Goal: Task Accomplishment & Management: Manage account settings

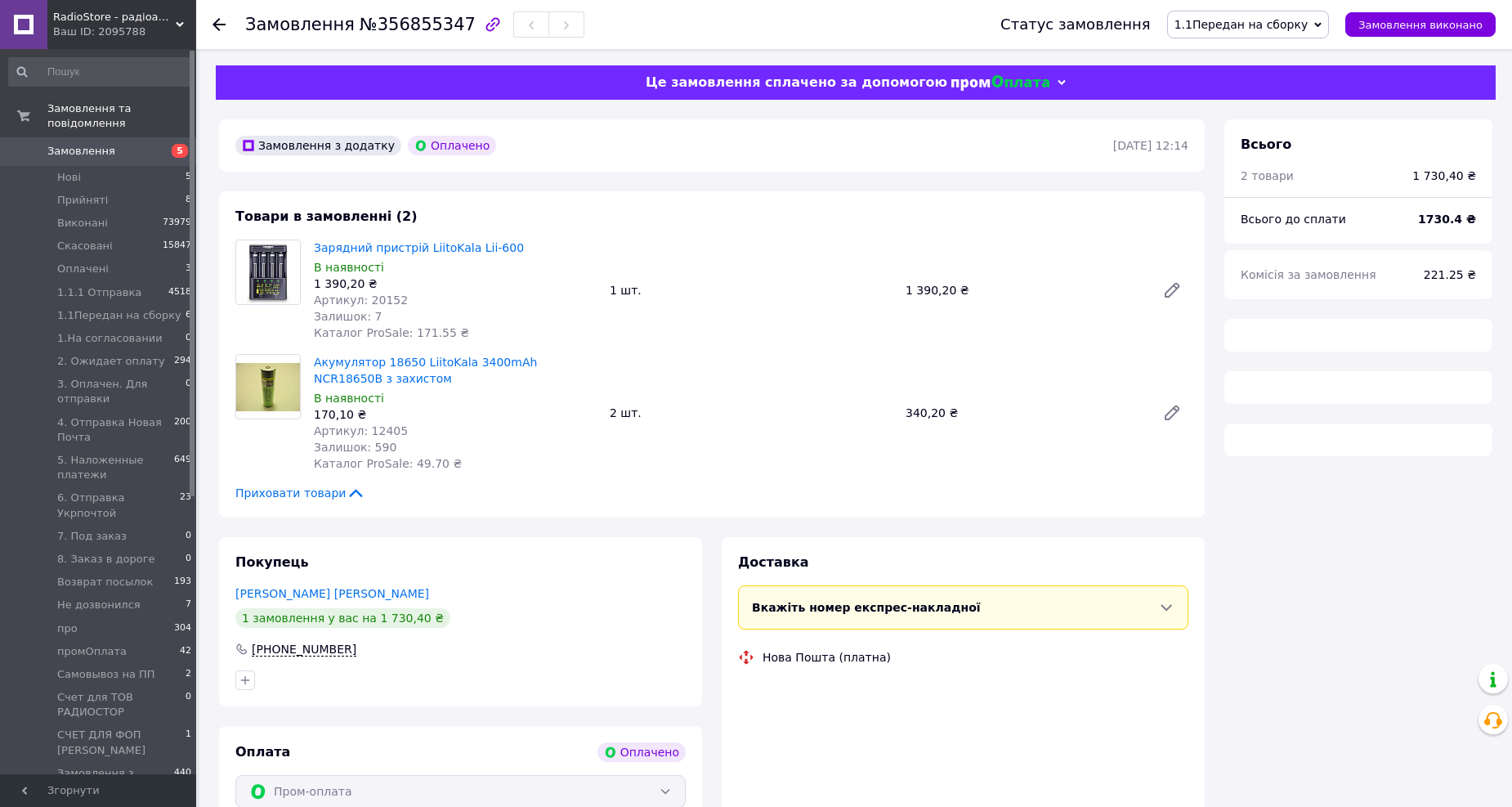
click at [1285, 30] on span "1.1Передан на сборку" at bounding box center [1240, 25] width 133 height 13
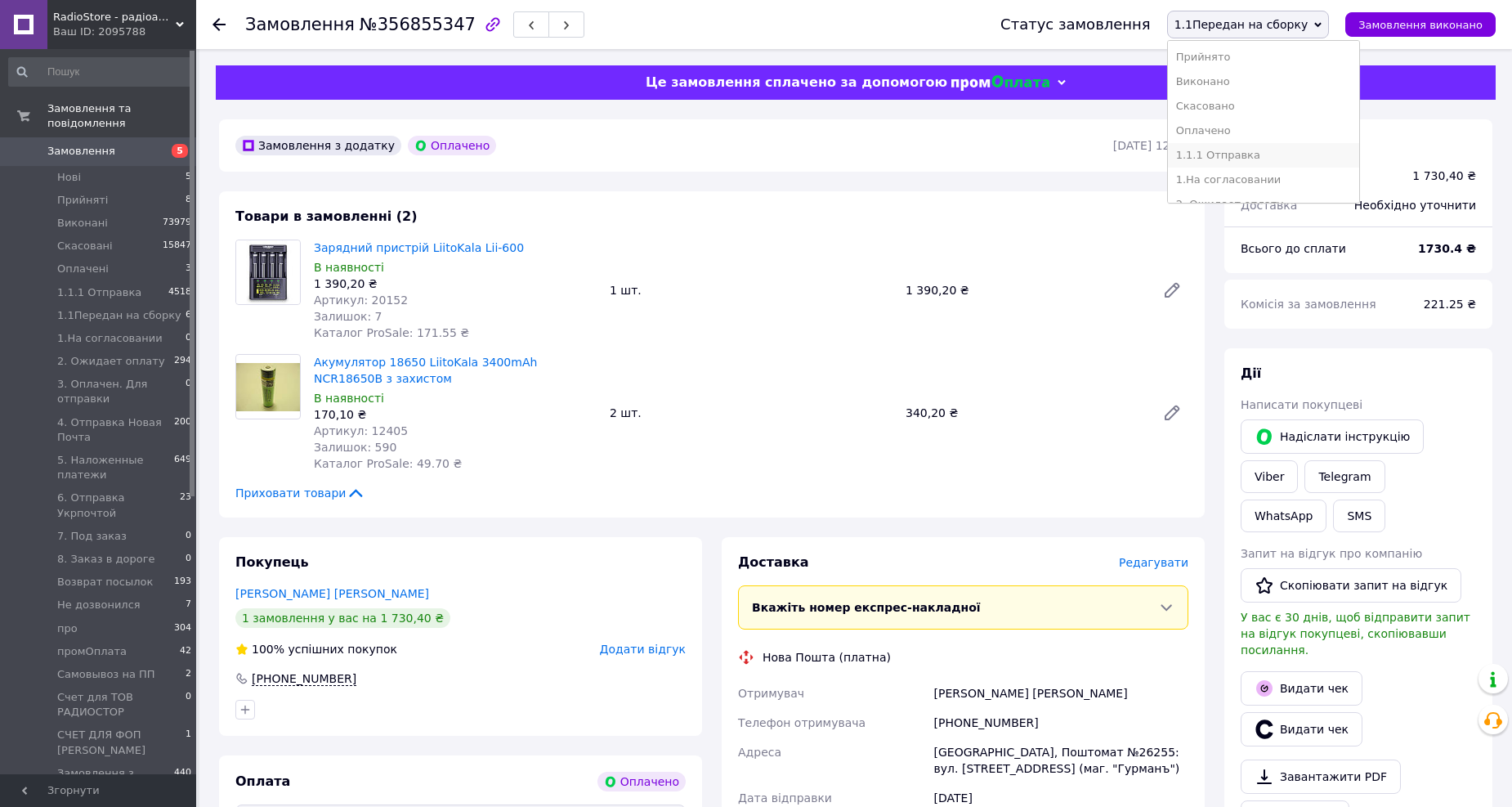
click at [1270, 156] on li "1.1.1 Отправка" at bounding box center [1264, 155] width 192 height 25
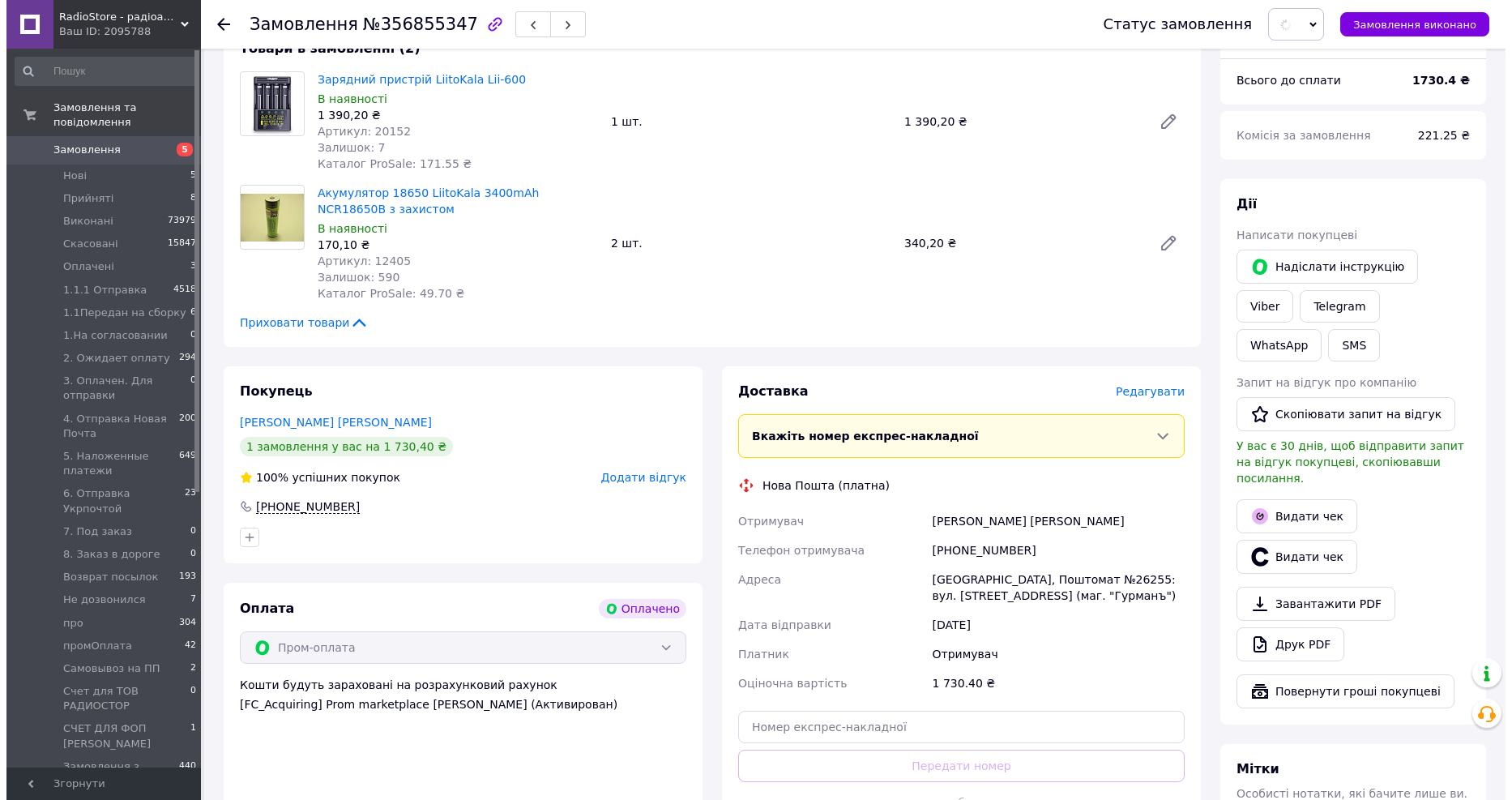
scroll to position [180, 0]
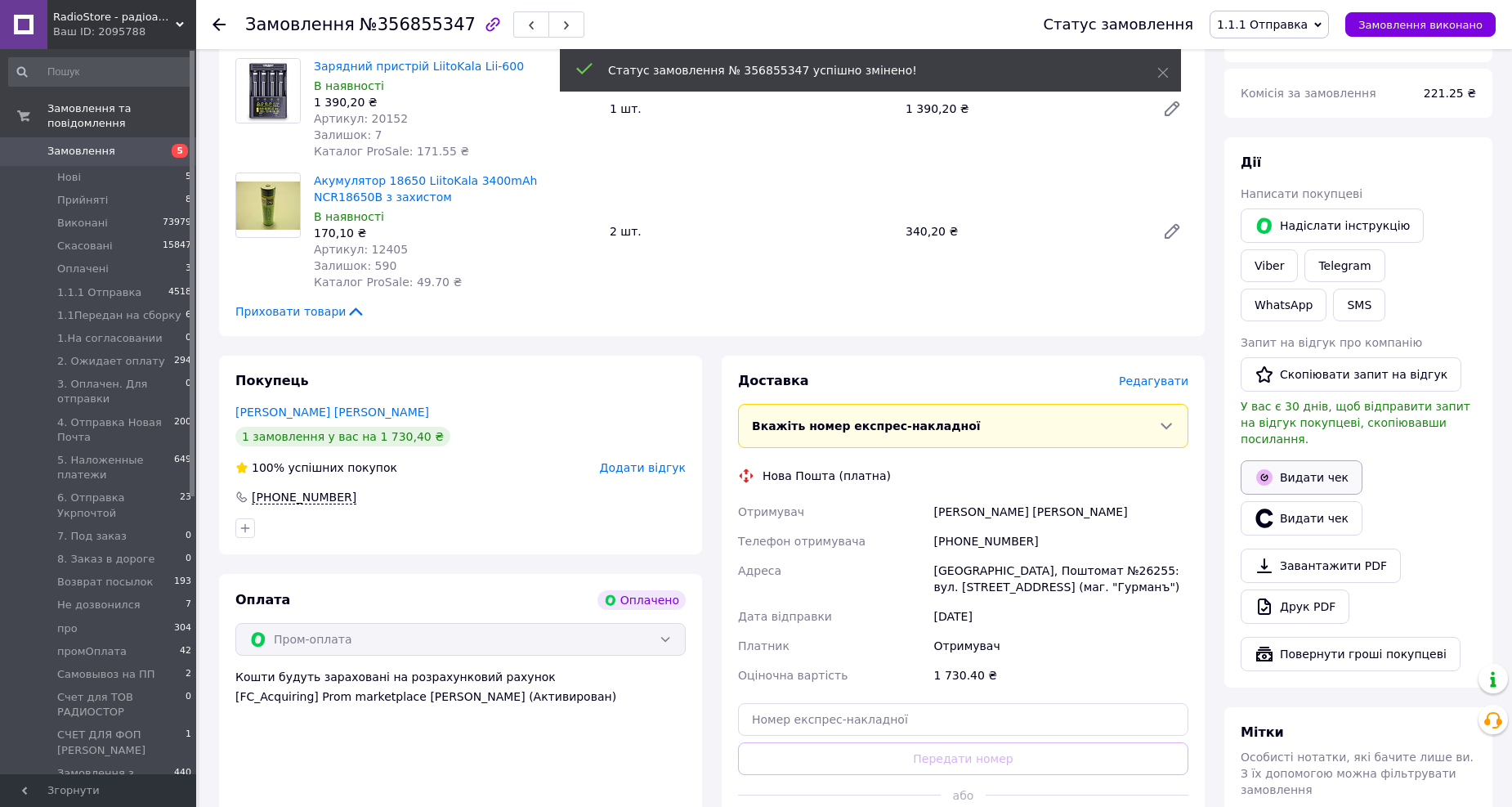
click at [1304, 460] on button "Видати чек" at bounding box center [1300, 476] width 122 height 34
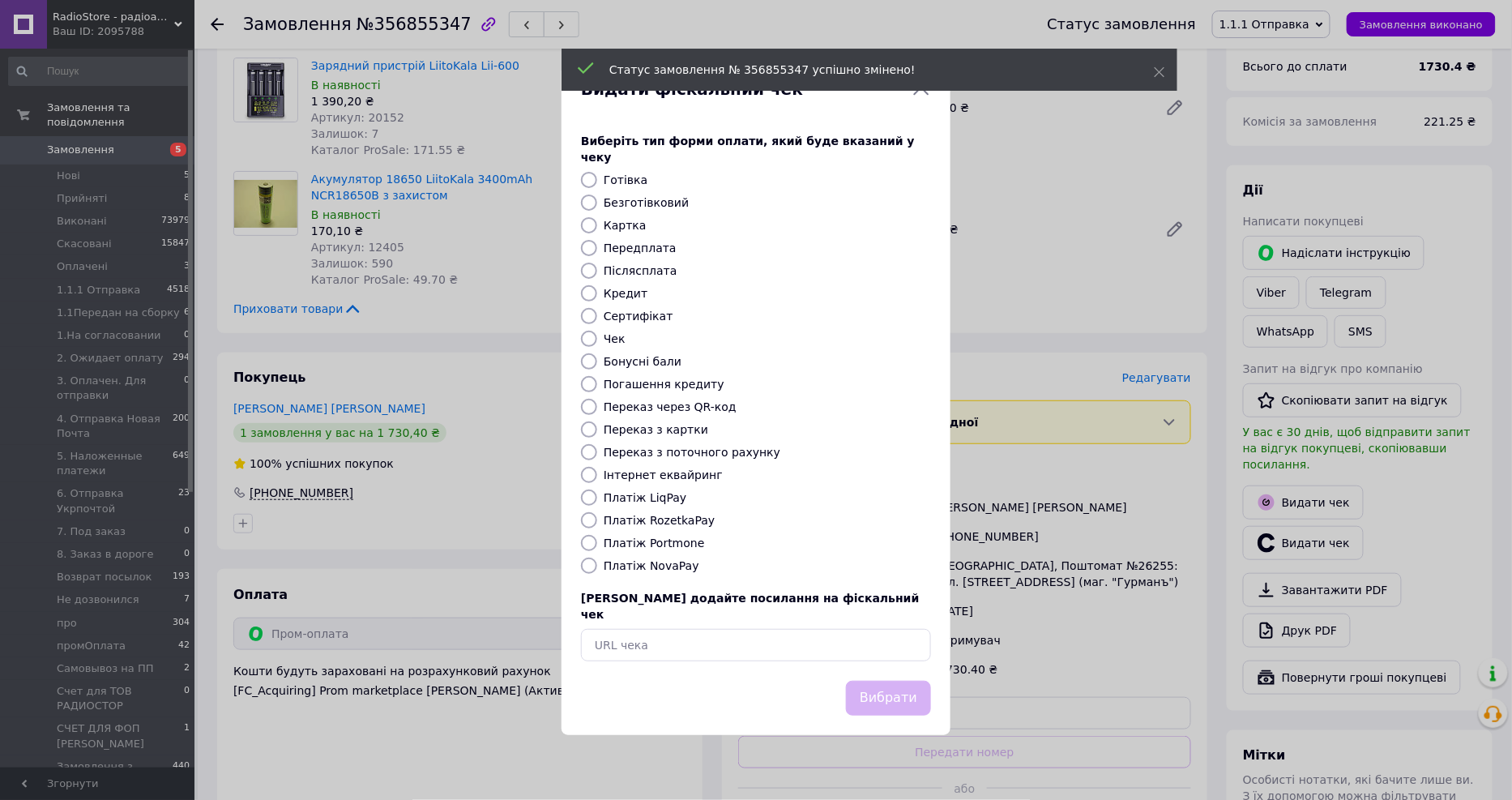
drag, startPoint x: 675, startPoint y: 522, endPoint x: 683, endPoint y: 524, distance: 8.2
click at [674, 522] on label "Платіж RozetkaPay" at bounding box center [659, 520] width 111 height 13
click at [598, 522] on input "Платіж RozetkaPay" at bounding box center [589, 520] width 16 height 16
radio input "true"
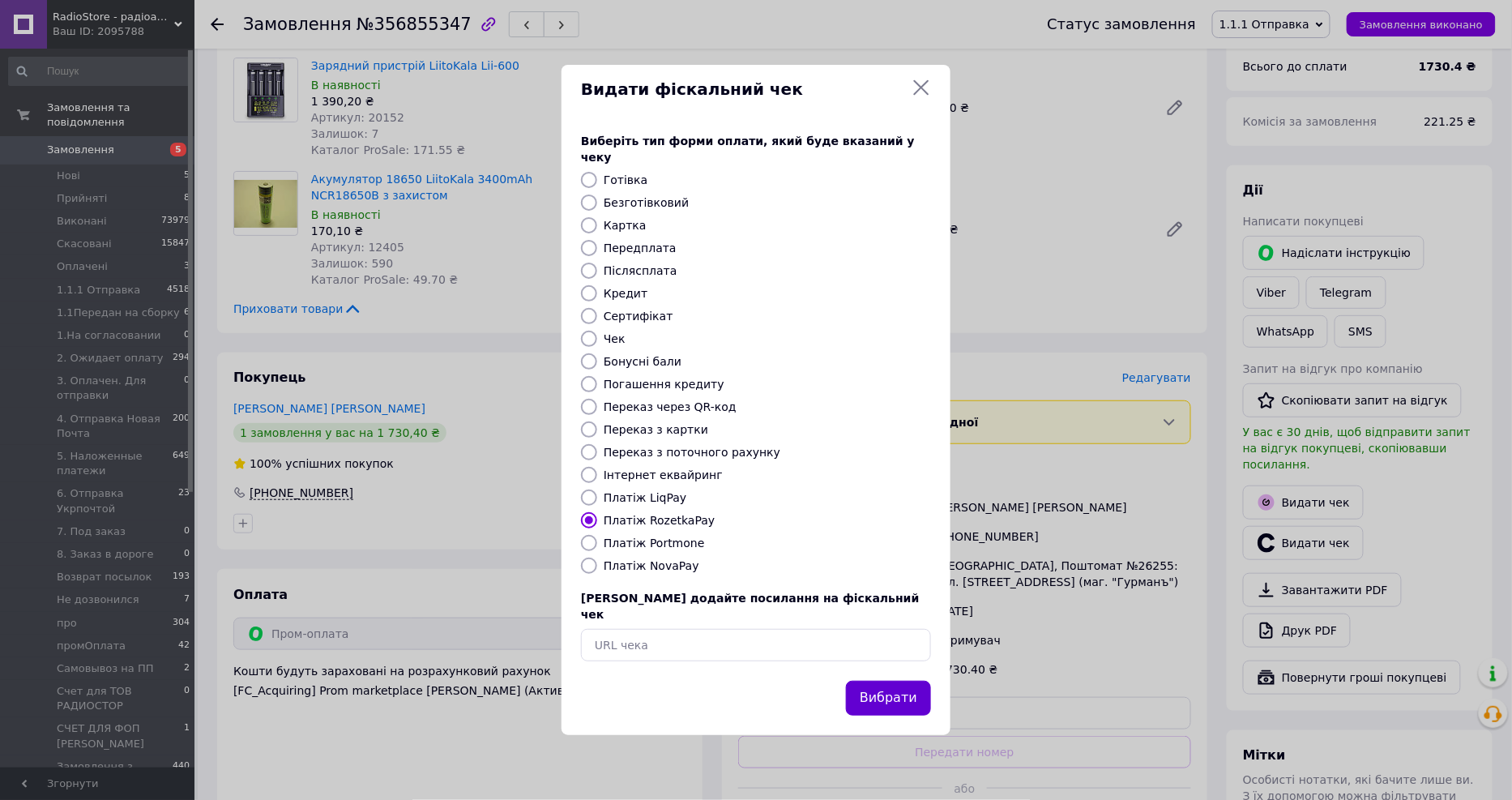
click at [909, 680] on button "Вибрати" at bounding box center [888, 697] width 85 height 35
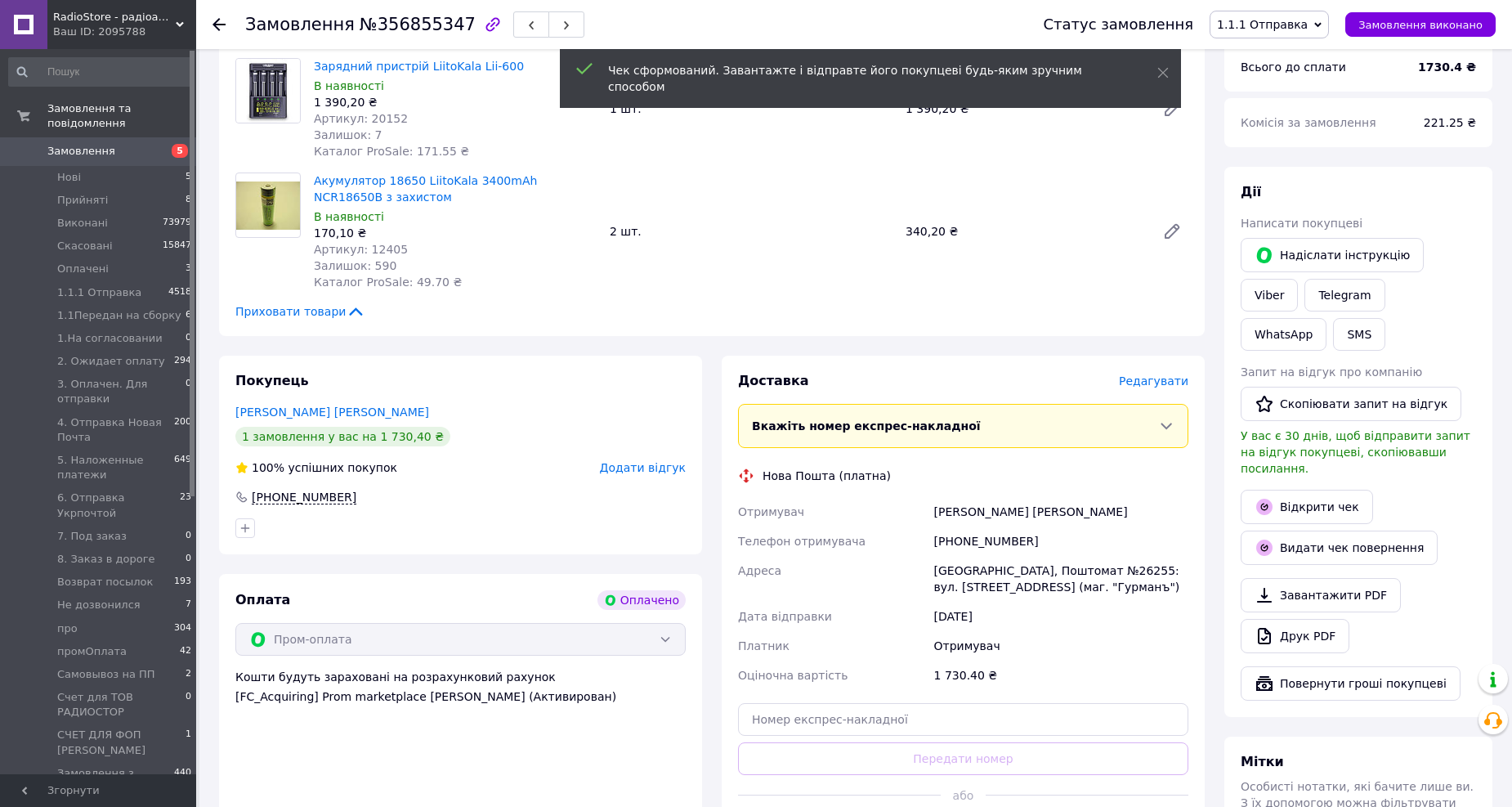
click at [1167, 382] on span "Редагувати" at bounding box center [1153, 381] width 70 height 13
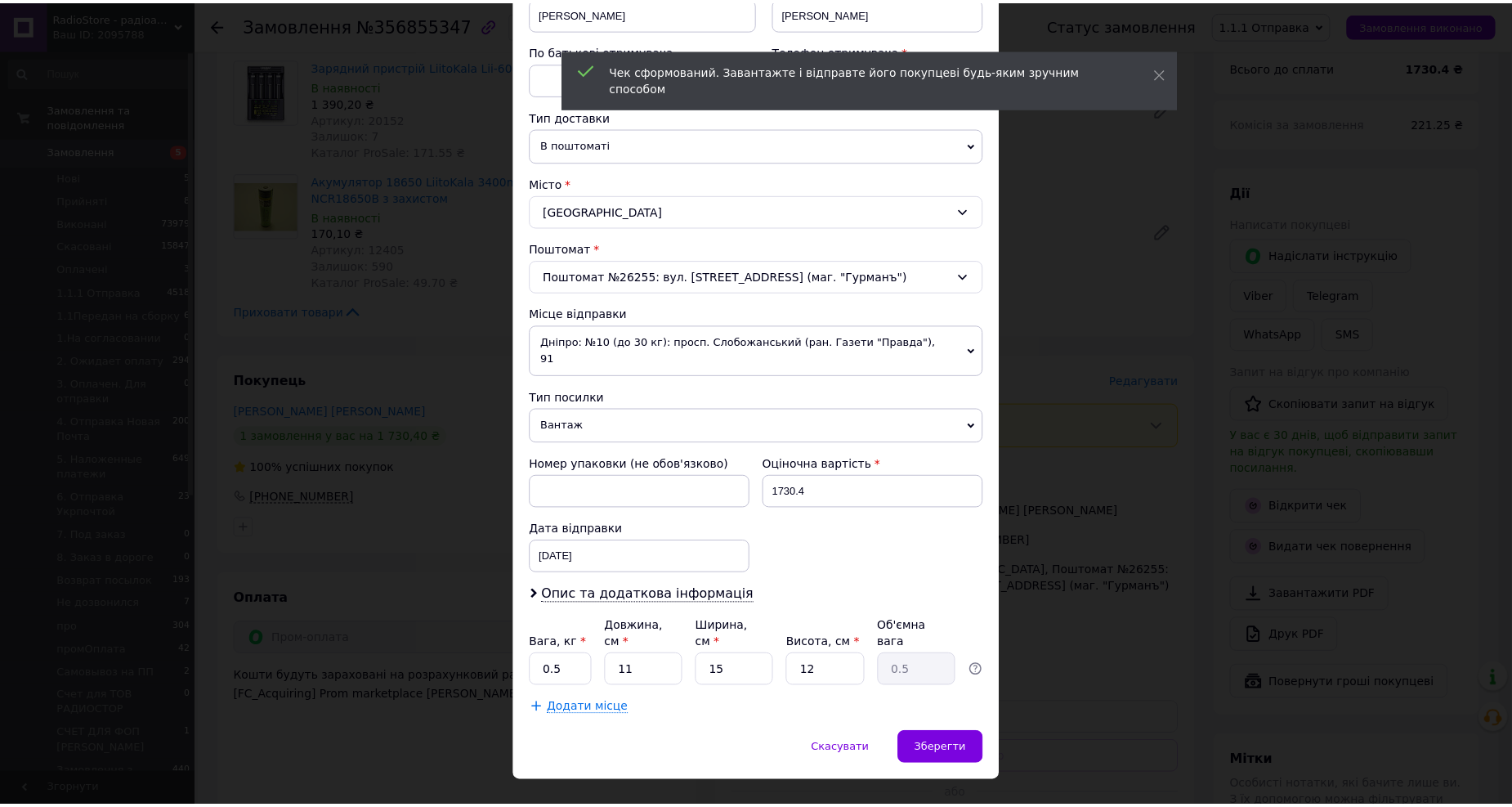
scroll to position [279, 0]
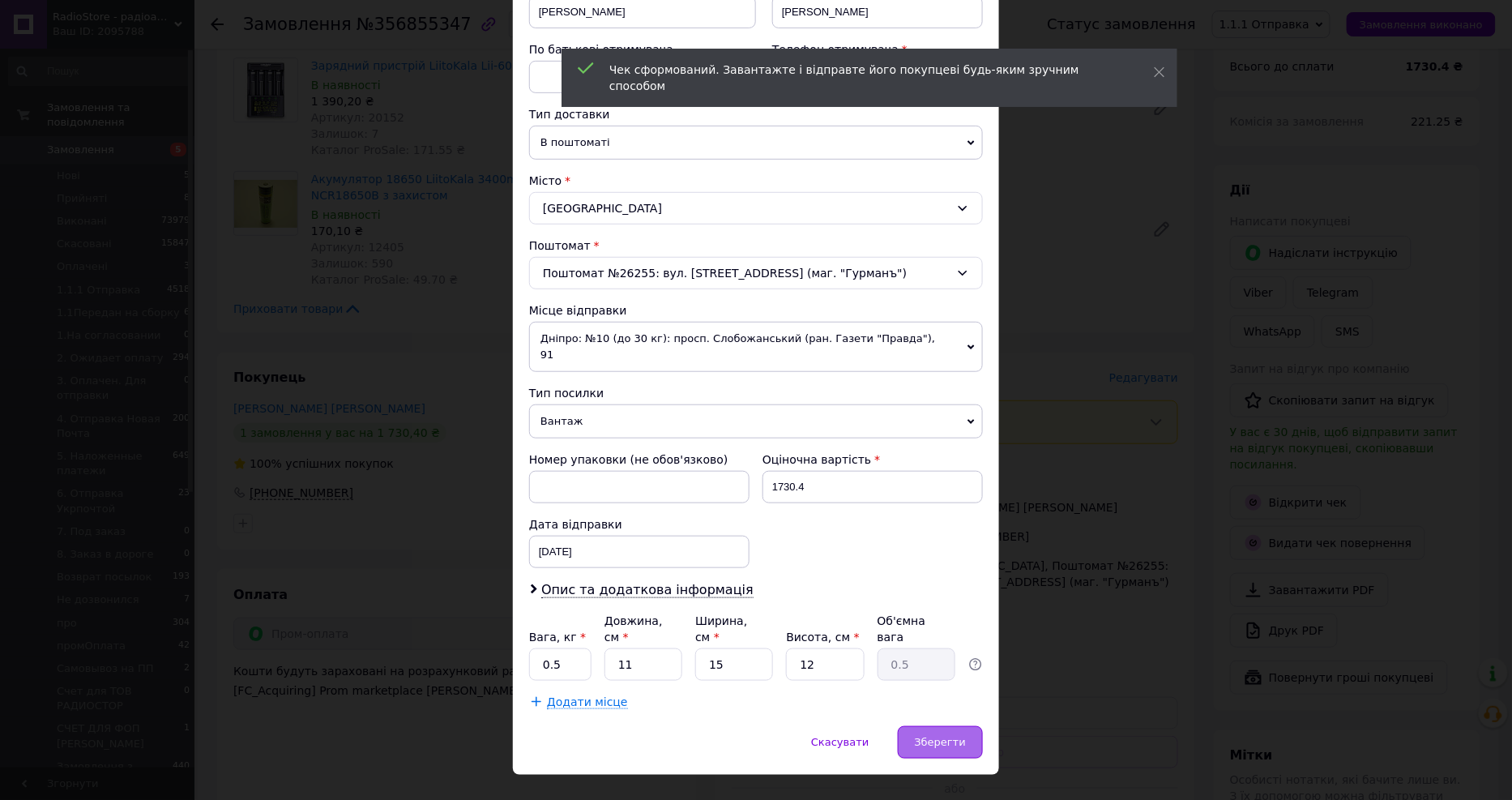
click at [942, 736] on span "Зберегти" at bounding box center [940, 741] width 51 height 12
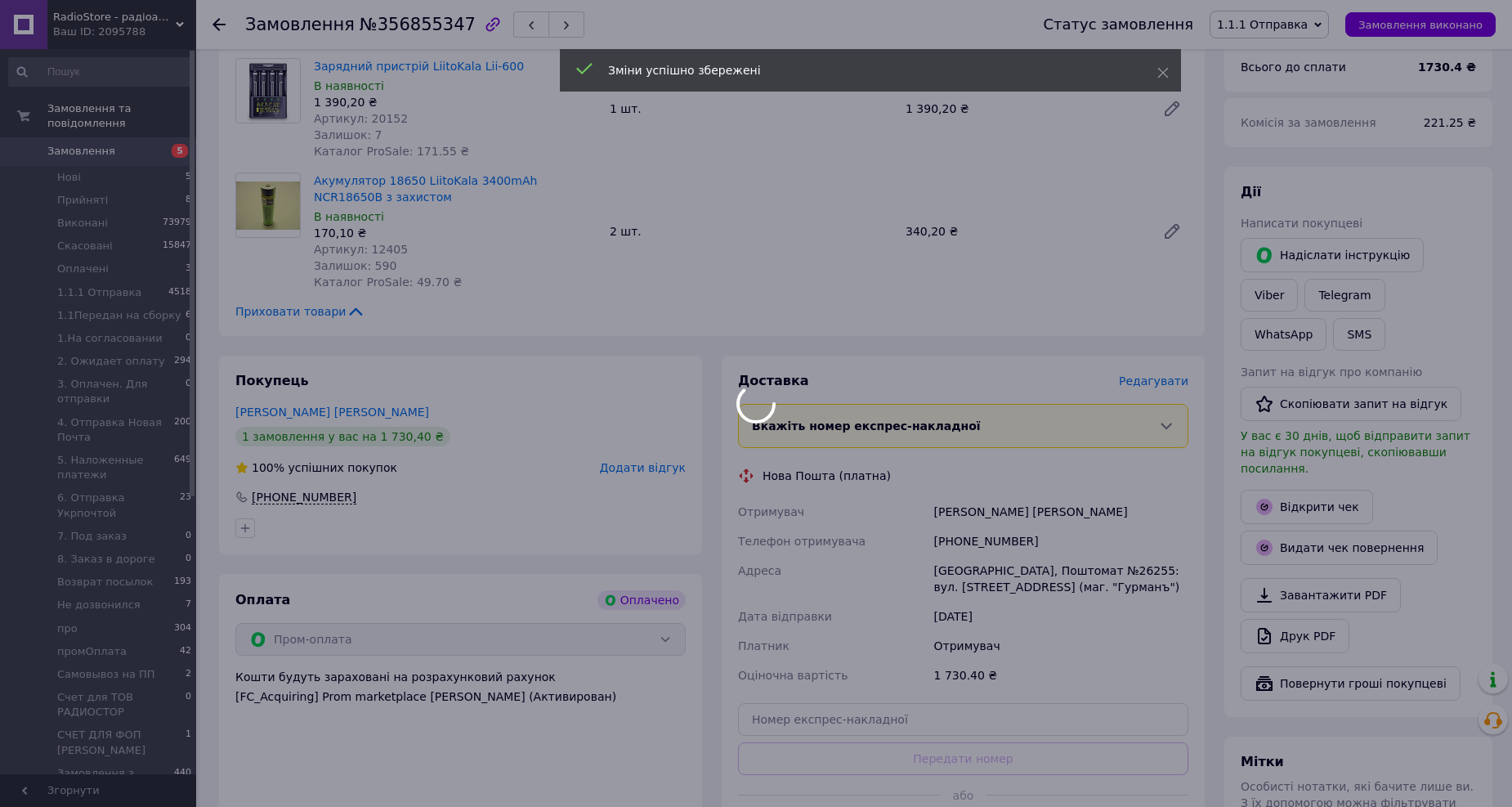
scroll to position [363, 0]
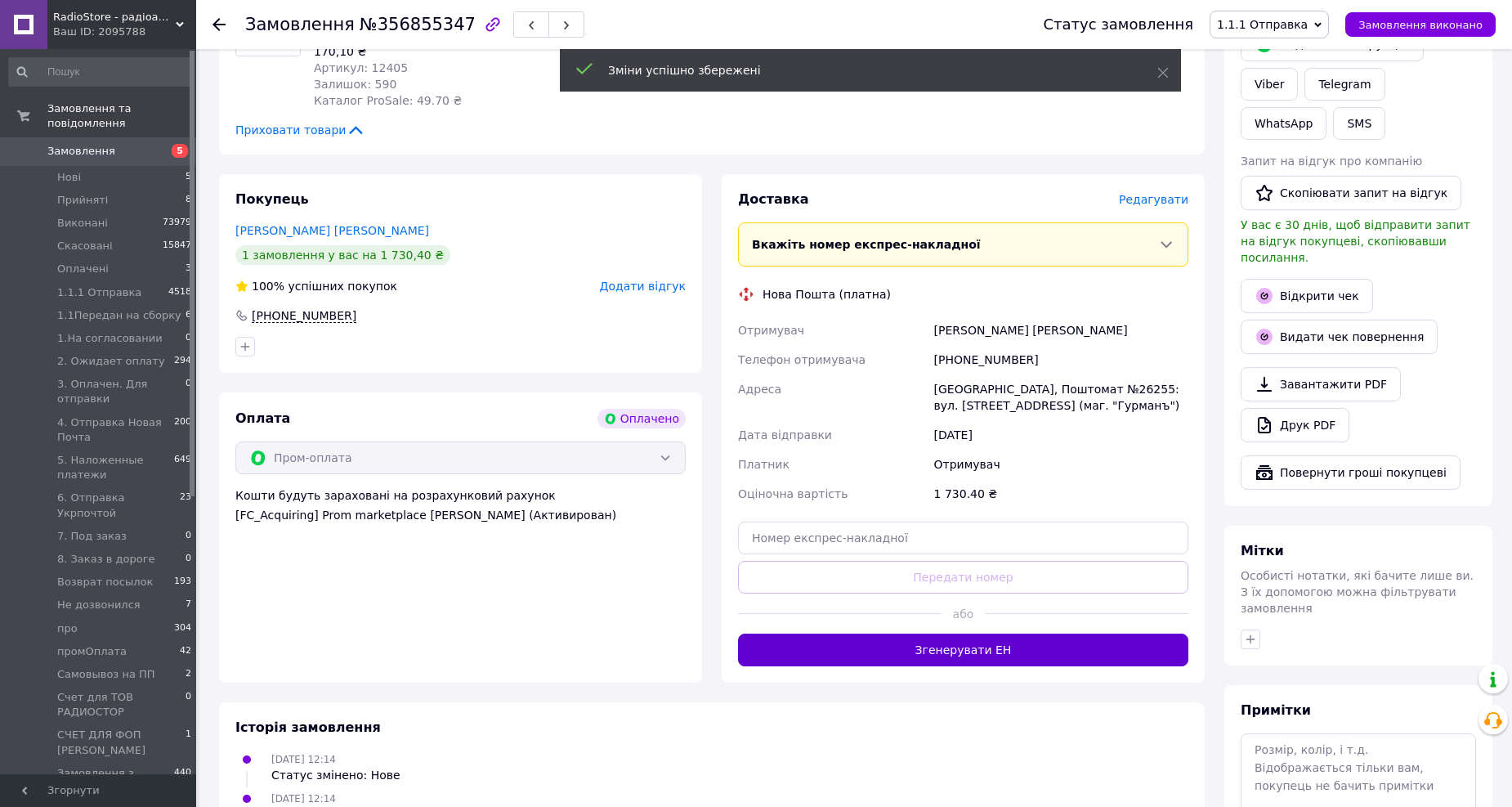
click at [912, 658] on button "Згенерувати ЕН" at bounding box center [963, 649] width 451 height 33
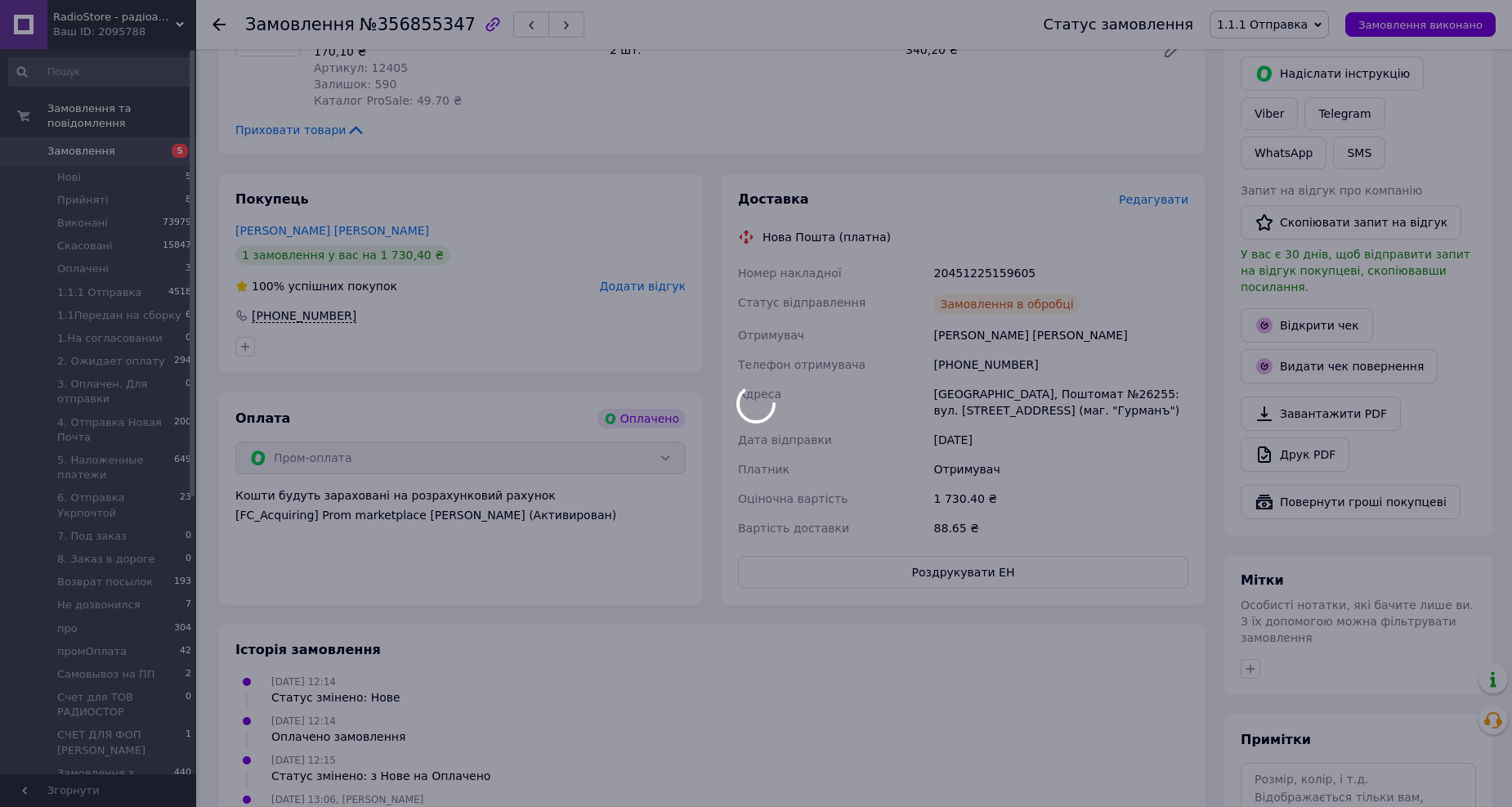
click at [979, 276] on div at bounding box center [756, 403] width 1512 height 807
click at [979, 276] on body "RadioStore - радіоаматорські та електротехнічні товари Ваш ID: 2095788 Сайт Rad…" at bounding box center [756, 332] width 1512 height 1390
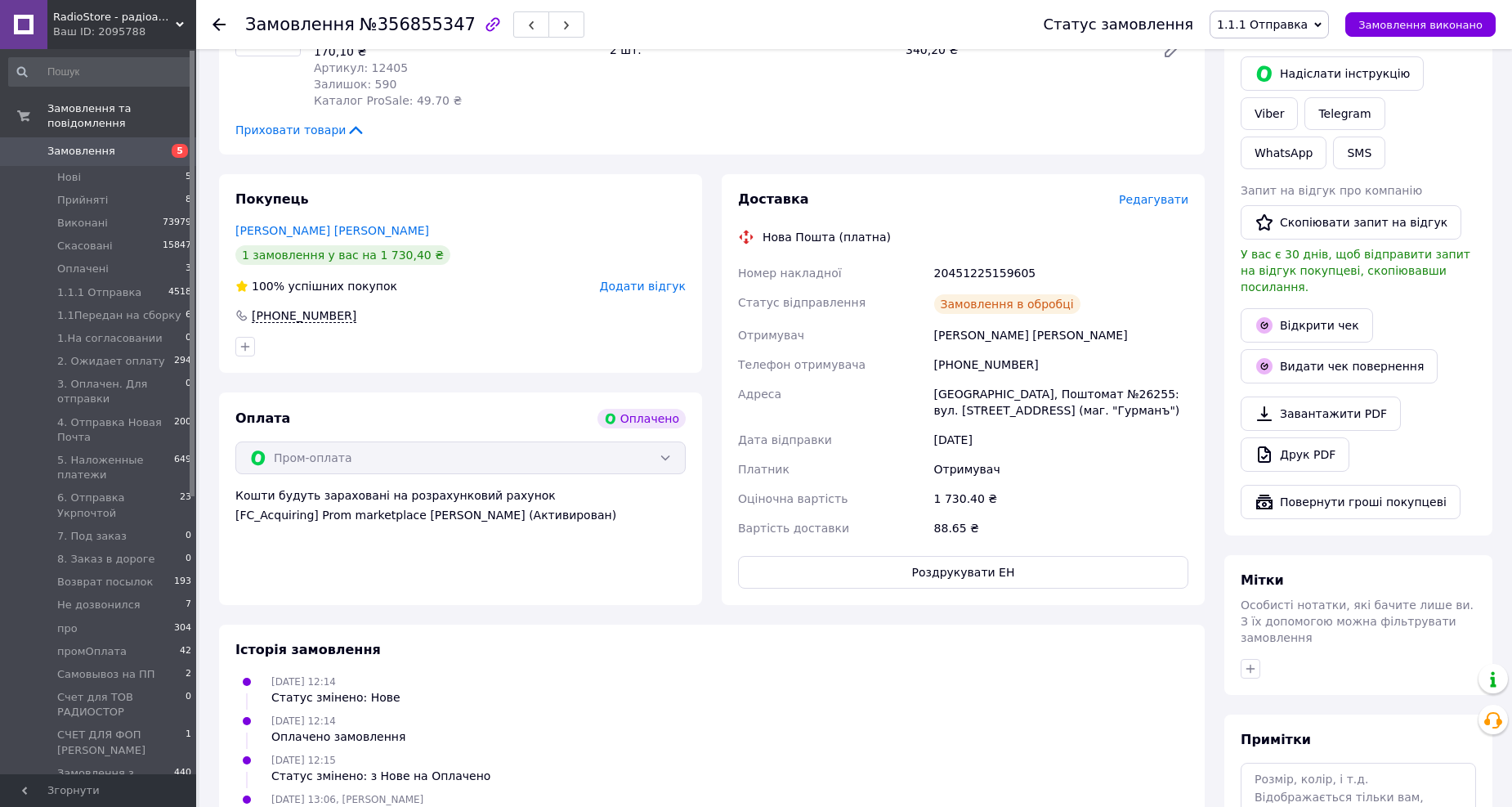
click at [979, 276] on div "20451225159605" at bounding box center [1061, 273] width 261 height 29
copy div "20451225159605"
click at [1385, 136] on button "SMS" at bounding box center [1358, 153] width 52 height 33
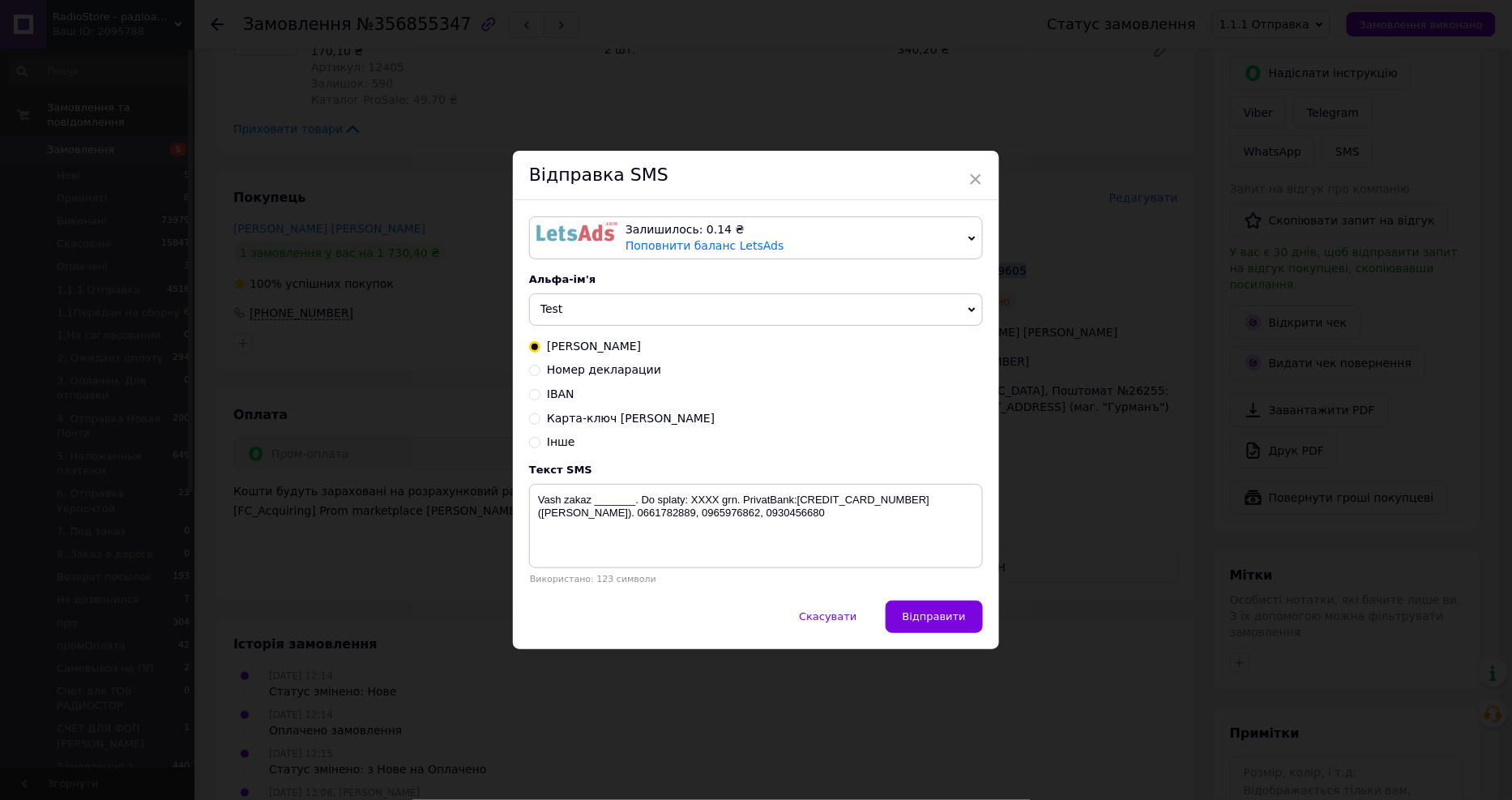
click at [628, 369] on span "Номер декларации" at bounding box center [604, 370] width 114 height 13
click at [540, 369] on input "Номер декларации" at bounding box center [535, 369] width 11 height 11
radio input "true"
radio input "false"
click at [855, 230] on div "Залишилось: 0.14 ₴" at bounding box center [794, 230] width 336 height 16
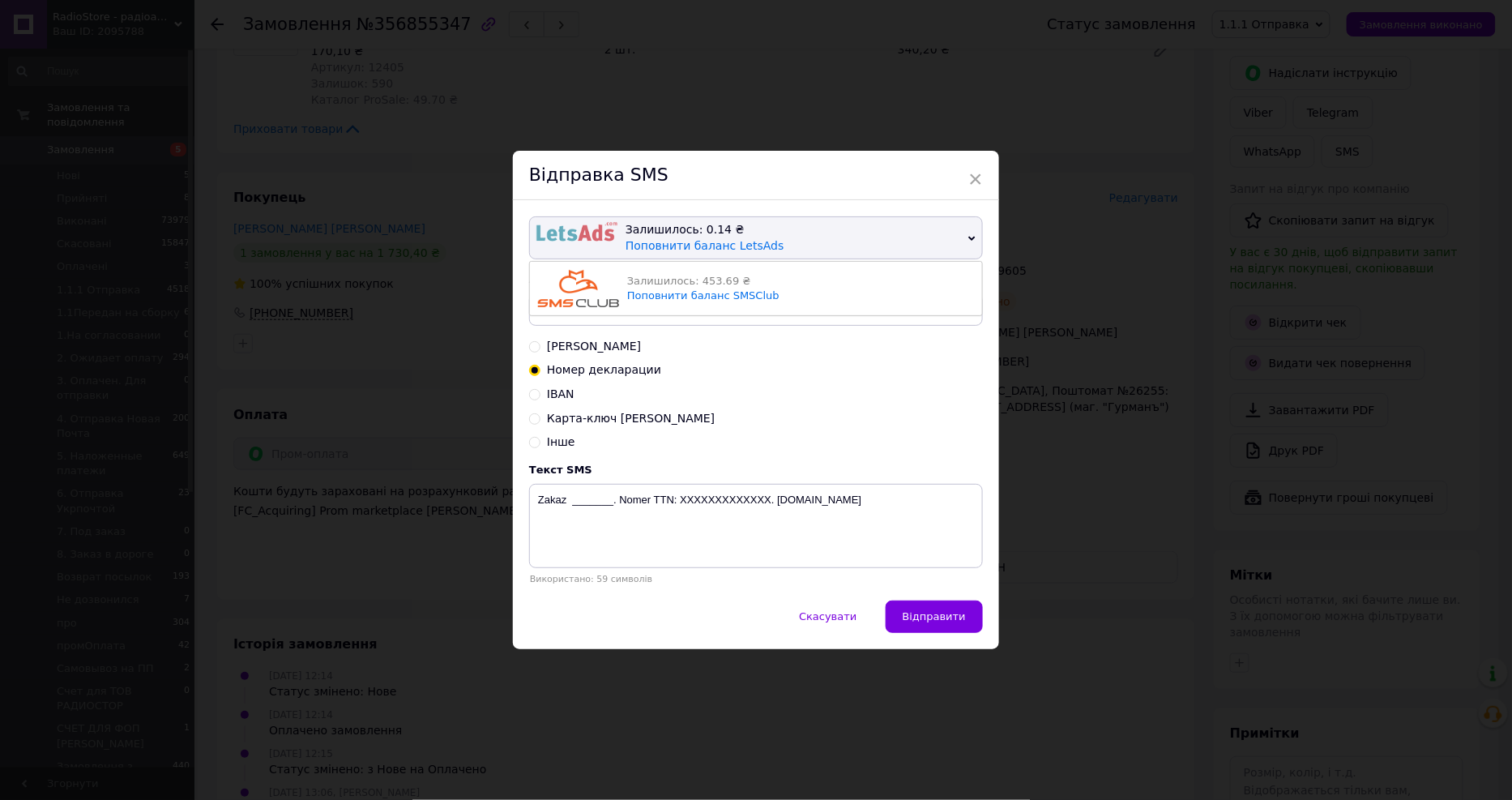
drag, startPoint x: 825, startPoint y: 281, endPoint x: 758, endPoint y: 410, distance: 145.4
click at [823, 285] on div "Залишилось: 453.69 ₴ Поповнити баланс SMSClub" at bounding box center [801, 288] width 347 height 37
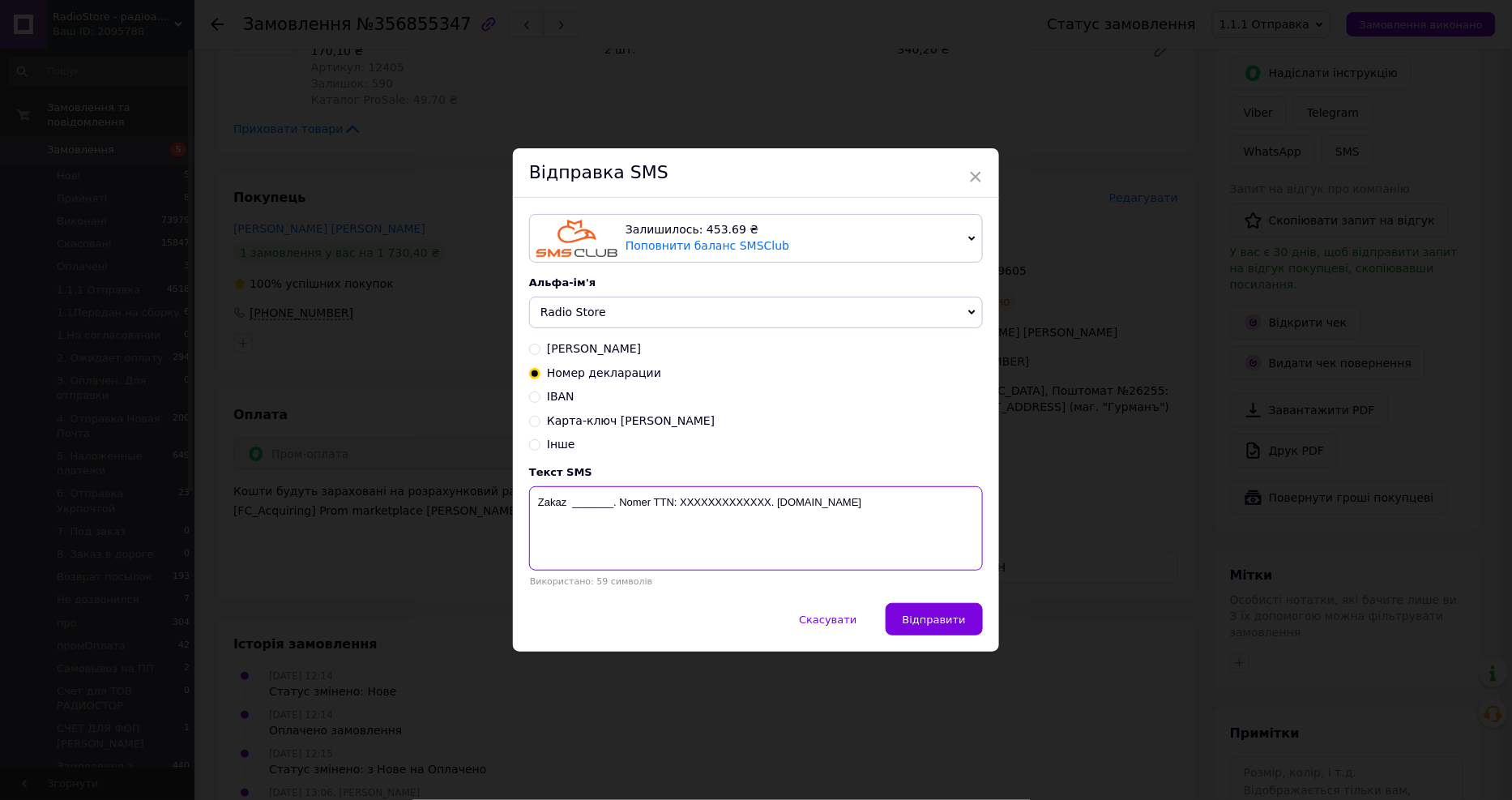
click at [722, 499] on textarea "Zakaz _______. Nomer TTN: XXXXXXXXXXXXX. radiostore.com.ua" at bounding box center [756, 528] width 454 height 84
paste textarea "20451225159605"
click at [585, 499] on textarea "Zakaz _______. Nomer TTN: 20451225159605. radiostore.com.ua" at bounding box center [756, 528] width 454 height 84
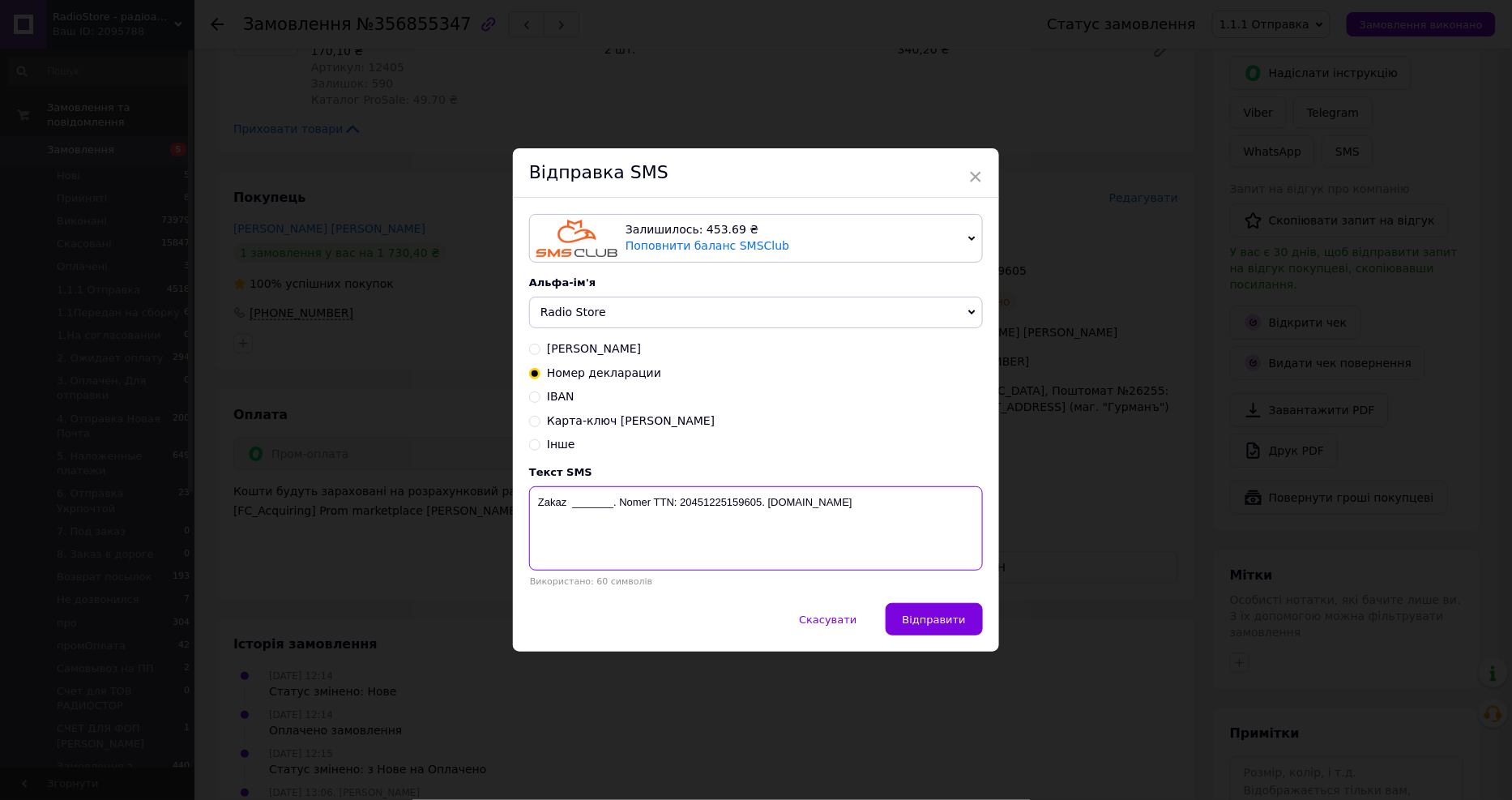
paste textarea "356855347"
type textarea "Zakaz 356855347. Nomer TTN: 20451225159605. radiostore.com.ua"
click at [952, 625] on span "Відправити" at bounding box center [934, 618] width 64 height 12
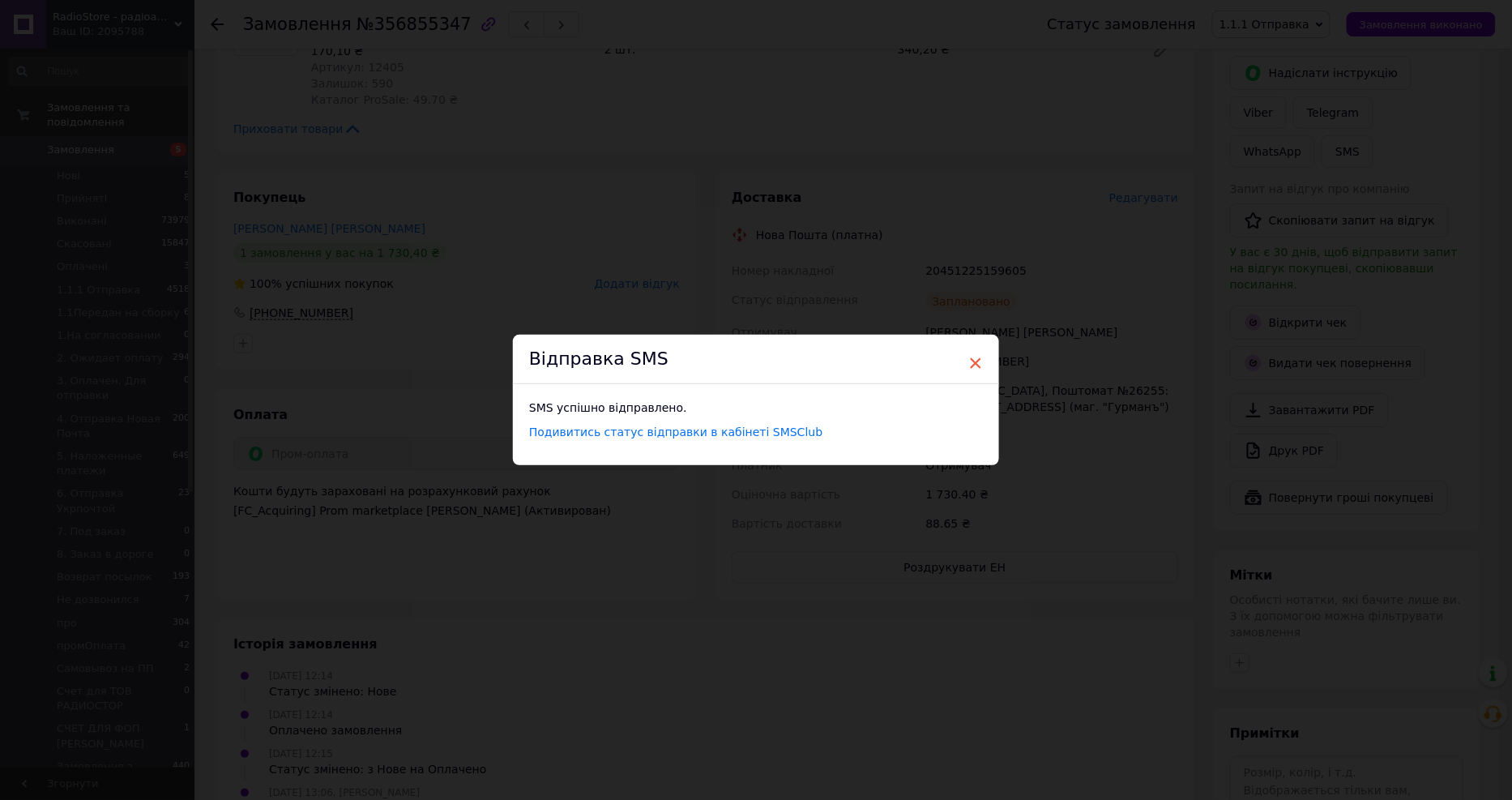
click at [968, 362] on span "×" at bounding box center [975, 363] width 15 height 27
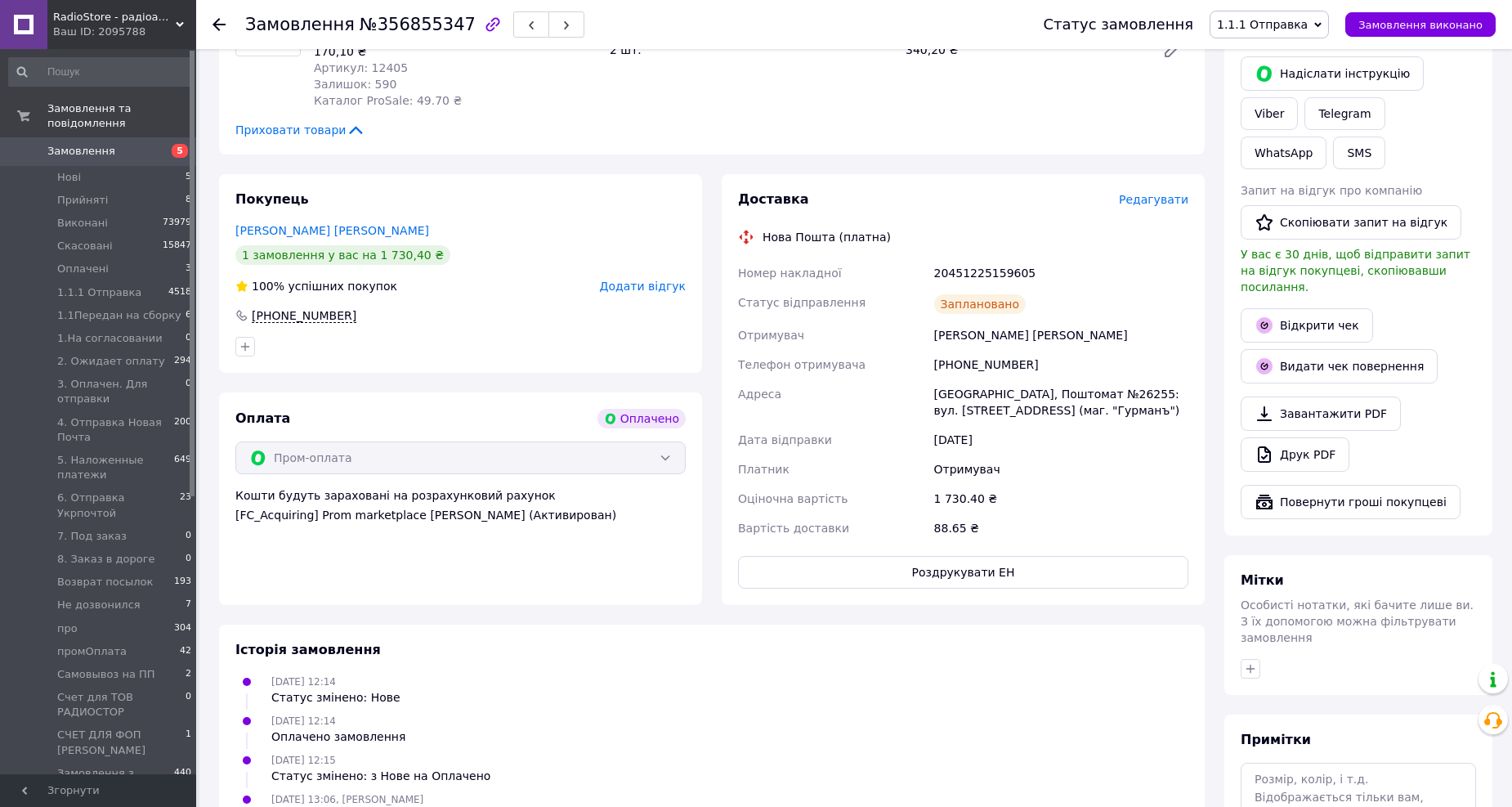
click at [216, 25] on use at bounding box center [219, 25] width 13 height 13
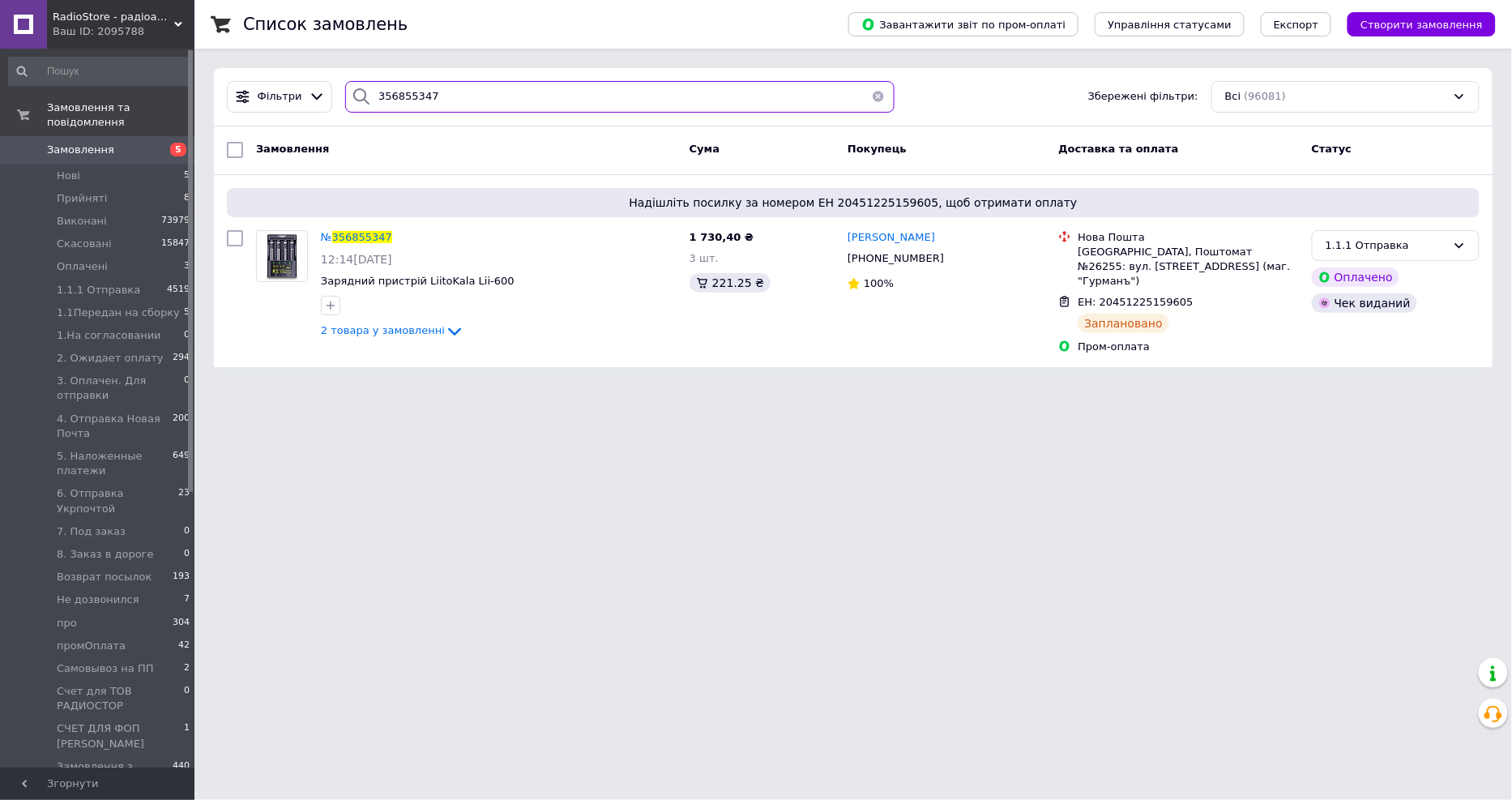
click at [449, 92] on input "356855347" at bounding box center [619, 96] width 549 height 32
paste input "87,"
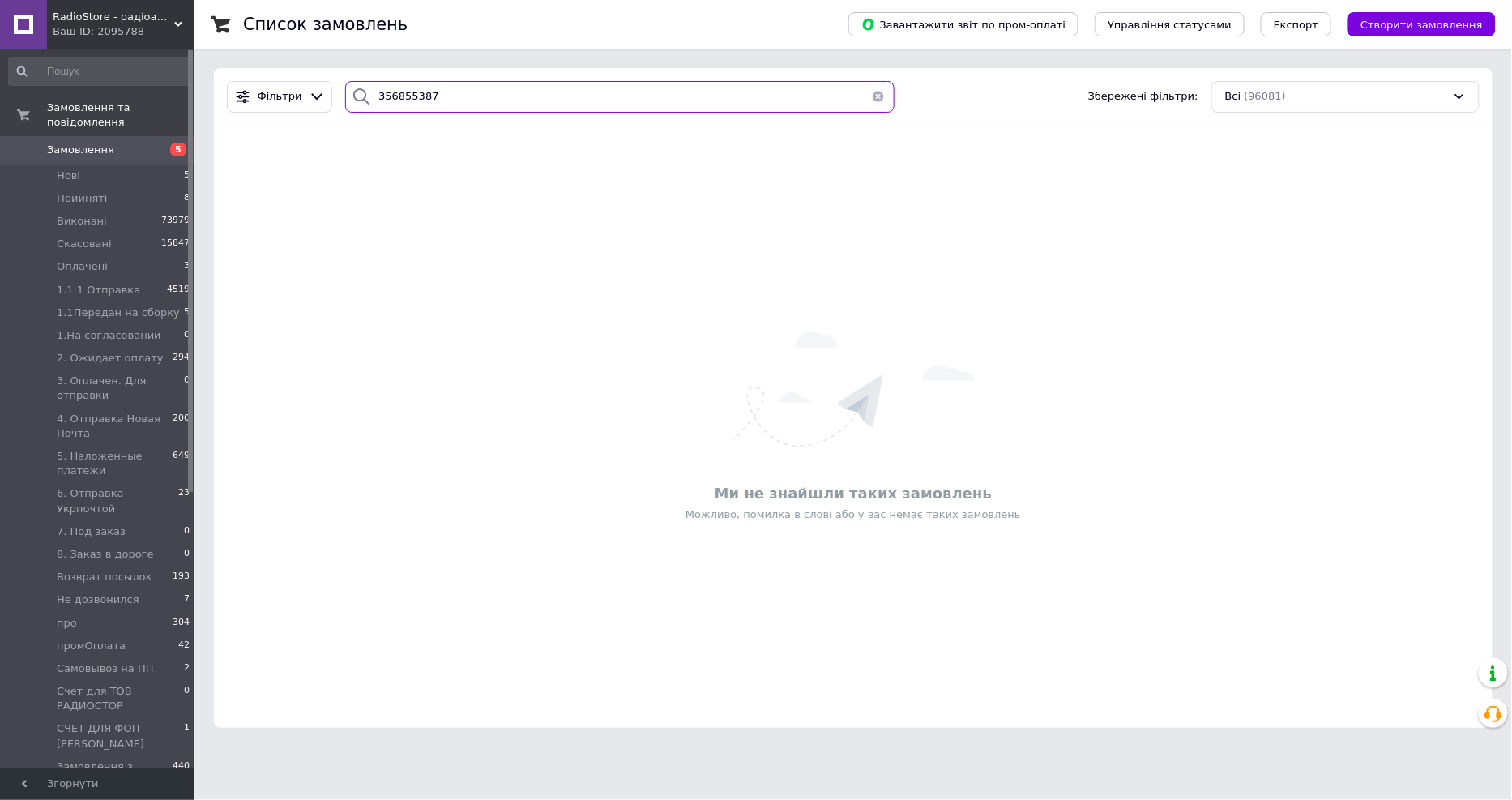
type input "356855387"
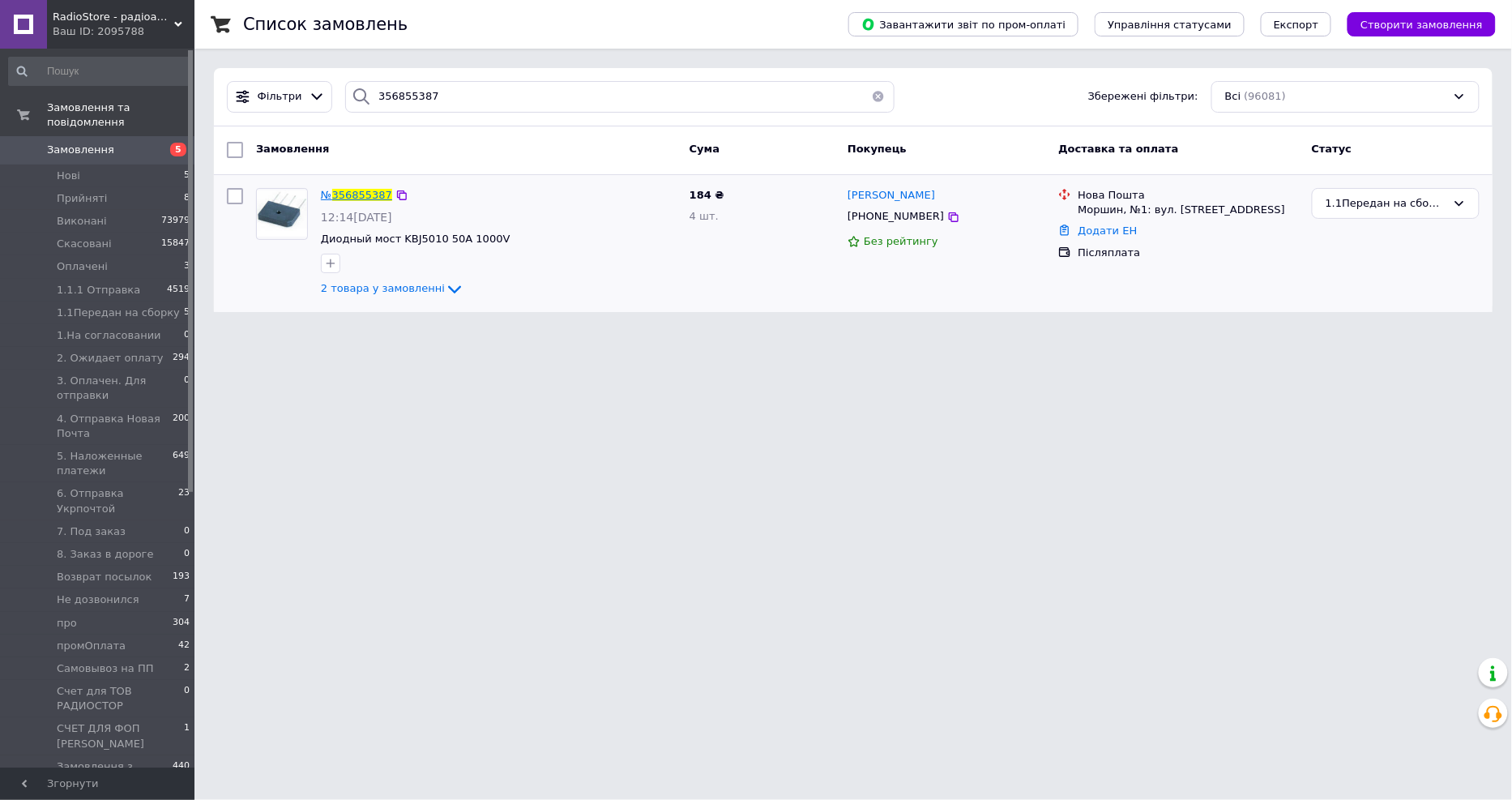
click at [361, 189] on span "356855387" at bounding box center [362, 194] width 60 height 12
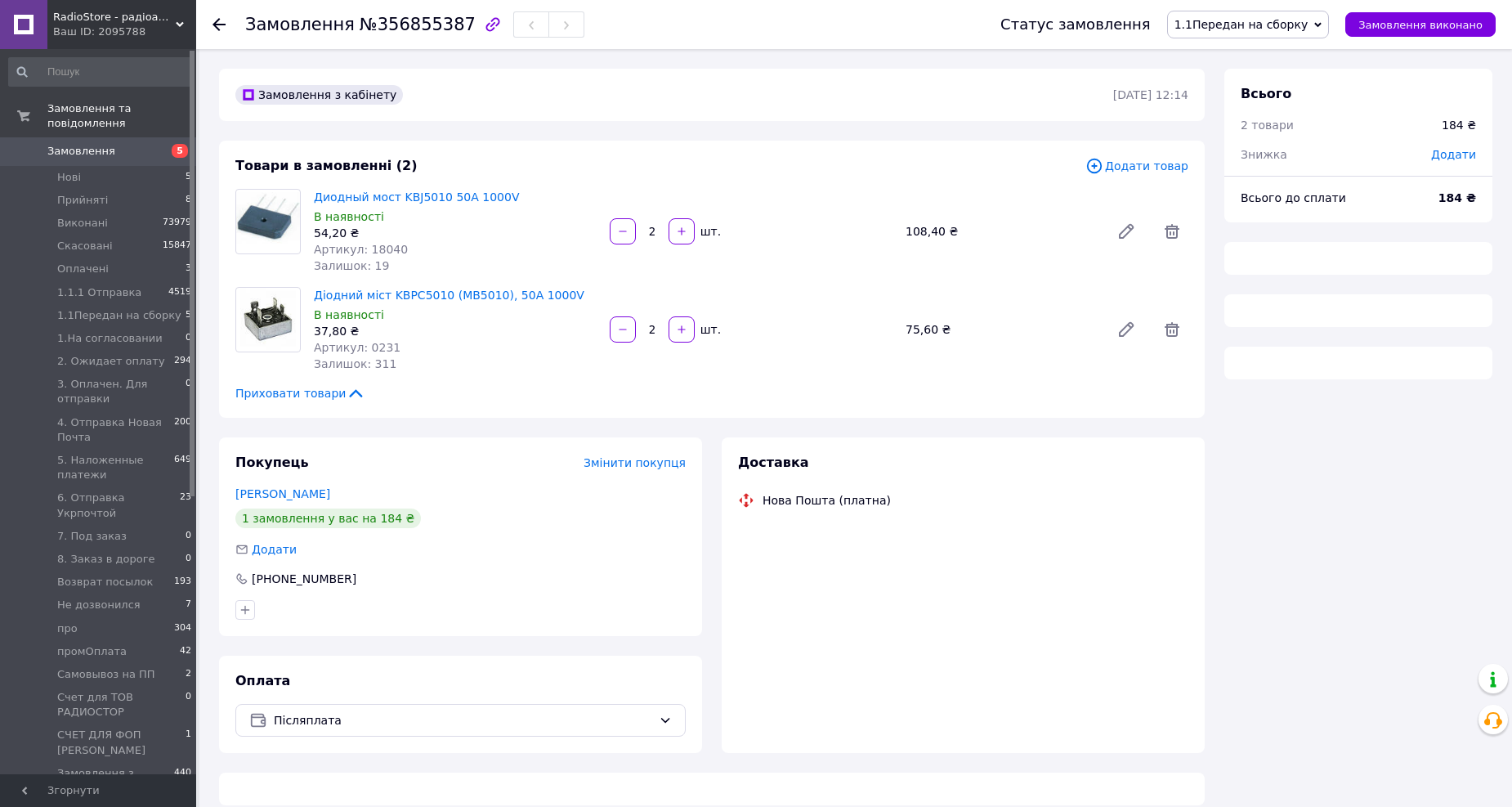
click at [1287, 31] on span "1.1Передан на сборку" at bounding box center [1247, 25] width 162 height 27
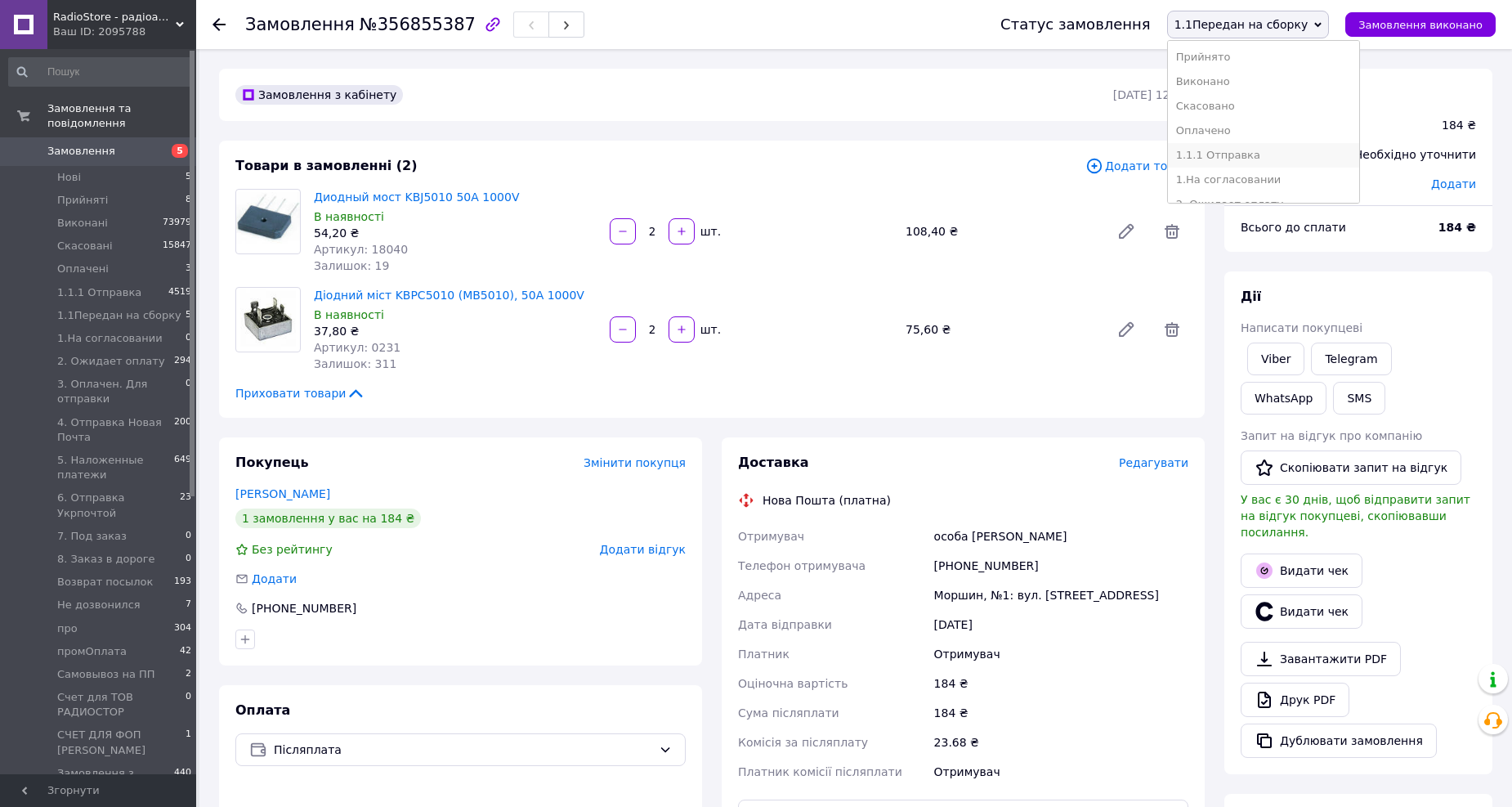
click at [1259, 152] on li "1.1.1 Отправка" at bounding box center [1264, 155] width 192 height 25
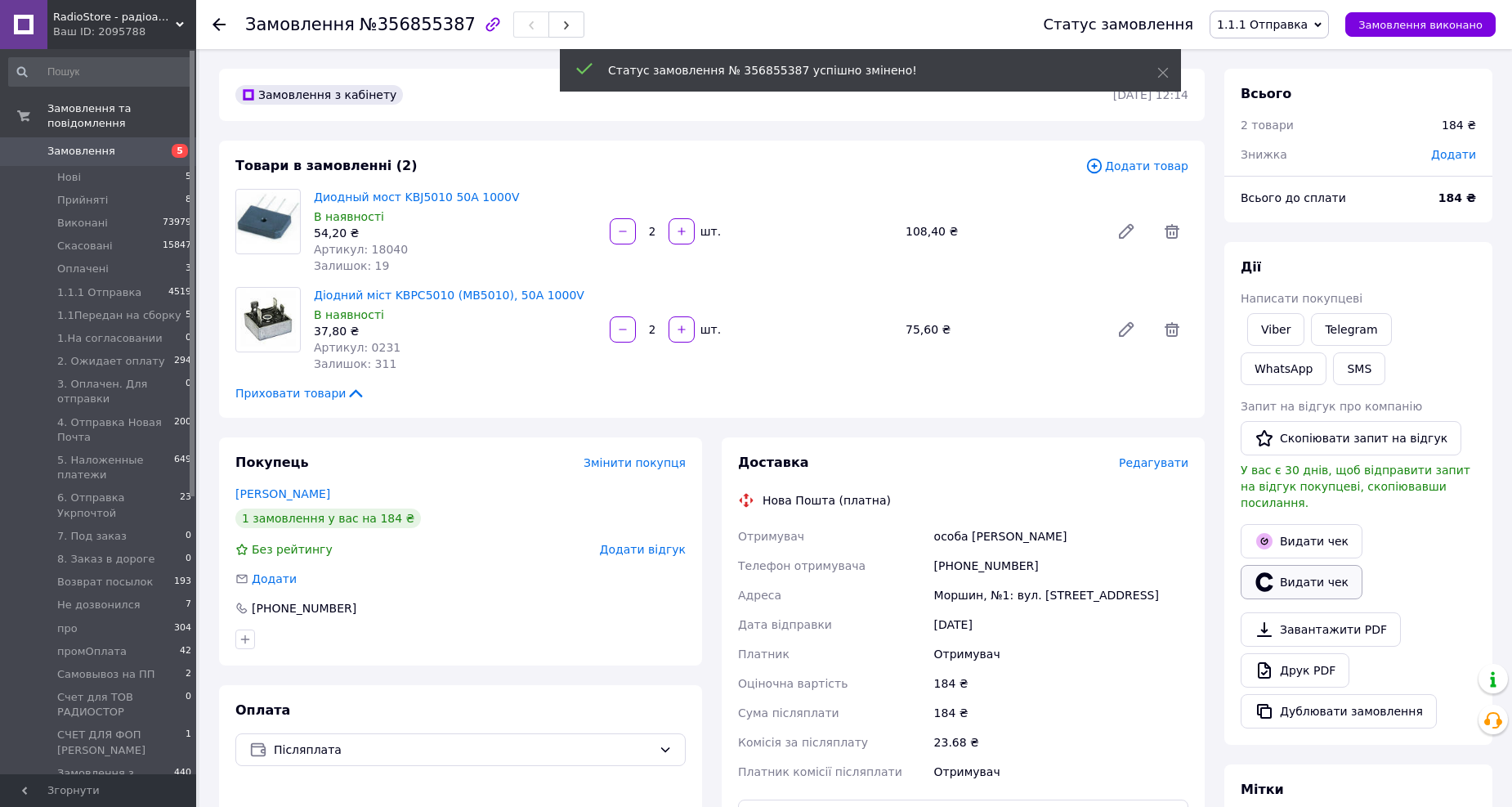
click at [1317, 573] on div "Видати чек   Видати чек" at bounding box center [1358, 561] width 242 height 82
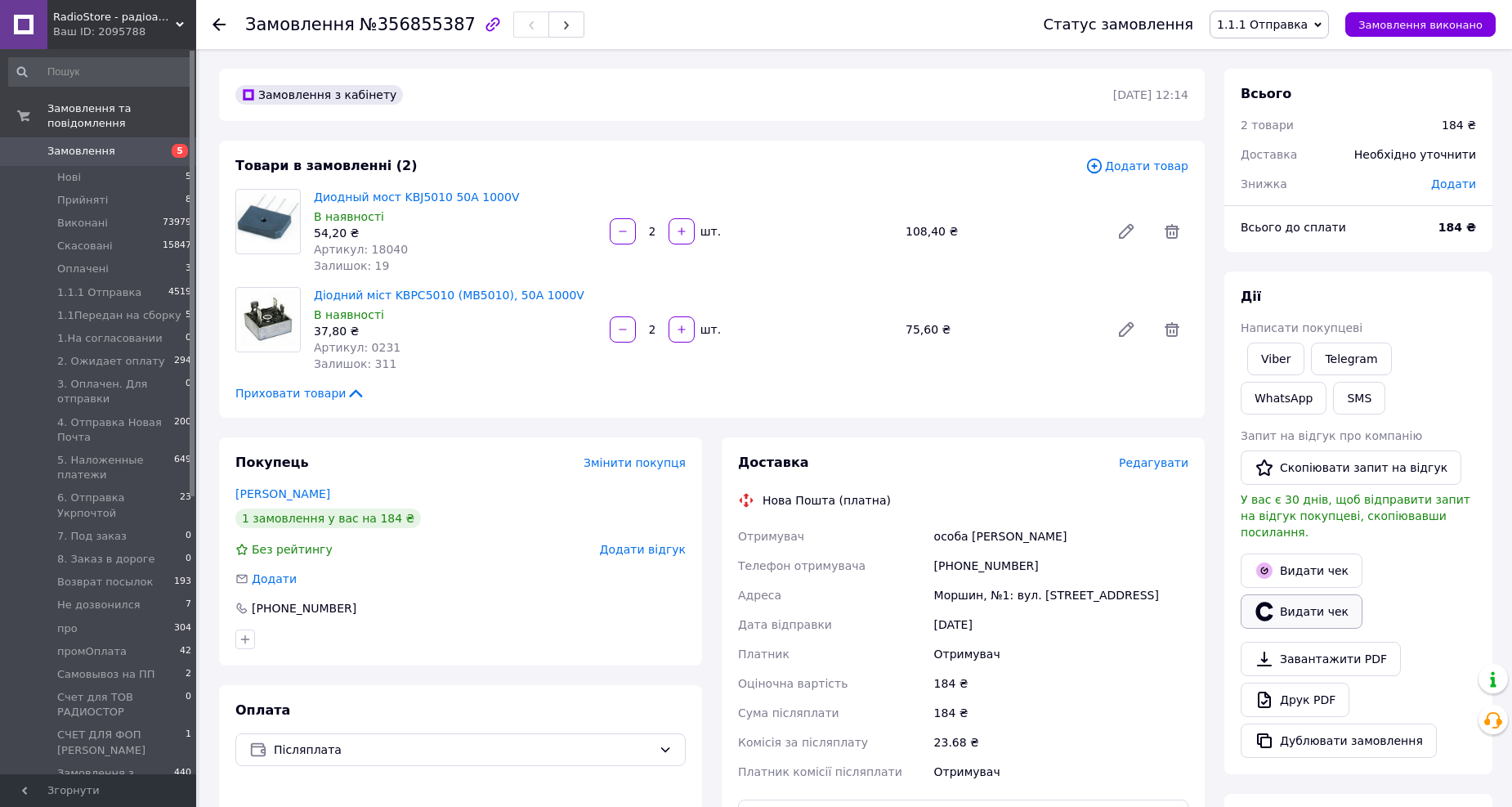
click at [1291, 603] on button "Видати чек" at bounding box center [1300, 611] width 122 height 34
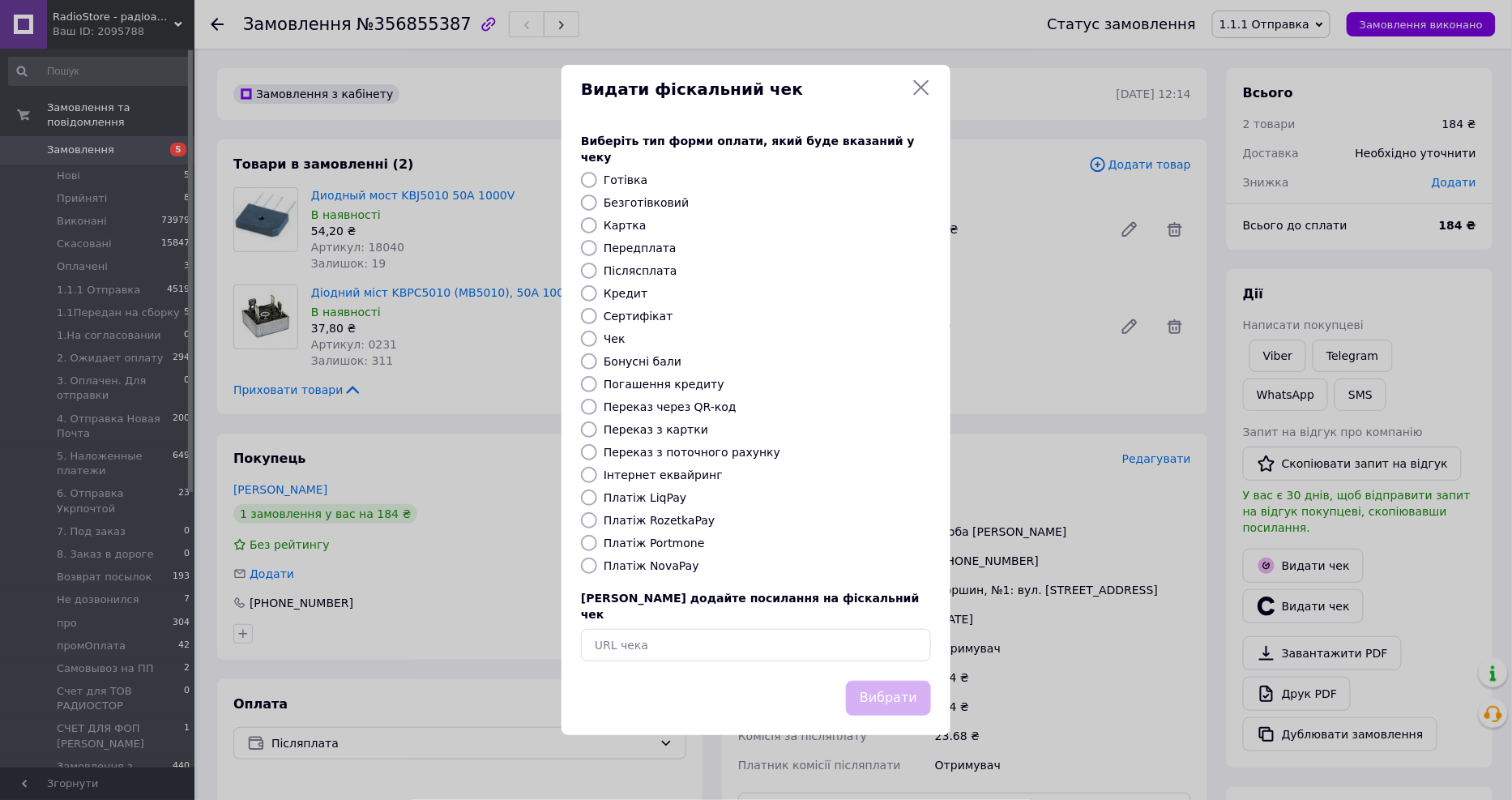
click at [667, 566] on label "Платіж NovaPay" at bounding box center [651, 566] width 95 height 13
click at [598, 566] on input "Платіж NovaPay" at bounding box center [589, 566] width 16 height 16
radio input "true"
click at [879, 684] on button "Вибрати" at bounding box center [888, 697] width 85 height 35
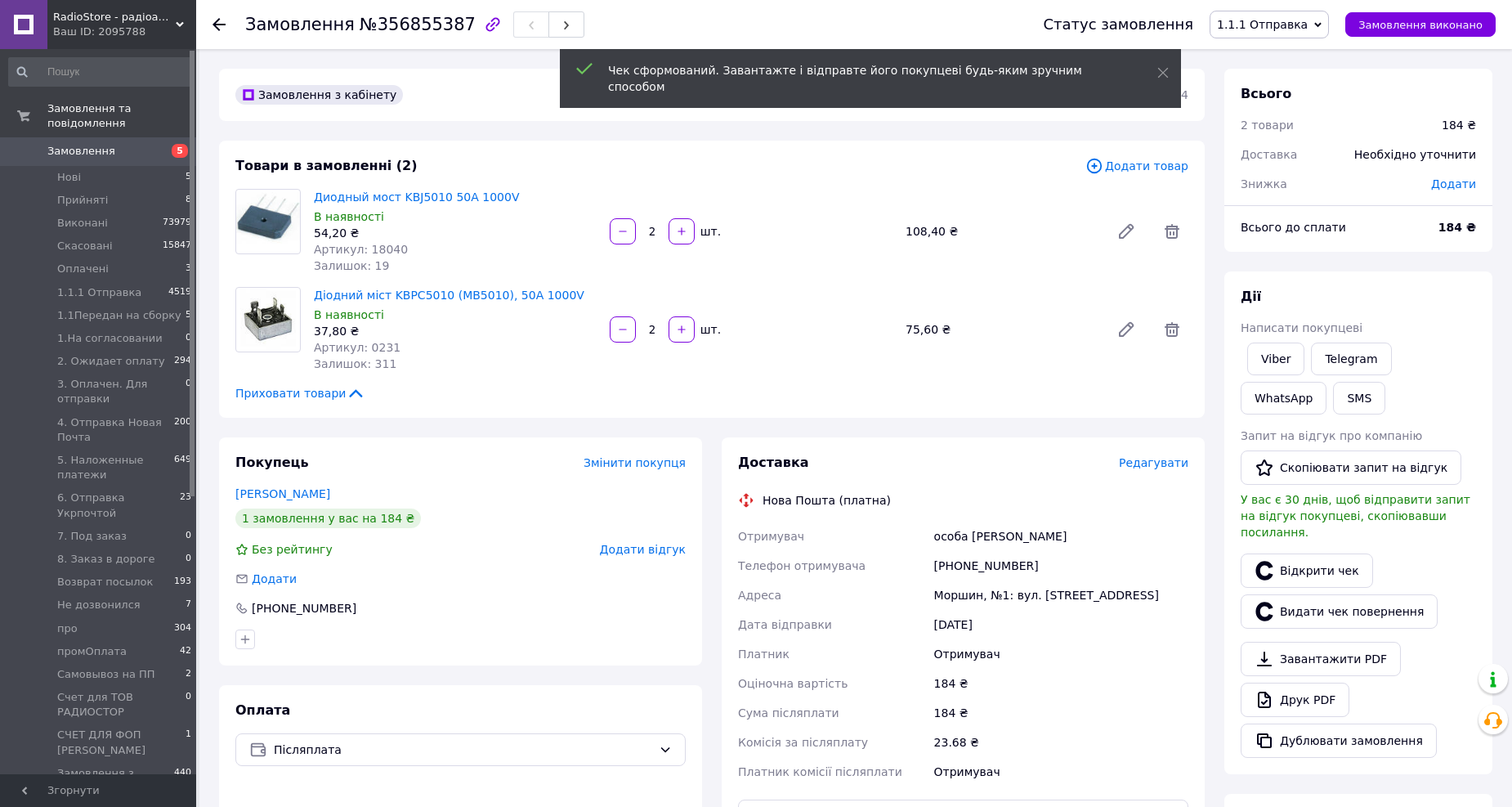
click at [1163, 461] on span "Редагувати" at bounding box center [1153, 463] width 70 height 13
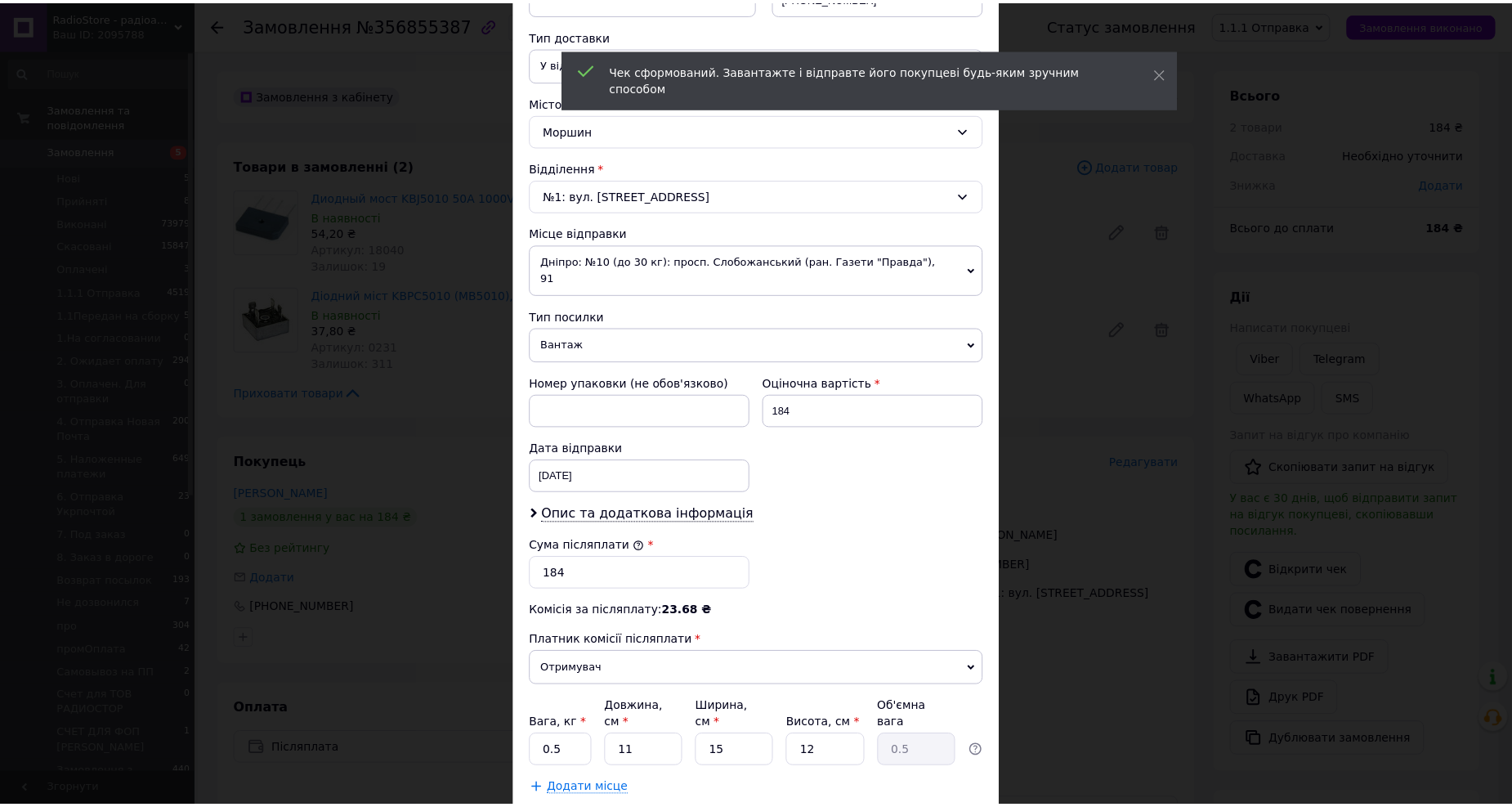
scroll to position [442, 0]
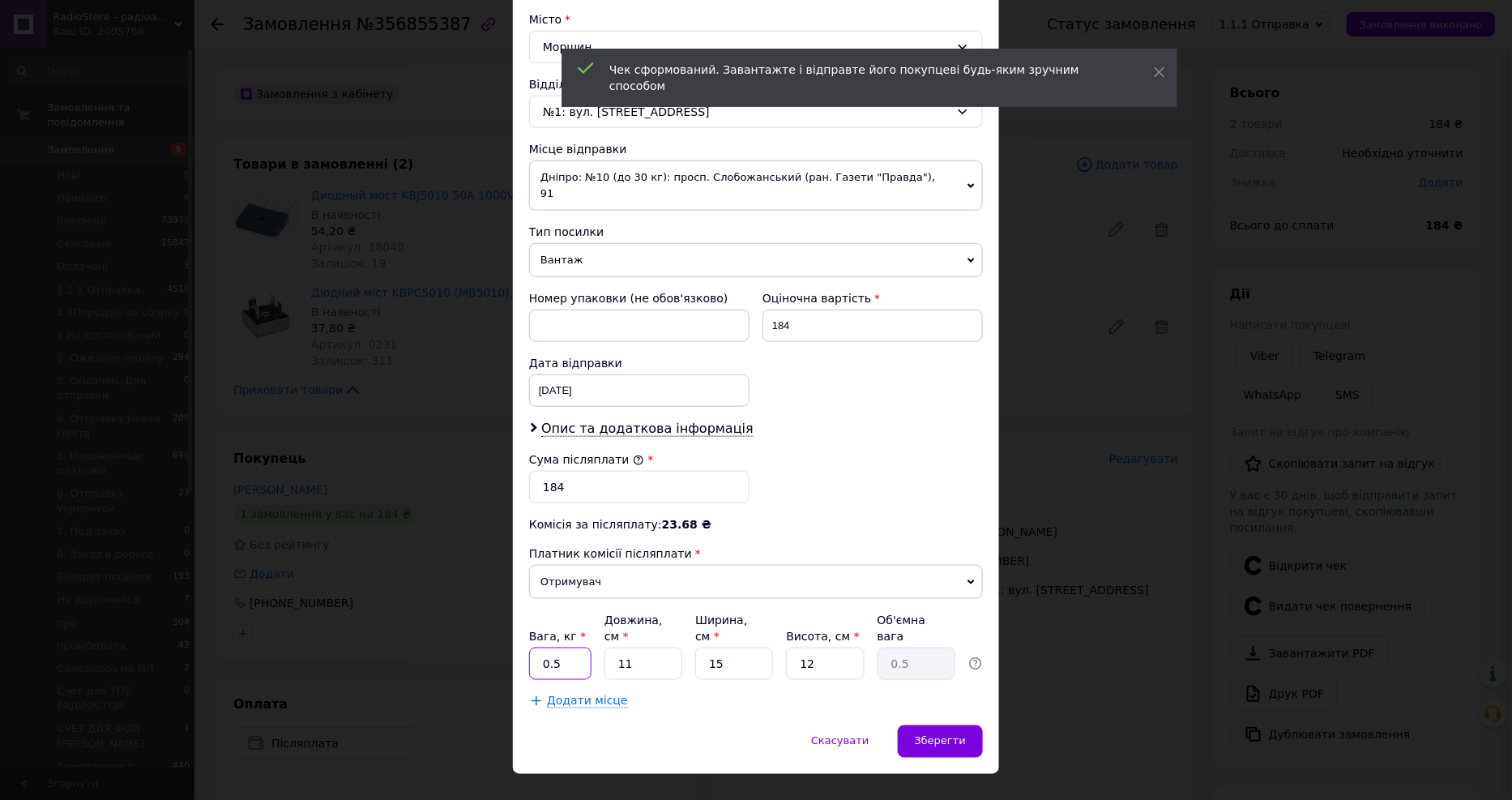
click at [562, 647] on input "0.5" at bounding box center [560, 664] width 63 height 33
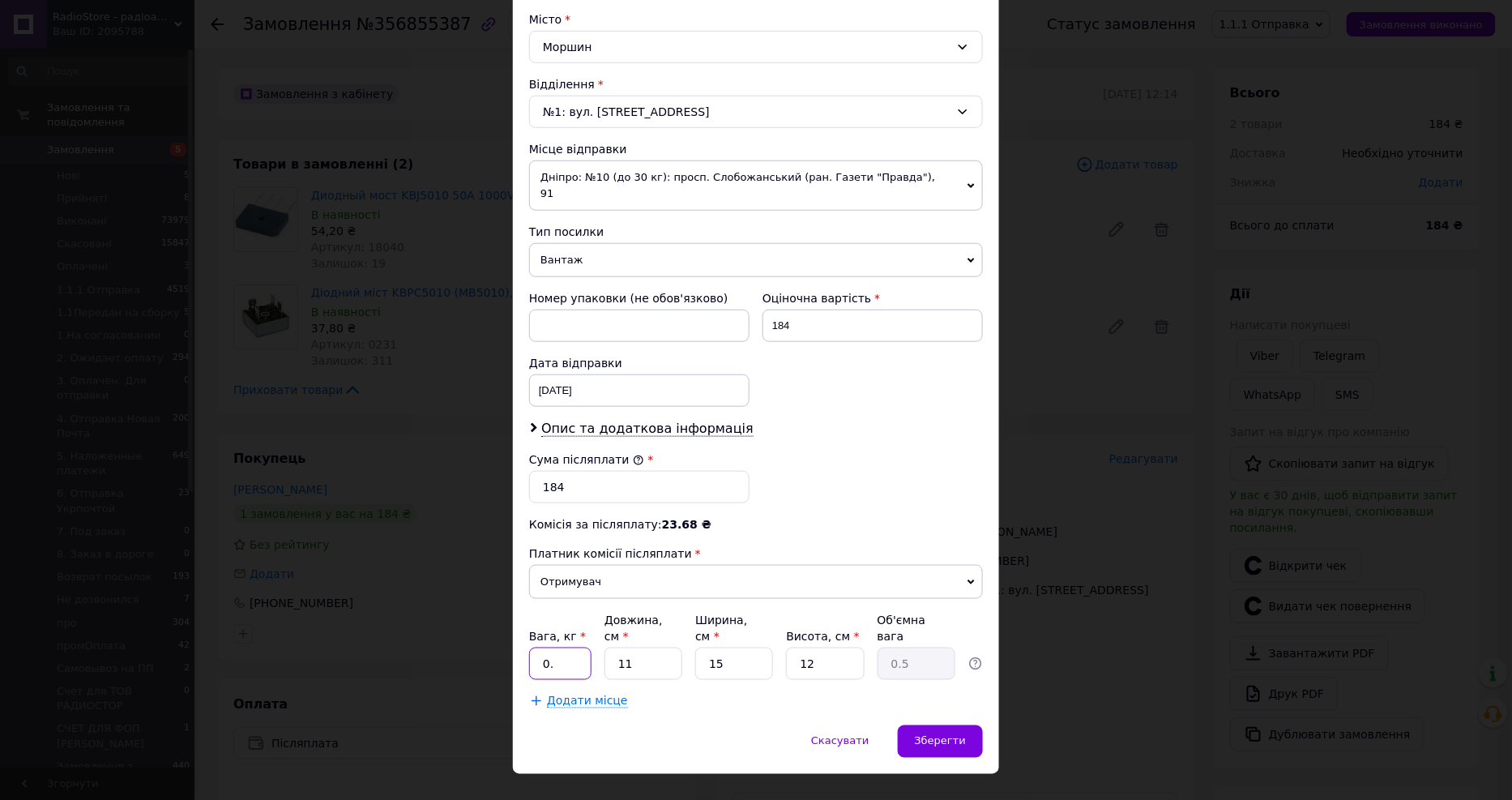
type input "0."
type input "1"
type input "0.1"
type input "1"
click at [563, 647] on input "0." at bounding box center [560, 664] width 63 height 33
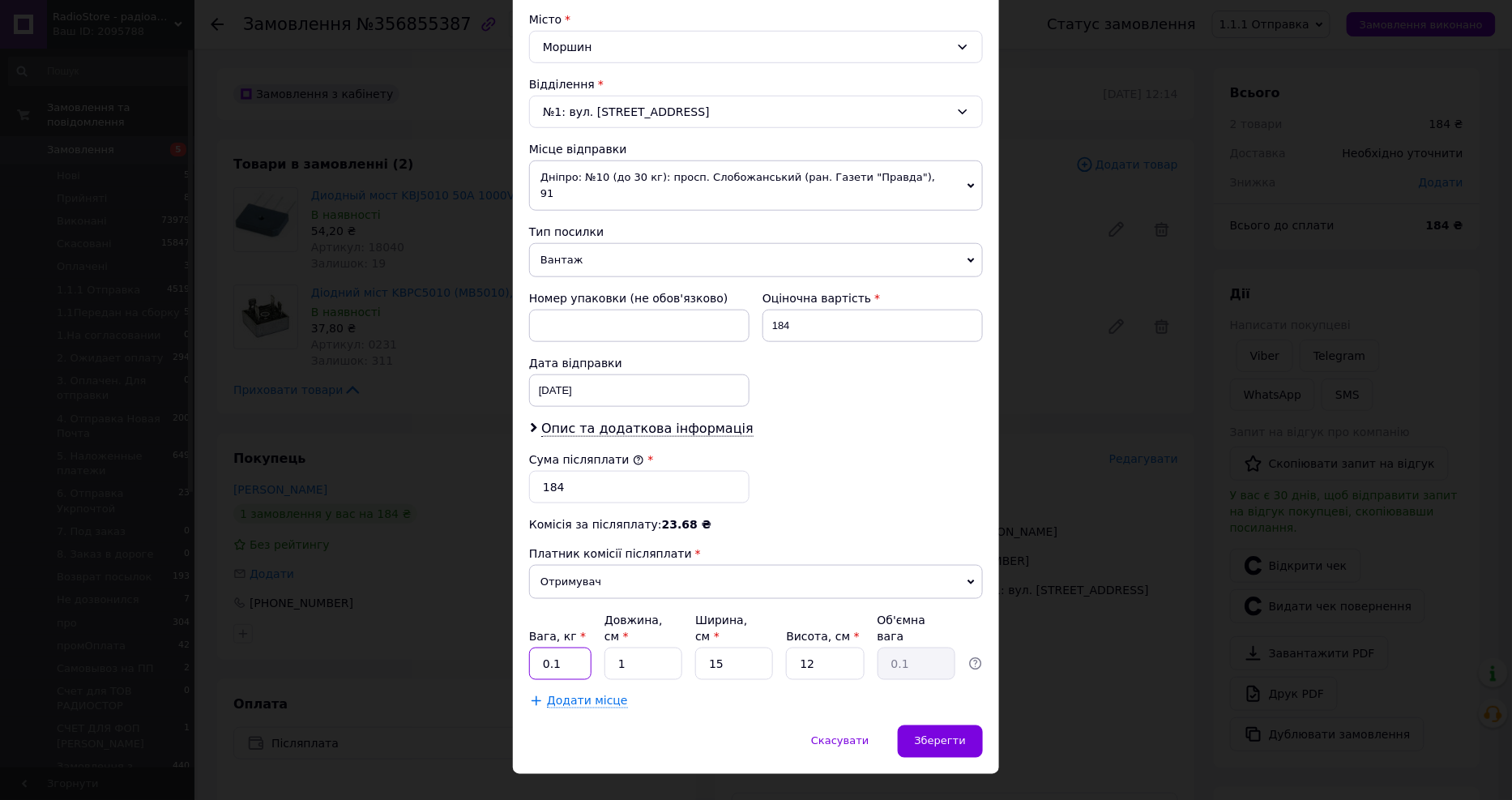
type input "0.1"
type input "10"
type input "0.45"
type input "10"
type input "1"
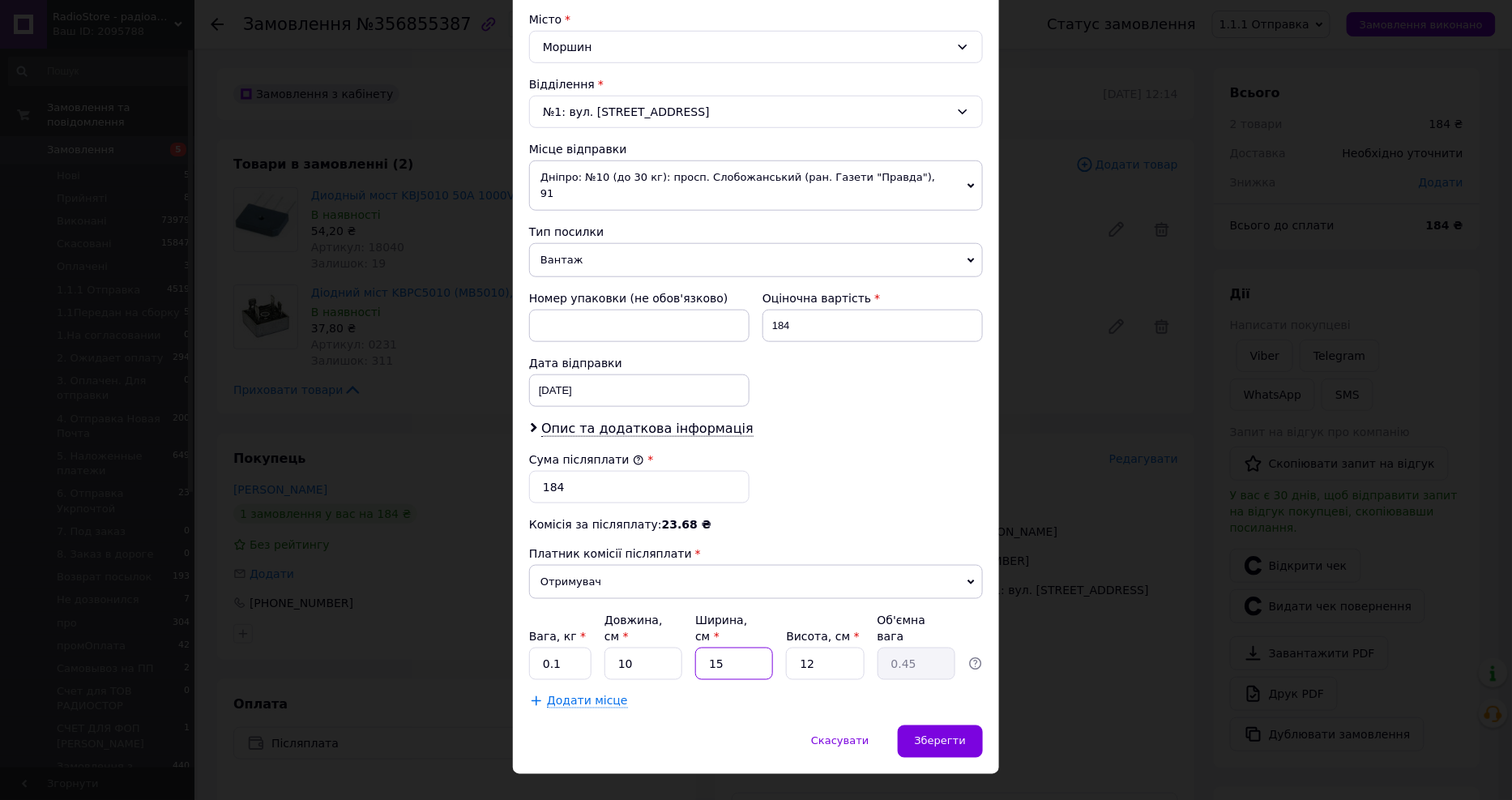
type input "0.1"
type input "10"
type input "0.3"
type input "10"
type input "1"
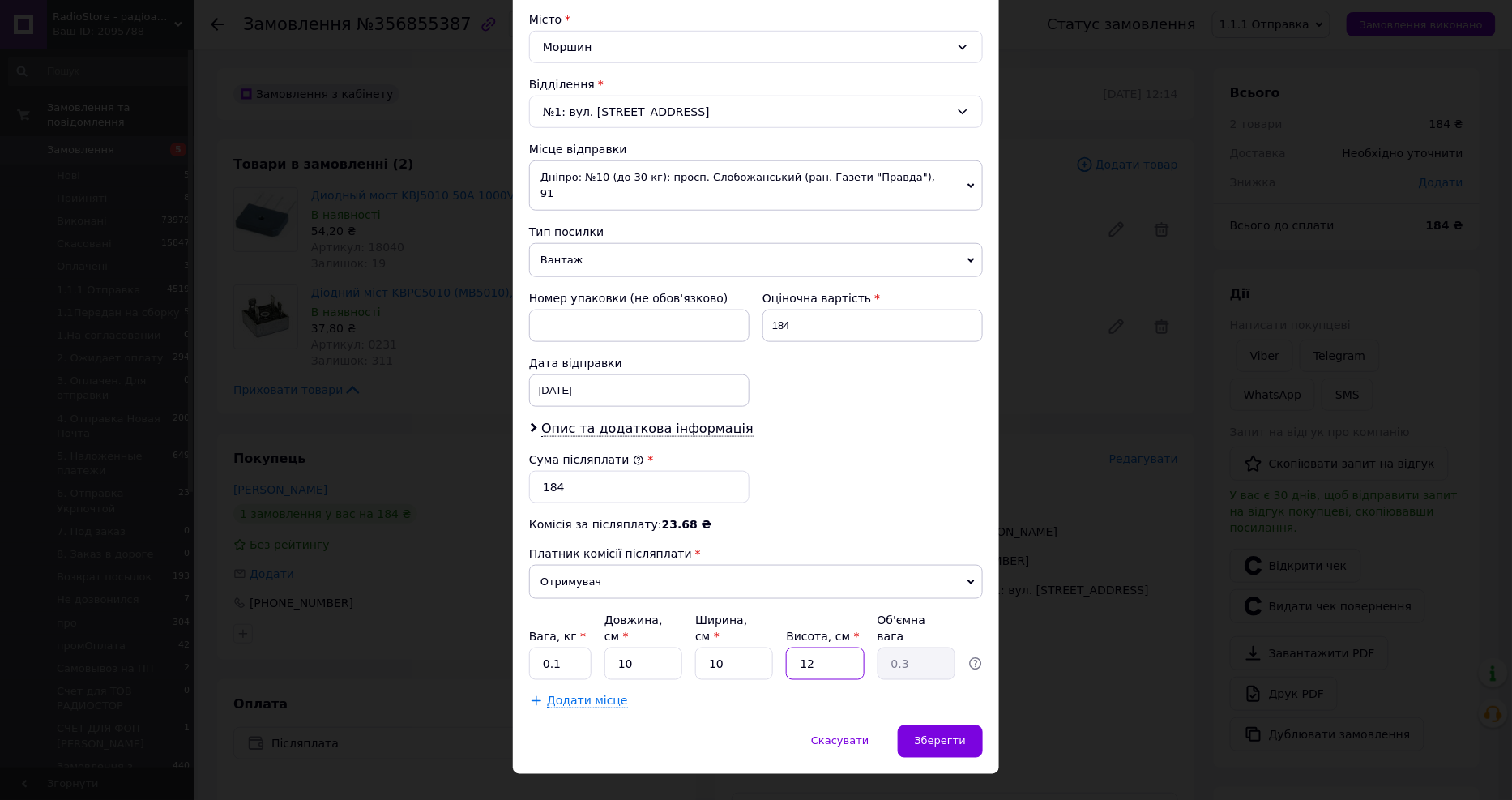
type input "0.1"
type input "10"
type input "0.25"
type input "10"
click at [951, 735] on span "Зберегти" at bounding box center [940, 740] width 51 height 12
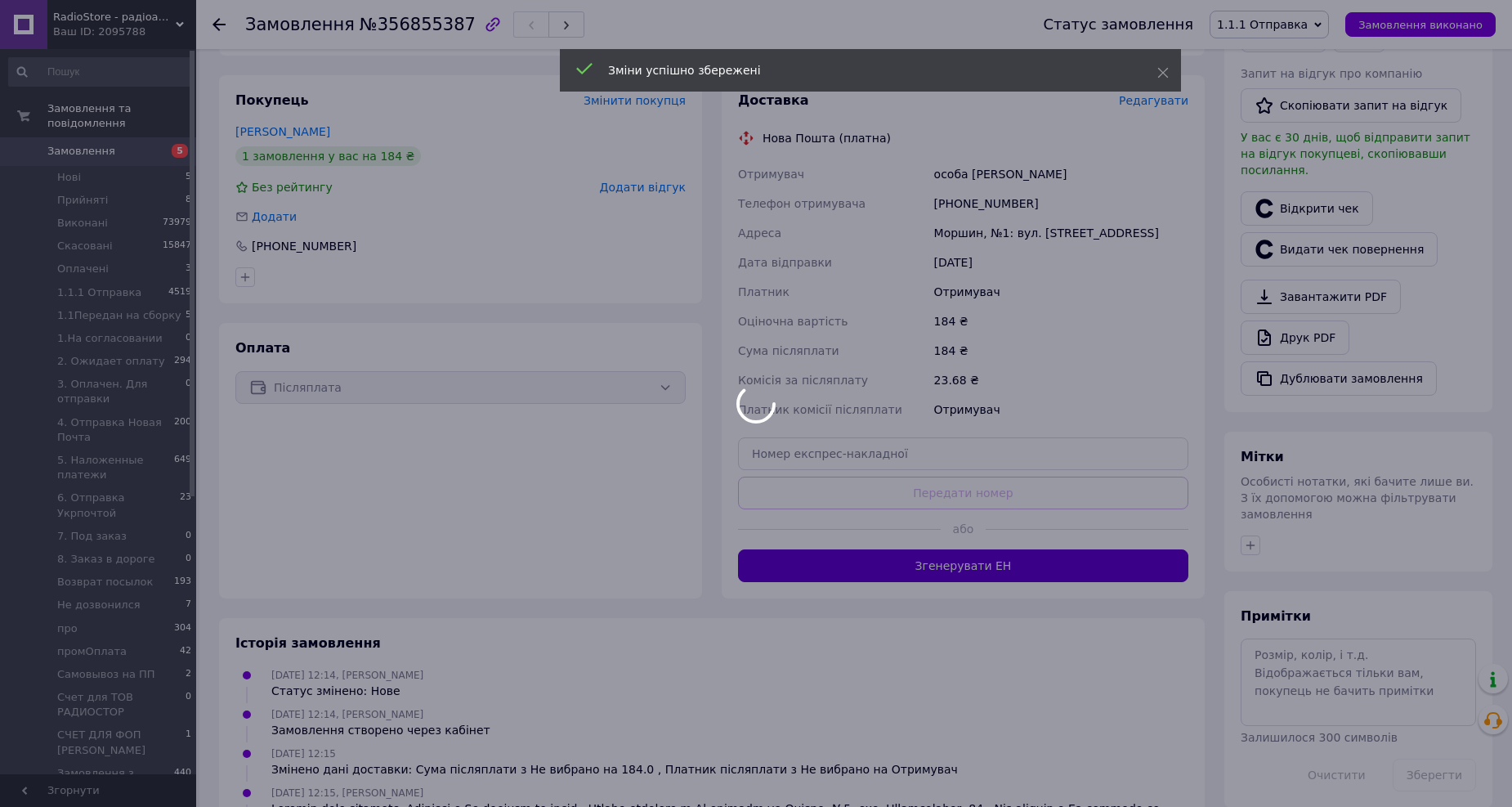
scroll to position [363, 0]
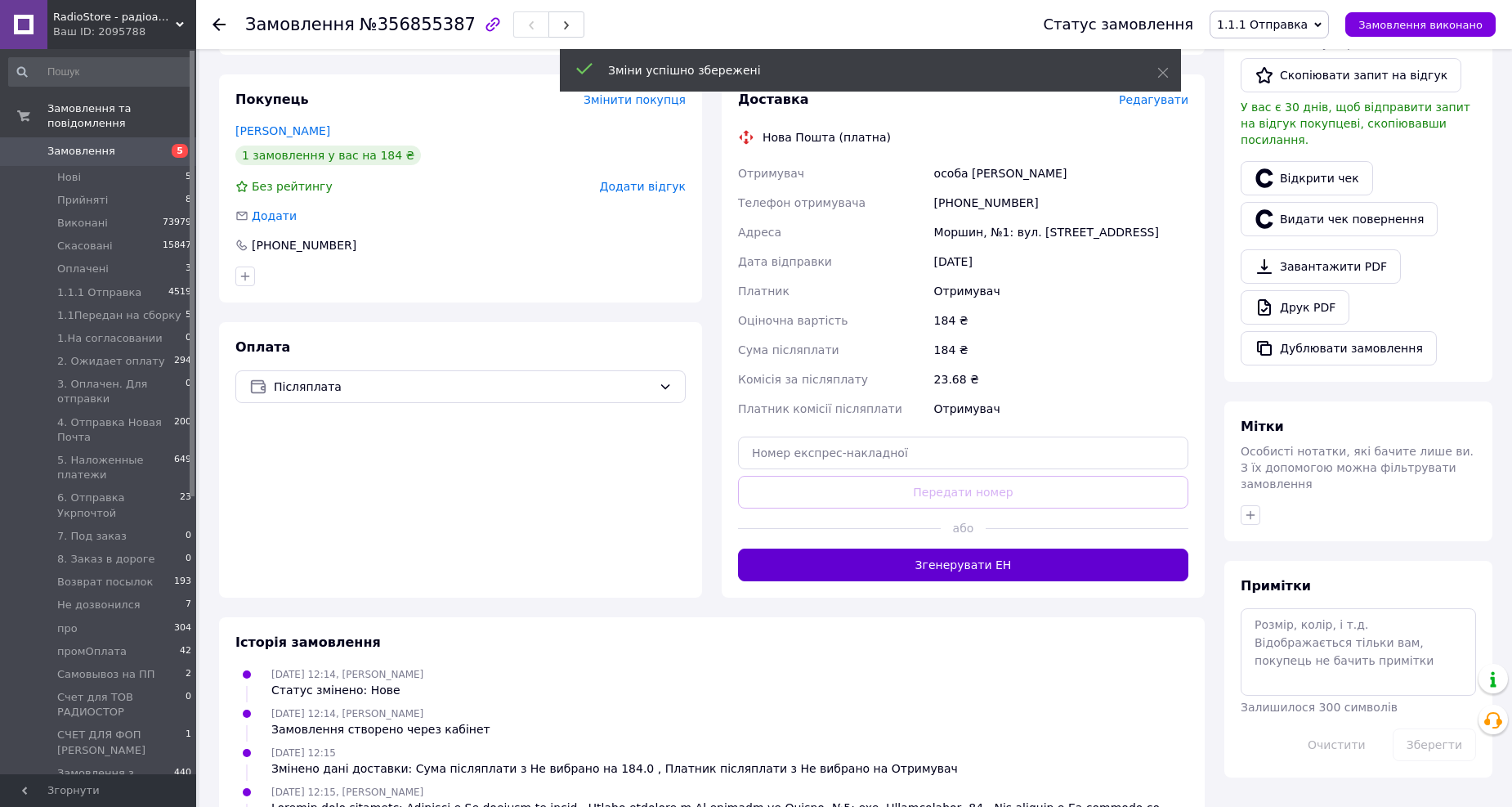
click at [905, 564] on button "Згенерувати ЕН" at bounding box center [963, 565] width 451 height 33
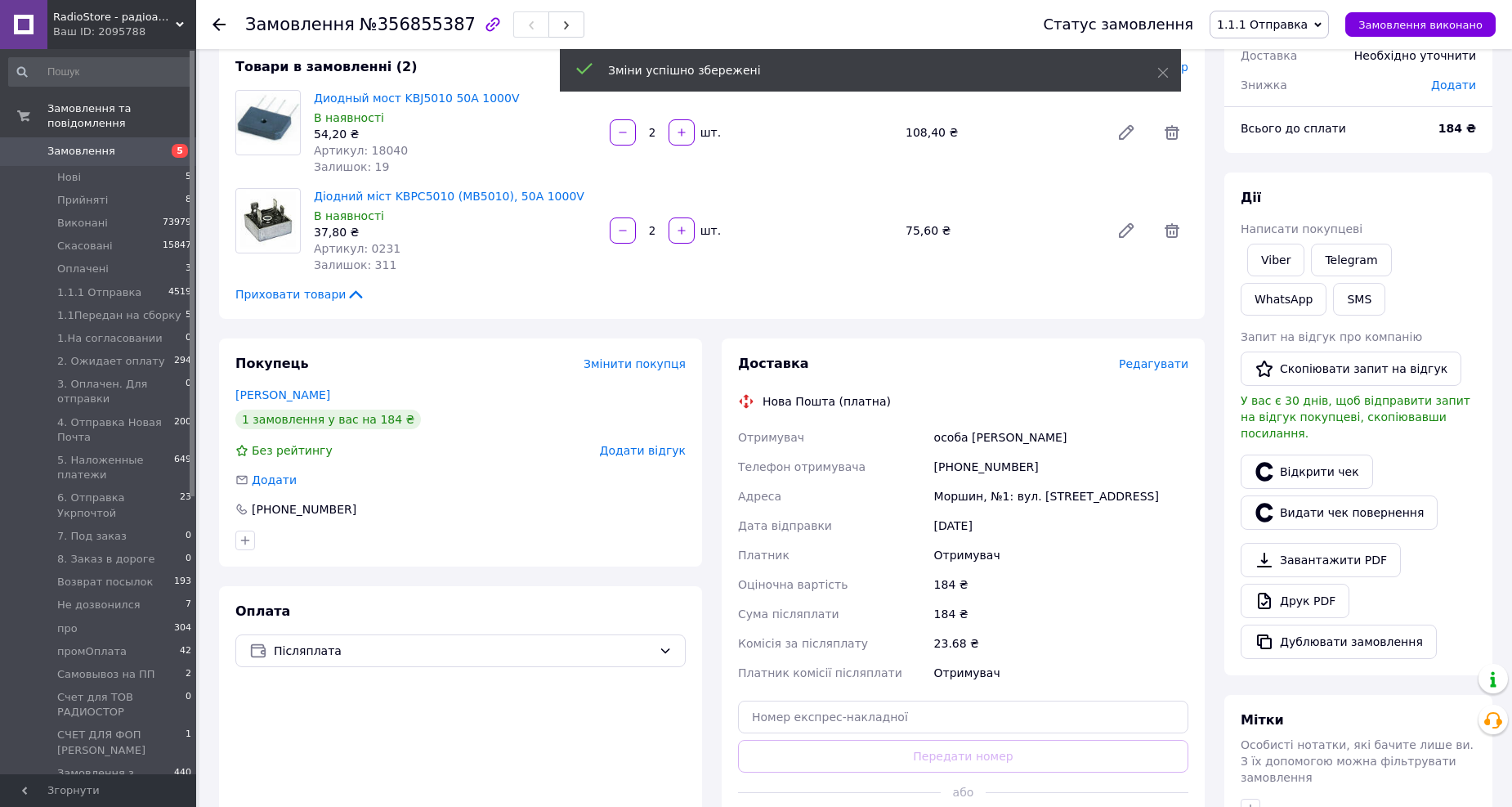
scroll to position [91, 0]
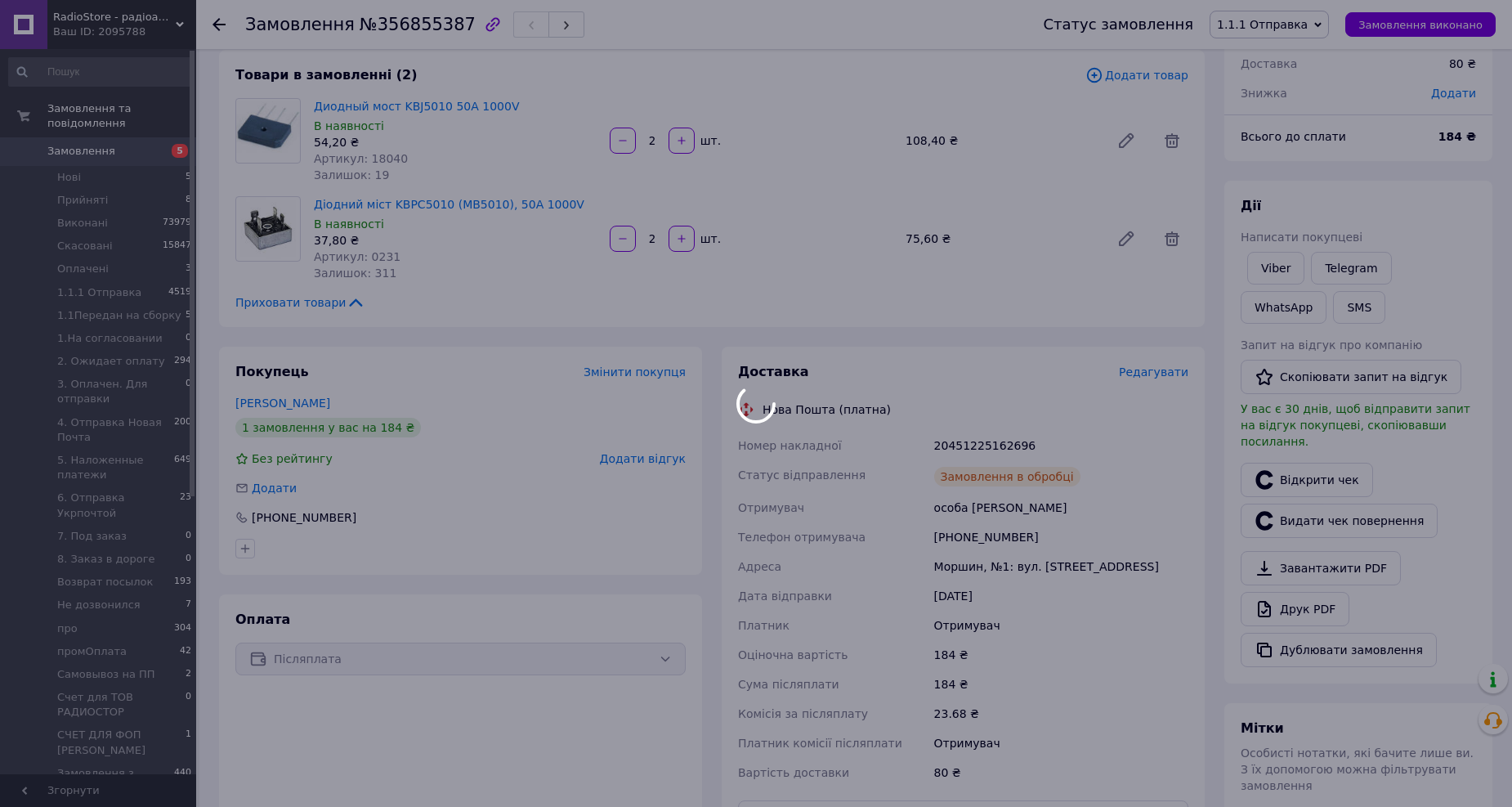
click at [954, 442] on div at bounding box center [756, 403] width 1512 height 807
click at [954, 442] on div "20451225162696" at bounding box center [1061, 445] width 261 height 29
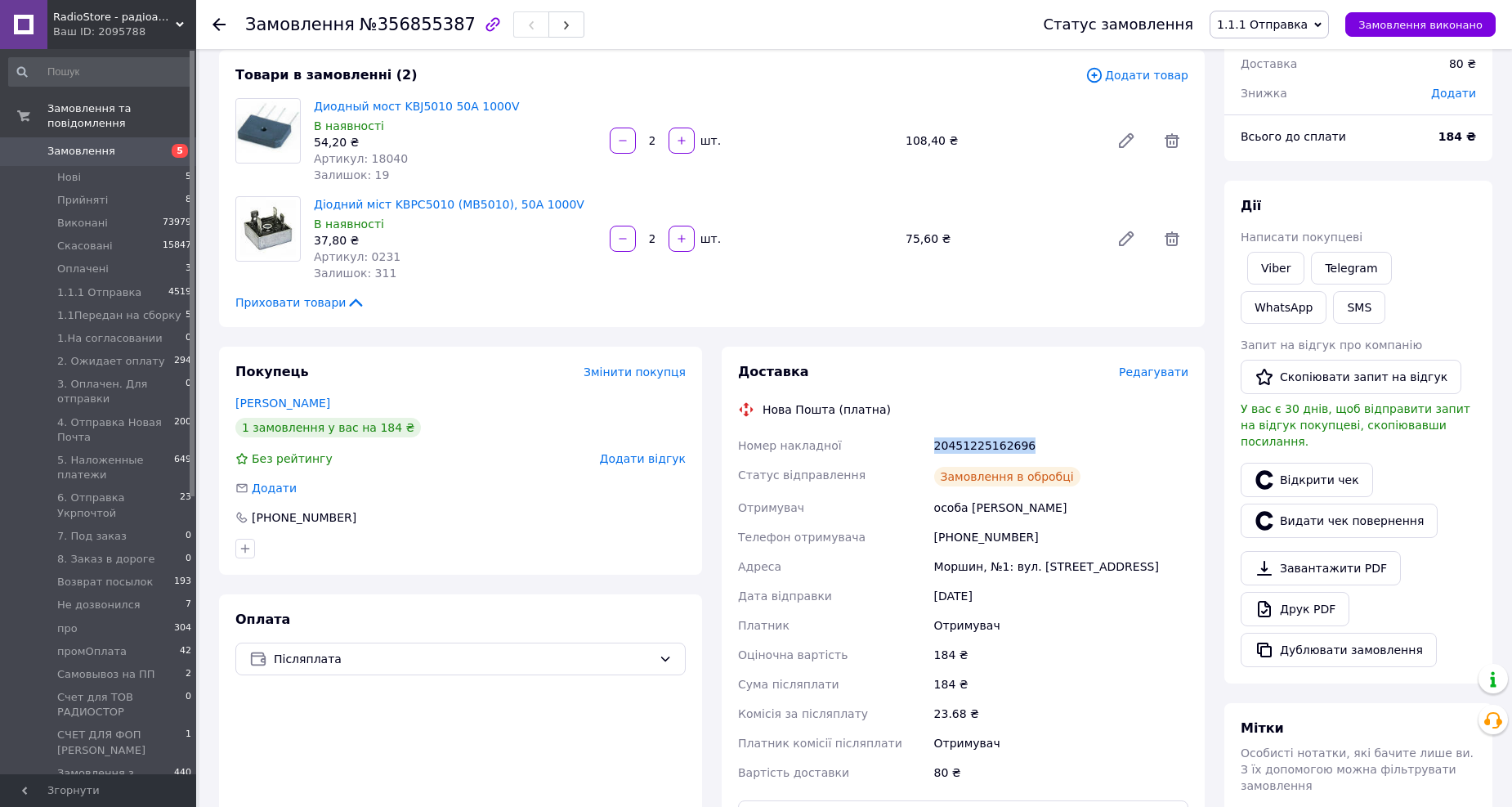
copy div "20451225162696"
click at [1333, 302] on button "SMS" at bounding box center [1358, 308] width 52 height 33
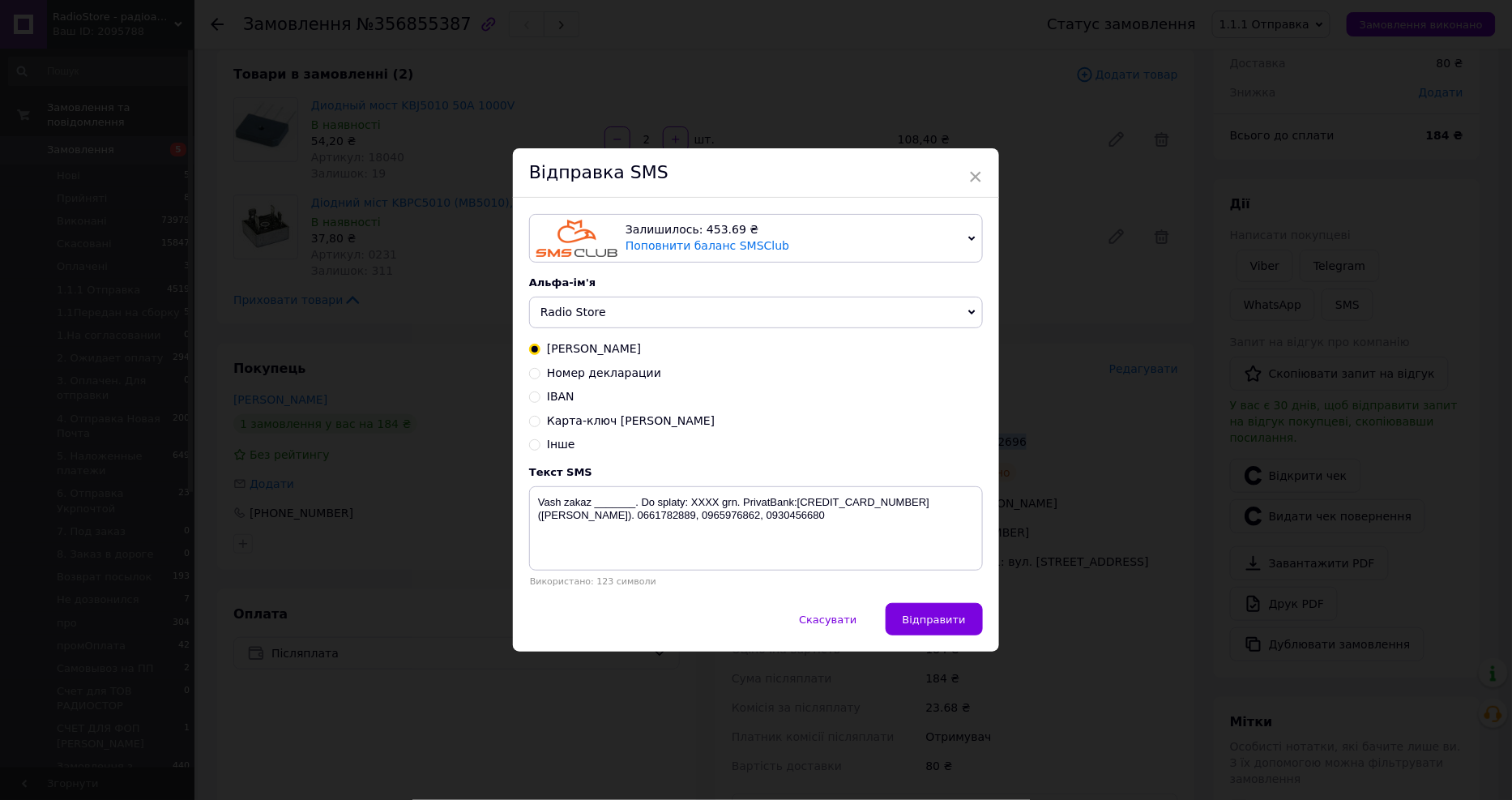
click at [594, 375] on span "Номер декларации" at bounding box center [604, 372] width 114 height 13
click at [540, 375] on input "Номер декларации" at bounding box center [535, 371] width 11 height 11
radio input "true"
radio input "false"
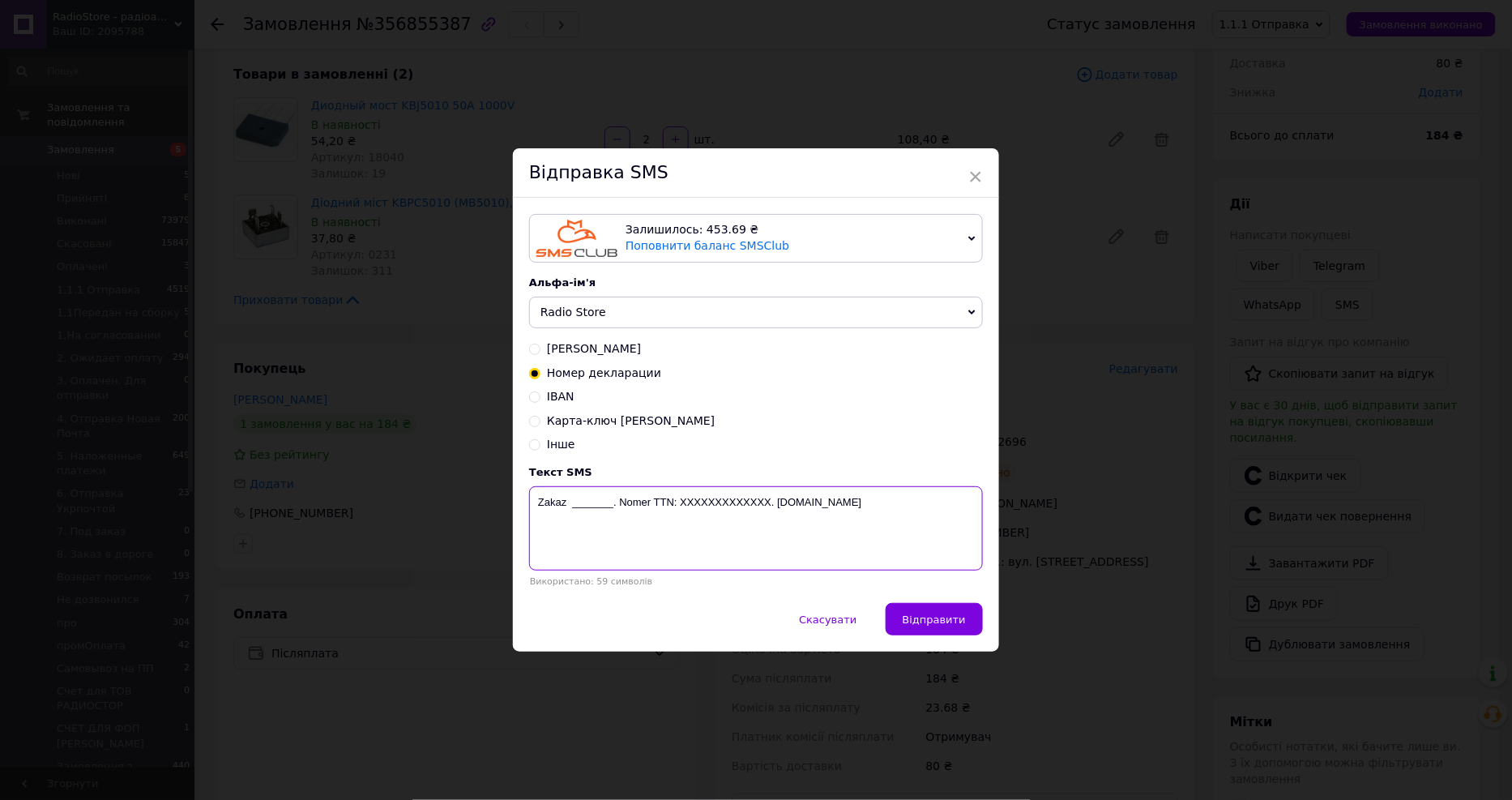
click at [755, 522] on textarea "Zakaz _______. Nomer TTN: XXXXXXXXXXXXX. radiostore.com.ua" at bounding box center [756, 528] width 454 height 84
paste textarea "20451225162696"
click at [598, 530] on textarea "Zakaz _______. Nomer TTN: 20451225162696. radiostore.com.ua" at bounding box center [756, 528] width 454 height 84
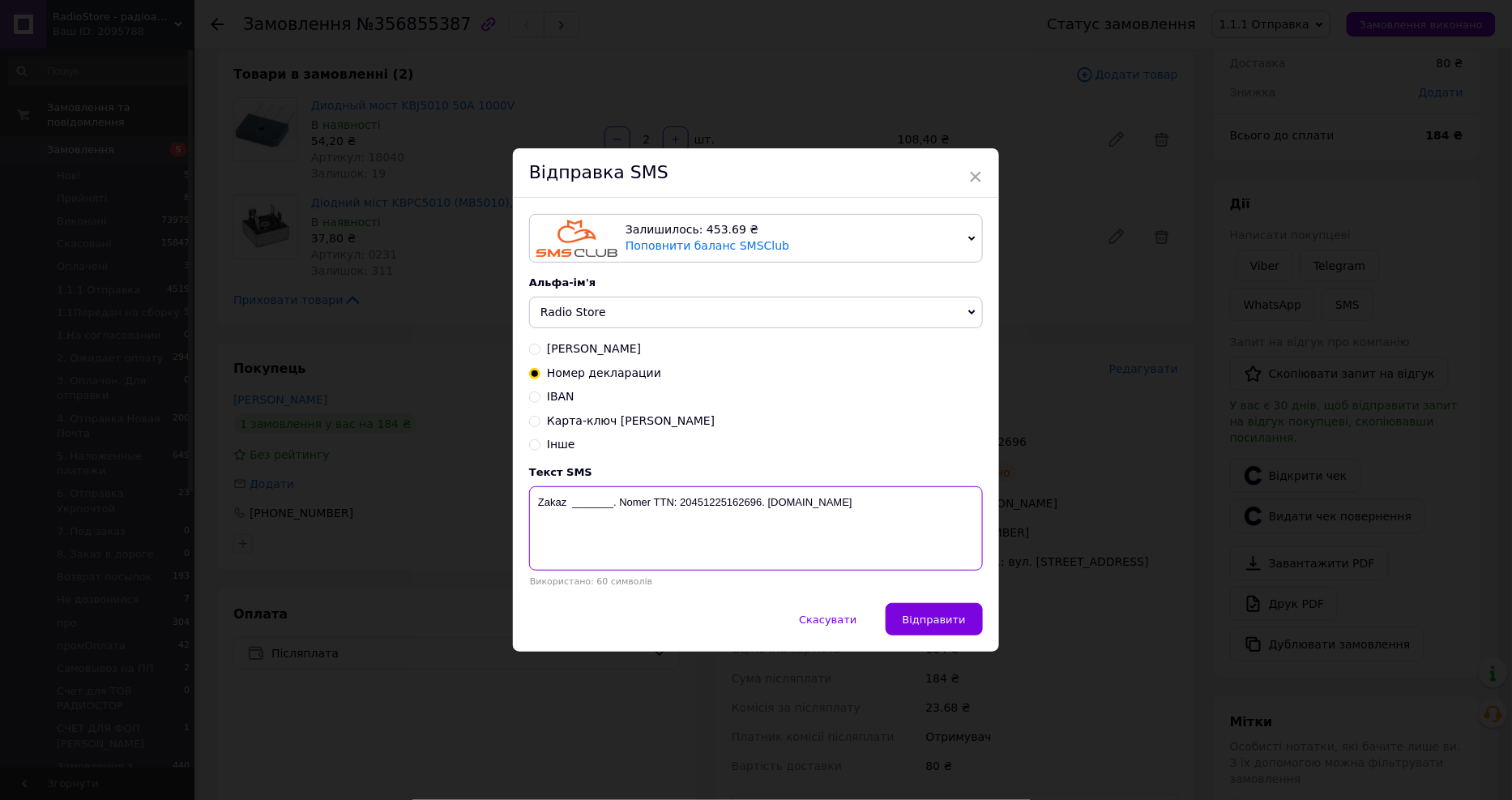
paste textarea "356855387"
type textarea "Zakaz 356855387. Nomer TTN: 20451225162696. radiostore.com.ua"
drag, startPoint x: 961, startPoint y: 626, endPoint x: 851, endPoint y: 650, distance: 112.6
click at [960, 626] on span "Відправити" at bounding box center [934, 618] width 64 height 12
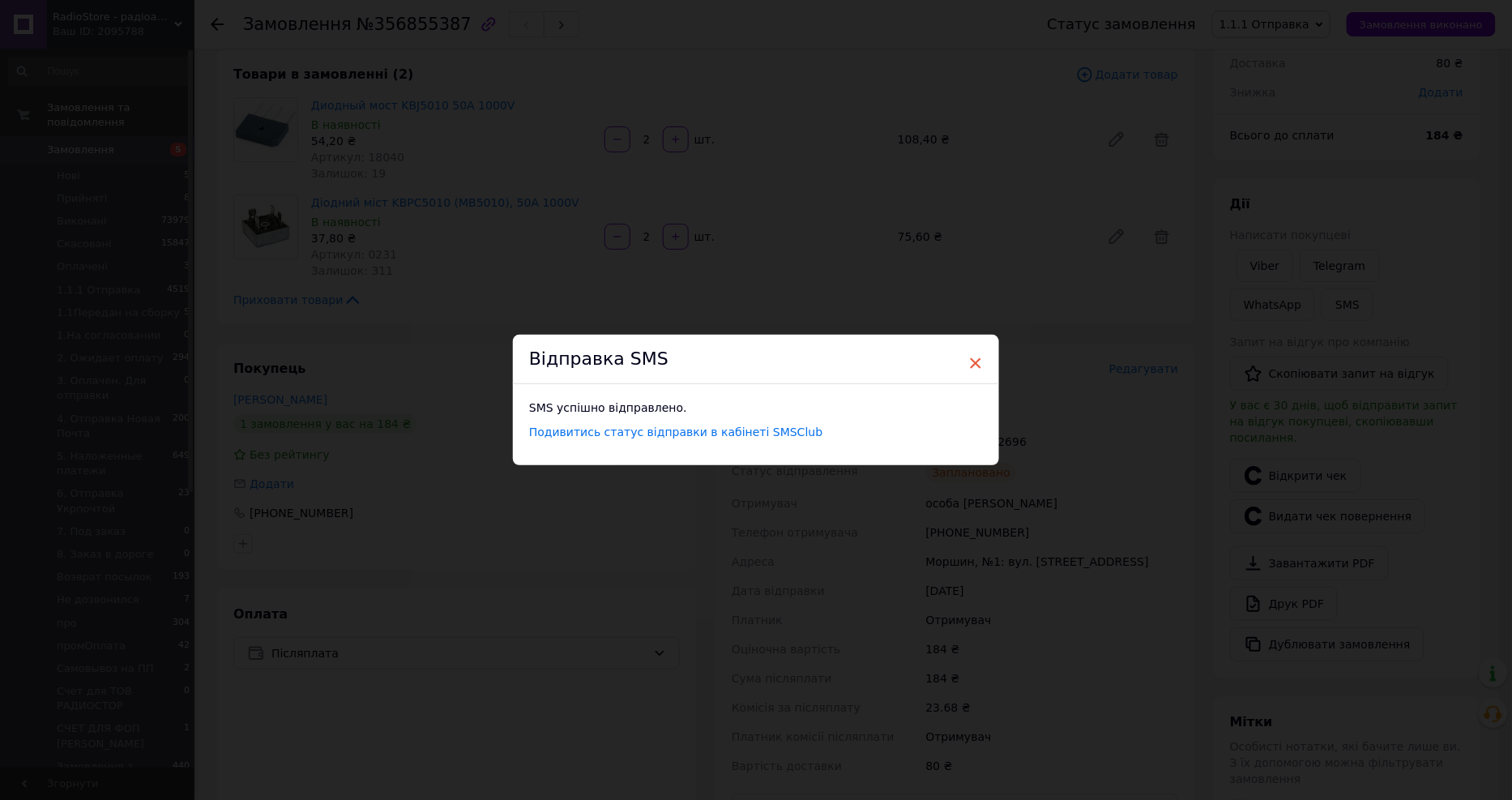
click at [973, 360] on span "×" at bounding box center [975, 363] width 15 height 27
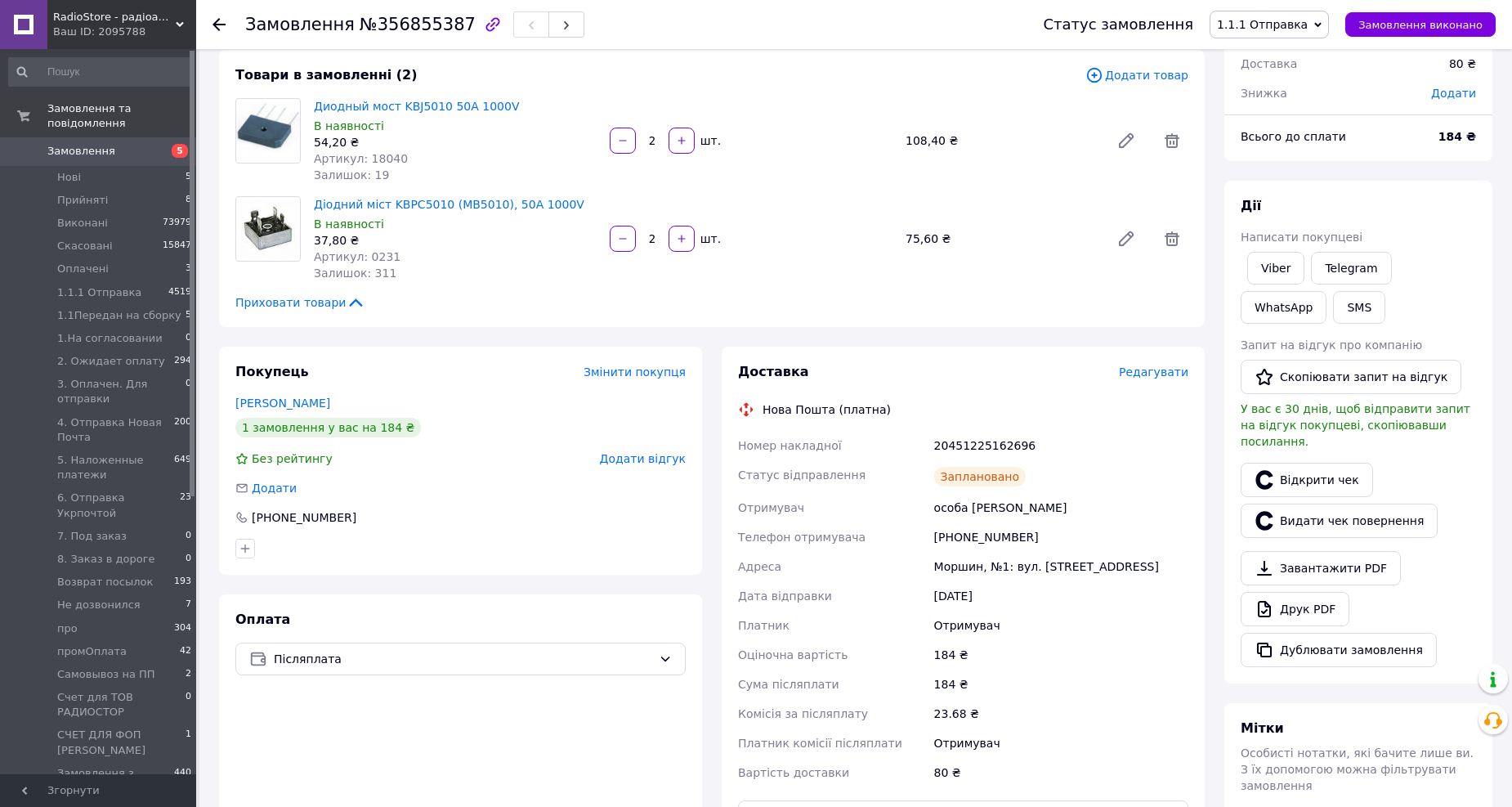
click at [217, 26] on icon at bounding box center [219, 25] width 13 height 13
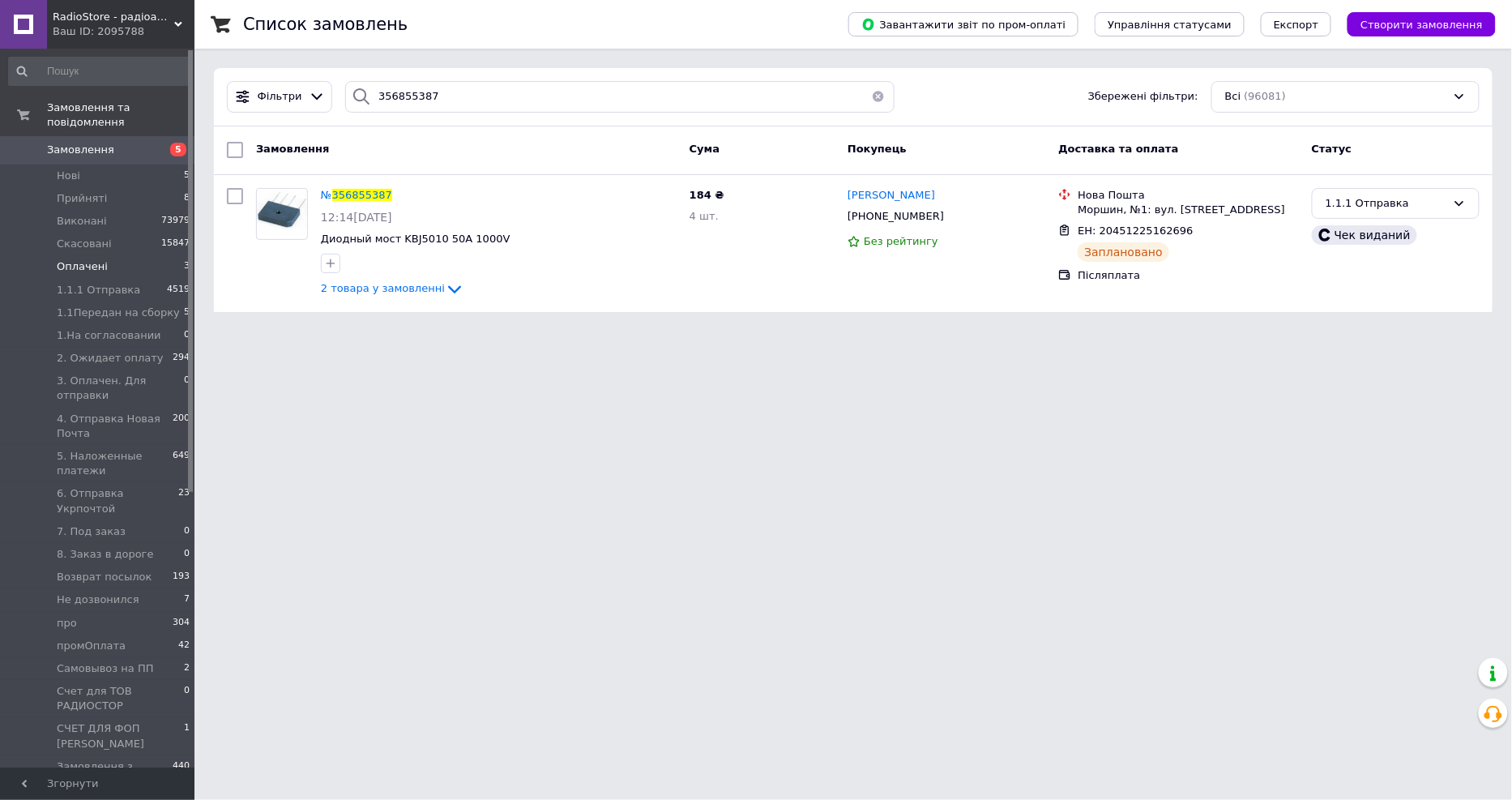
click at [105, 255] on li "Оплачені 3" at bounding box center [99, 266] width 199 height 23
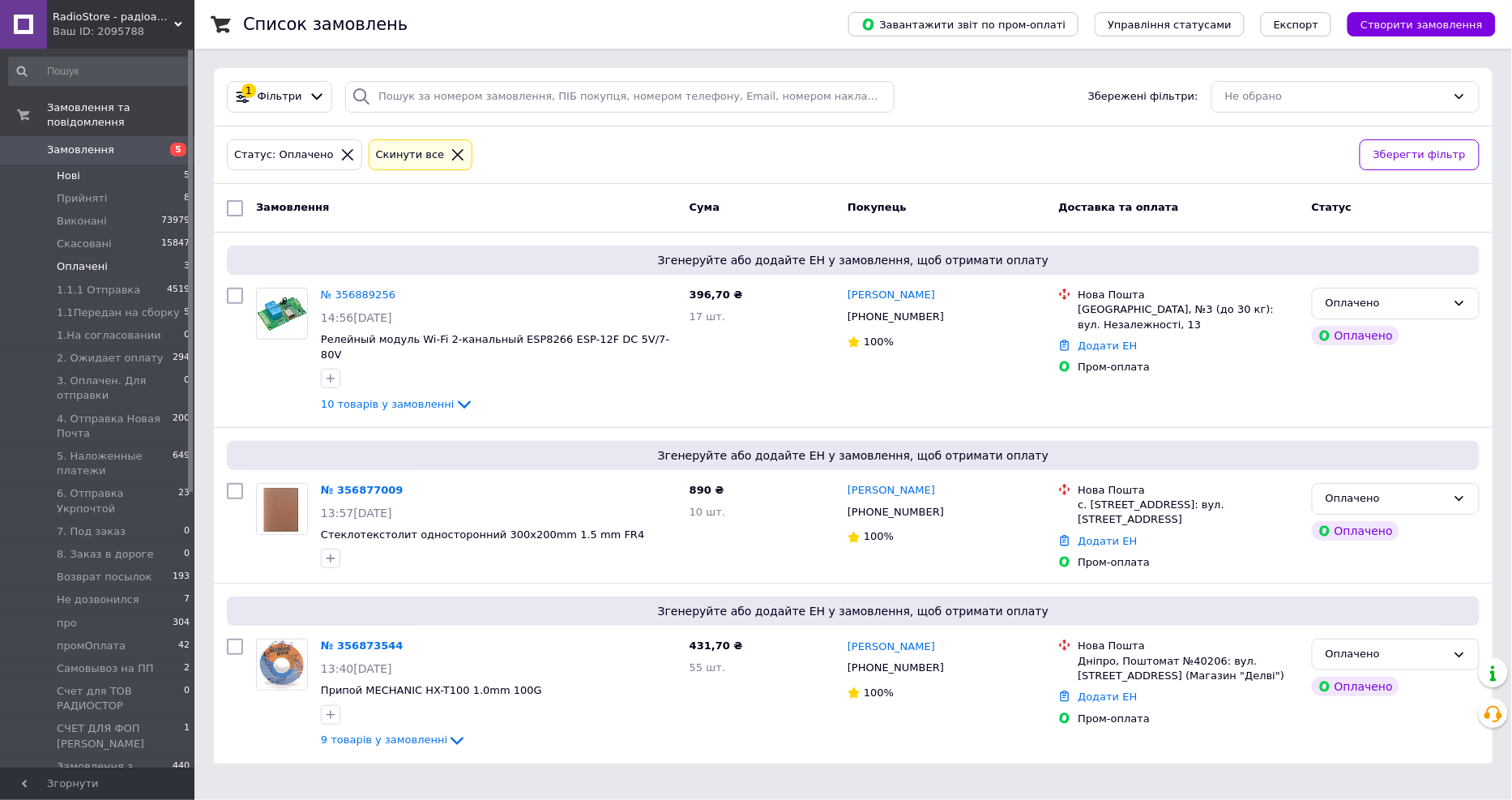
click at [102, 164] on li "Нові 5" at bounding box center [99, 175] width 199 height 23
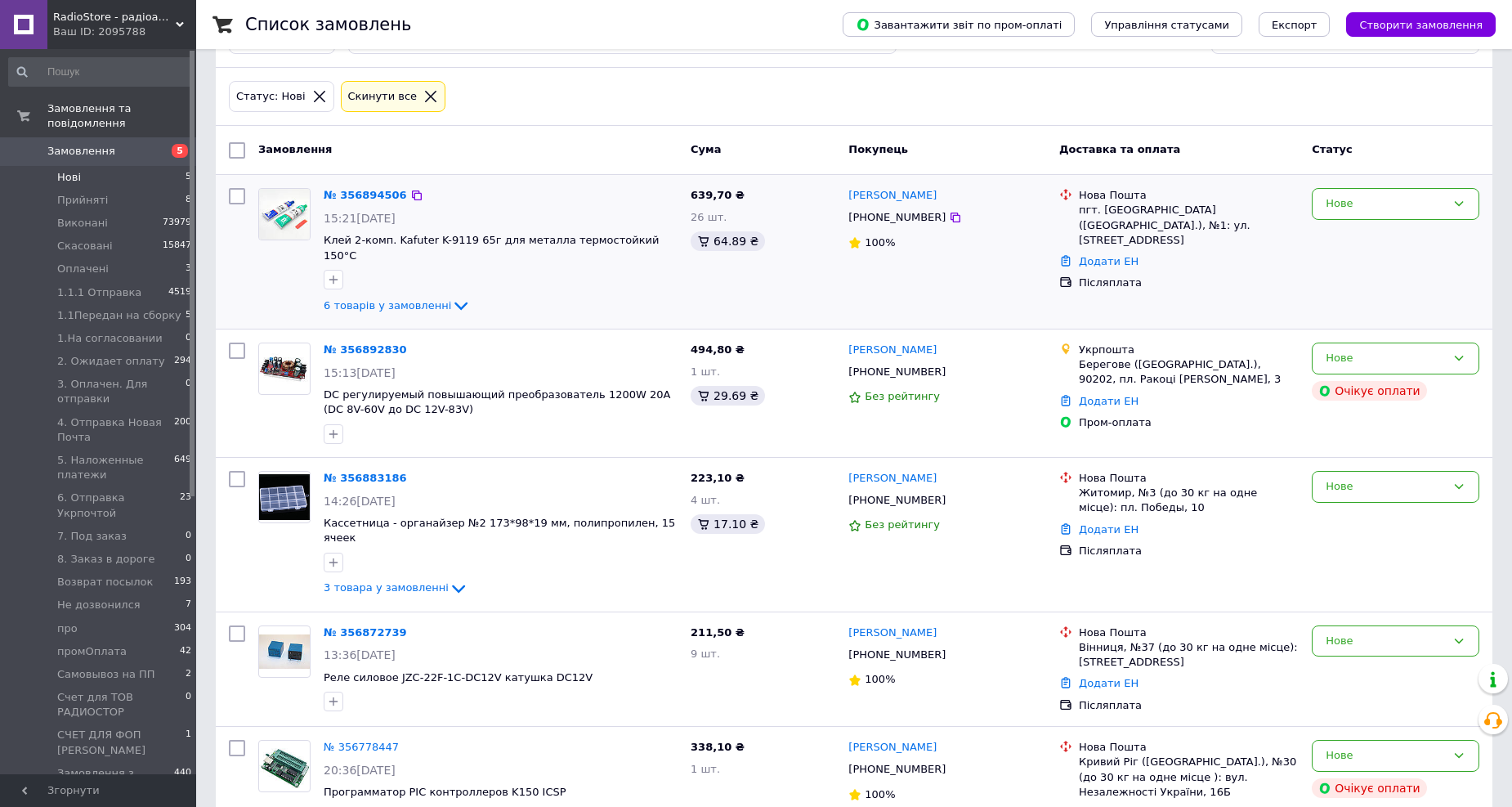
scroll to position [91, 0]
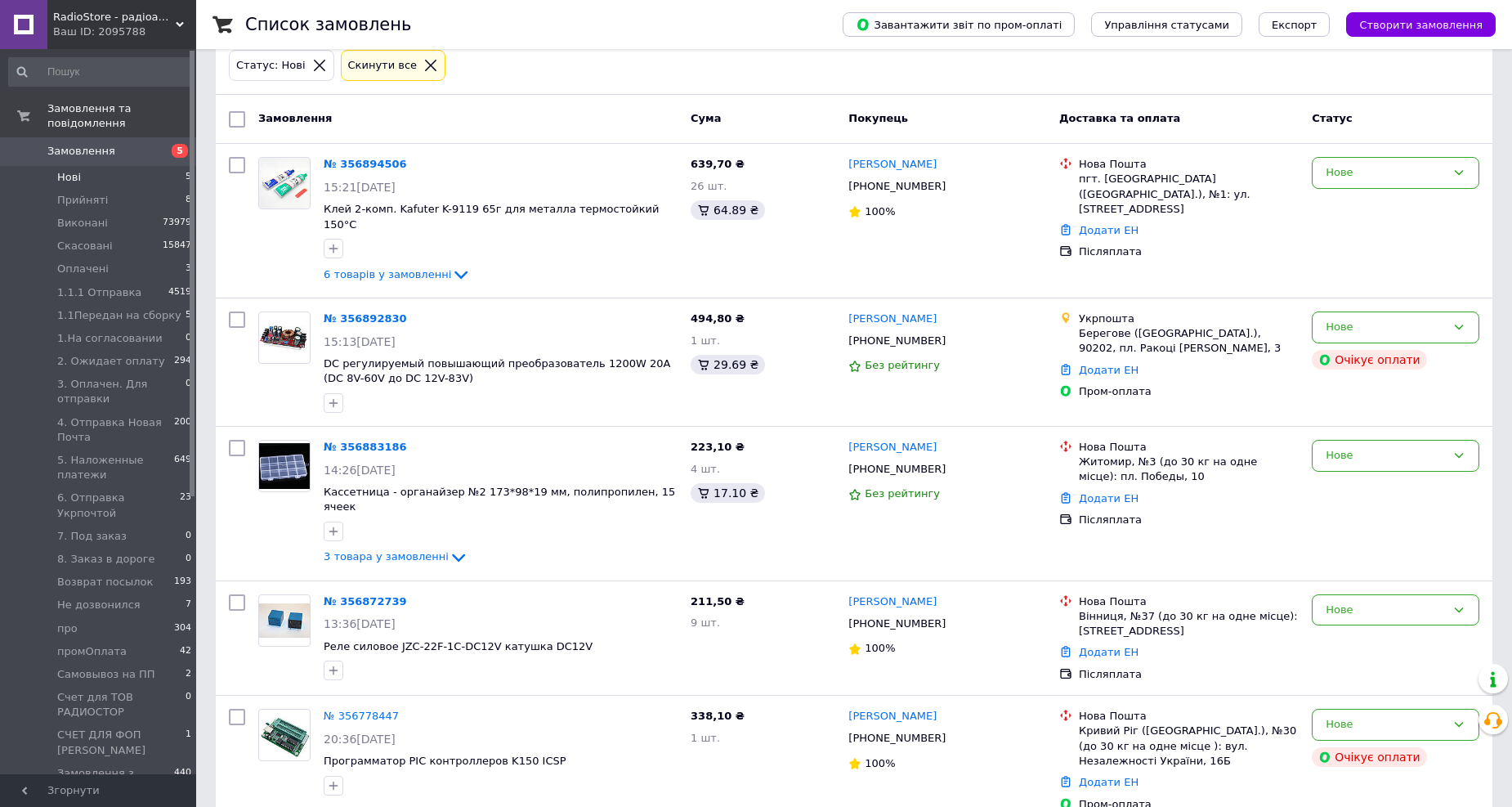
click at [468, 66] on div "Статус: Нові Cкинути все" at bounding box center [854, 66] width 1256 height 38
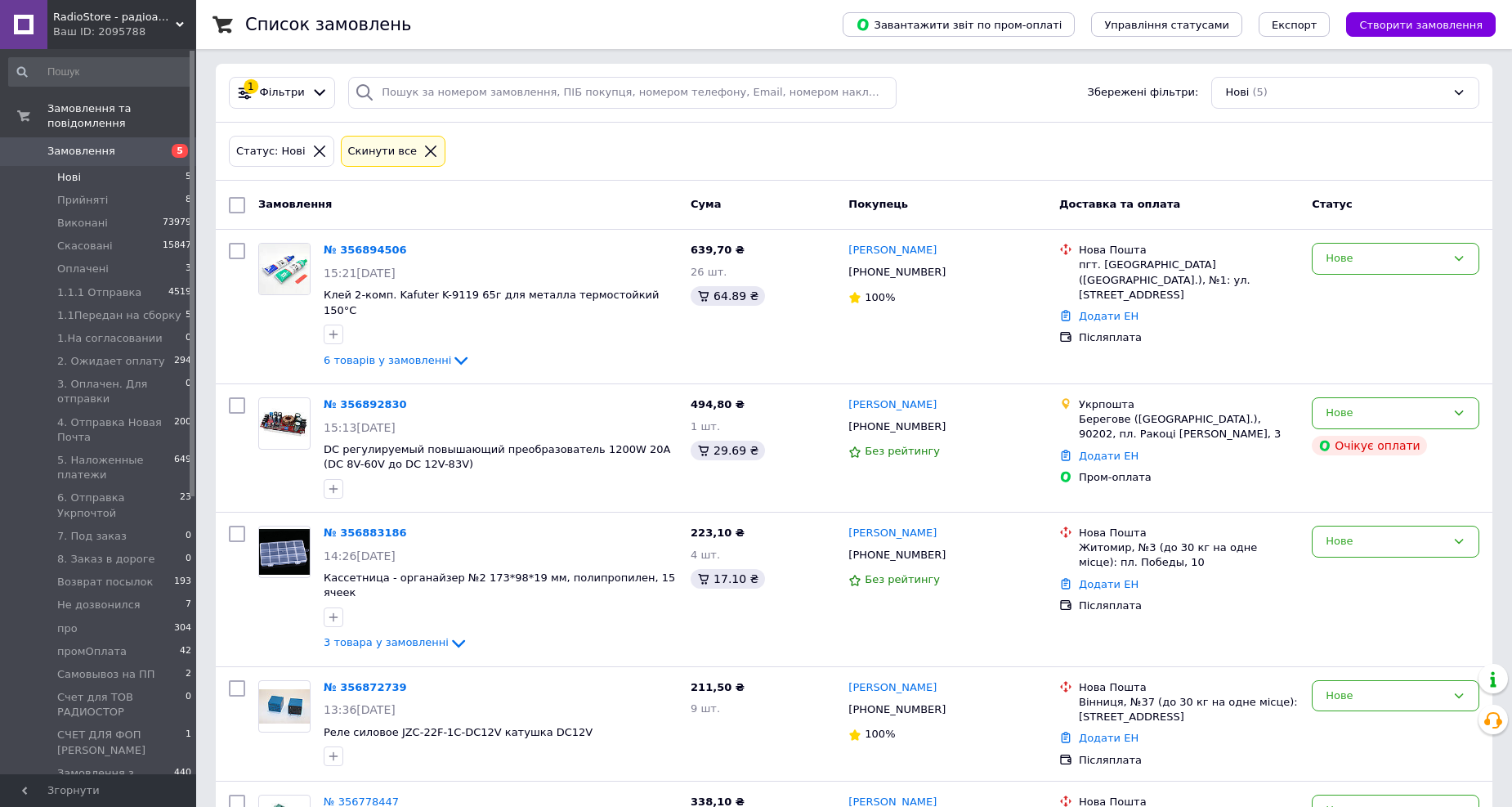
scroll to position [0, 0]
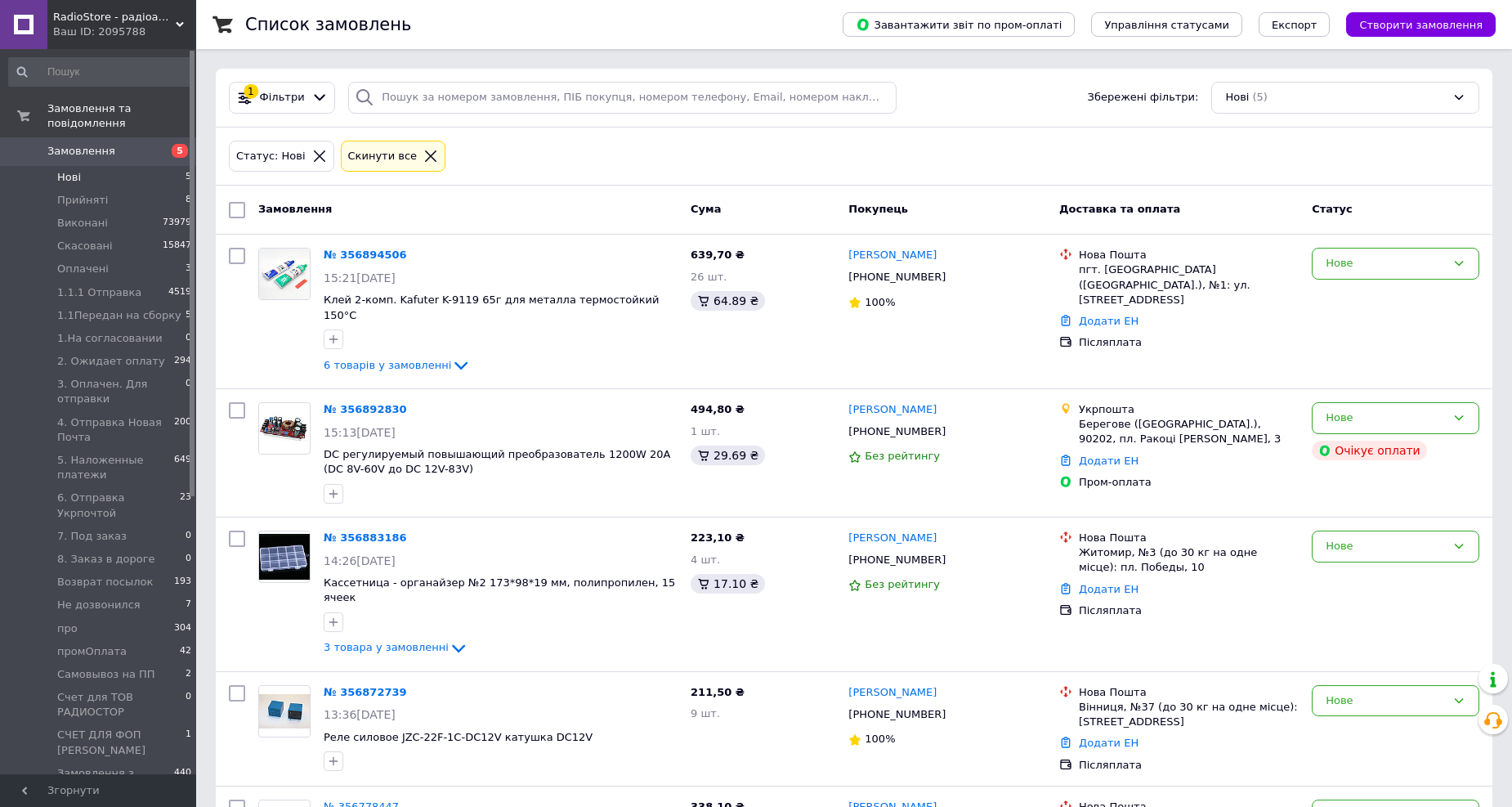
click at [423, 150] on icon at bounding box center [430, 156] width 15 height 15
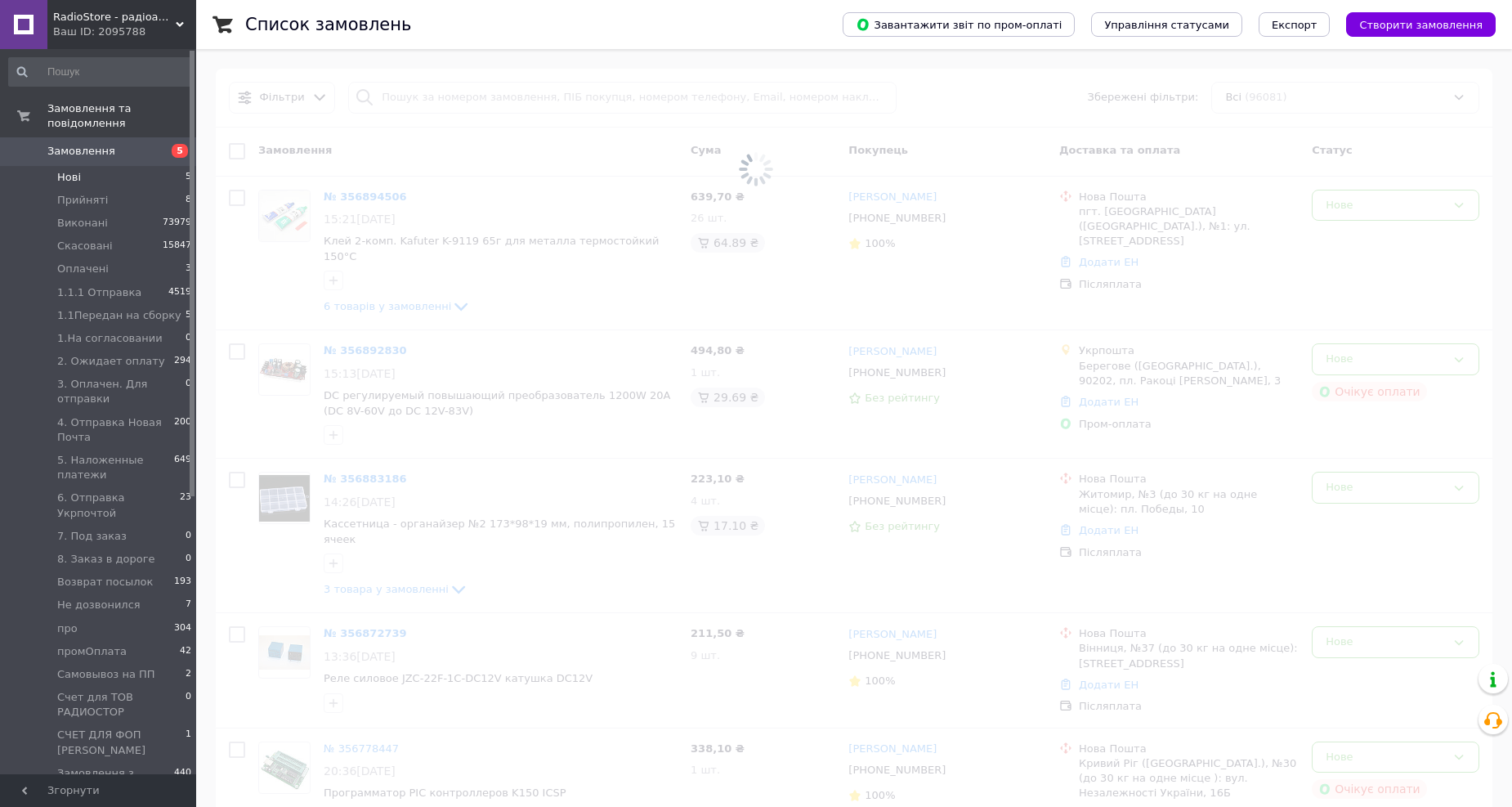
click at [463, 96] on span at bounding box center [756, 169] width 1512 height 338
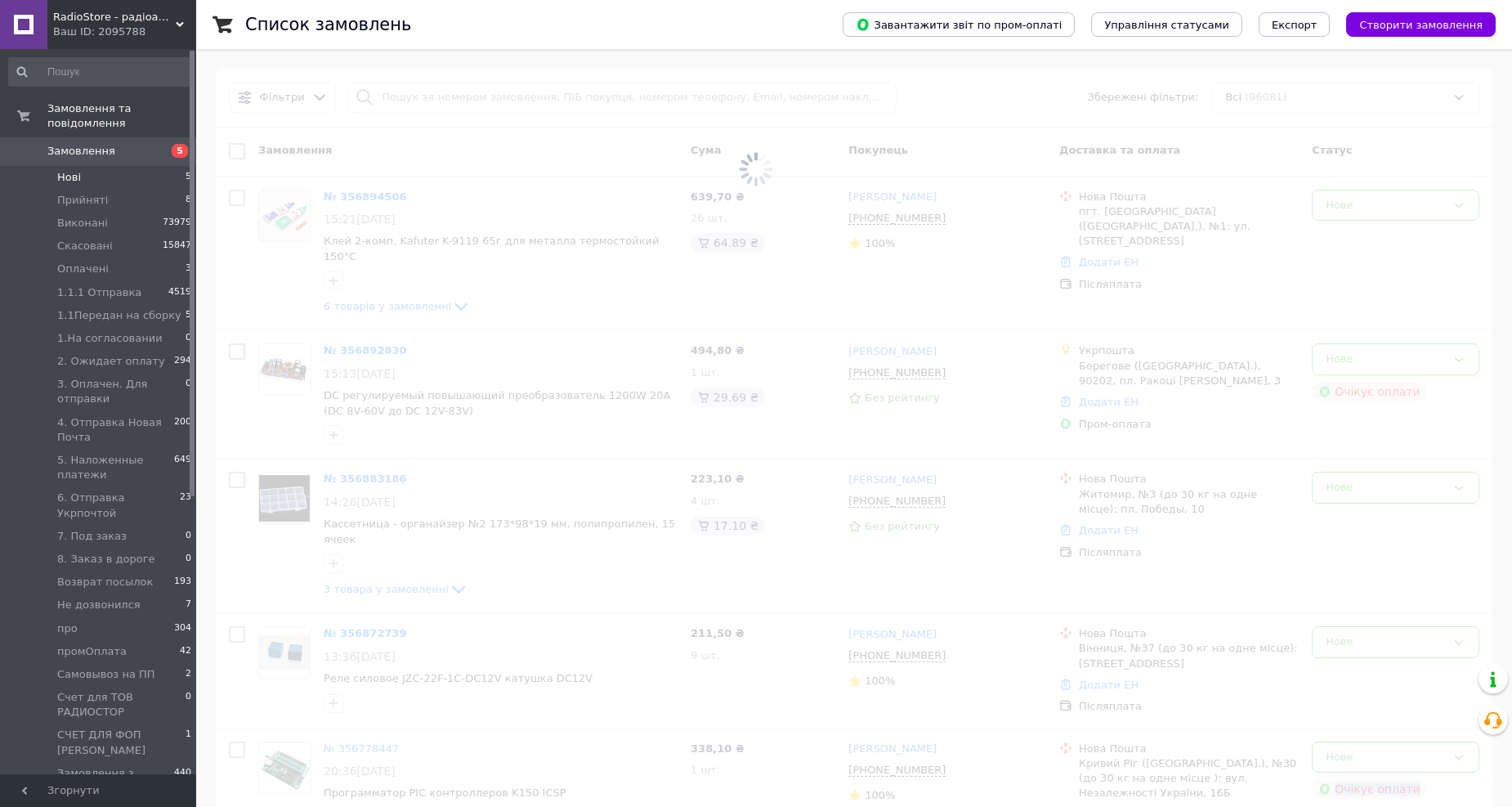
click at [463, 96] on span at bounding box center [756, 169] width 1512 height 338
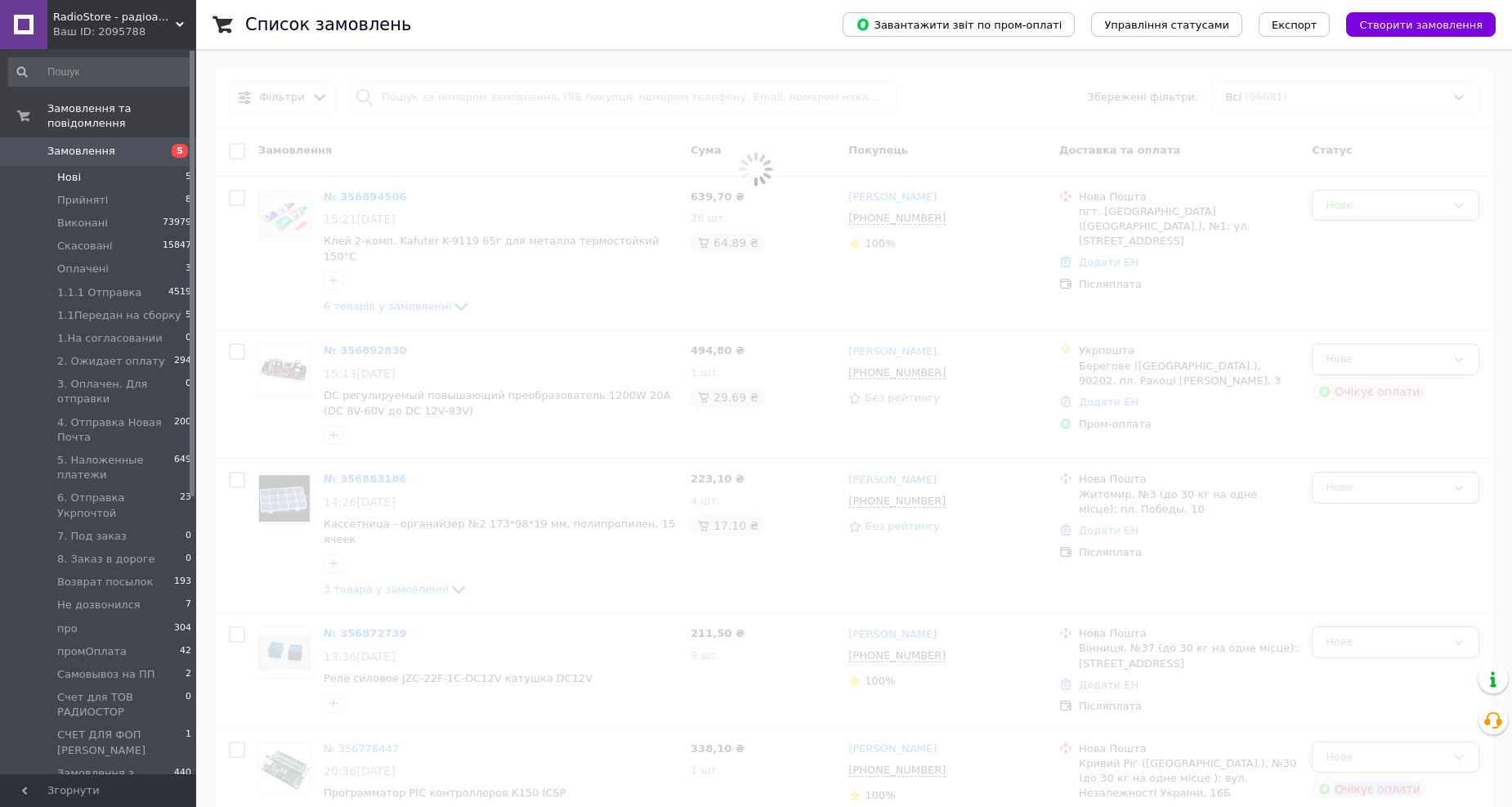
click at [463, 96] on span at bounding box center [756, 169] width 1512 height 338
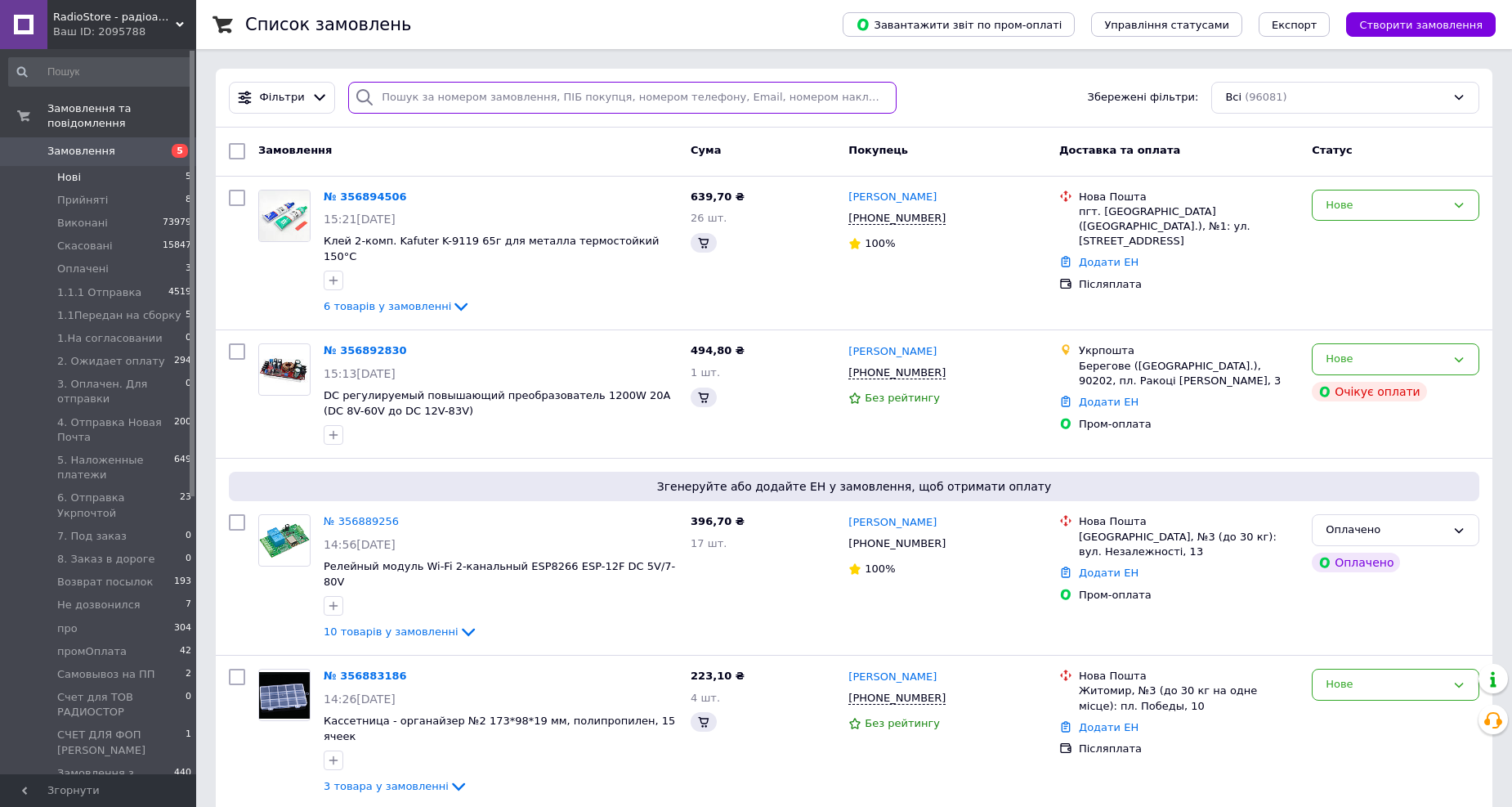
click at [463, 96] on input "search" at bounding box center [622, 97] width 549 height 32
paste input "0672929334"
type input "0672929334"
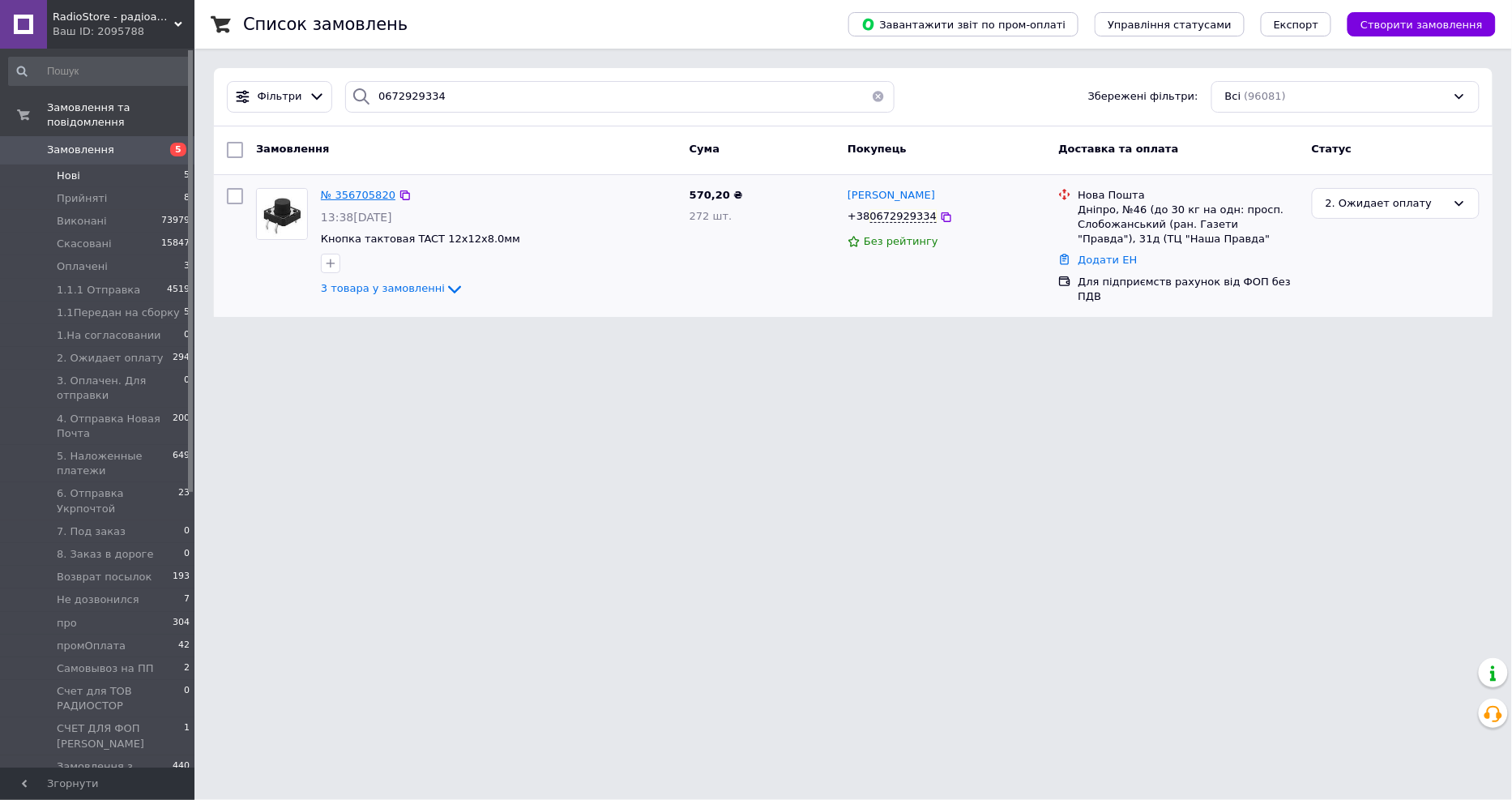
click at [361, 197] on span "№ 356705820" at bounding box center [358, 194] width 74 height 12
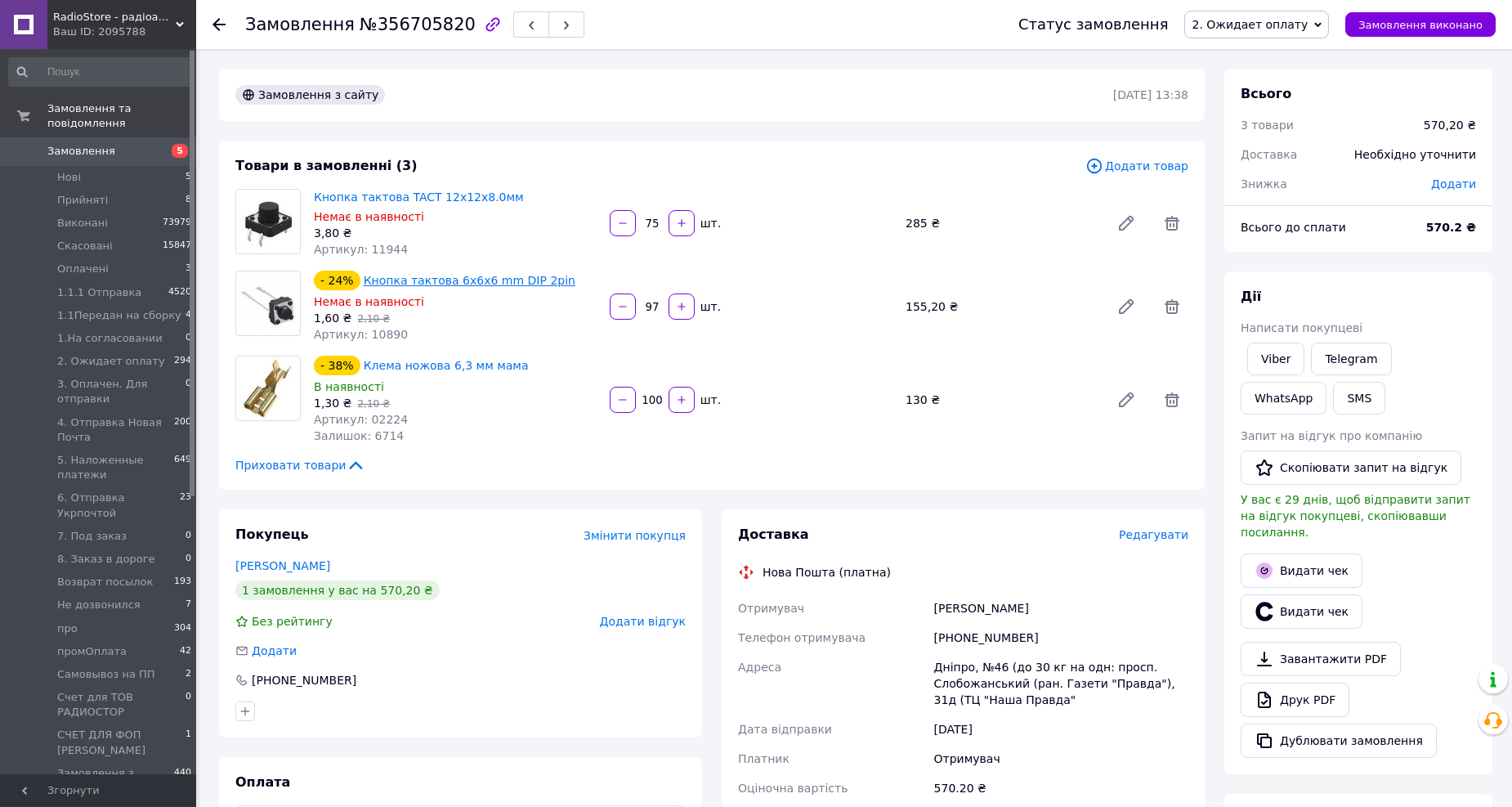
click at [463, 280] on link "Кнопка тактова 6x6x6 mm DIP 2pin" at bounding box center [469, 280] width 212 height 13
click at [1269, 366] on link "Viber" at bounding box center [1276, 359] width 57 height 33
click at [218, 19] on use at bounding box center [219, 25] width 13 height 13
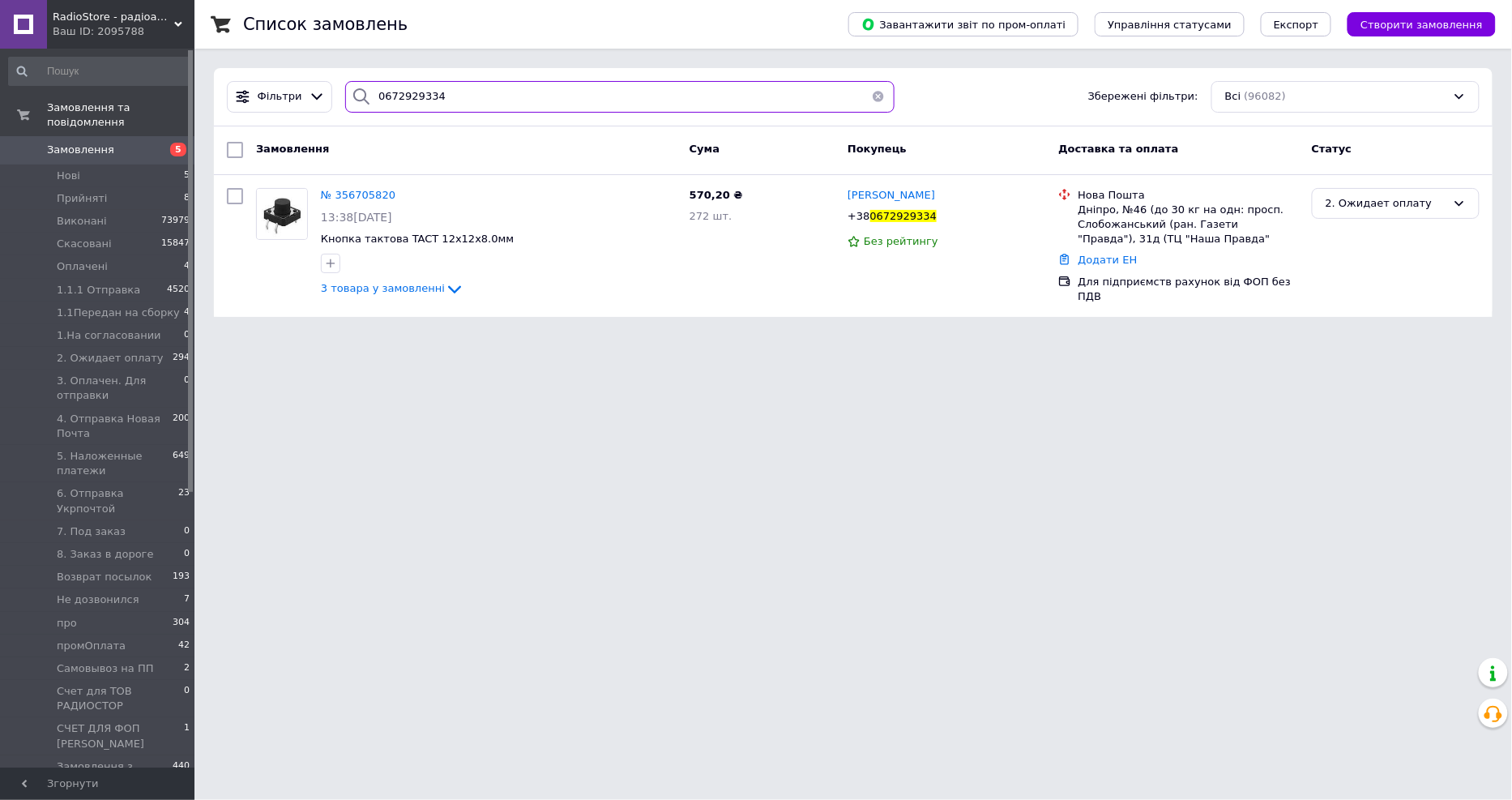
click at [427, 102] on input "0672929334" at bounding box center [619, 96] width 549 height 32
paste input "7570329"
type input "0677570329"
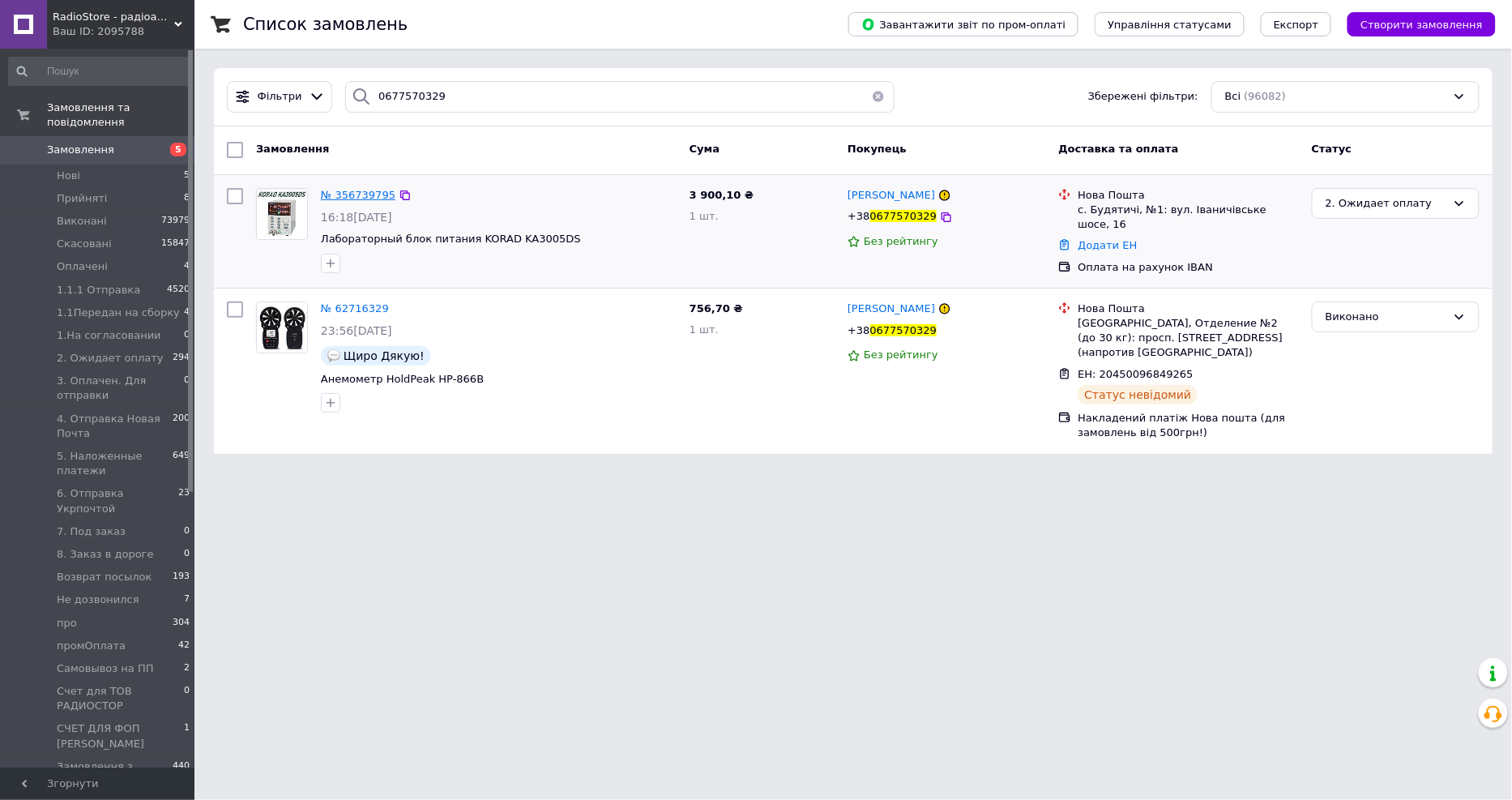
click at [336, 195] on span "№ 356739795" at bounding box center [358, 194] width 74 height 12
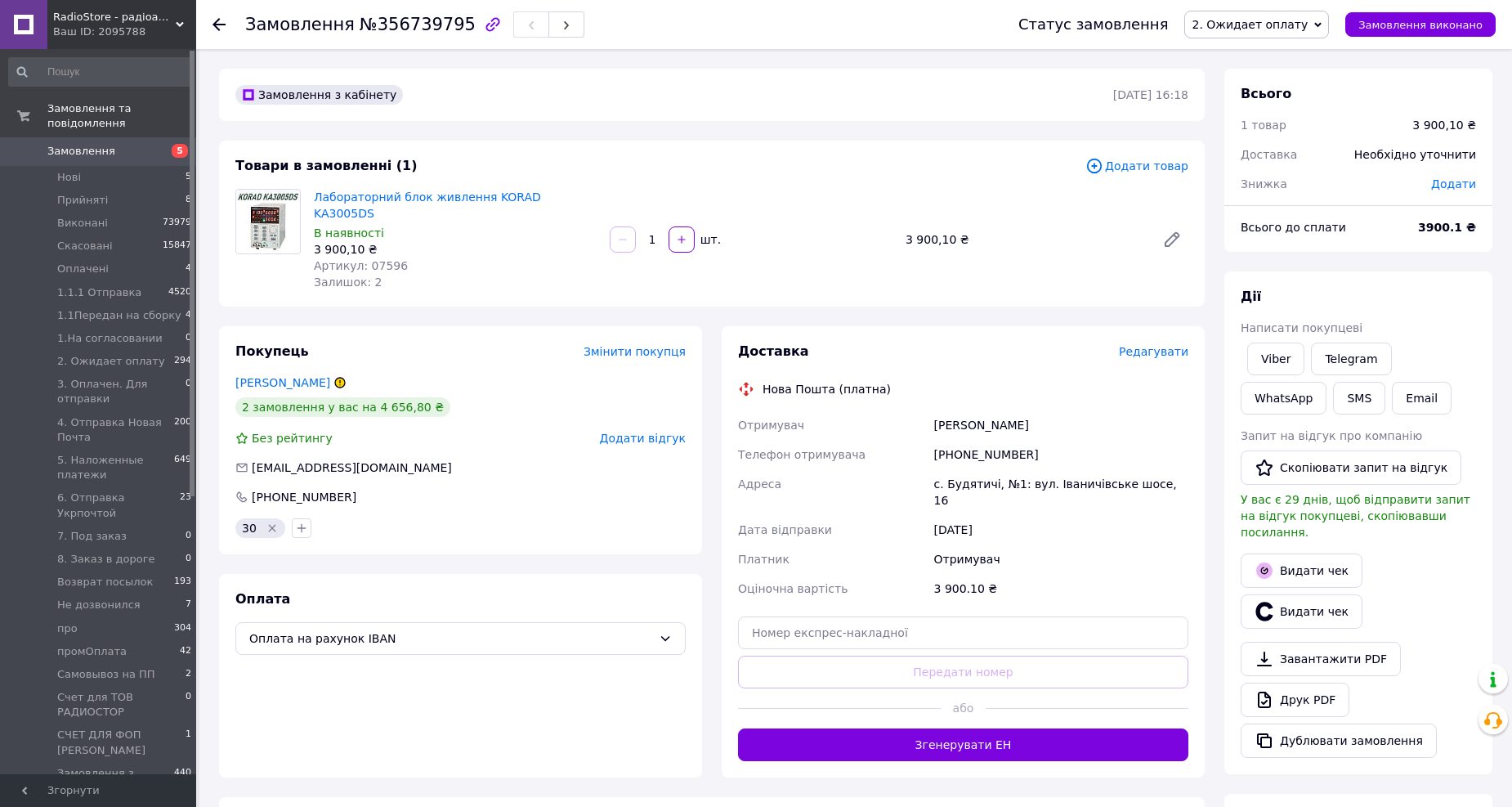
click at [526, 274] on div "Залишок: 2" at bounding box center [455, 282] width 283 height 16
click at [222, 20] on icon at bounding box center [219, 25] width 13 height 13
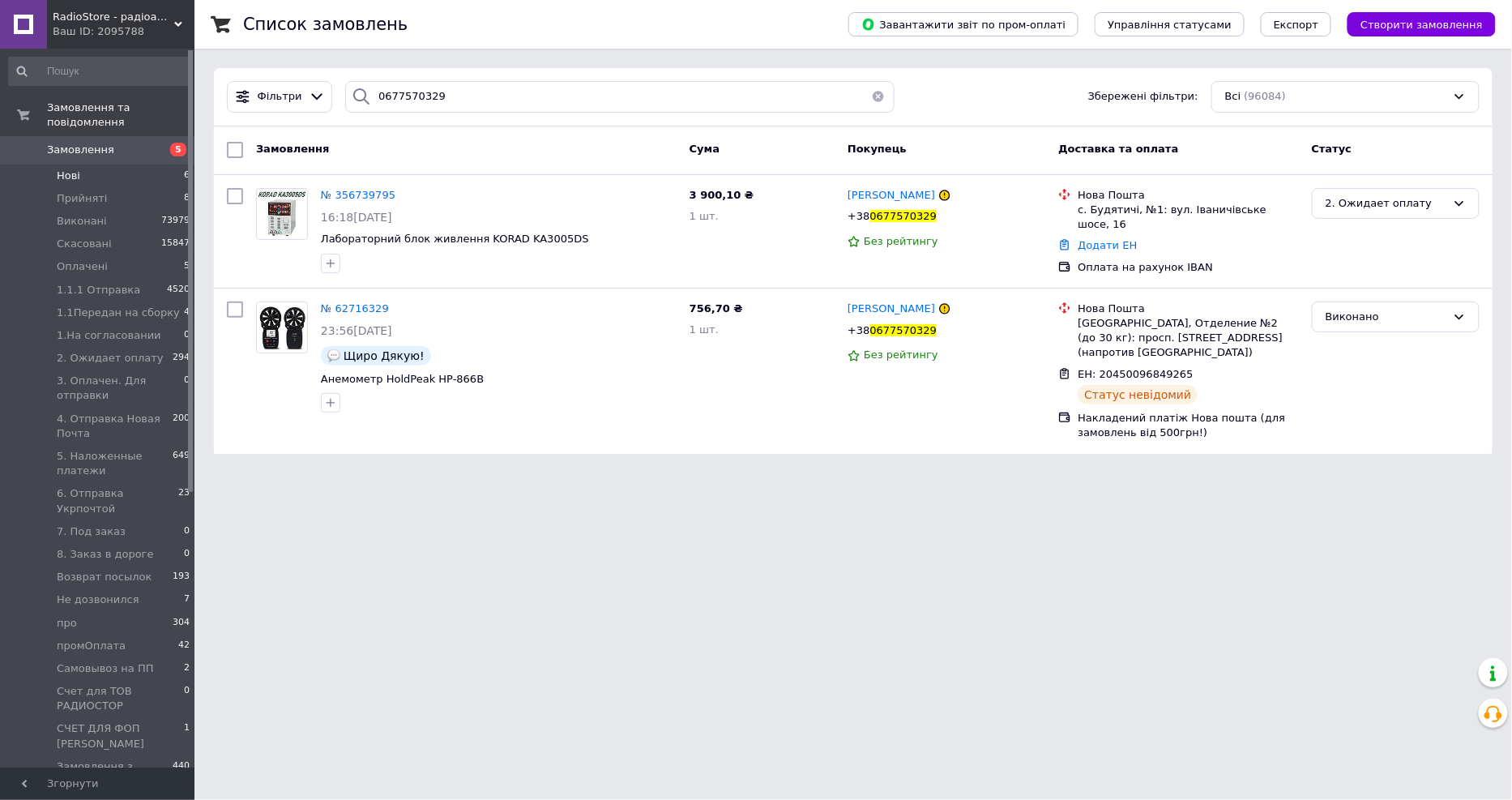
click at [97, 164] on li "Нові 6" at bounding box center [99, 175] width 199 height 23
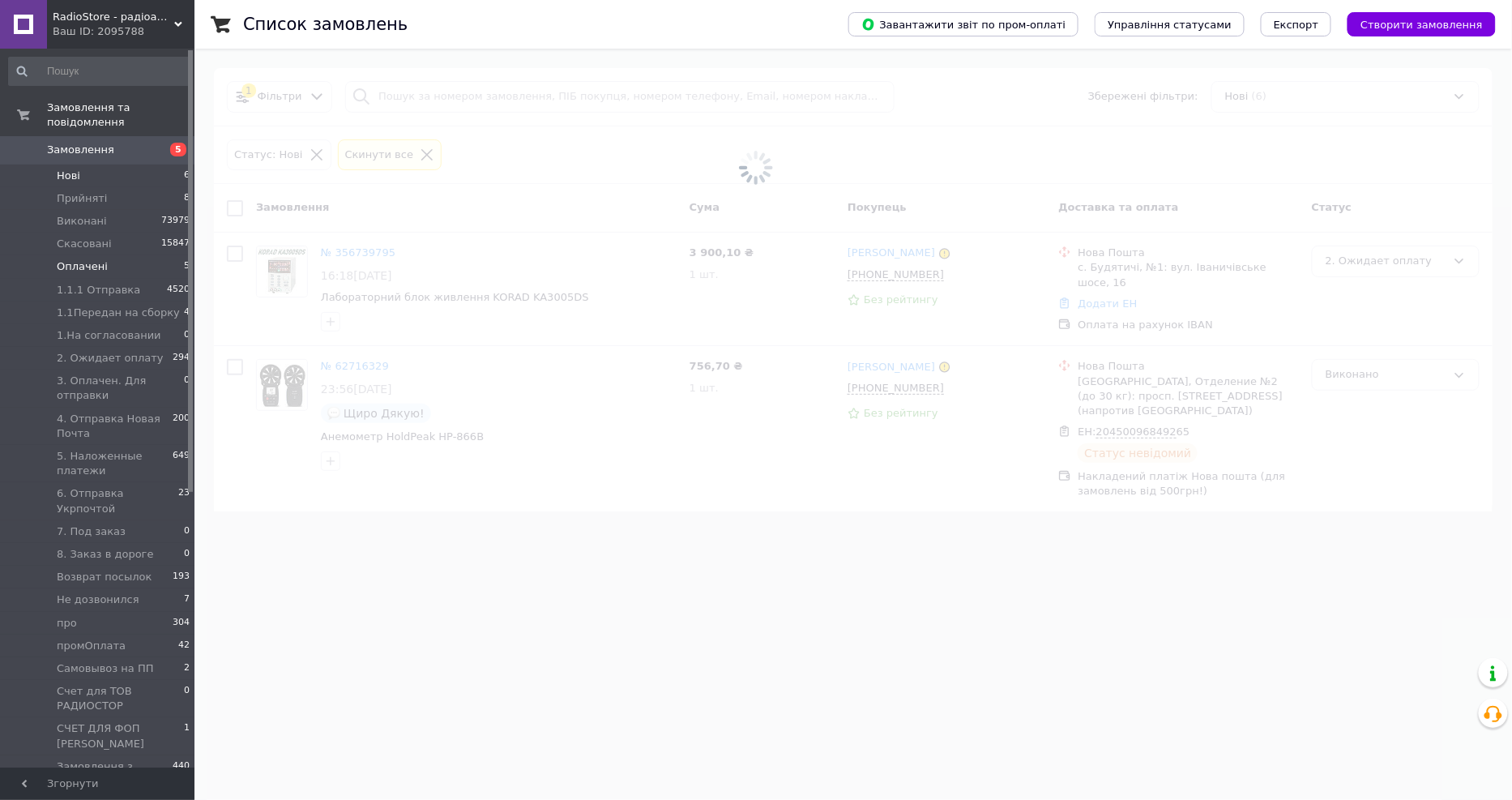
click at [79, 260] on span "Оплачені" at bounding box center [82, 267] width 51 height 15
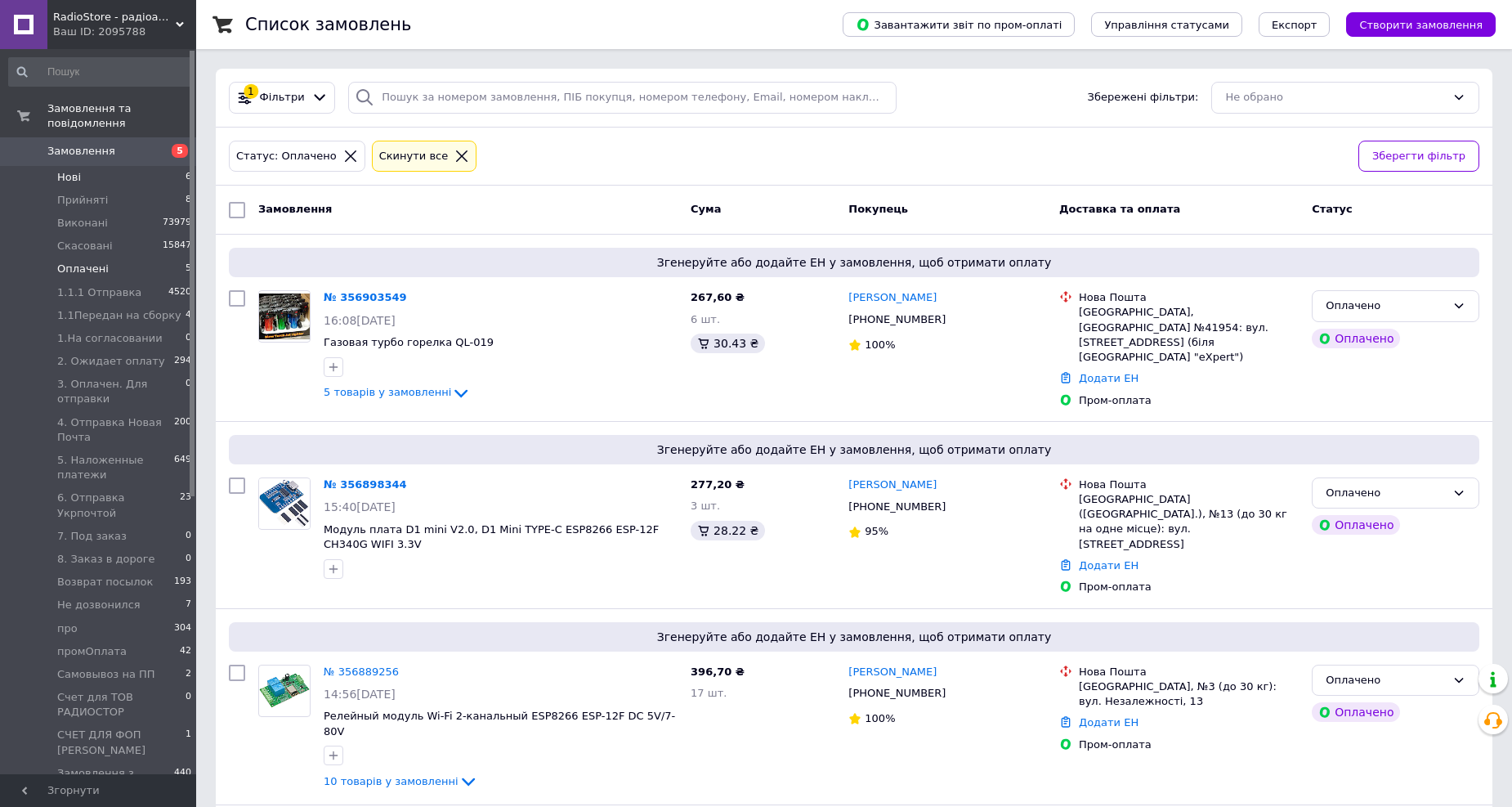
click at [85, 166] on li "Нові 6" at bounding box center [100, 177] width 201 height 23
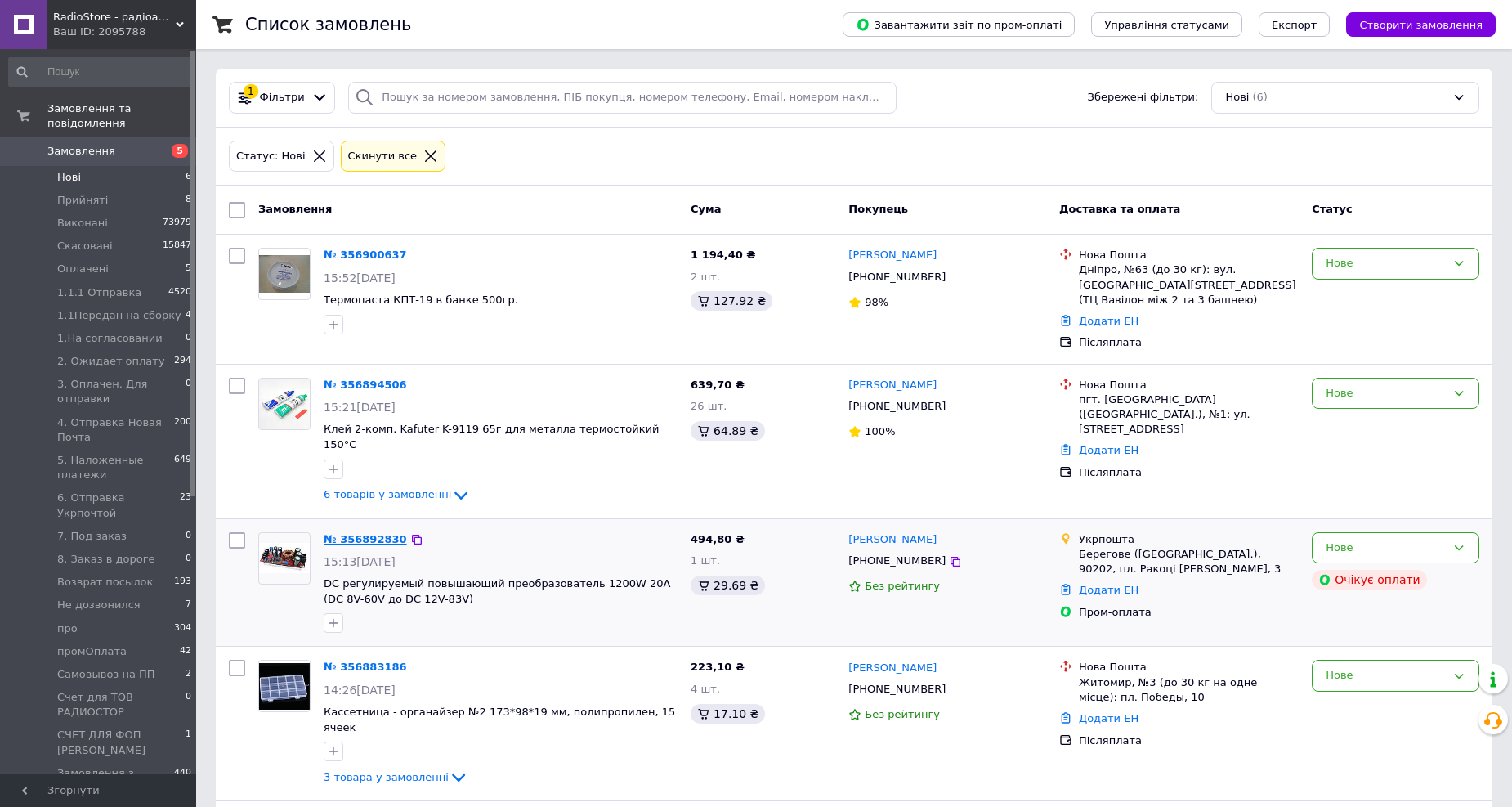
click at [367, 533] on link "№ 356892830" at bounding box center [364, 539] width 83 height 12
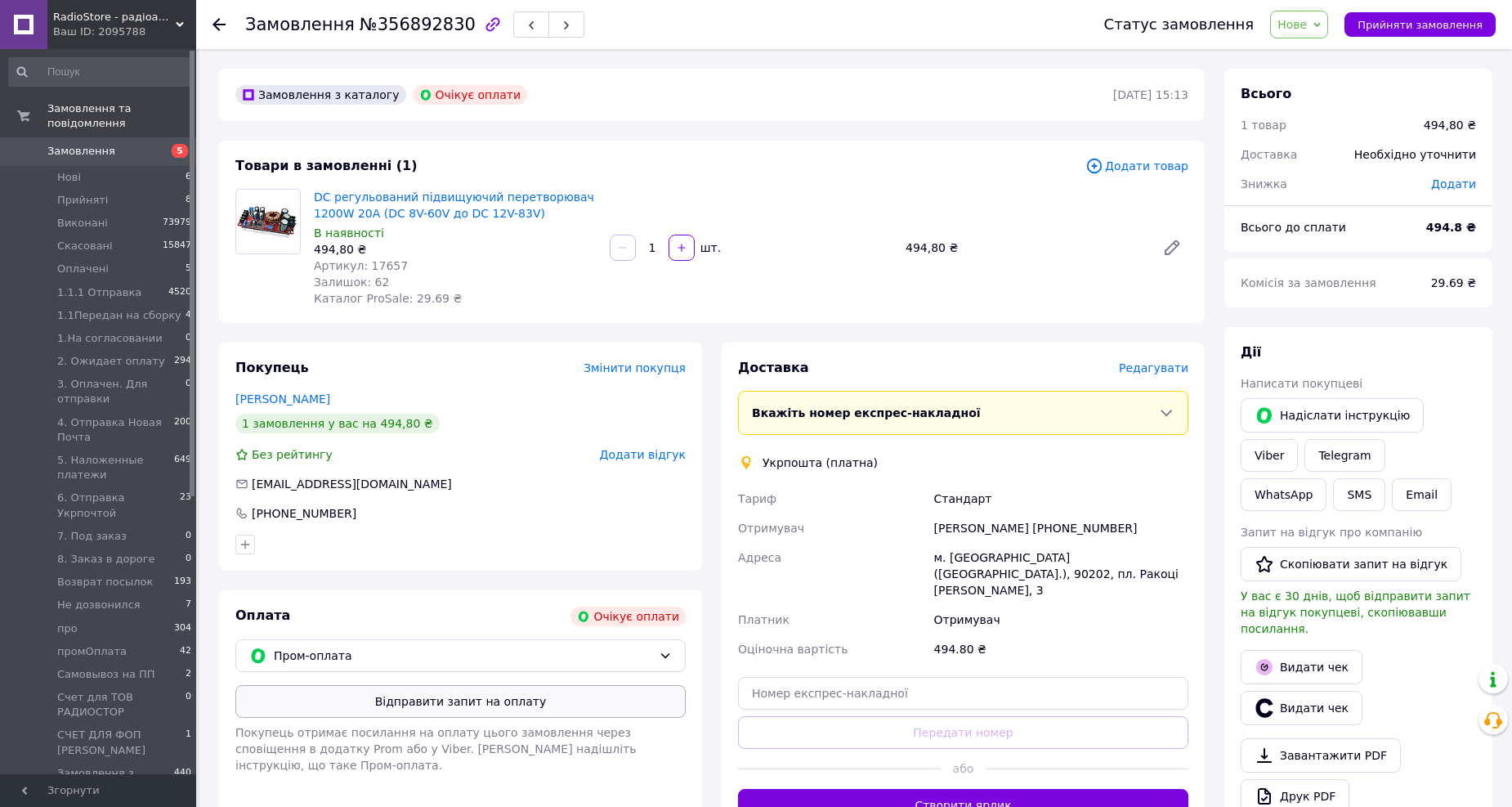
click at [439, 702] on button "Відправити запит на оплату" at bounding box center [461, 702] width 451 height 33
click at [1105, 526] on div "Александр Дорошенко +380678767671" at bounding box center [1061, 528] width 261 height 29
click at [219, 22] on icon at bounding box center [219, 25] width 13 height 13
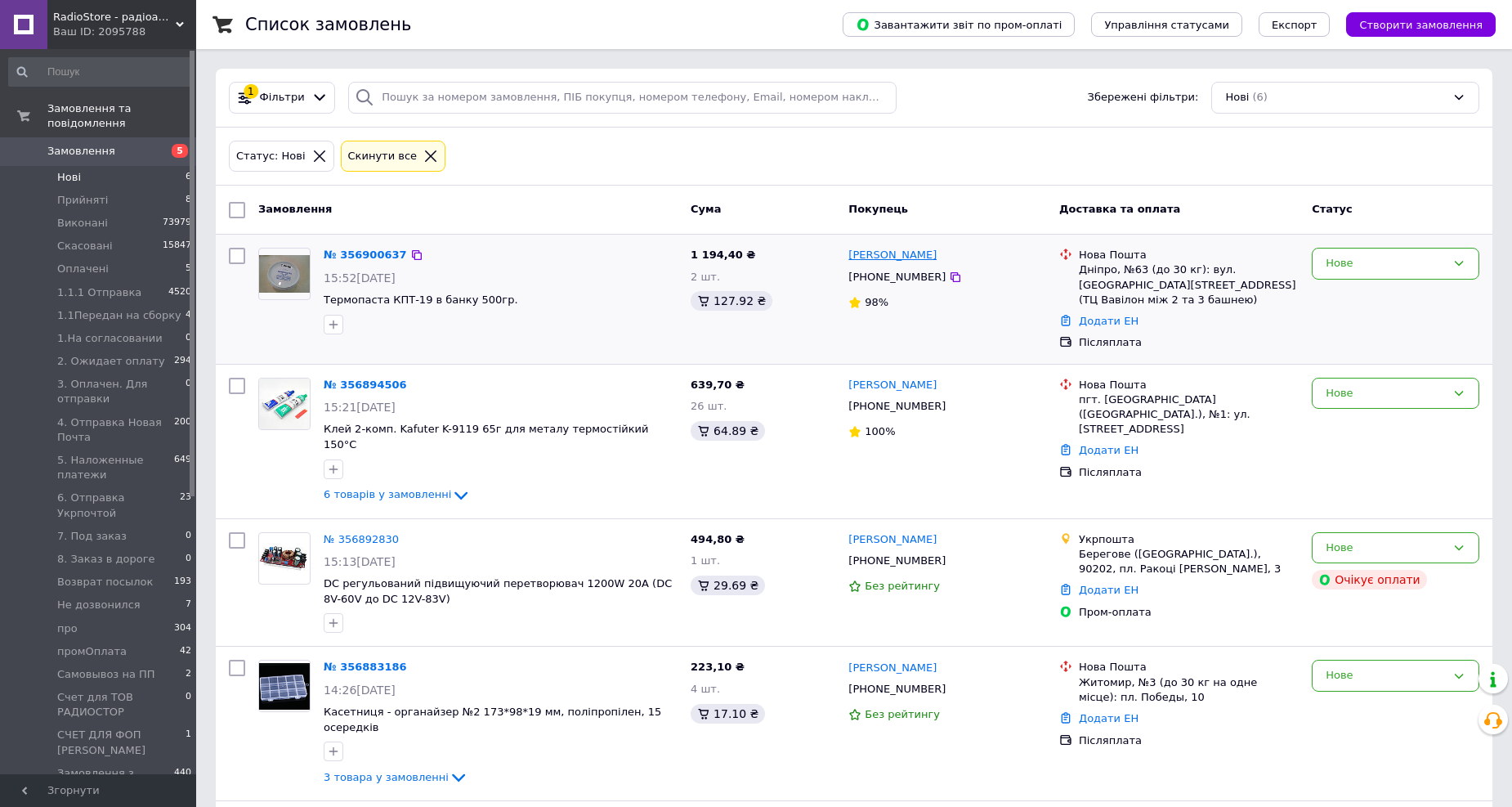
drag, startPoint x: 959, startPoint y: 256, endPoint x: 904, endPoint y: 251, distance: 55.2
click at [904, 251] on div "Владислав Родин" at bounding box center [946, 256] width 201 height 19
copy link "Родин"
click at [1387, 252] on div "Нове" at bounding box center [1395, 263] width 168 height 32
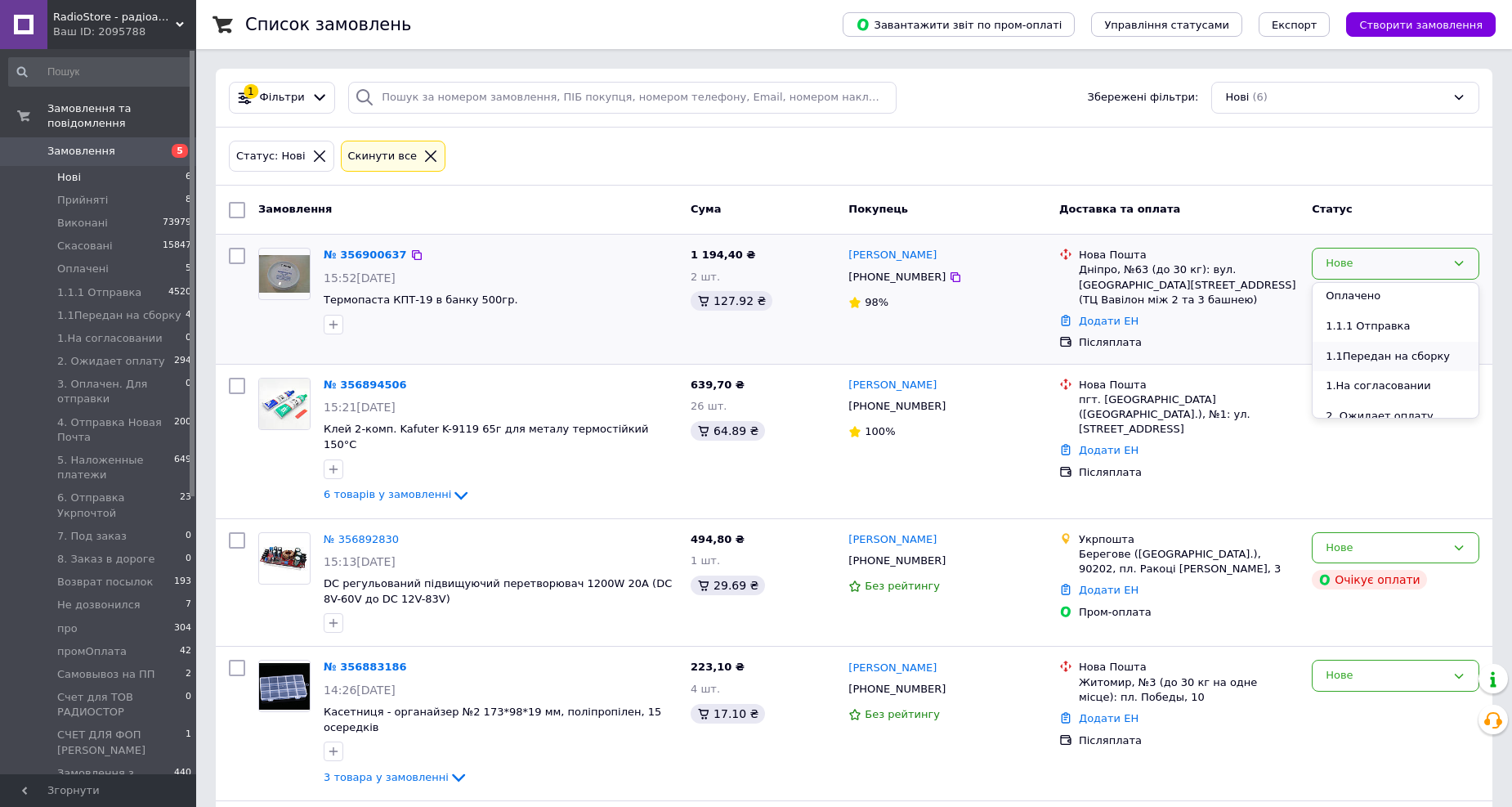
click at [1359, 355] on li "1.1Передан на сборку" at bounding box center [1395, 356] width 166 height 30
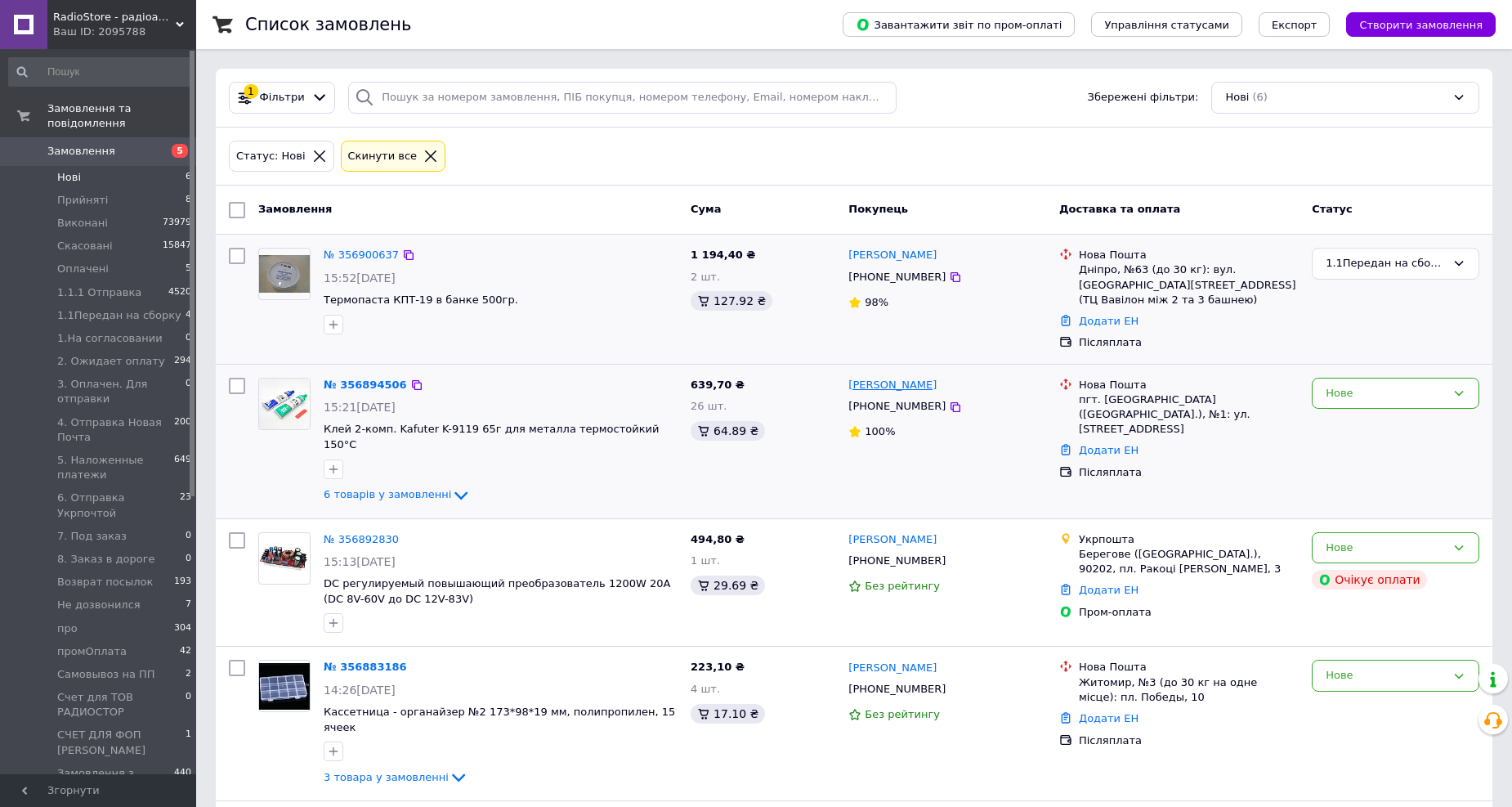
drag, startPoint x: 962, startPoint y: 384, endPoint x: 889, endPoint y: 386, distance: 73.0
click at [889, 386] on div "Виталий Некротюк" at bounding box center [946, 385] width 201 height 19
copy link "Некротюк"
click at [1374, 390] on div "Нове" at bounding box center [1385, 393] width 120 height 17
click at [1371, 481] on li "1.1Передан на сборку" at bounding box center [1395, 485] width 166 height 30
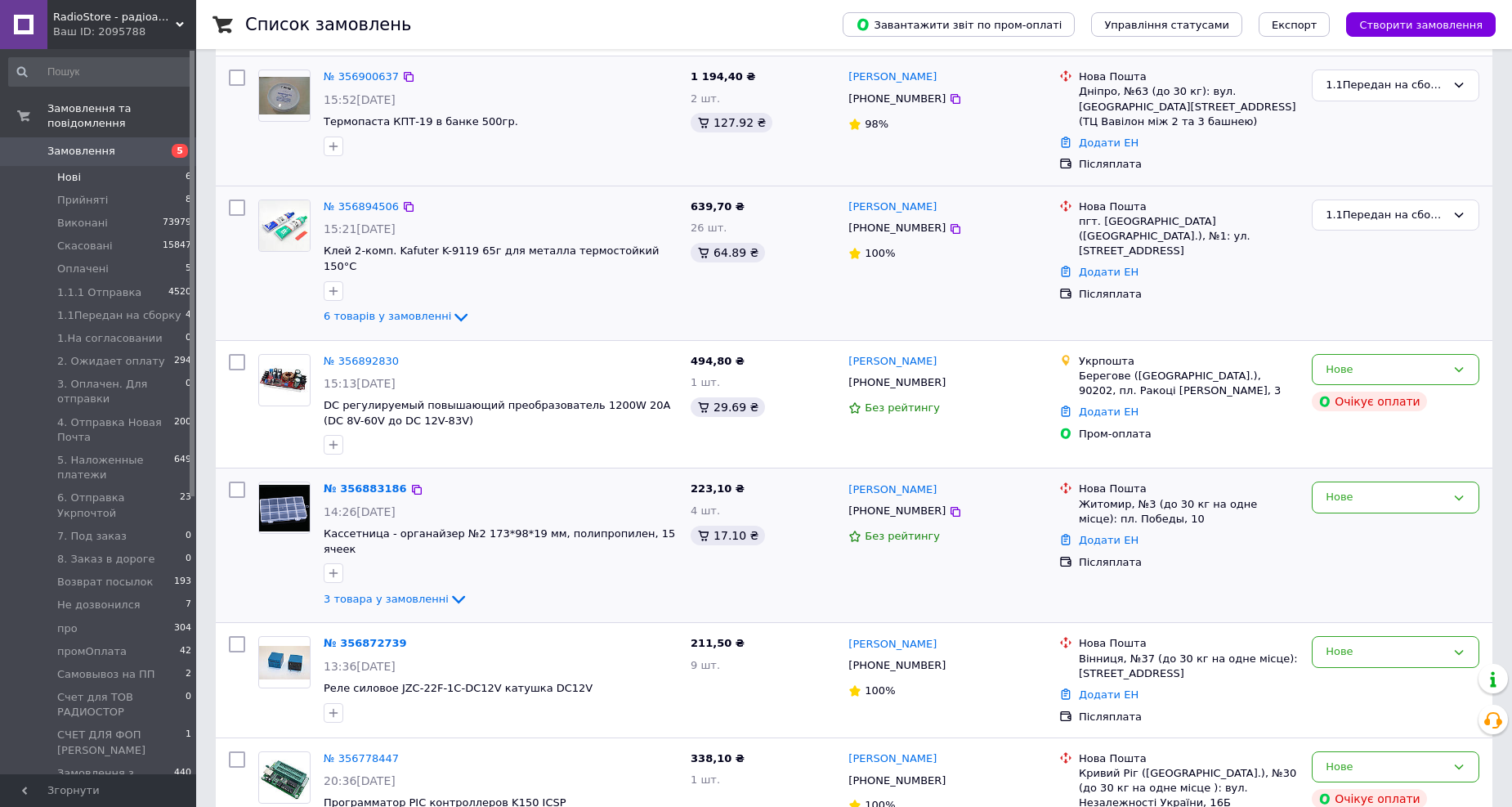
scroll to position [181, 0]
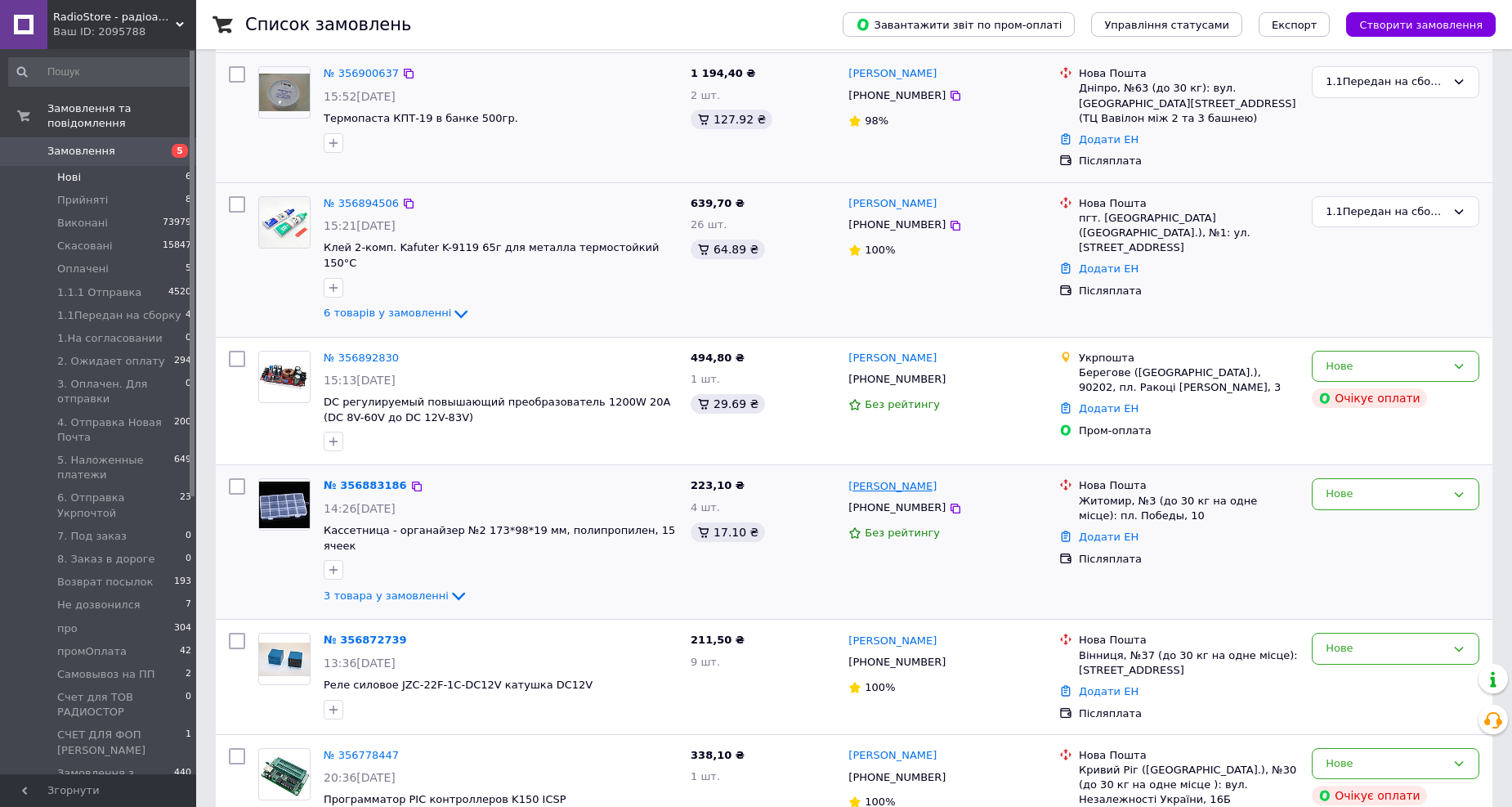
drag, startPoint x: 978, startPoint y: 476, endPoint x: 886, endPoint y: 473, distance: 92.0
click at [886, 476] on div "Сергій Легензов" at bounding box center [946, 485] width 201 height 19
copy link "егензов"
click at [1434, 485] on div "Нове" at bounding box center [1385, 494] width 120 height 17
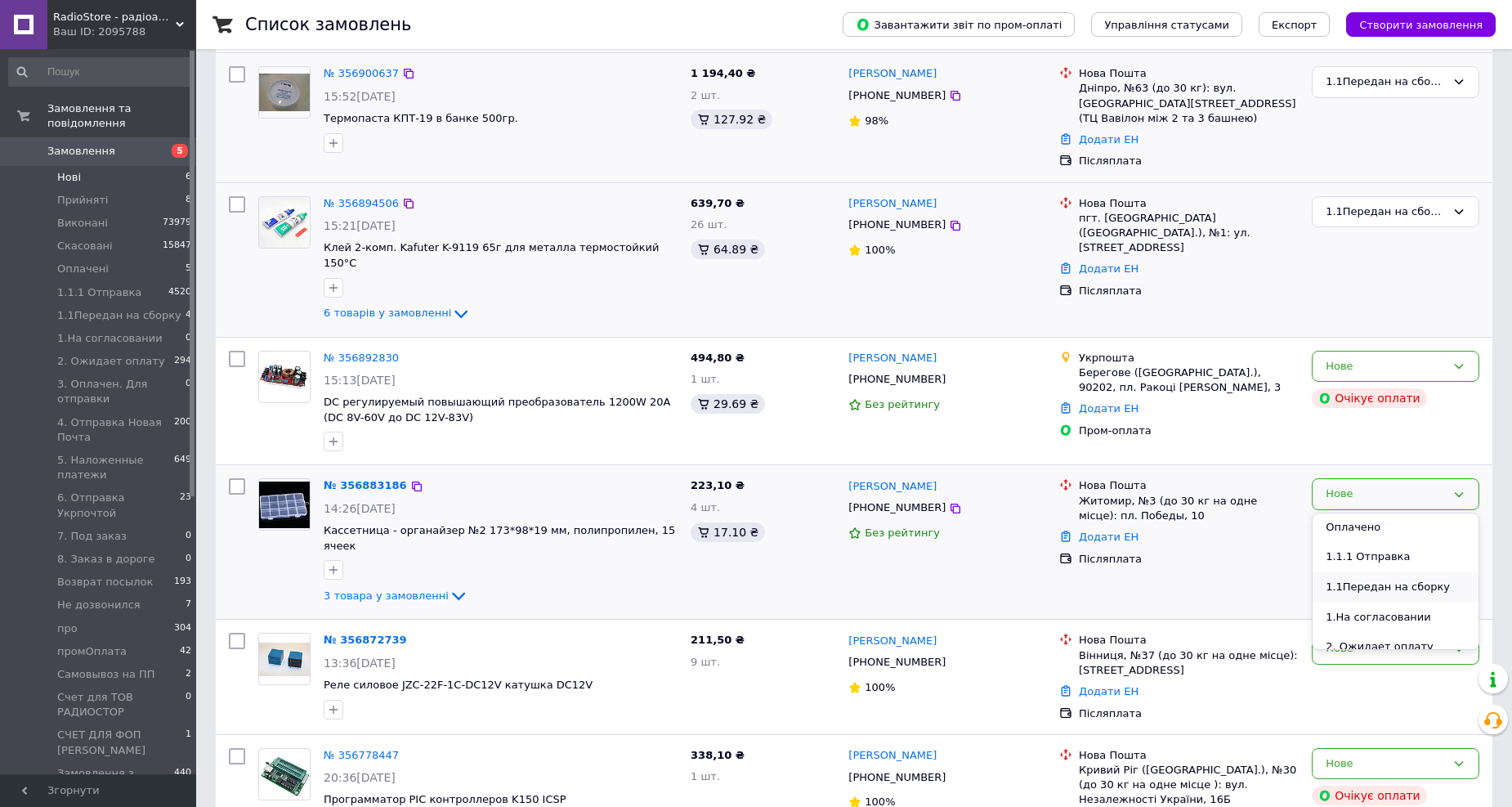
click at [1381, 573] on li "1.1Передан на сборку" at bounding box center [1395, 587] width 166 height 30
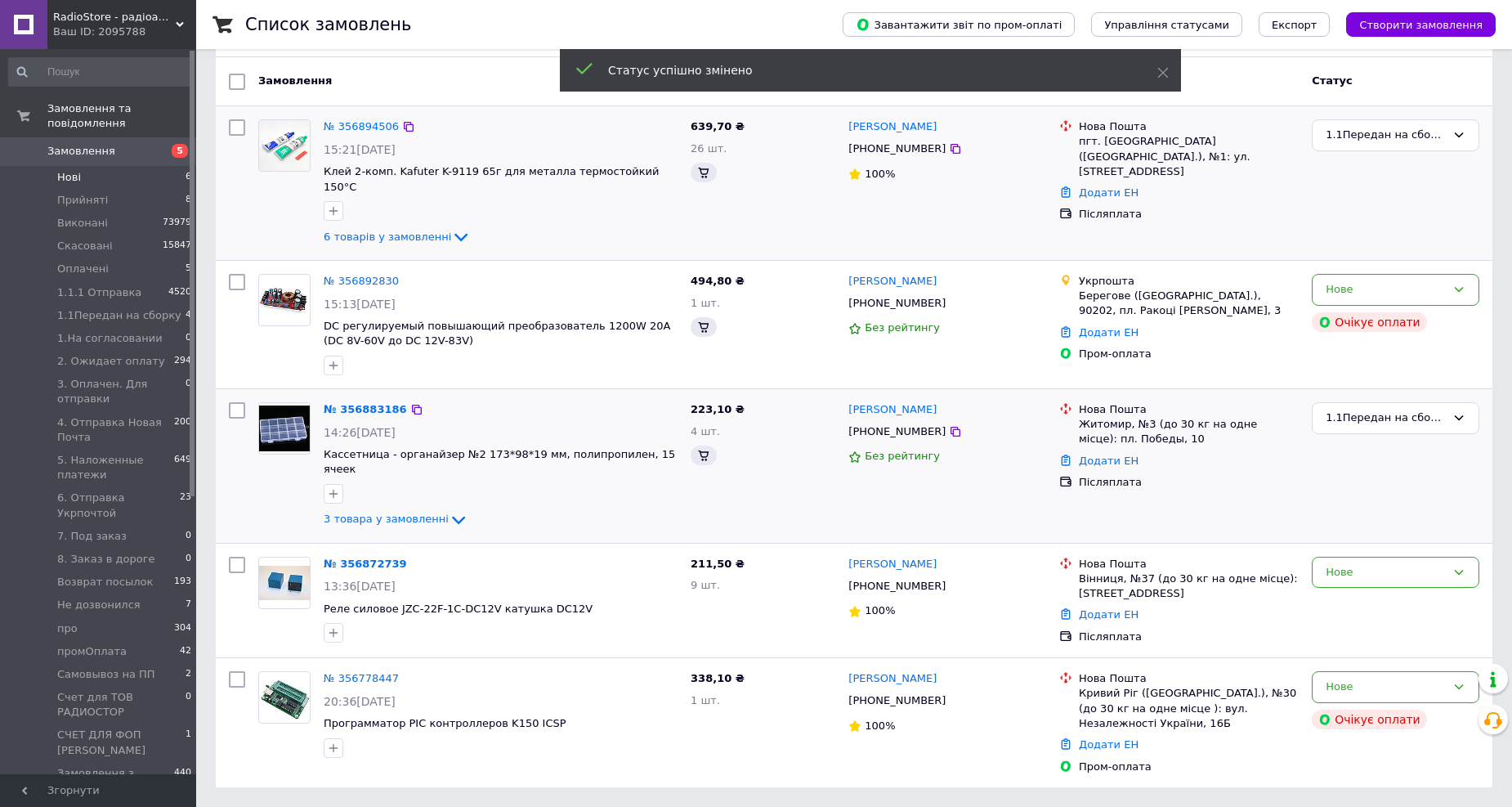
scroll to position [96, 0]
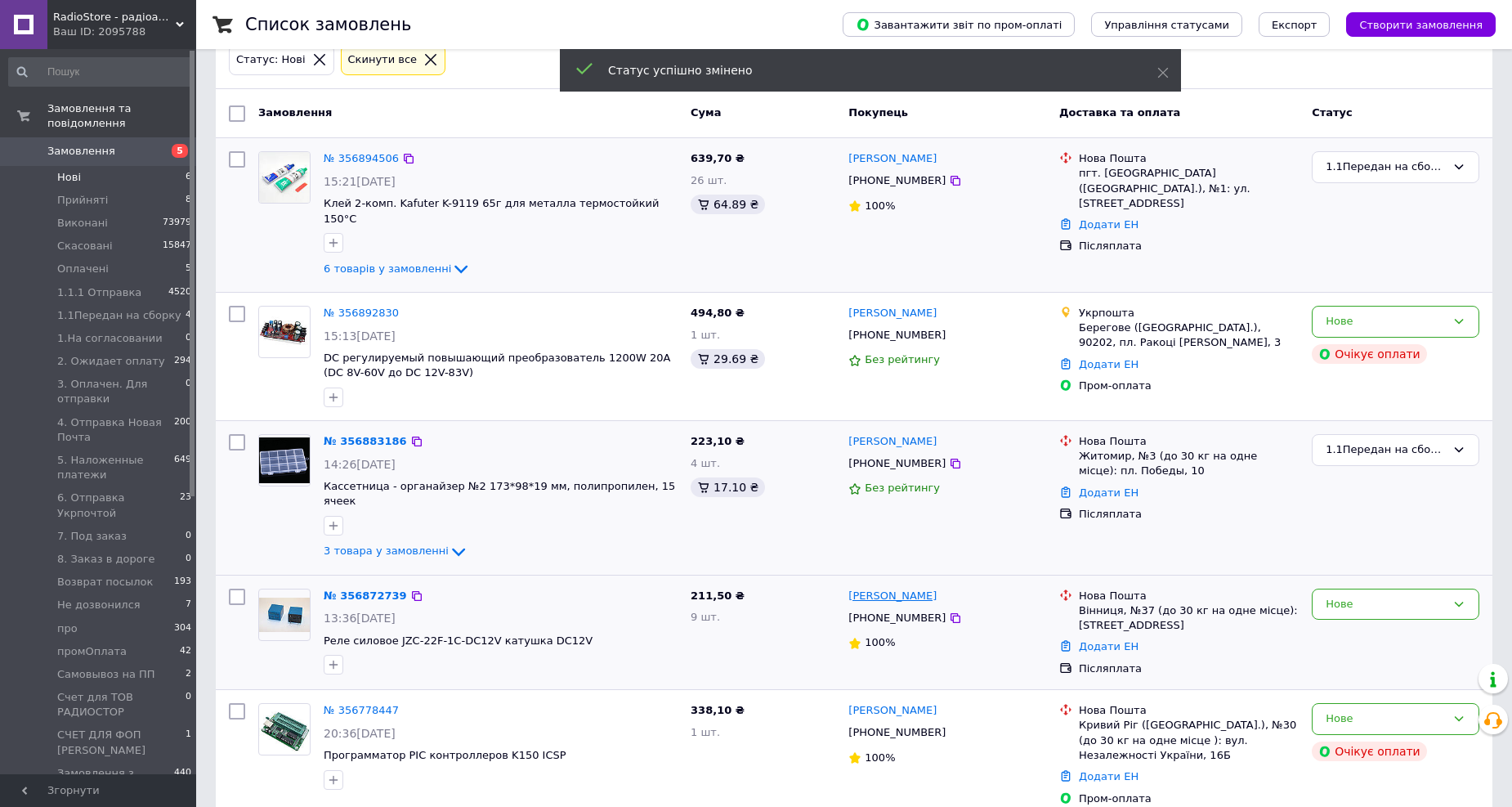
drag, startPoint x: 961, startPoint y: 560, endPoint x: 883, endPoint y: 566, distance: 78.2
click at [883, 587] on div "Віктор Кульганик" at bounding box center [946, 596] width 201 height 19
copy link "Кульганик"
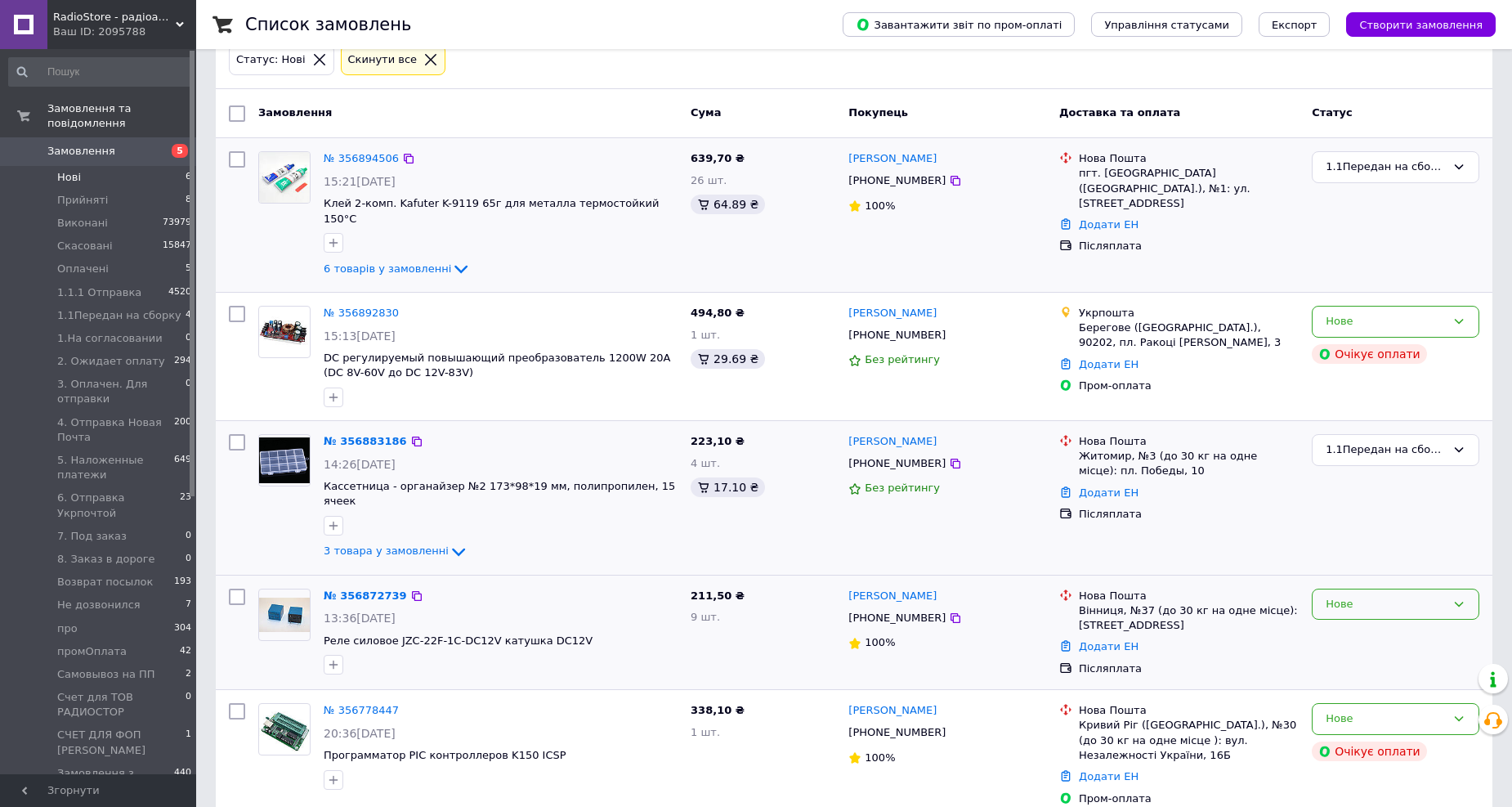
click at [1384, 595] on div "Нове" at bounding box center [1385, 604] width 120 height 17
click at [1365, 682] on li "1.1Передан на сборку" at bounding box center [1395, 696] width 166 height 30
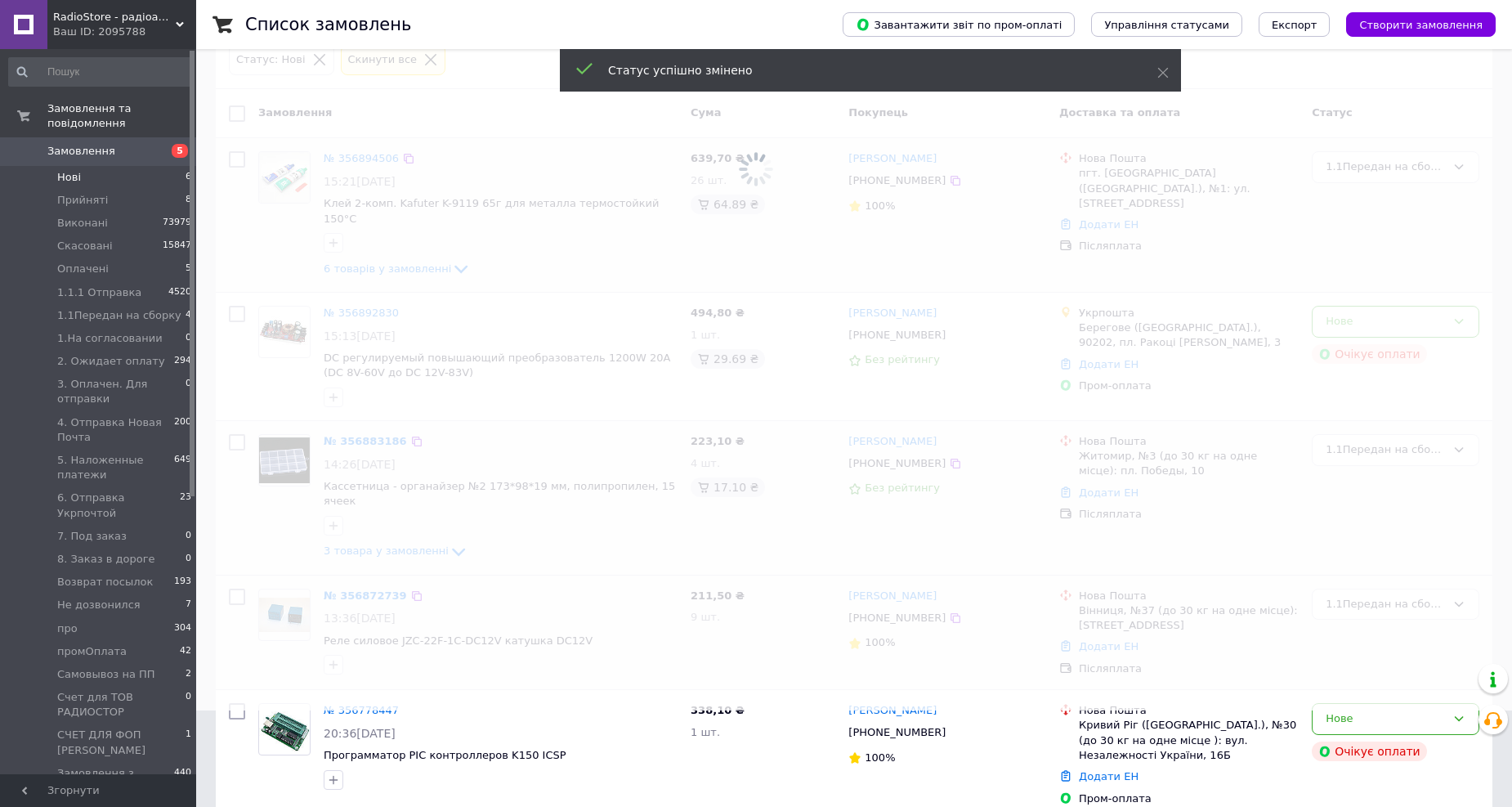
scroll to position [0, 0]
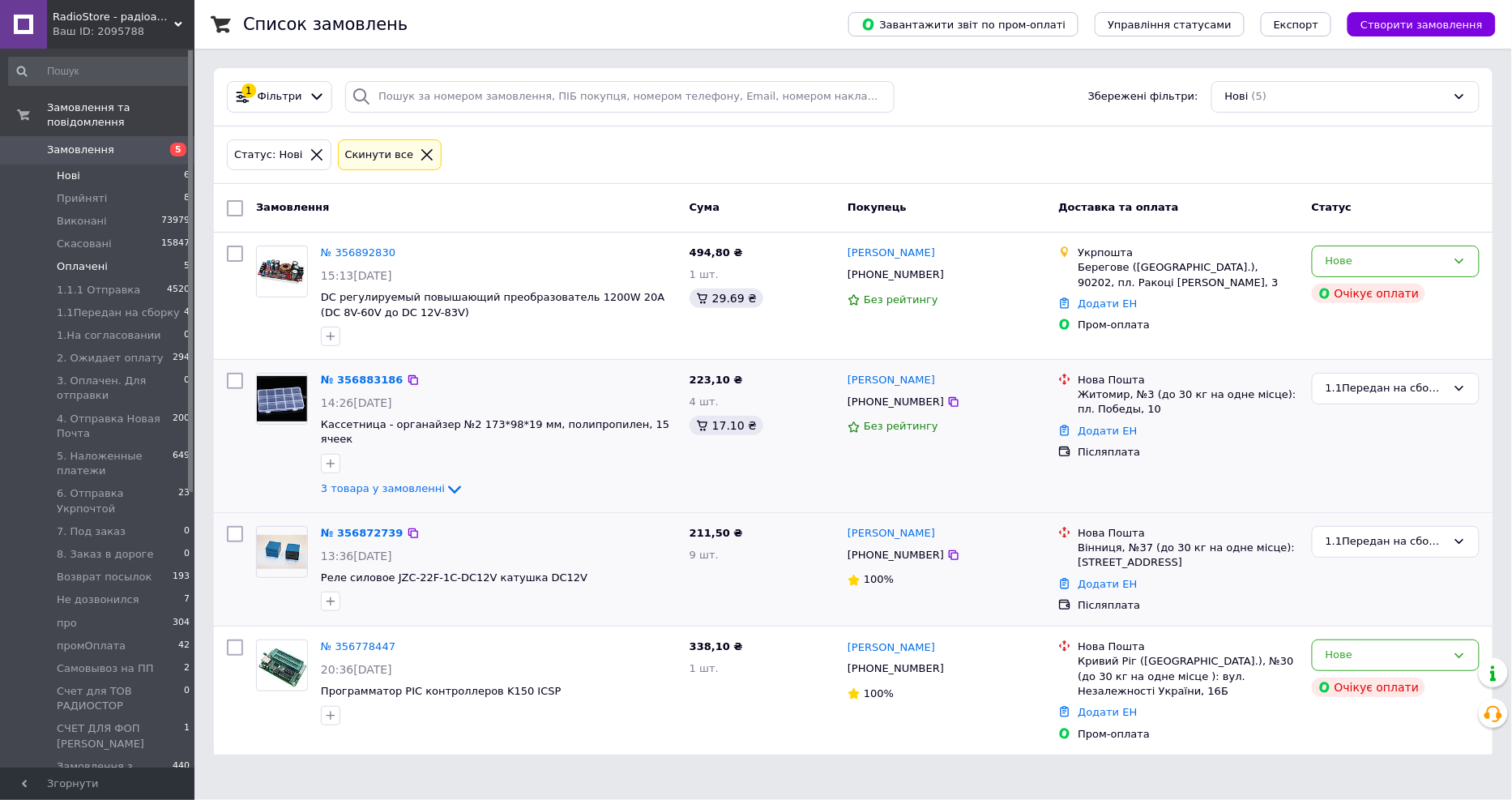
click at [115, 255] on li "Оплачені 5" at bounding box center [99, 266] width 199 height 23
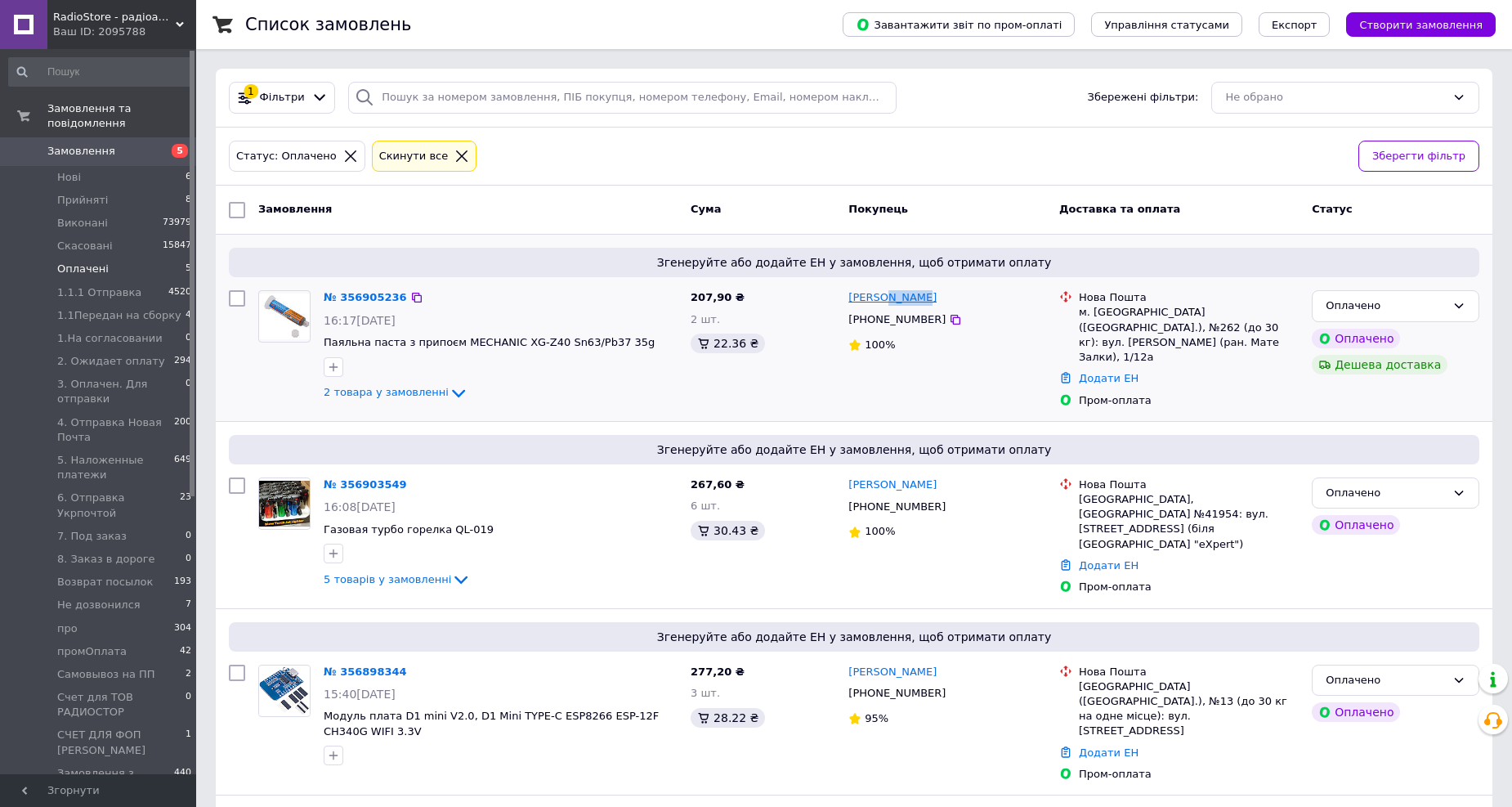
drag, startPoint x: 964, startPoint y: 297, endPoint x: 883, endPoint y: 297, distance: 81.0
click at [883, 297] on div "Андрій Дзюба" at bounding box center [946, 298] width 201 height 19
copy link "Дзюба"
click at [410, 298] on icon at bounding box center [417, 298] width 13 height 13
drag, startPoint x: 933, startPoint y: 302, endPoint x: 885, endPoint y: 298, distance: 48.2
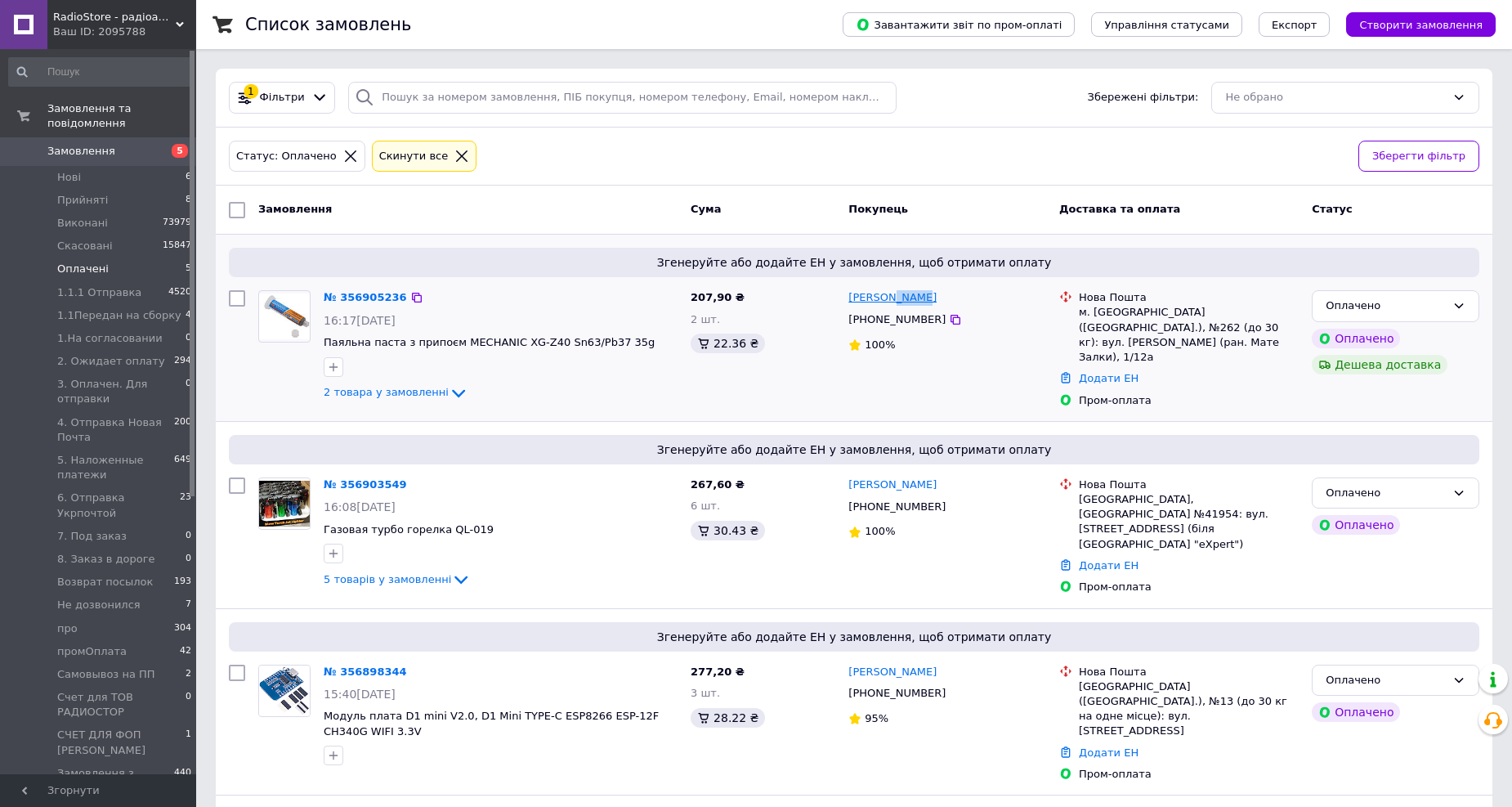
click at [885, 298] on div "Андрій Дзюба" at bounding box center [946, 298] width 201 height 19
copy link "Дзюба"
click at [1444, 297] on div "Оплачено" at bounding box center [1395, 306] width 168 height 32
click at [1418, 368] on li "1.1Передан на сборку" at bounding box center [1395, 368] width 166 height 30
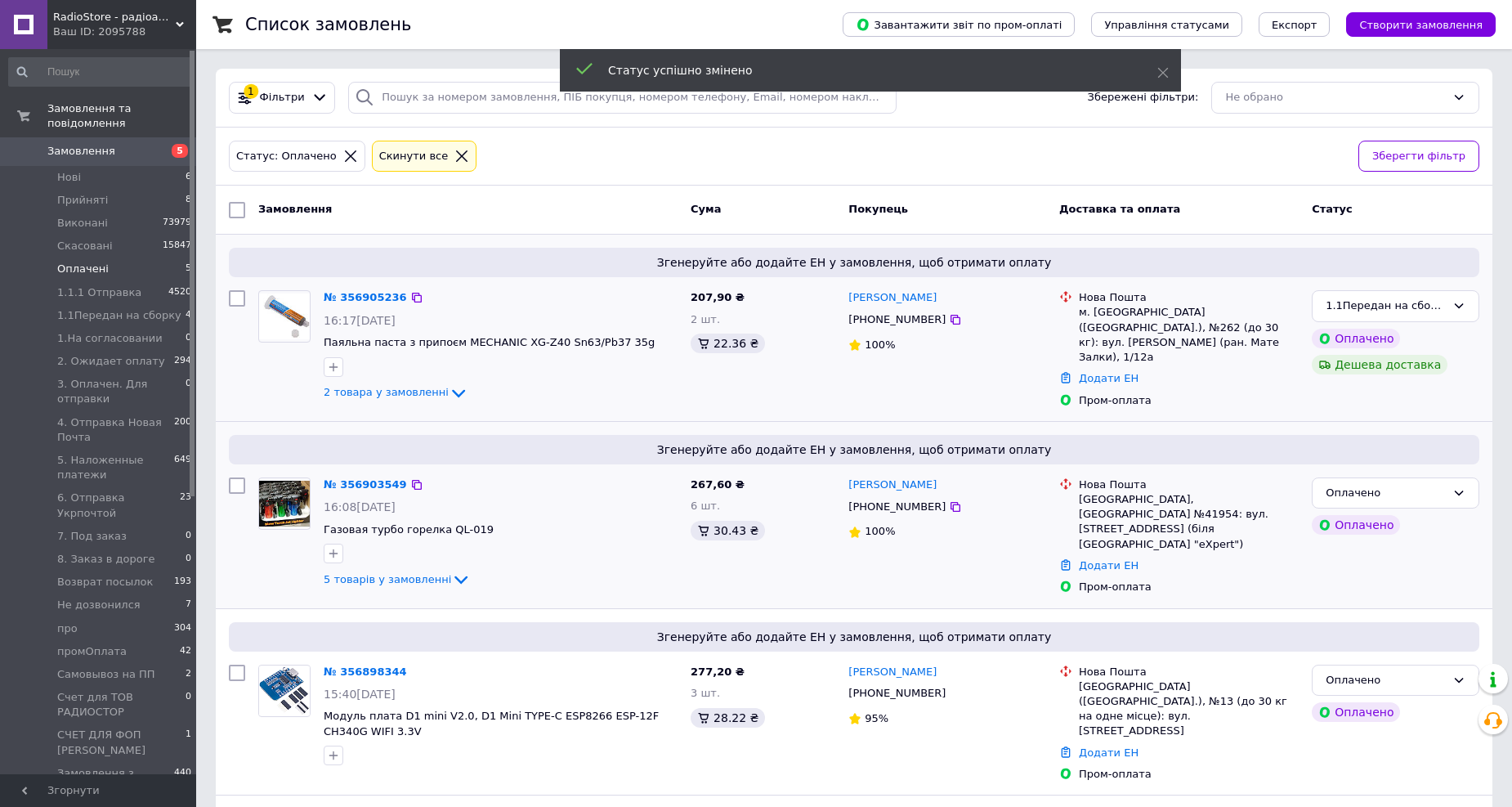
drag, startPoint x: 929, startPoint y: 476, endPoint x: 920, endPoint y: 476, distance: 9.0
click at [920, 476] on div "Іван Калінін" at bounding box center [946, 485] width 201 height 19
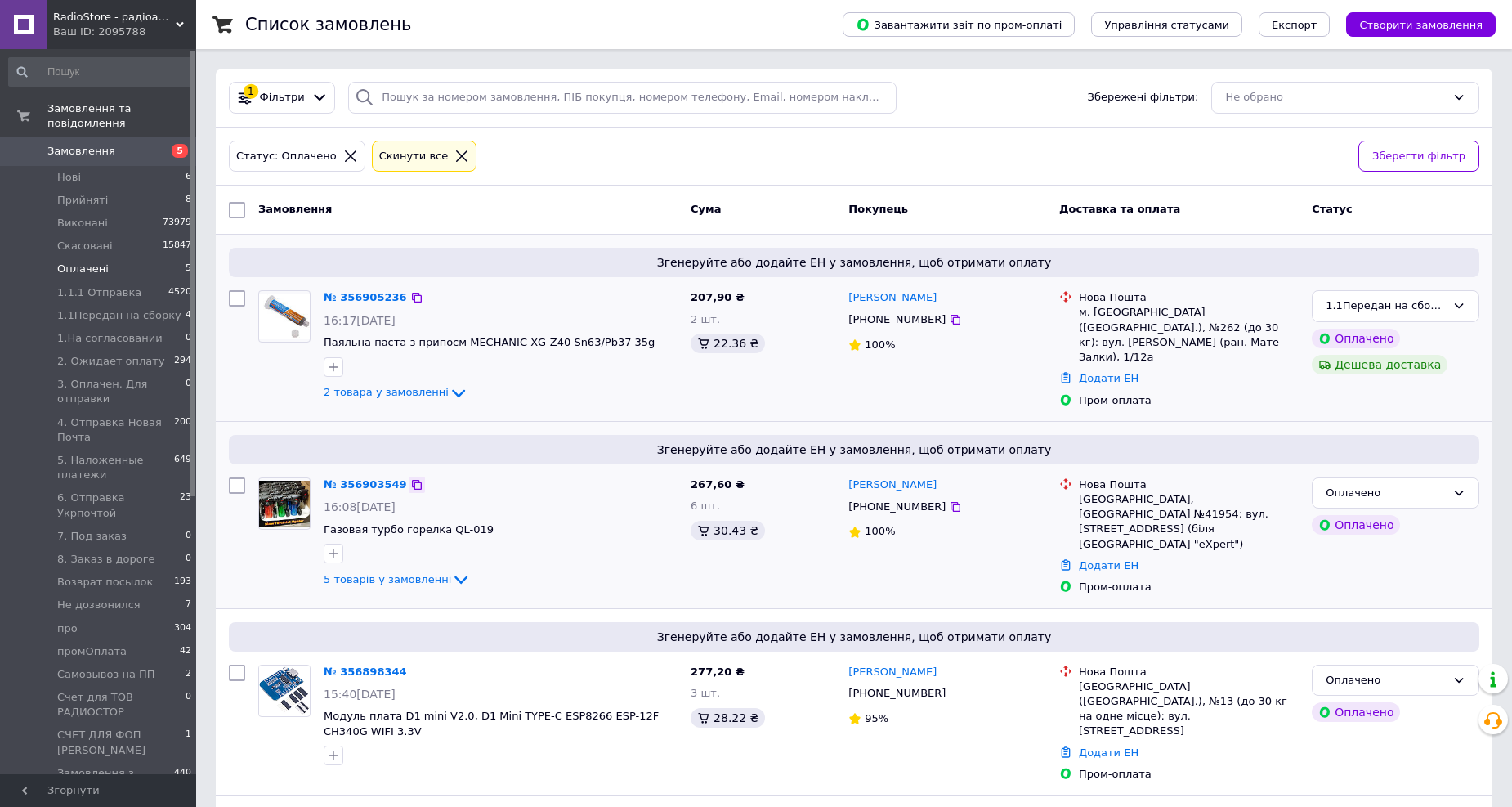
click at [410, 479] on icon at bounding box center [417, 485] width 13 height 13
click at [1400, 495] on div "Оплачено" at bounding box center [1385, 493] width 120 height 17
click at [1401, 556] on li "1.1Передан на сборку" at bounding box center [1395, 556] width 166 height 30
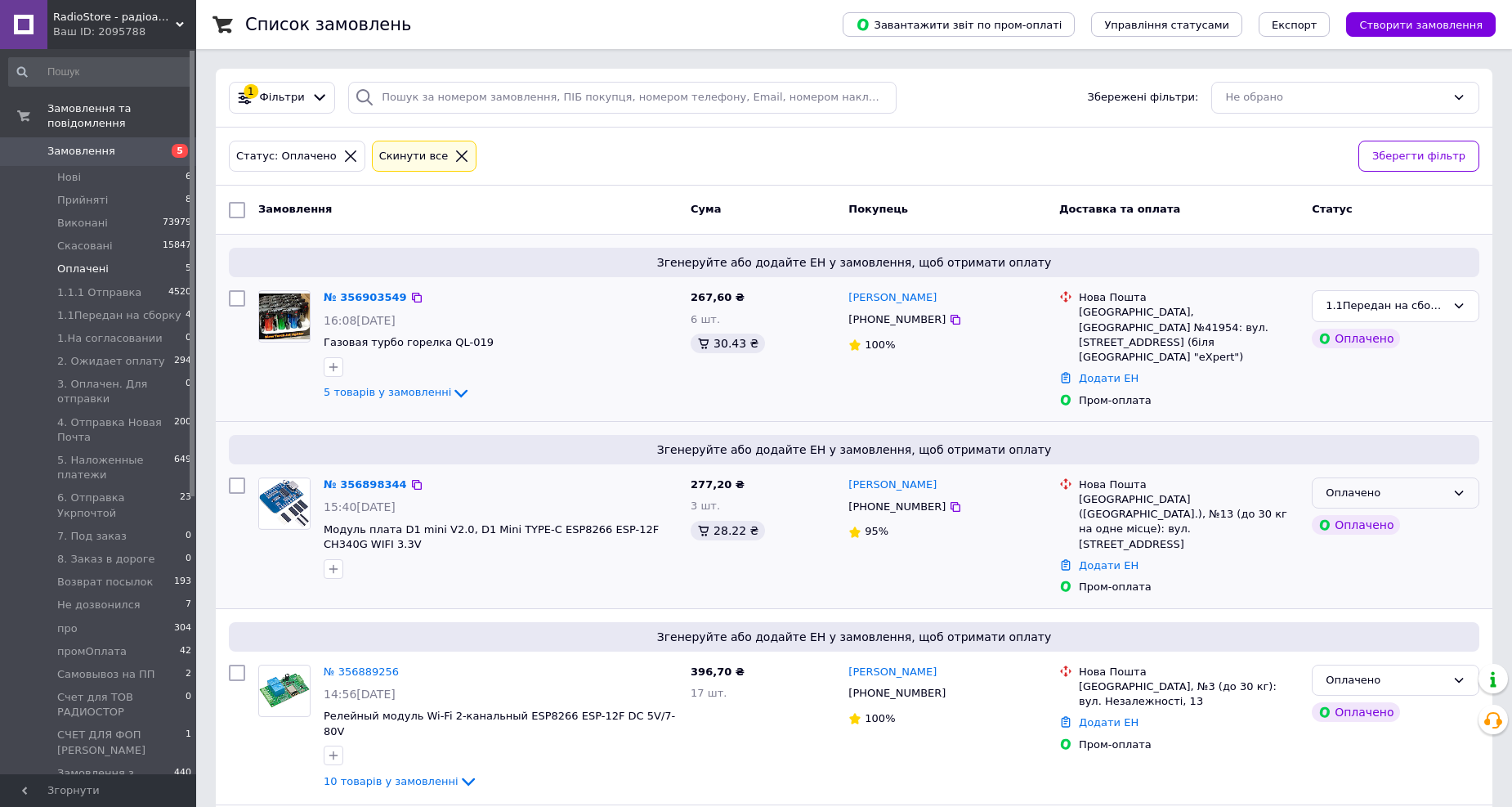
click at [1459, 494] on icon at bounding box center [1458, 493] width 13 height 13
click at [1400, 548] on li "1.1Передан на сборку" at bounding box center [1395, 556] width 166 height 30
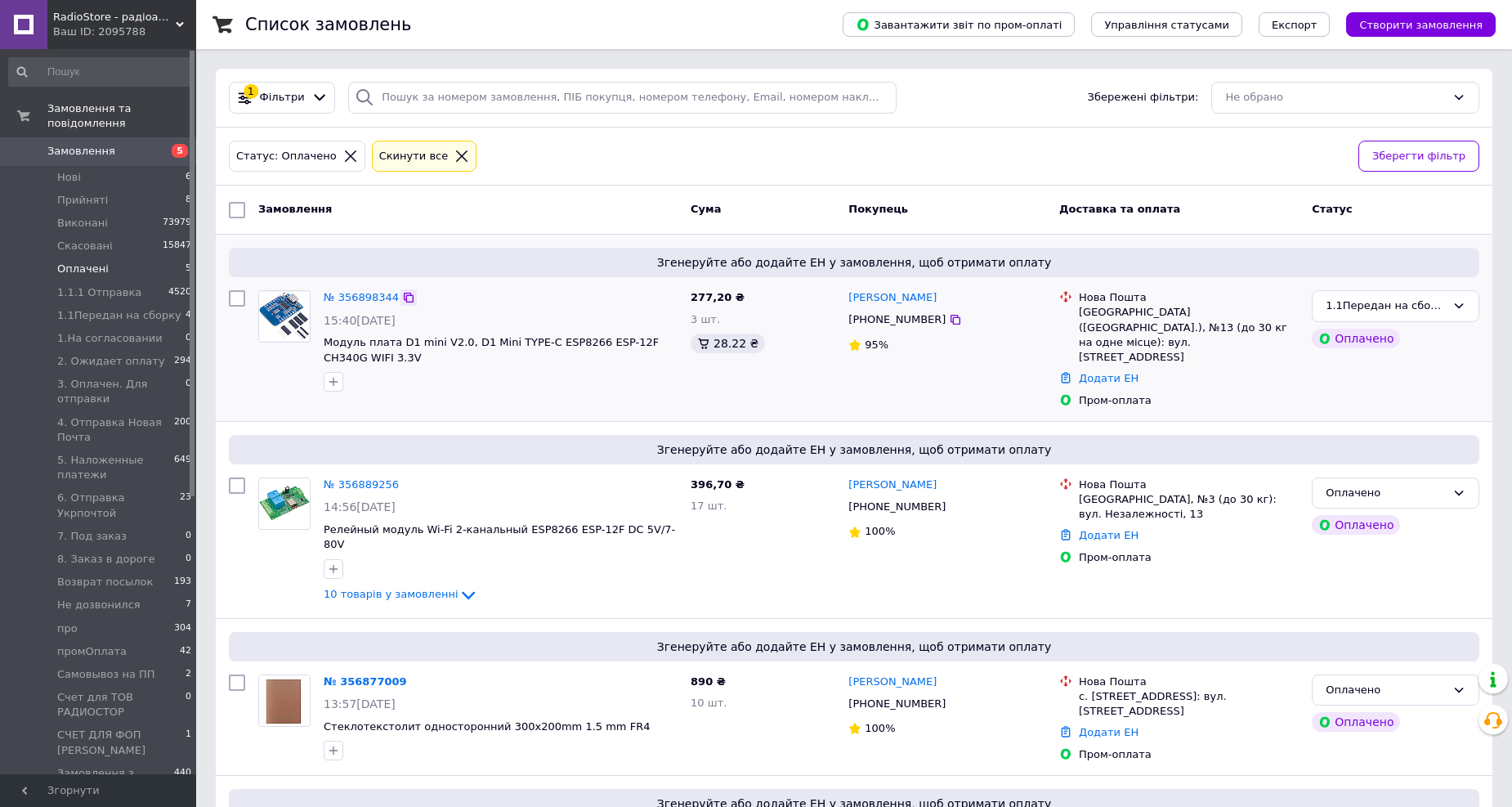
click at [402, 292] on icon at bounding box center [408, 298] width 13 height 13
click at [404, 480] on icon at bounding box center [408, 485] width 10 height 10
click at [1429, 485] on div "Оплачено" at bounding box center [1385, 493] width 120 height 17
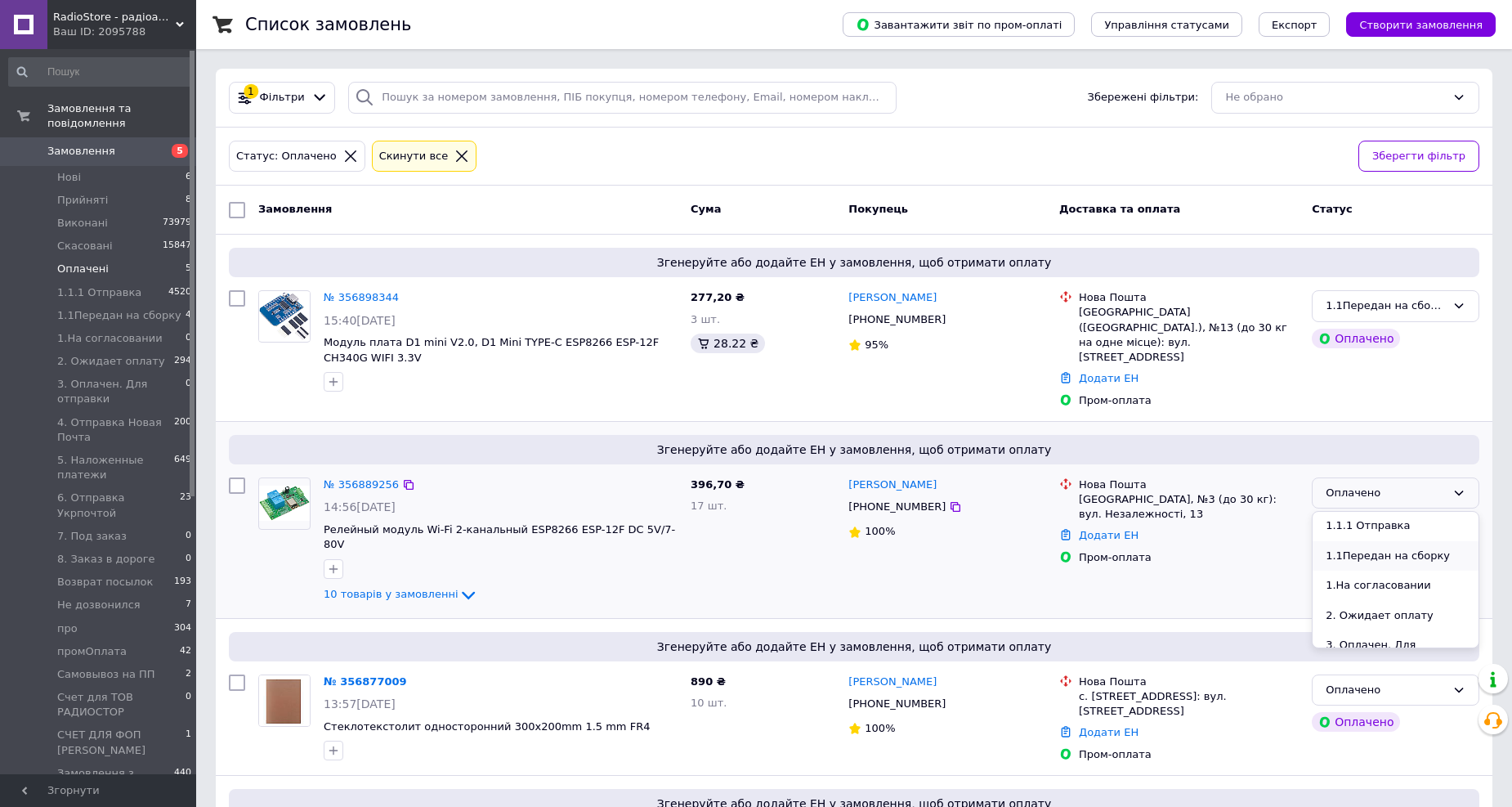
click at [1409, 541] on li "1.1Передан на сборку" at bounding box center [1395, 556] width 166 height 30
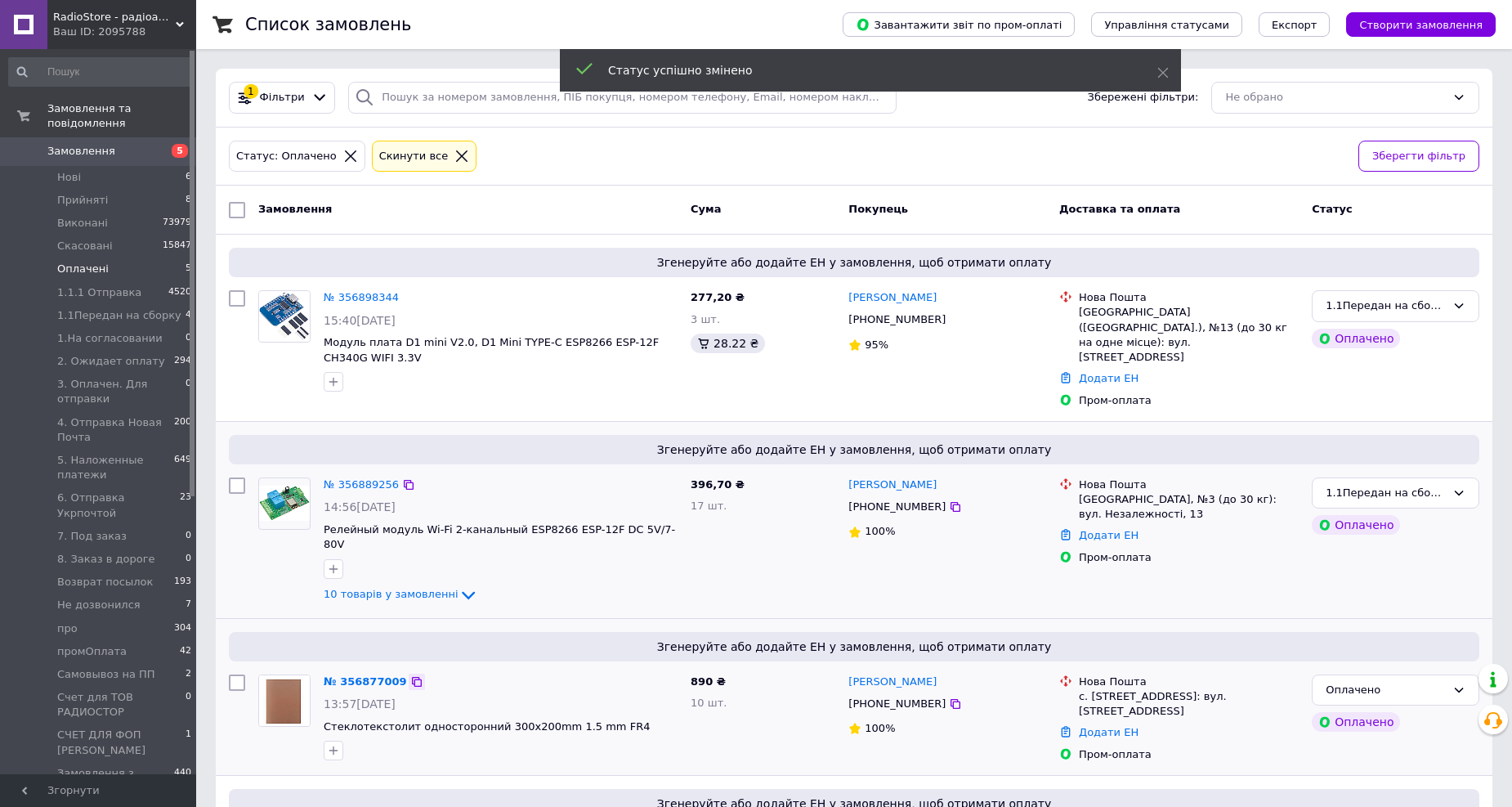
click at [410, 675] on icon at bounding box center [417, 682] width 13 height 13
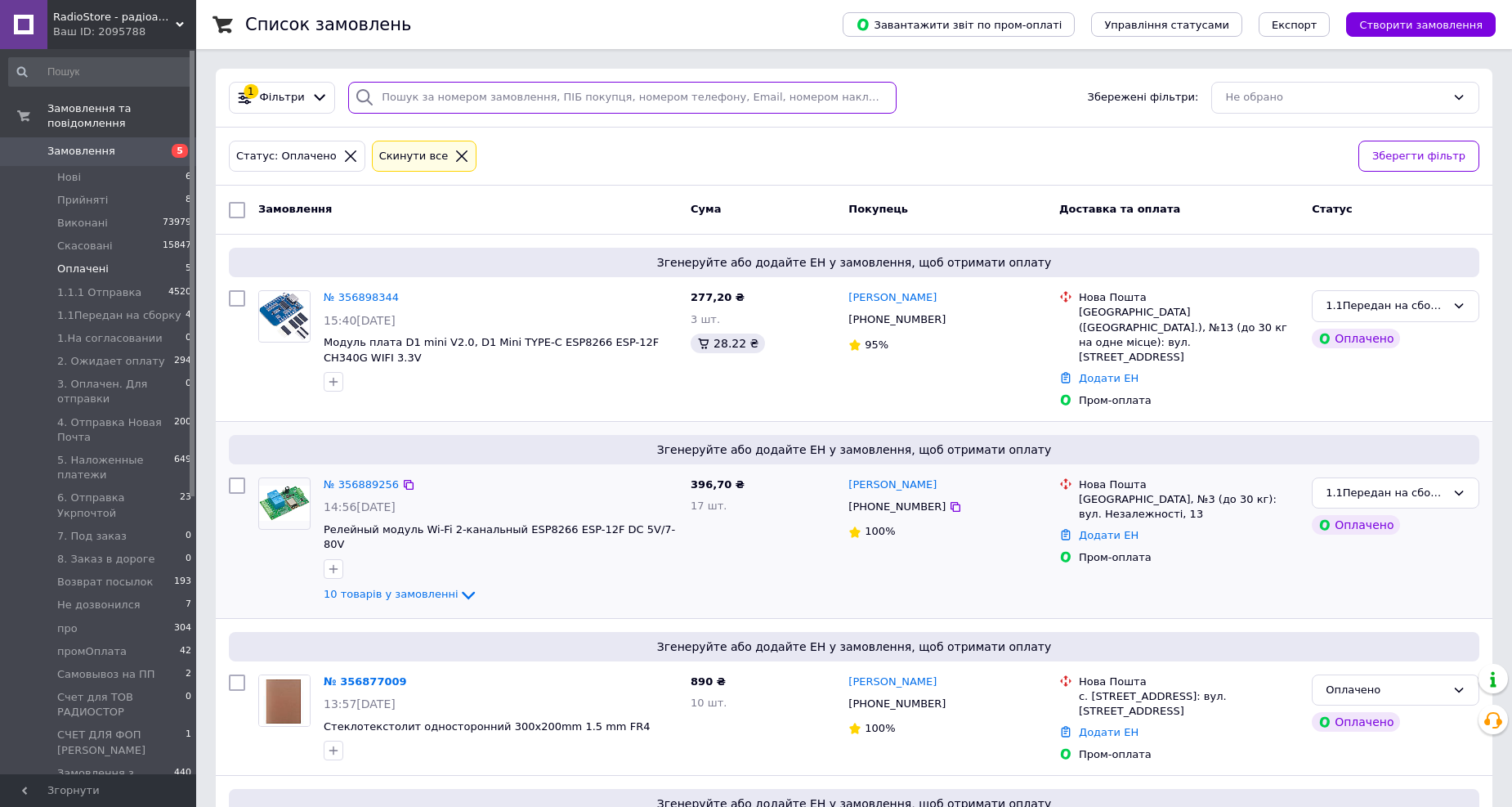
click at [484, 111] on input "search" at bounding box center [622, 97] width 549 height 32
paste input "356877009"
type input "356877009"
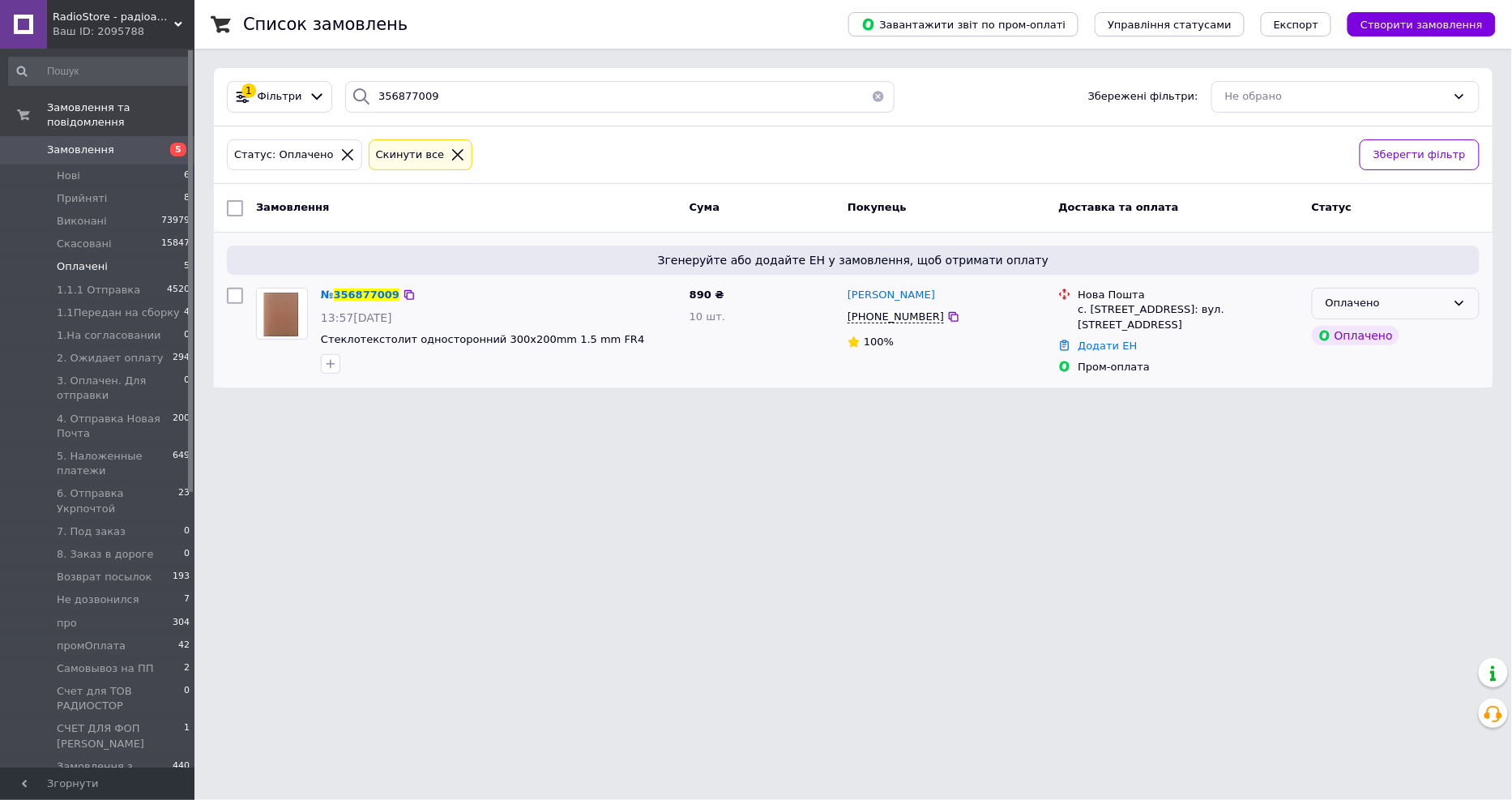
click at [1447, 298] on div "Оплачено" at bounding box center [1386, 303] width 121 height 17
click at [1394, 359] on li "1.1Передан на сборку" at bounding box center [1395, 365] width 166 height 30
click at [59, 260] on span "Оплачені" at bounding box center [82, 267] width 51 height 15
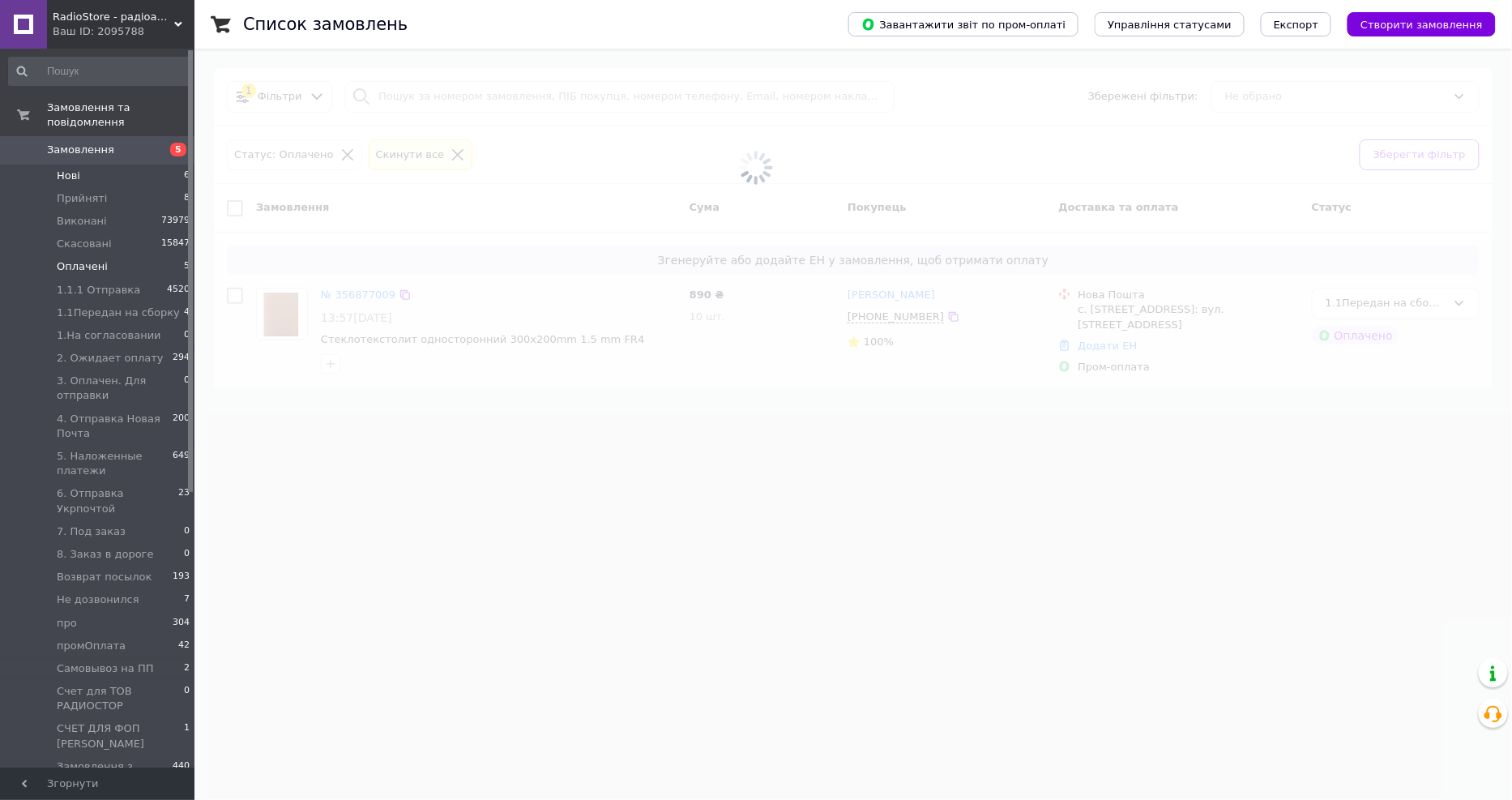
click at [77, 169] on span "Нові" at bounding box center [68, 176] width 24 height 15
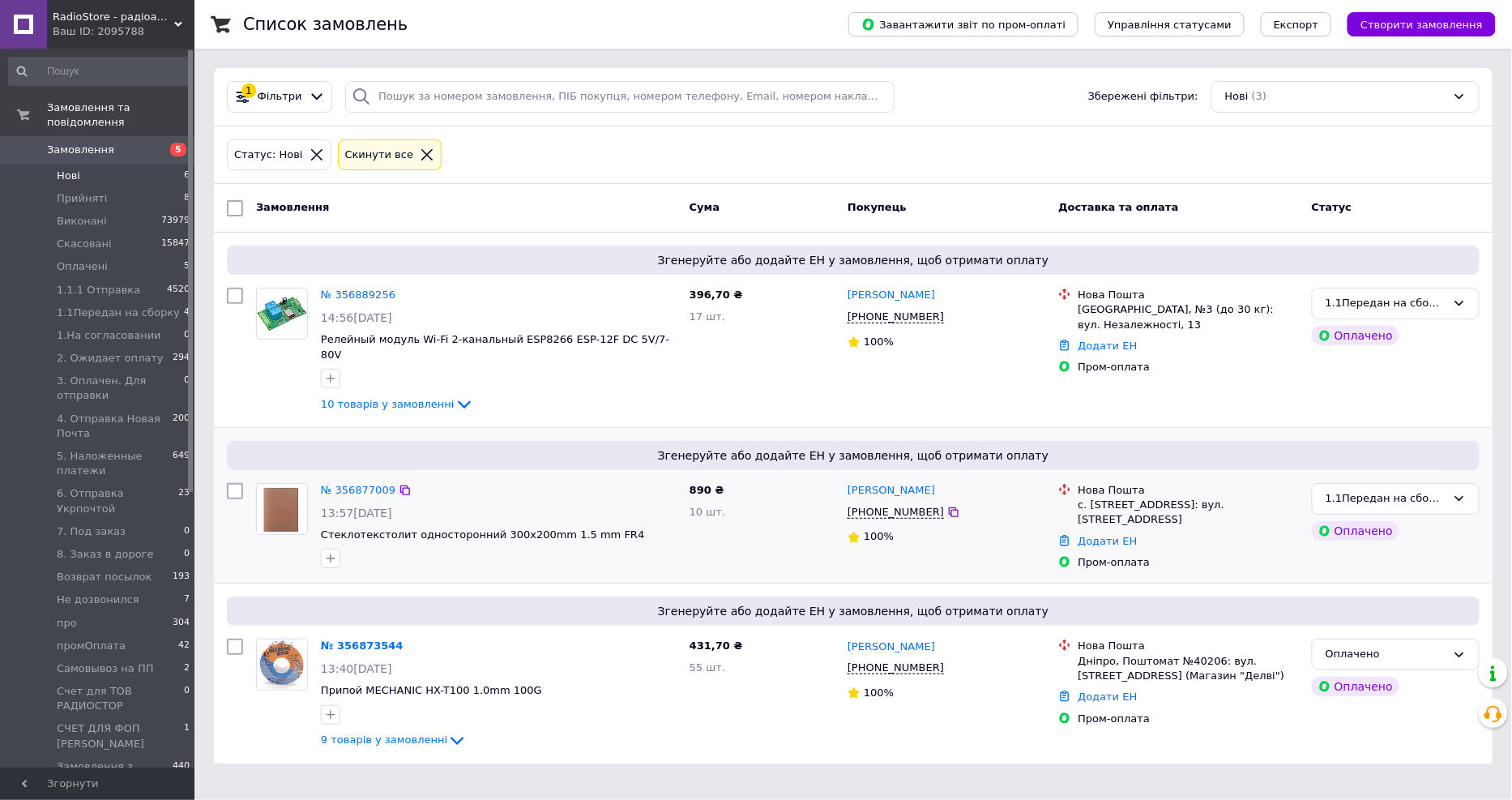
click at [77, 169] on span "Нові" at bounding box center [68, 176] width 24 height 15
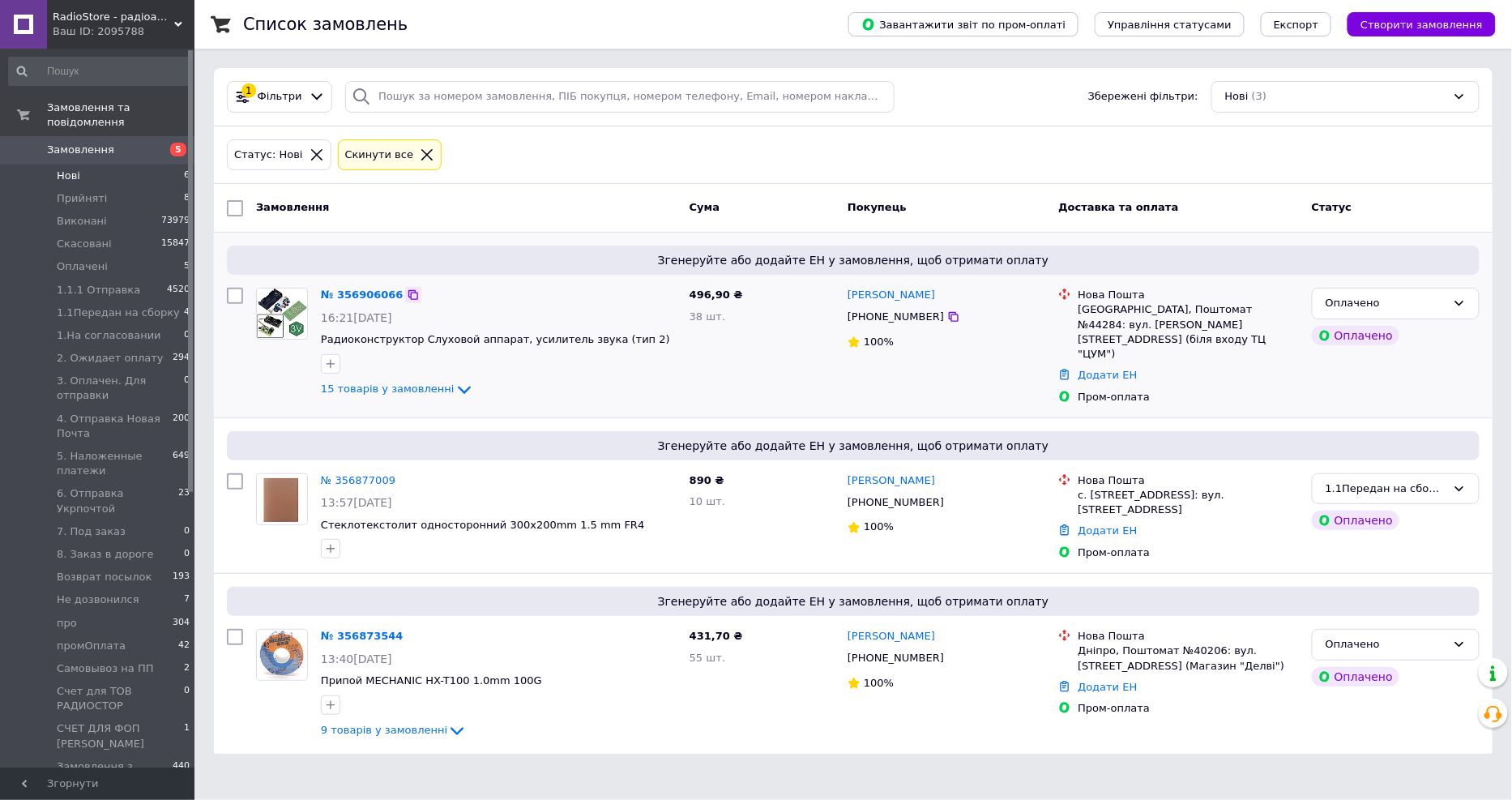
click at [407, 296] on icon at bounding box center [413, 295] width 13 height 13
click at [407, 634] on icon at bounding box center [413, 636] width 13 height 13
click at [1438, 637] on div "Оплачено" at bounding box center [1386, 644] width 121 height 17
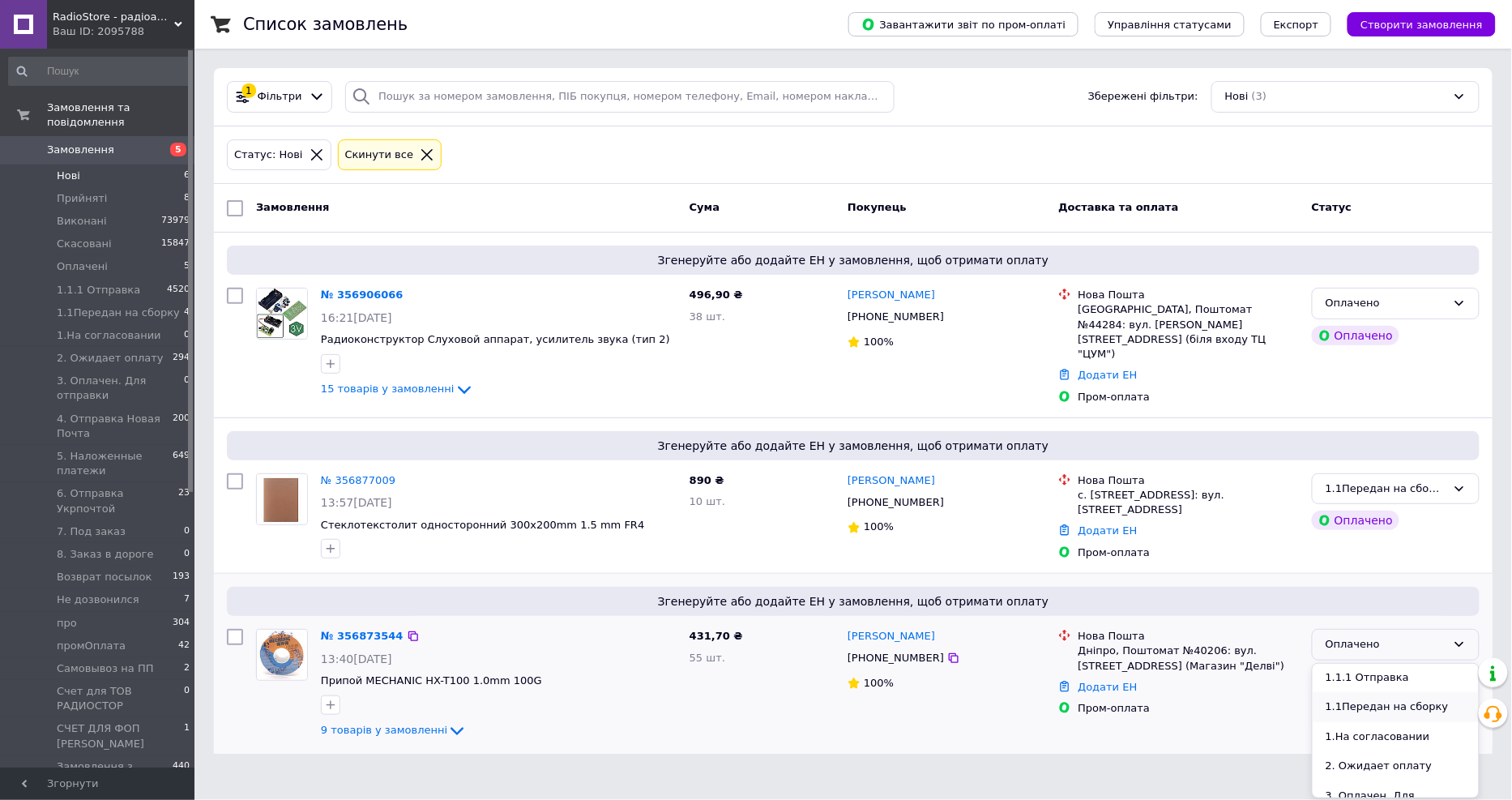
click at [1404, 699] on li "1.1Передан на сборку" at bounding box center [1395, 706] width 166 height 30
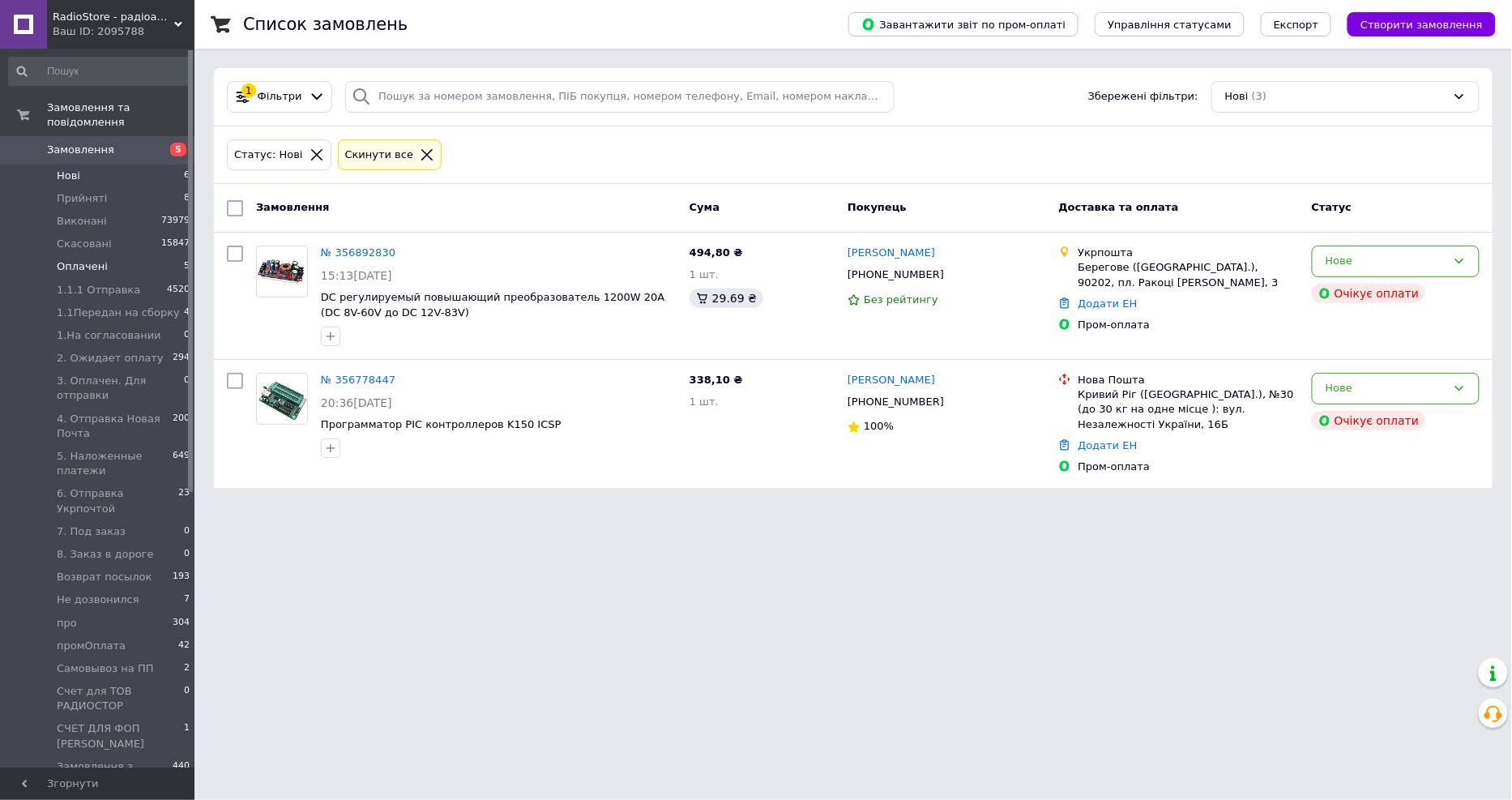
click at [130, 255] on li "Оплачені 5" at bounding box center [99, 266] width 199 height 23
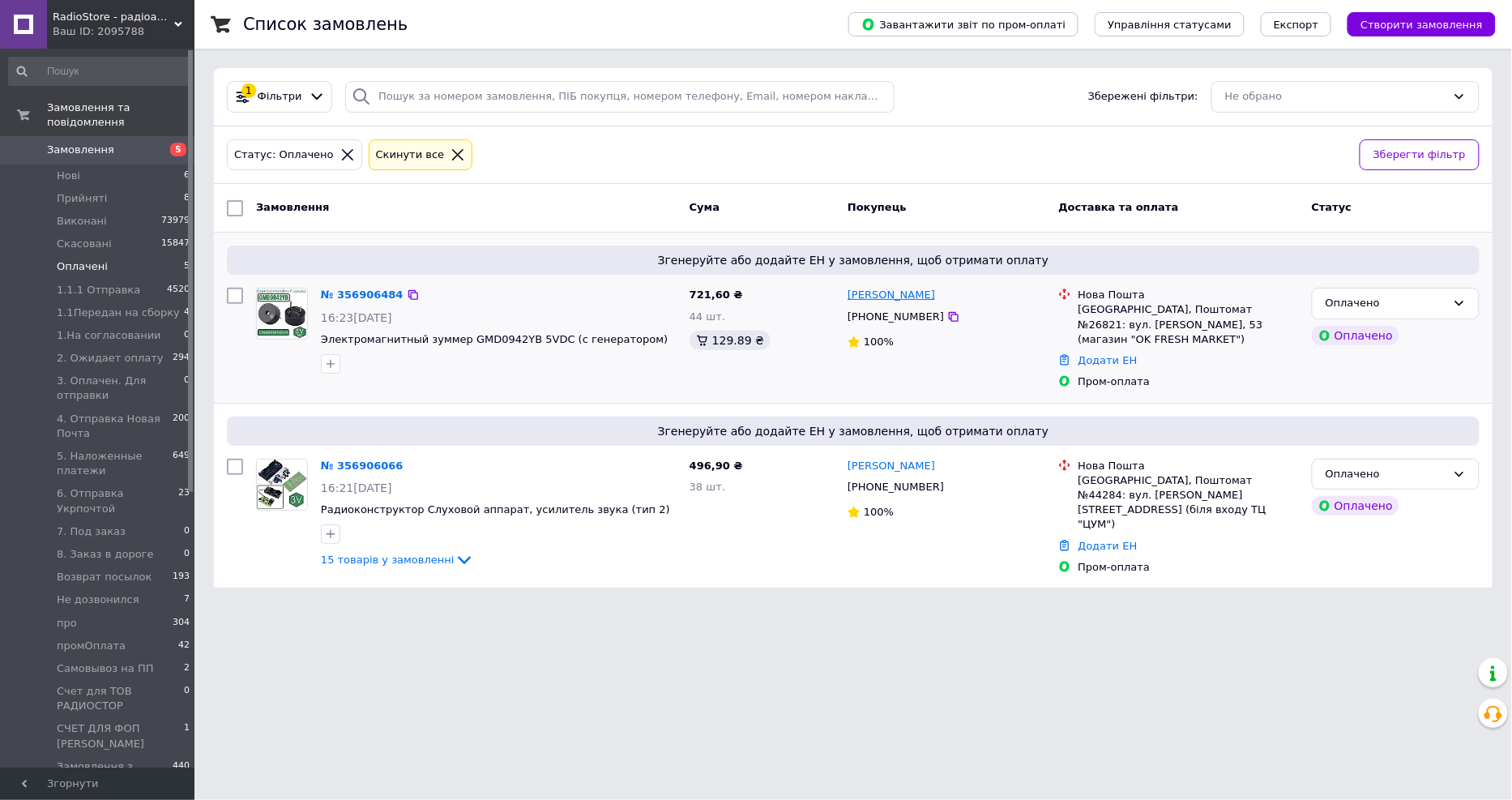
drag, startPoint x: 944, startPoint y: 297, endPoint x: 888, endPoint y: 297, distance: 56.0
click at [888, 297] on div "Дмитро Ковальов" at bounding box center [945, 295] width 201 height 19
copy link "Ковальов"
click at [1424, 290] on div "Оплачено" at bounding box center [1395, 303] width 168 height 32
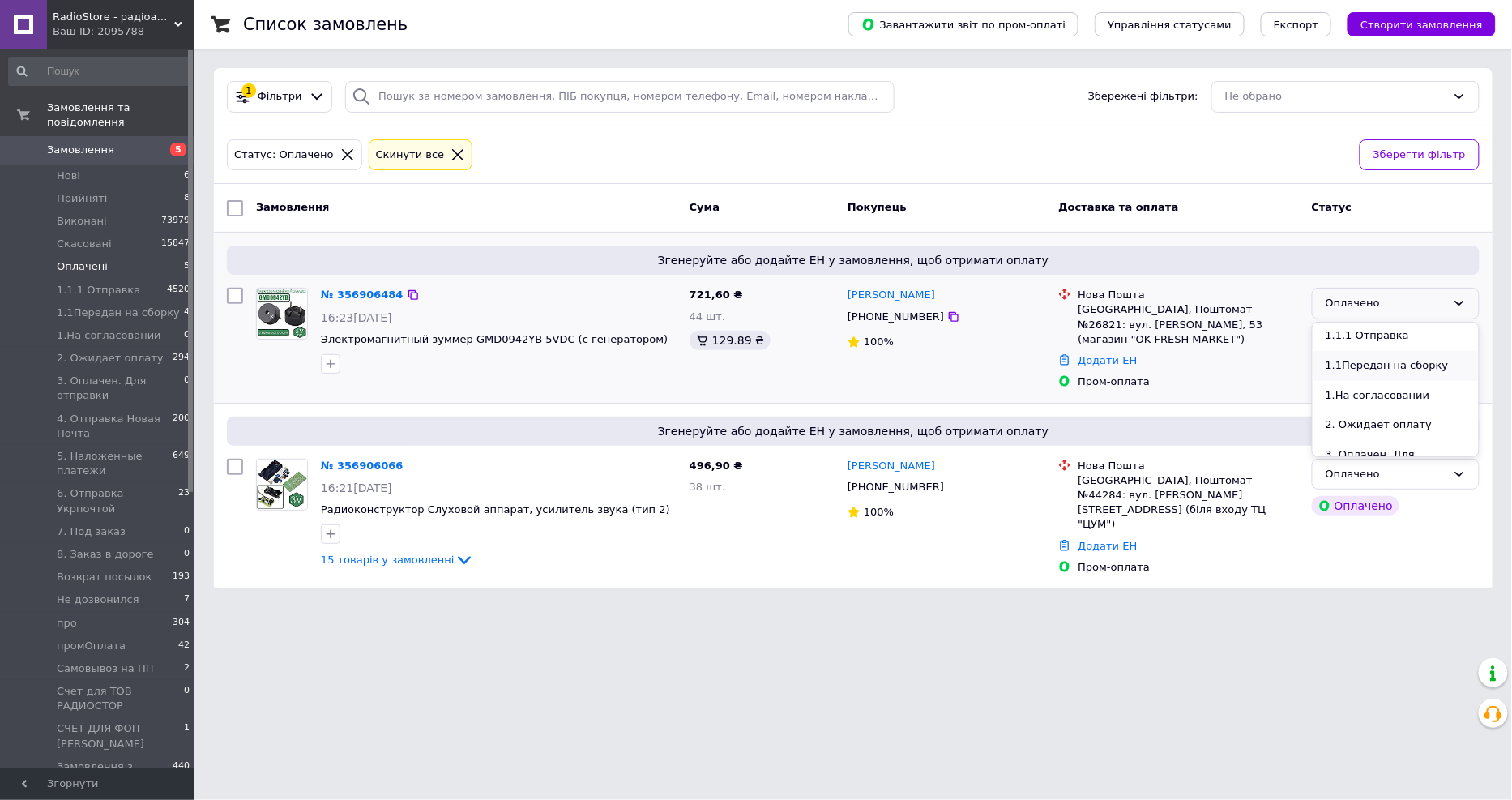
click at [1399, 363] on li "1.1Передан на сборку" at bounding box center [1395, 365] width 166 height 30
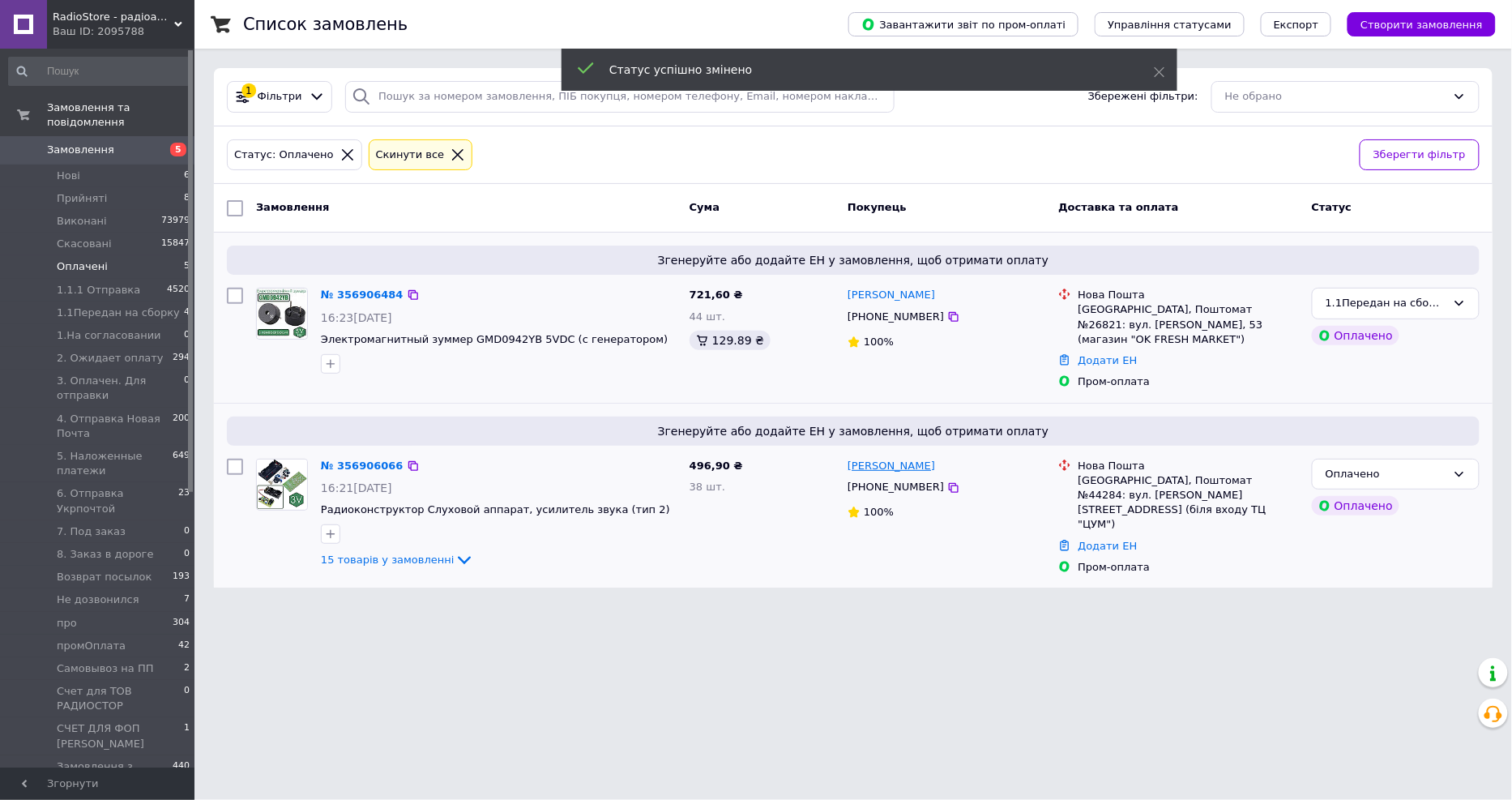
drag, startPoint x: 1011, startPoint y: 462, endPoint x: 958, endPoint y: 472, distance: 53.9
click at [958, 472] on div "АндрійОлександрович Саленко" at bounding box center [945, 466] width 201 height 19
copy link "Саленко"
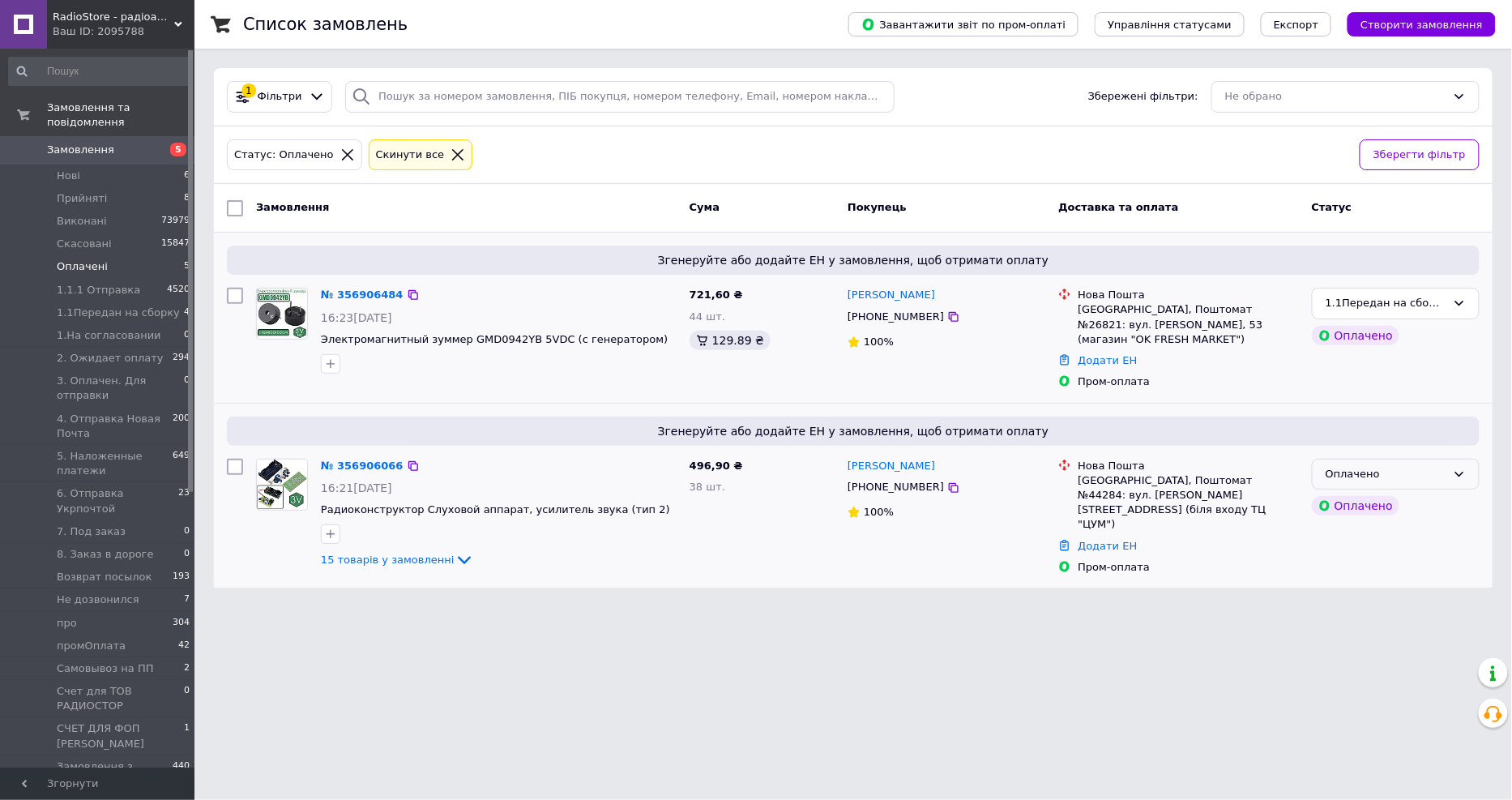
drag, startPoint x: 1438, startPoint y: 475, endPoint x: 1423, endPoint y: 489, distance: 20.5
click at [1438, 475] on div "Оплачено" at bounding box center [1386, 474] width 121 height 17
click at [1405, 538] on li "1.1Передан на сборку" at bounding box center [1395, 537] width 166 height 30
click at [132, 164] on li "Нові 6" at bounding box center [99, 175] width 199 height 23
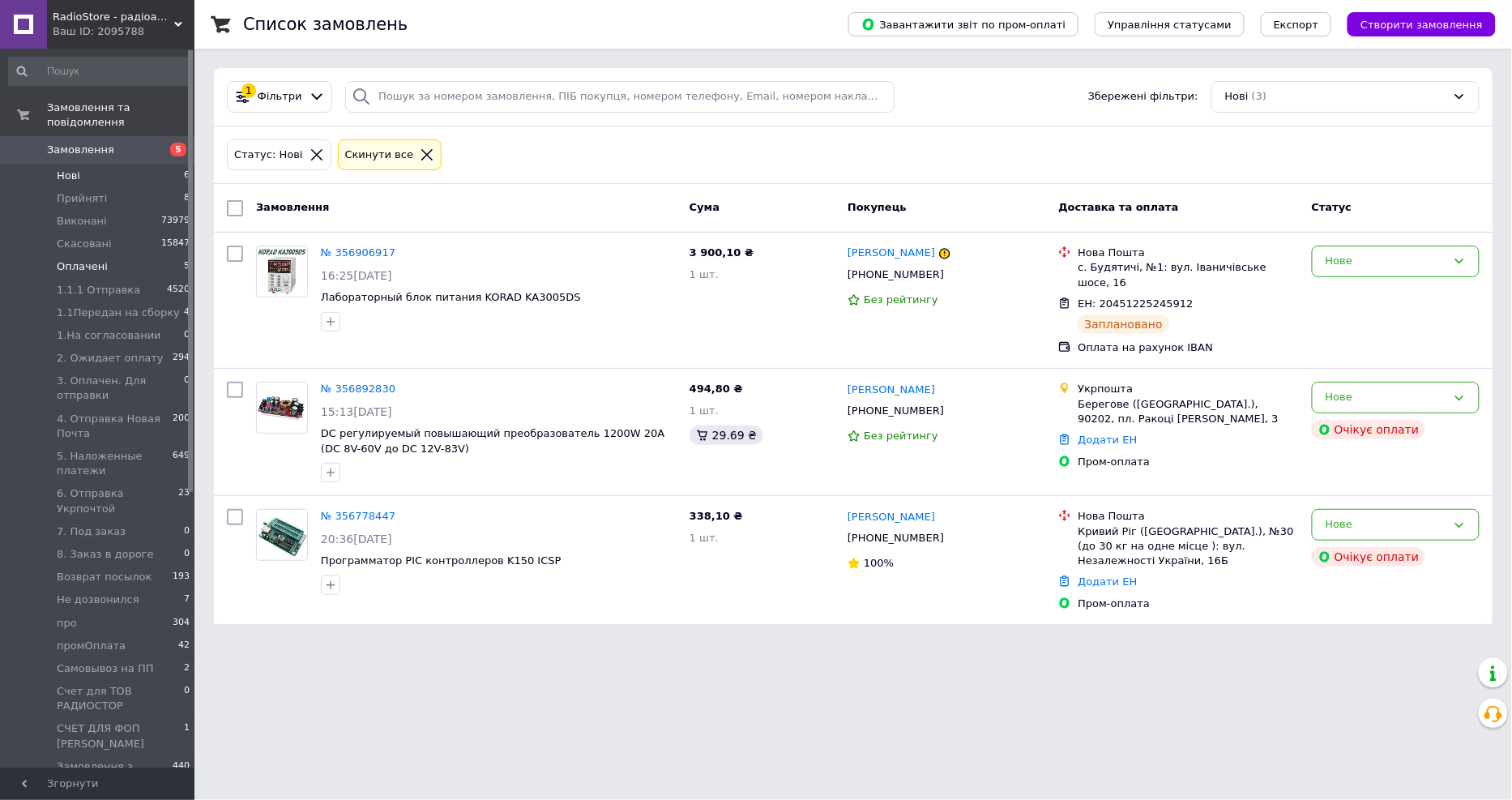
click at [94, 260] on span "Оплачені" at bounding box center [82, 267] width 51 height 15
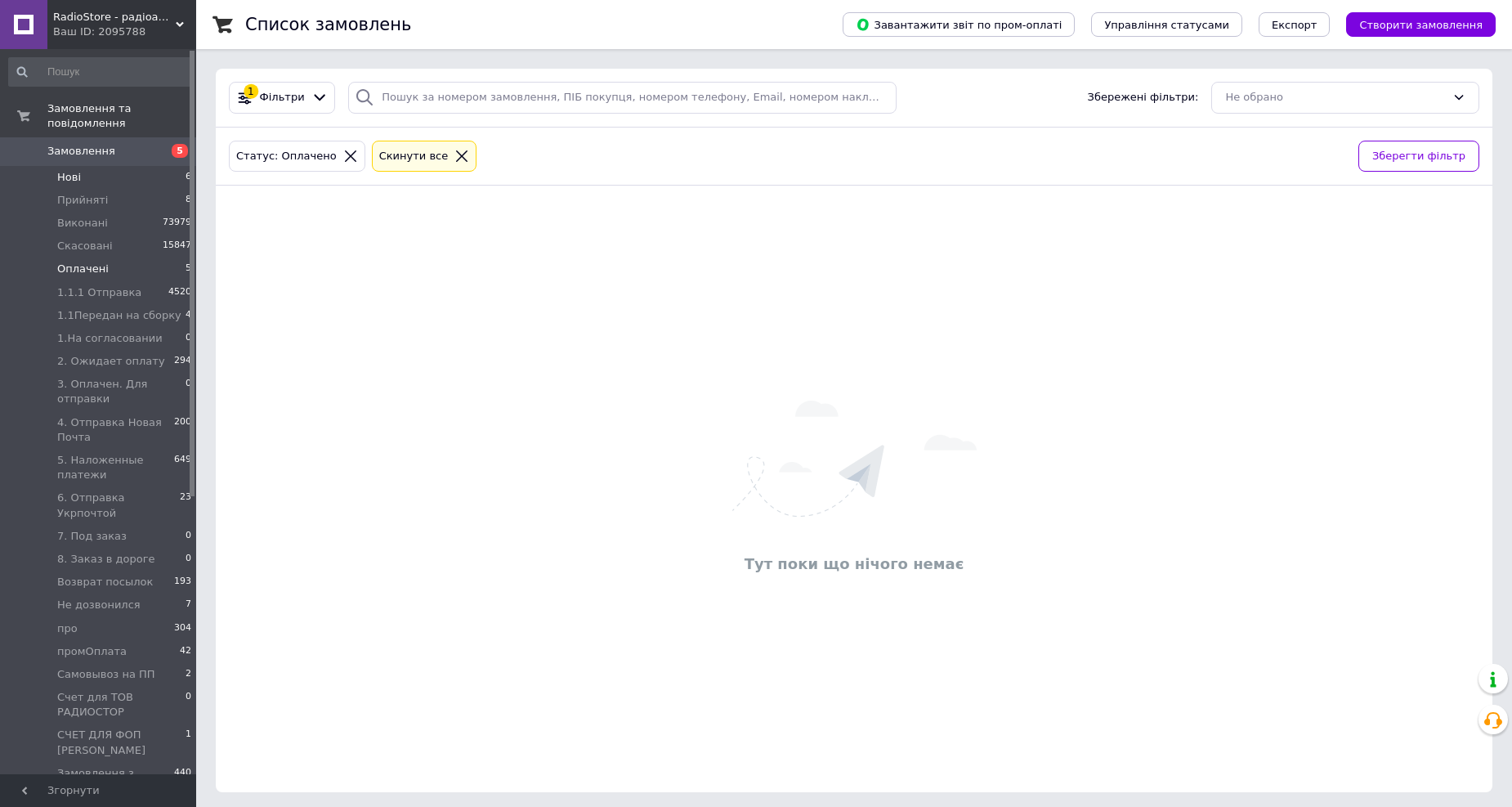
click at [107, 167] on li "Нові 6" at bounding box center [100, 177] width 201 height 23
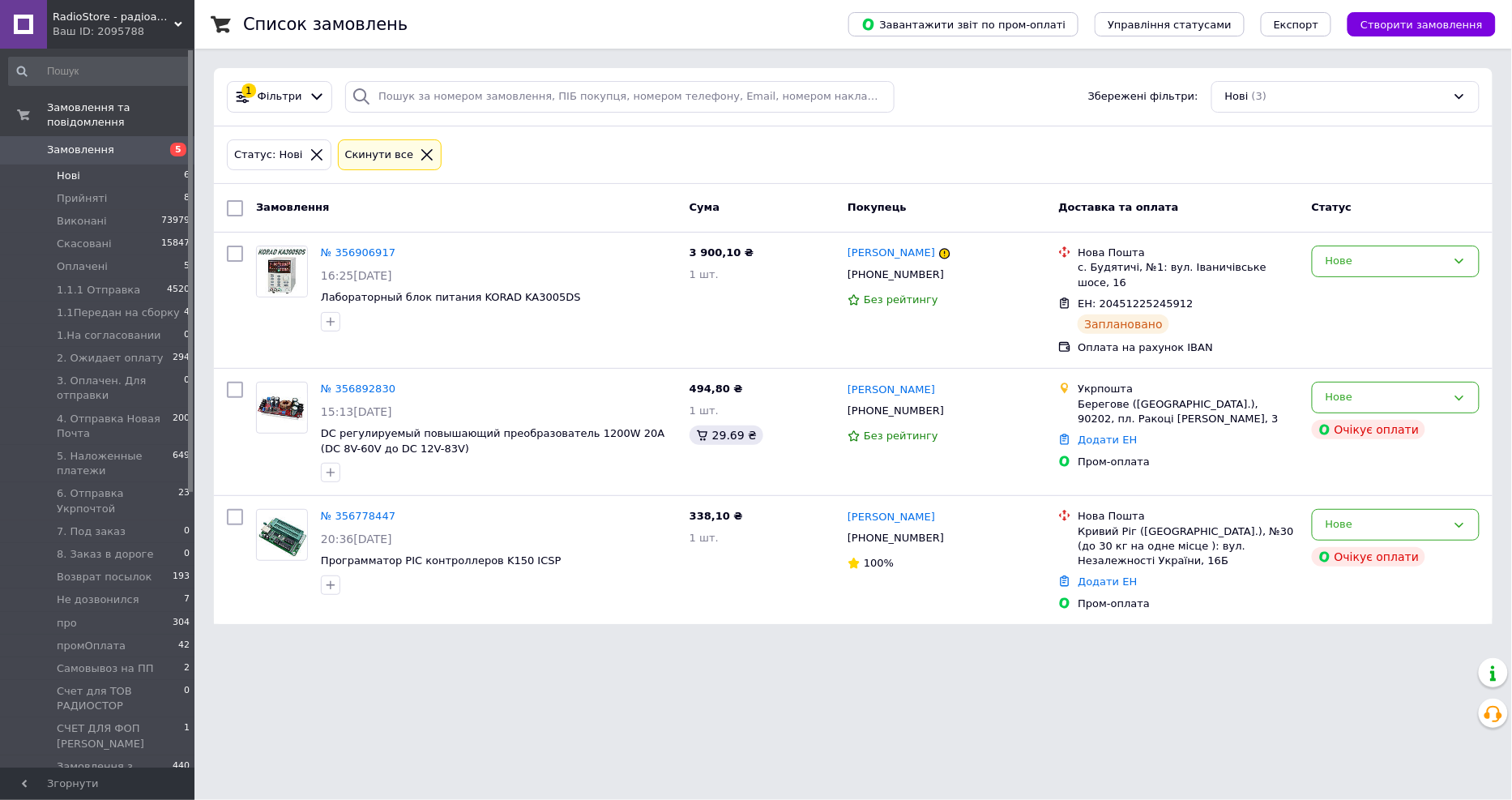
click at [421, 154] on icon at bounding box center [427, 154] width 11 height 11
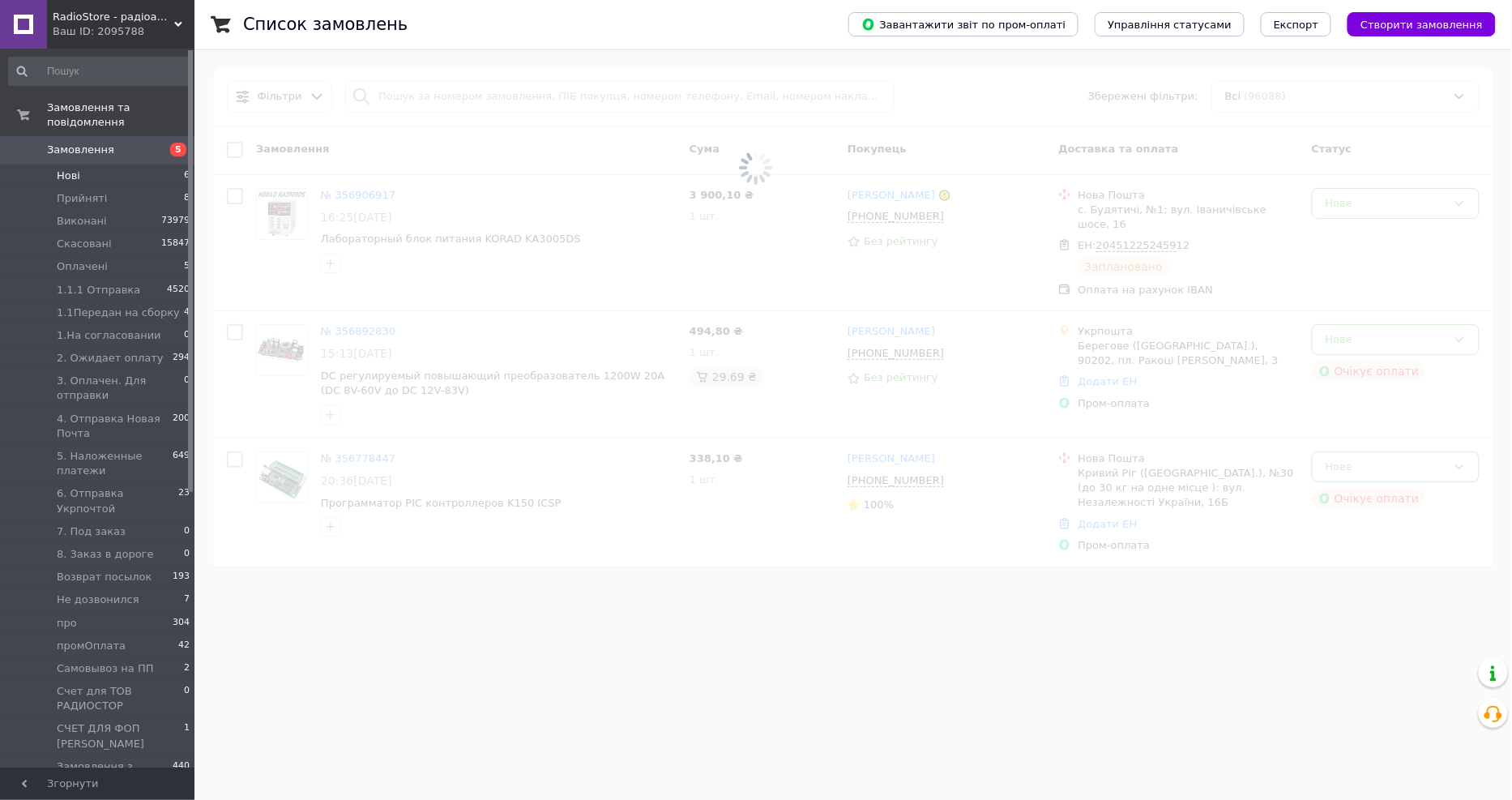
click at [488, 100] on span at bounding box center [756, 167] width 1512 height 335
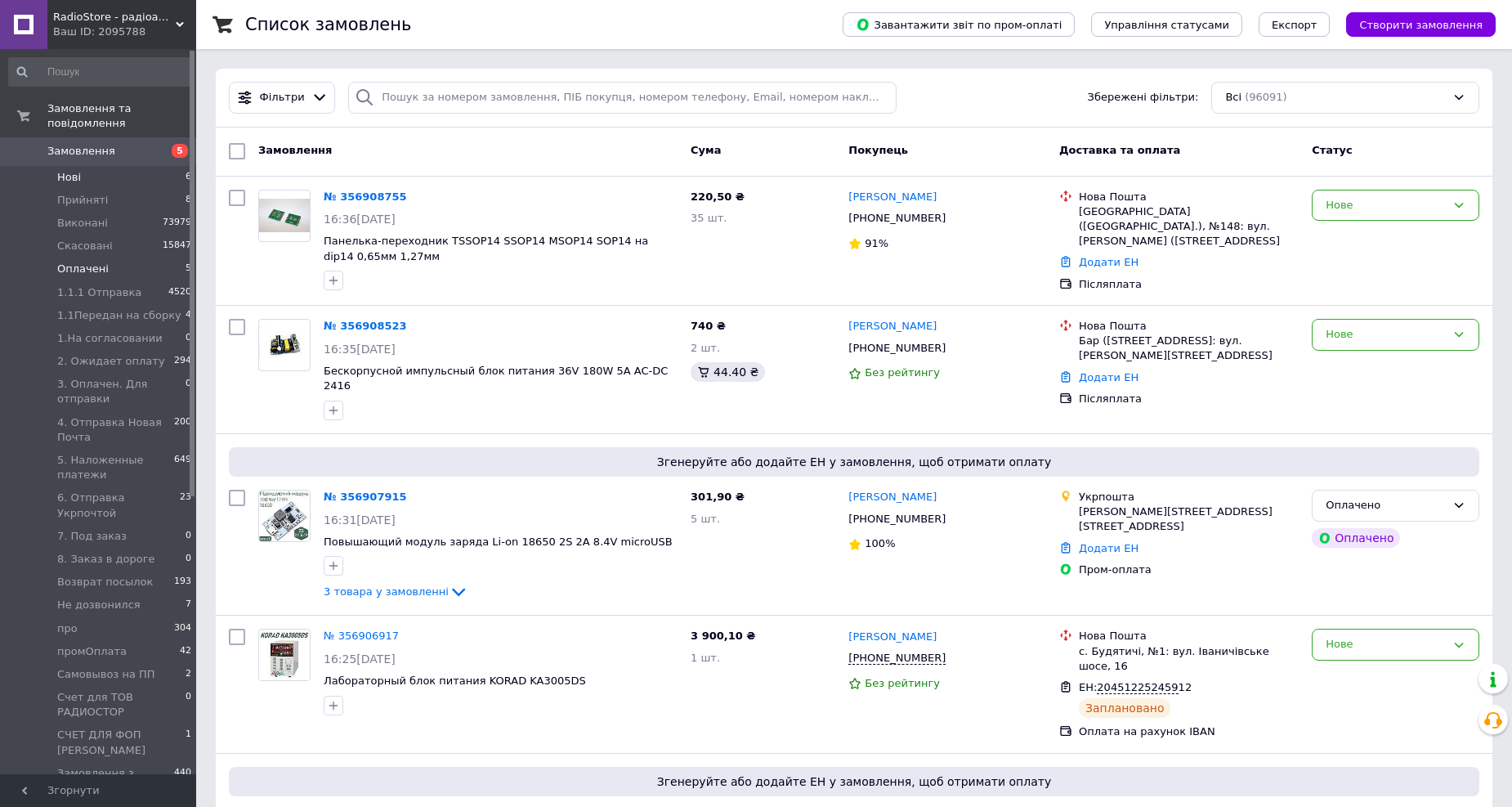
click at [74, 262] on span "Оплачені" at bounding box center [82, 269] width 51 height 15
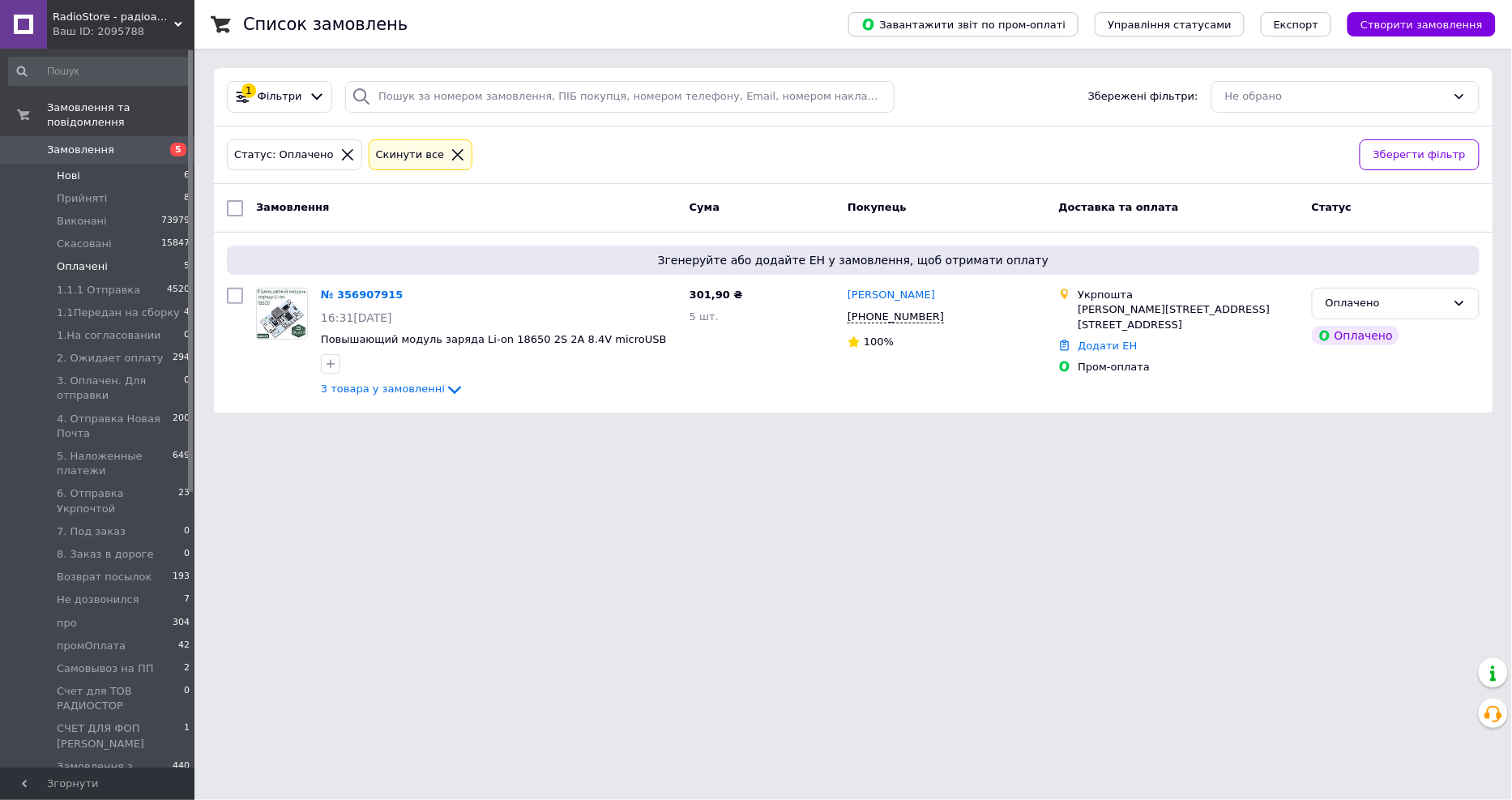
click at [99, 164] on li "Нові 6" at bounding box center [99, 175] width 199 height 23
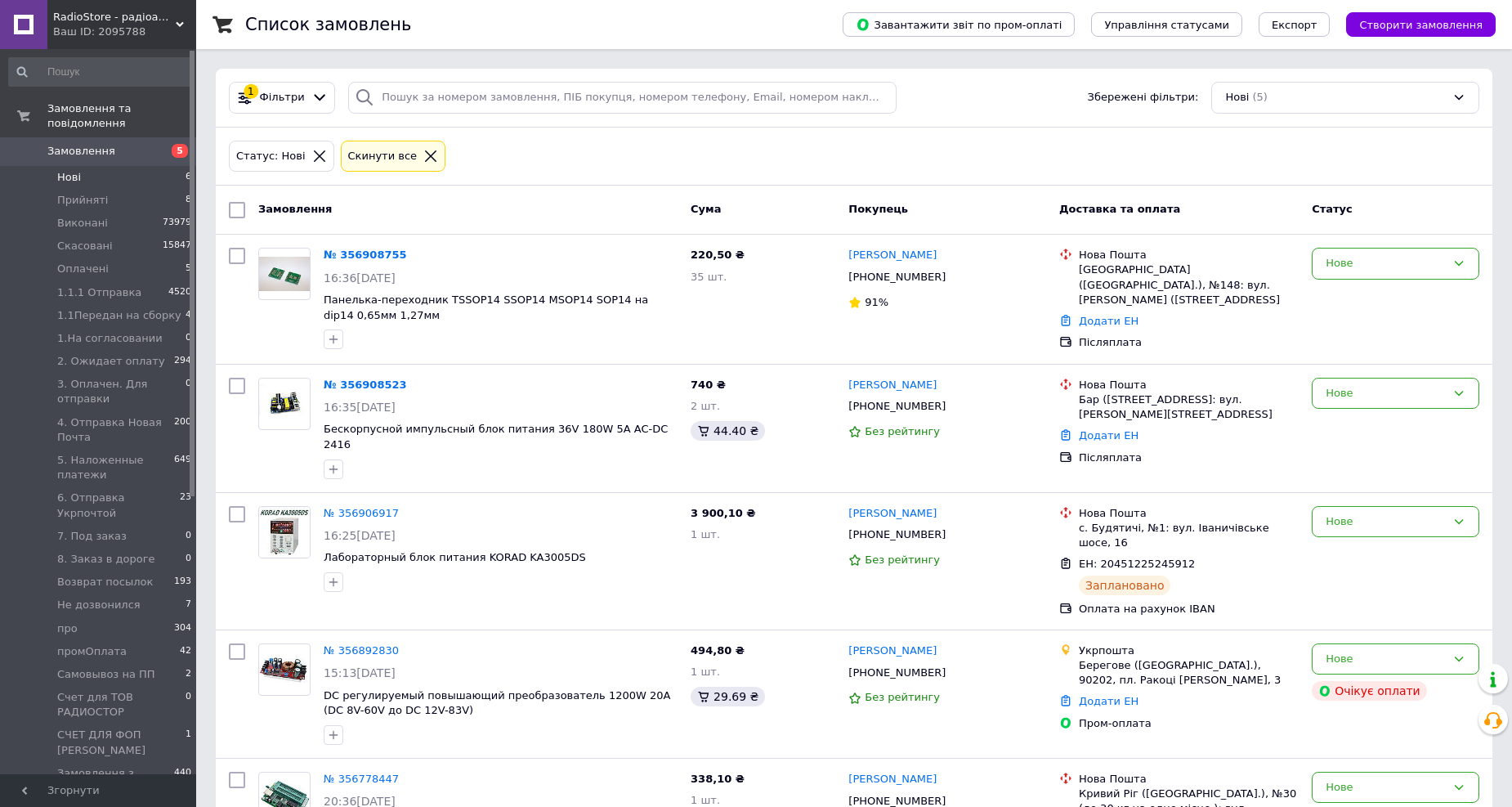
click at [425, 157] on icon at bounding box center [430, 156] width 11 height 11
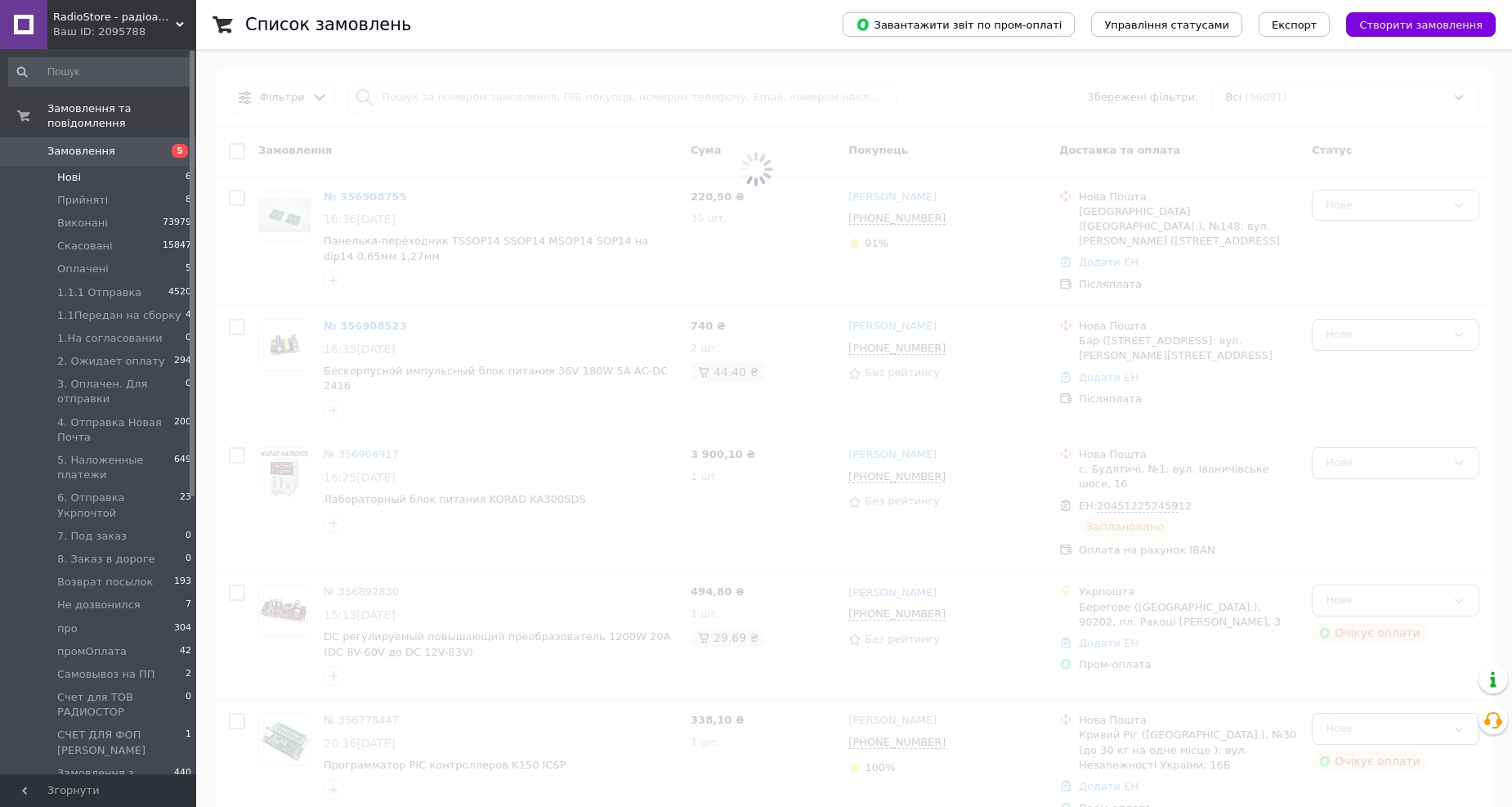
click at [421, 104] on span at bounding box center [756, 169] width 1512 height 338
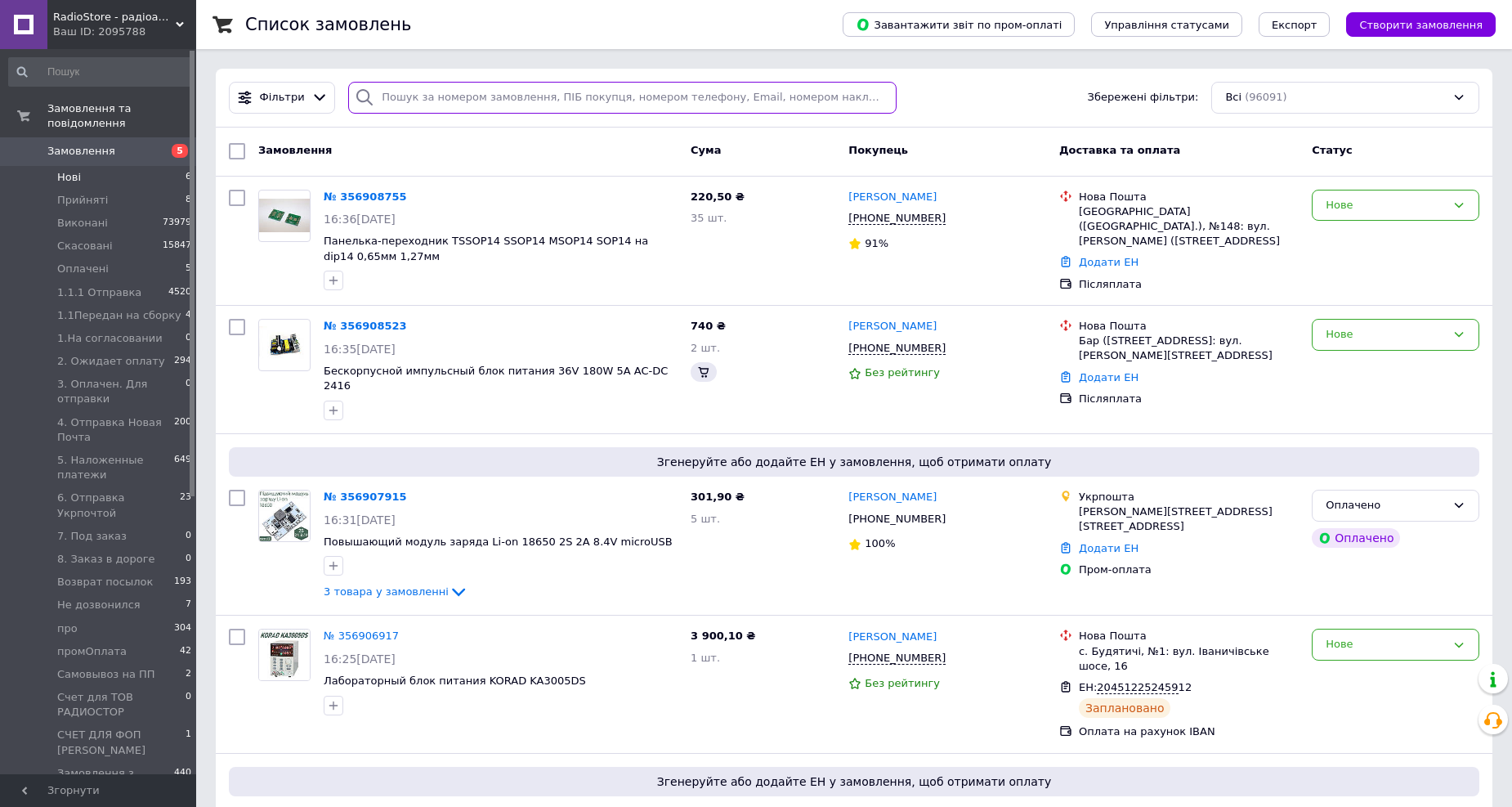
click at [421, 104] on input "search" at bounding box center [622, 97] width 549 height 32
paste input "356743034,"
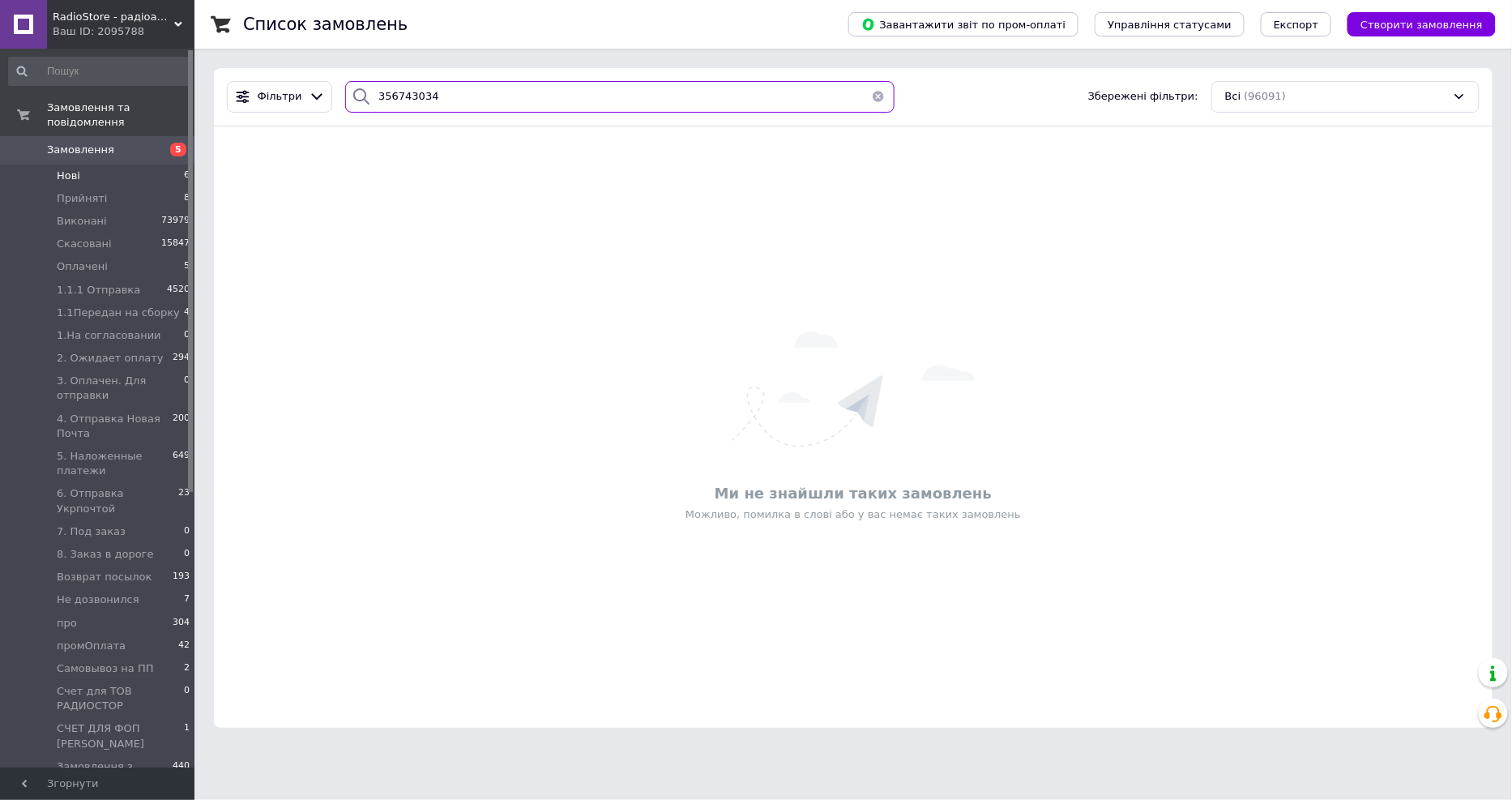
type input "356743034"
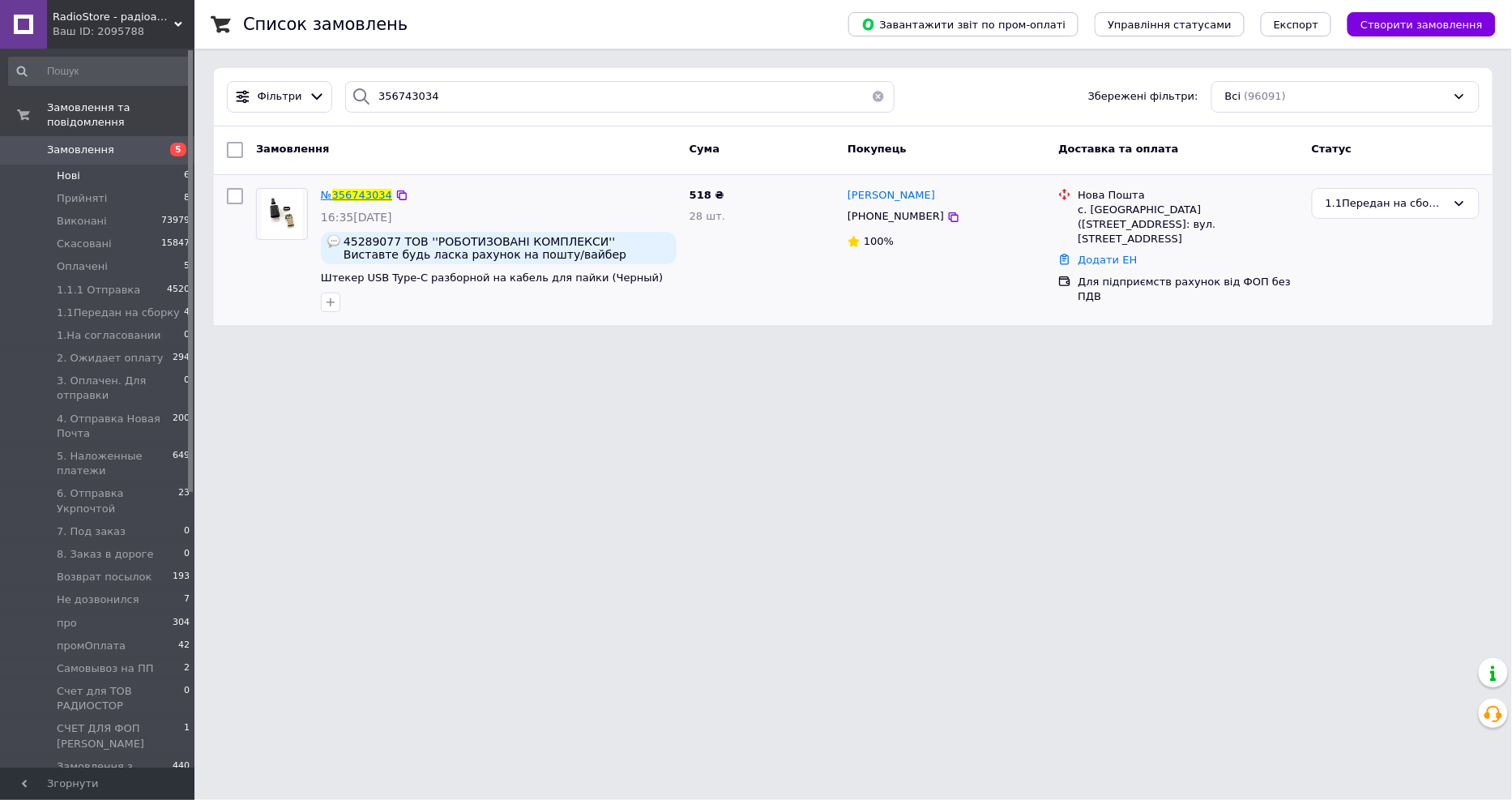
click at [345, 191] on span "356743034" at bounding box center [362, 194] width 60 height 12
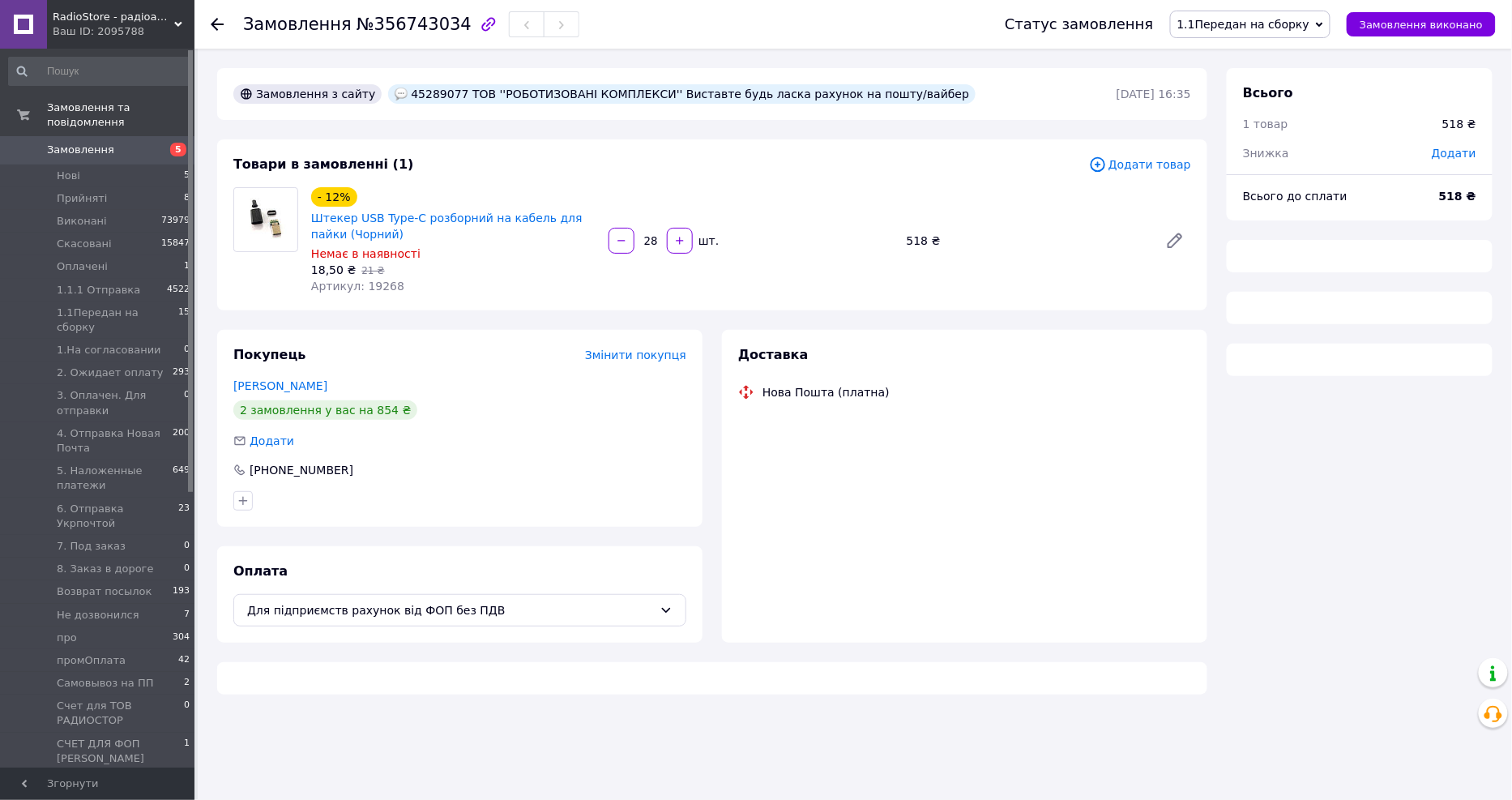
click at [1284, 19] on span "1.1Передан на сборку" at bounding box center [1242, 25] width 132 height 13
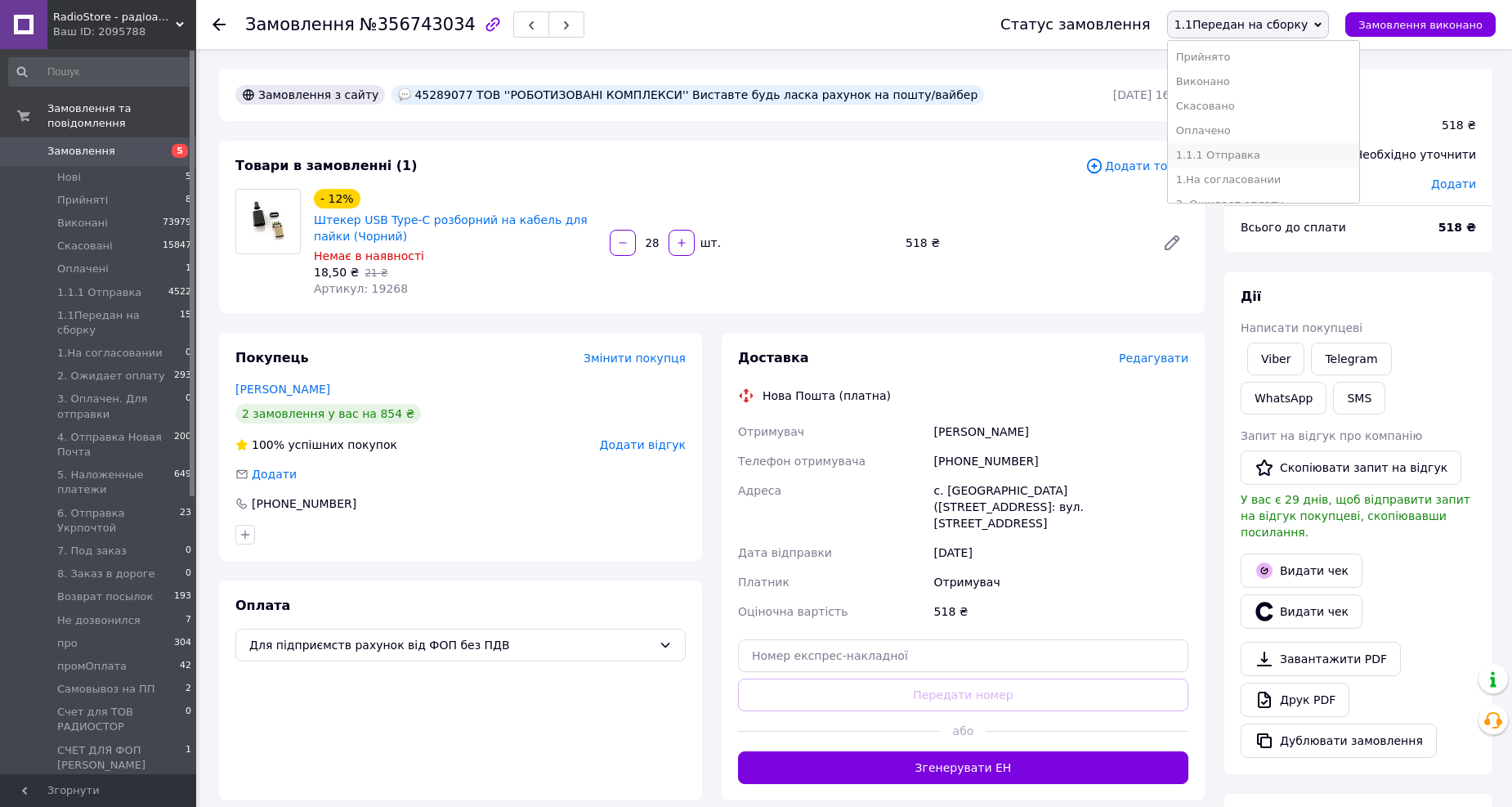
click at [1264, 149] on li "1.1.1 Отправка" at bounding box center [1264, 155] width 192 height 25
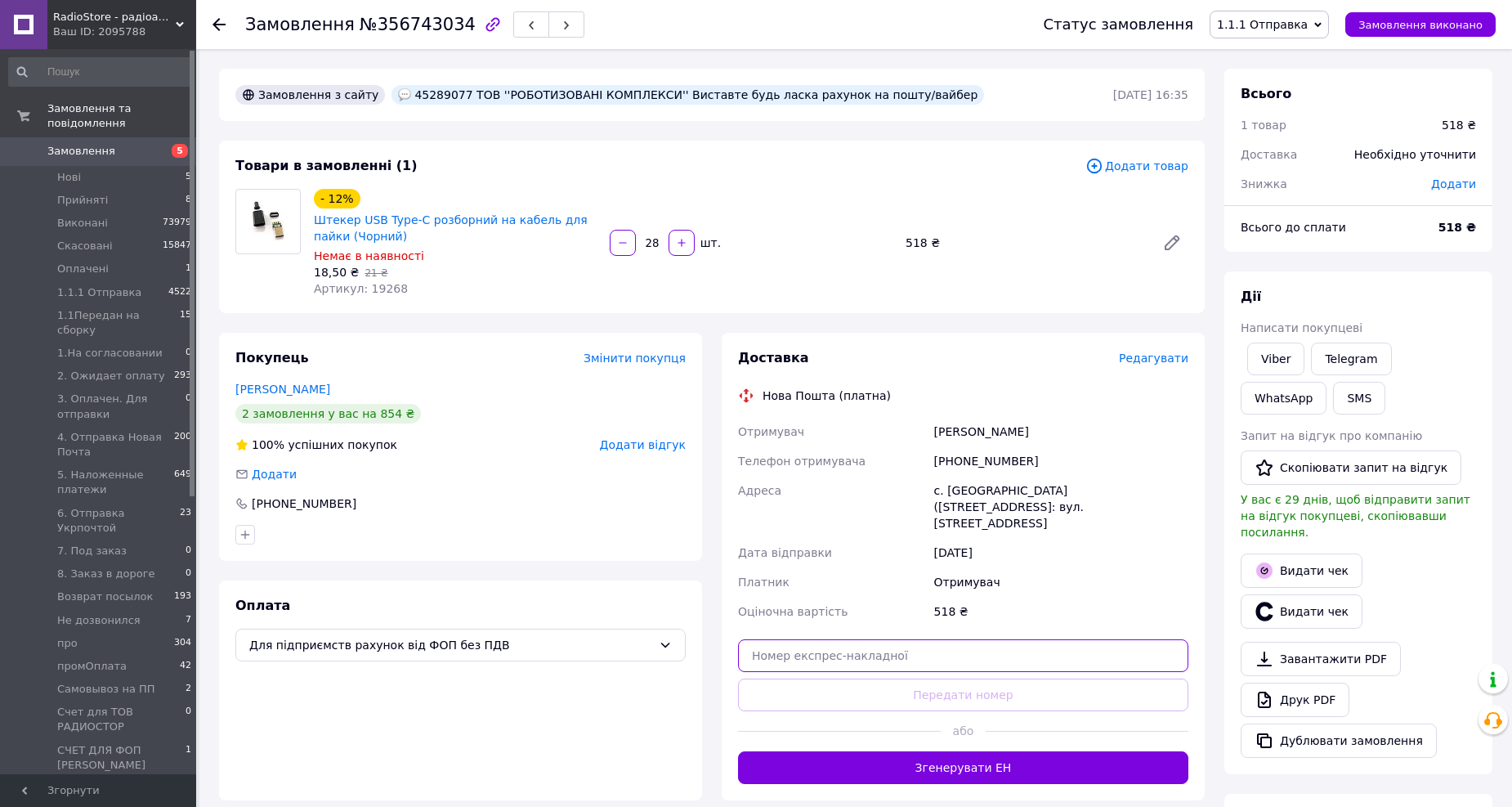
click at [900, 639] on input "text" at bounding box center [963, 656] width 451 height 33
paste input "20451225283128"
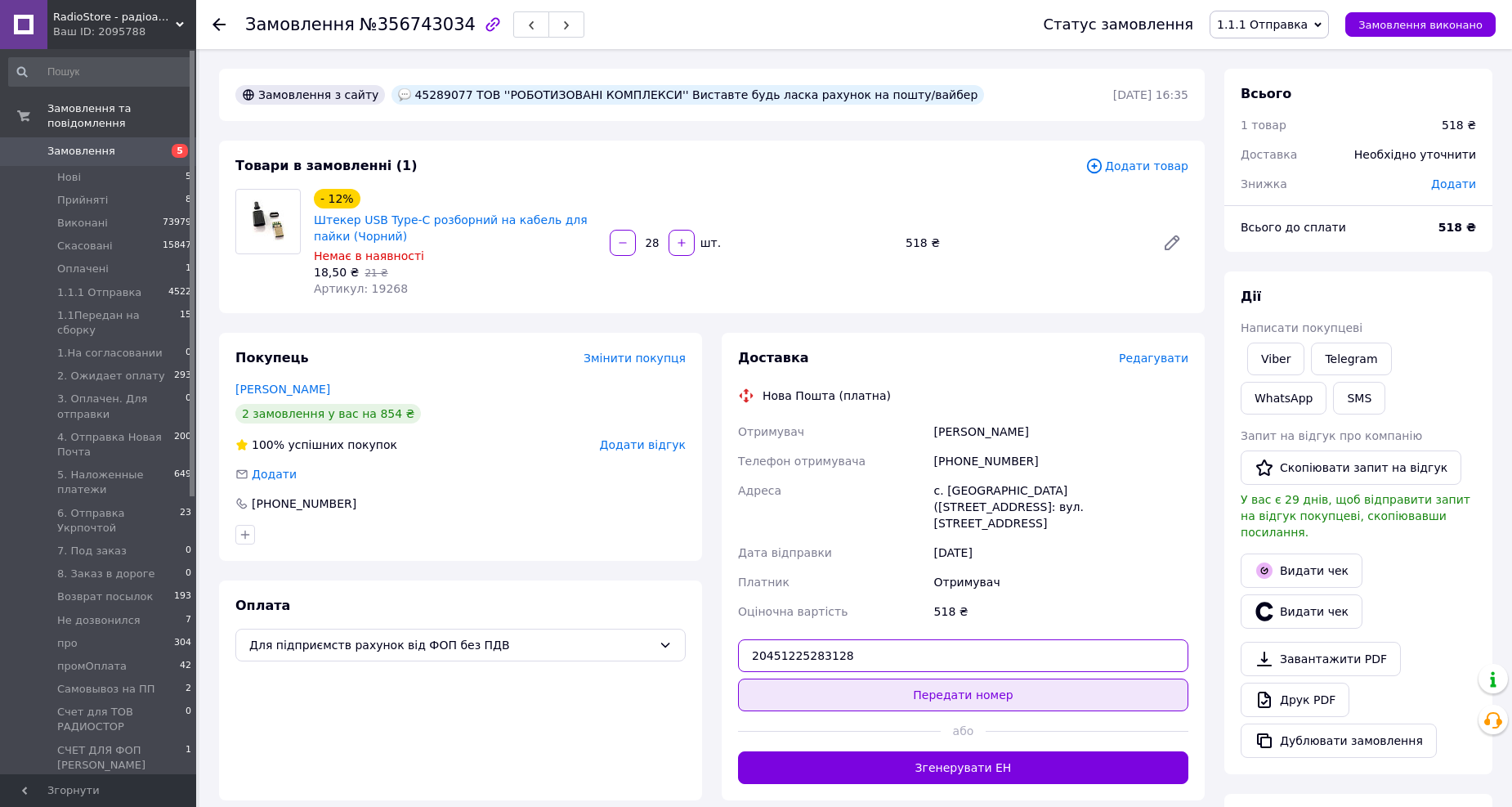
type input "20451225283128"
click at [925, 682] on button "Передати номер" at bounding box center [963, 695] width 451 height 33
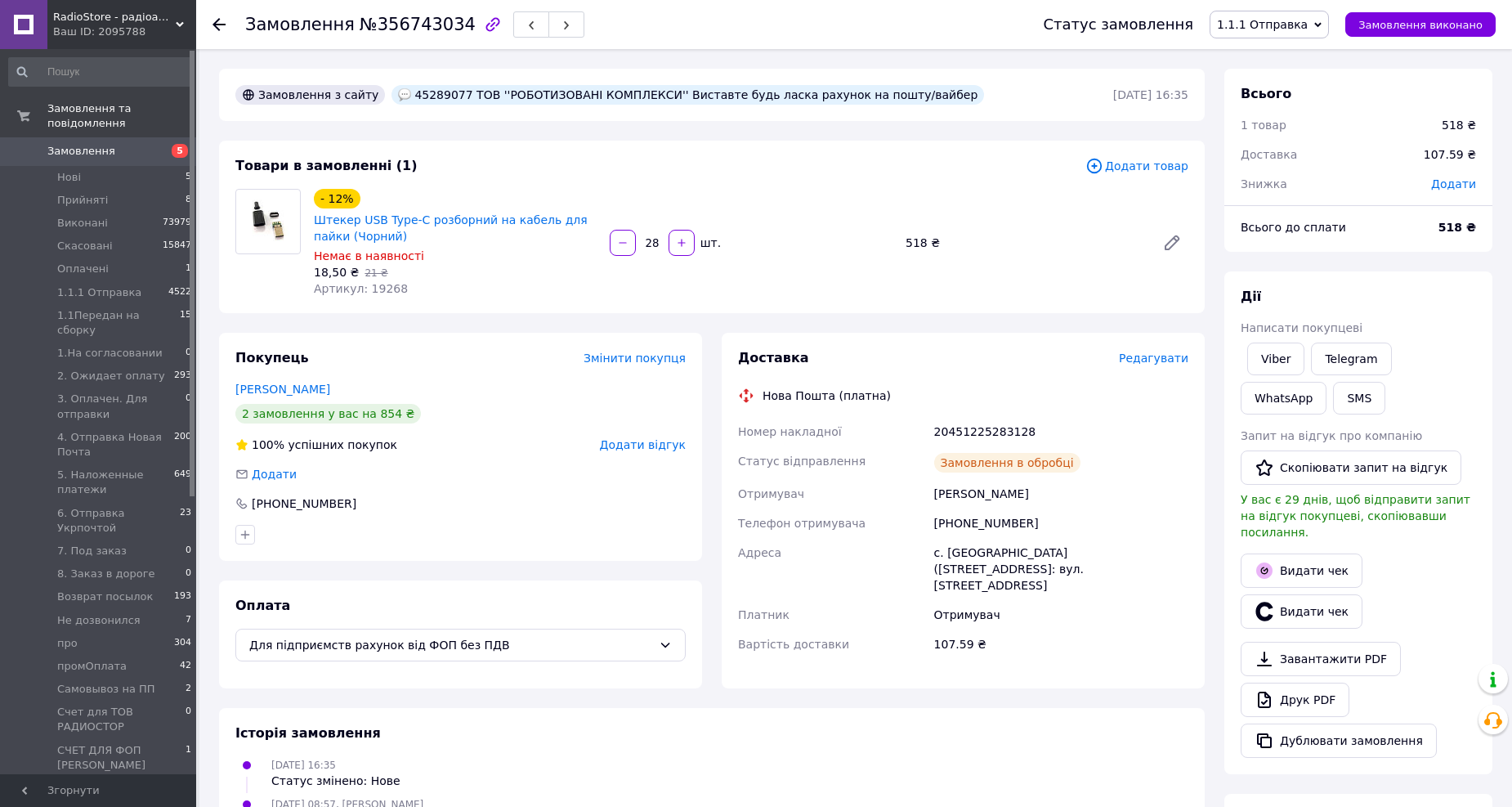
click at [217, 27] on icon at bounding box center [219, 25] width 13 height 13
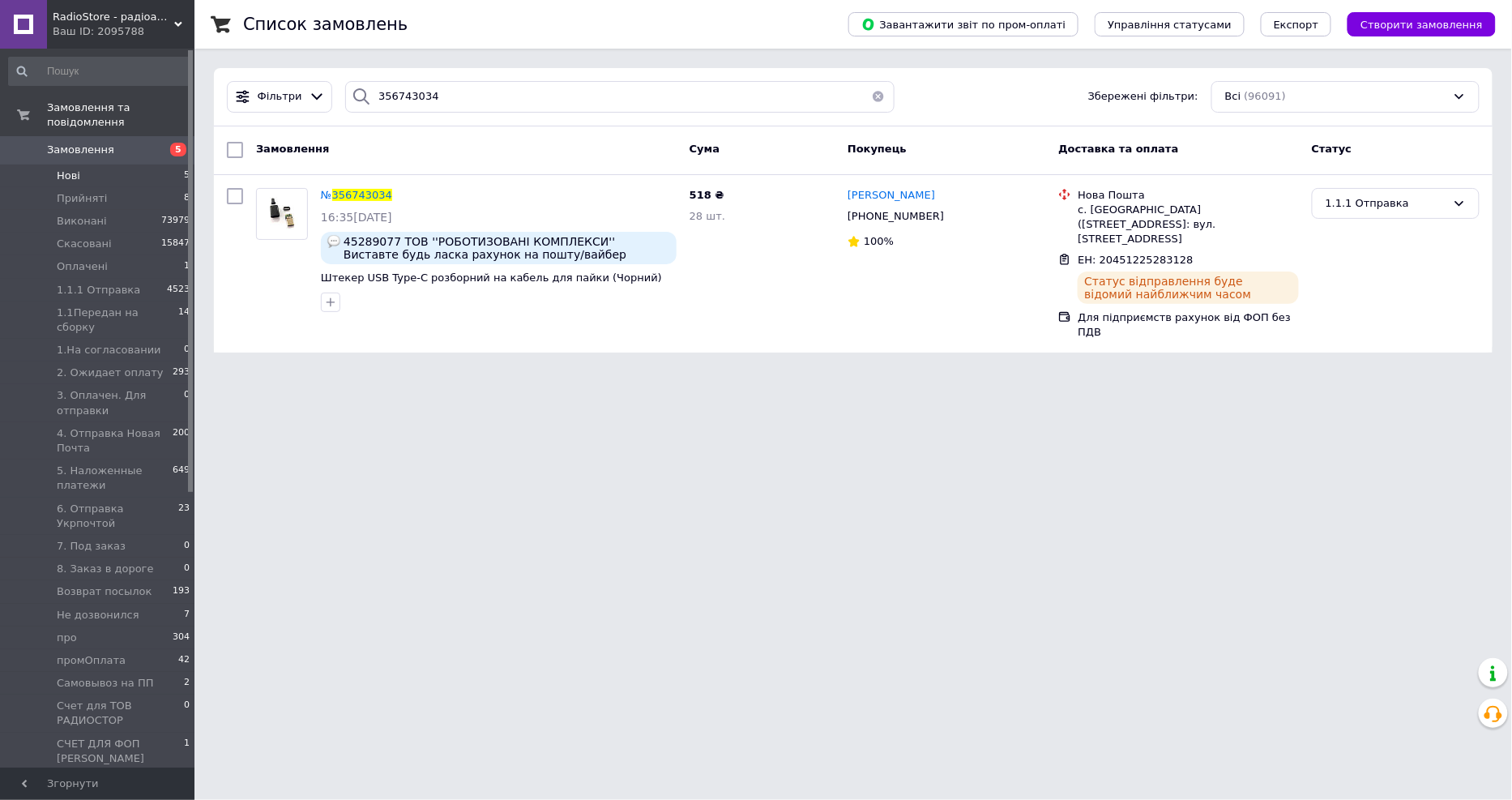
click at [109, 165] on li "Нові 5" at bounding box center [99, 175] width 199 height 23
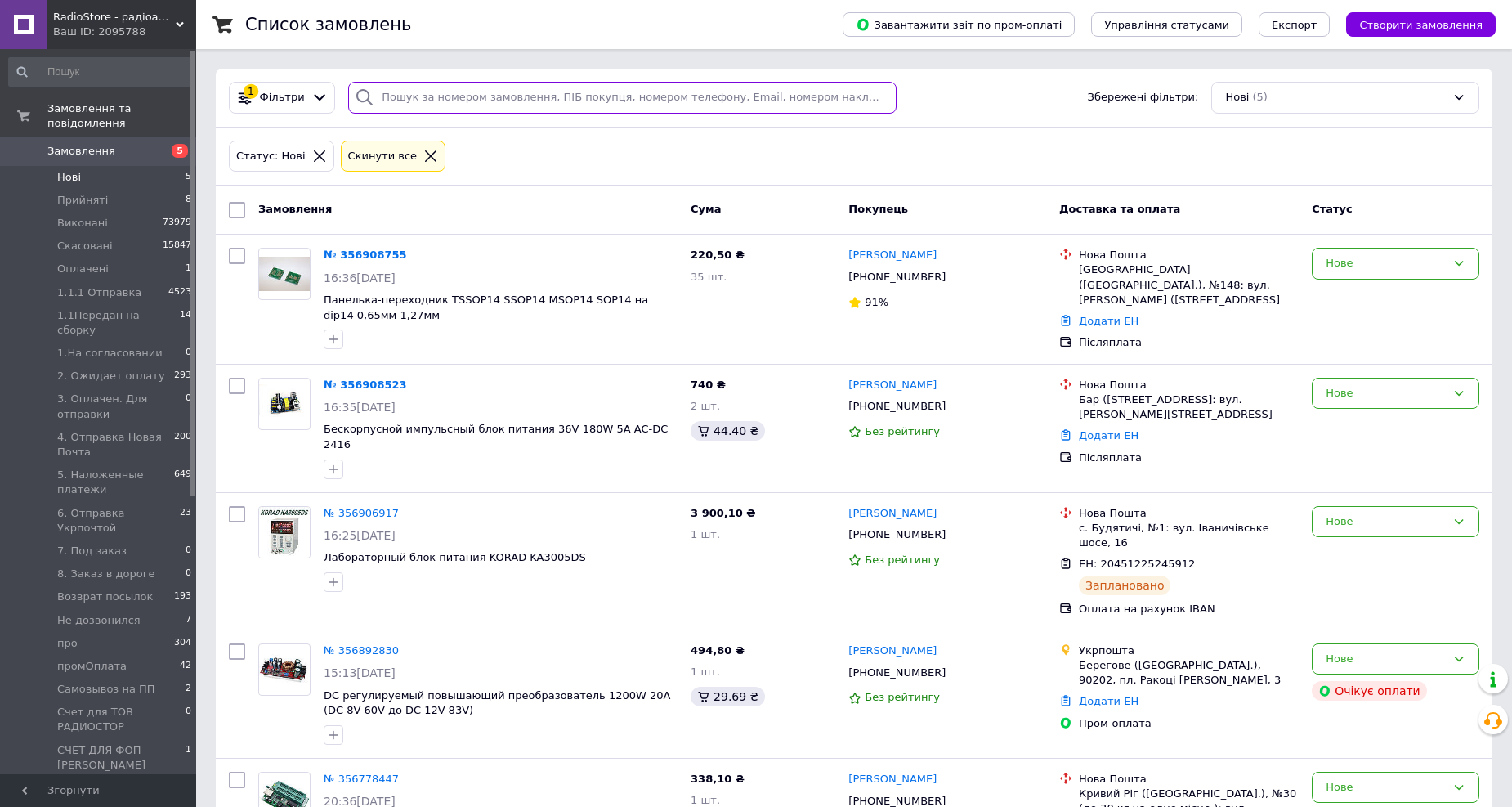
click at [451, 94] on input "search" at bounding box center [622, 97] width 549 height 32
paste input "0933599646."
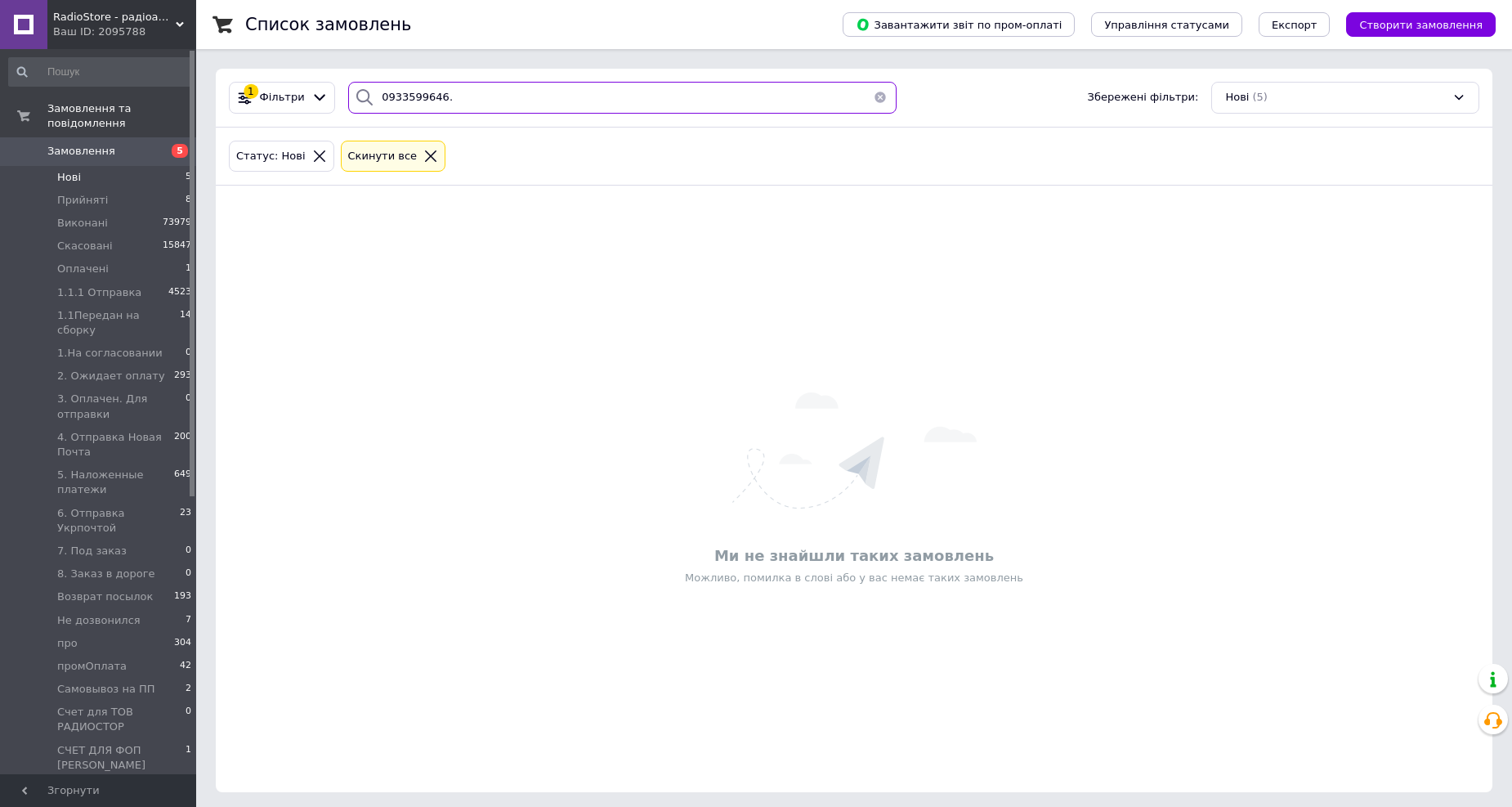
click at [451, 94] on input "0933599646." at bounding box center [622, 97] width 549 height 32
type input "0933599646"
click at [423, 161] on icon at bounding box center [430, 156] width 15 height 15
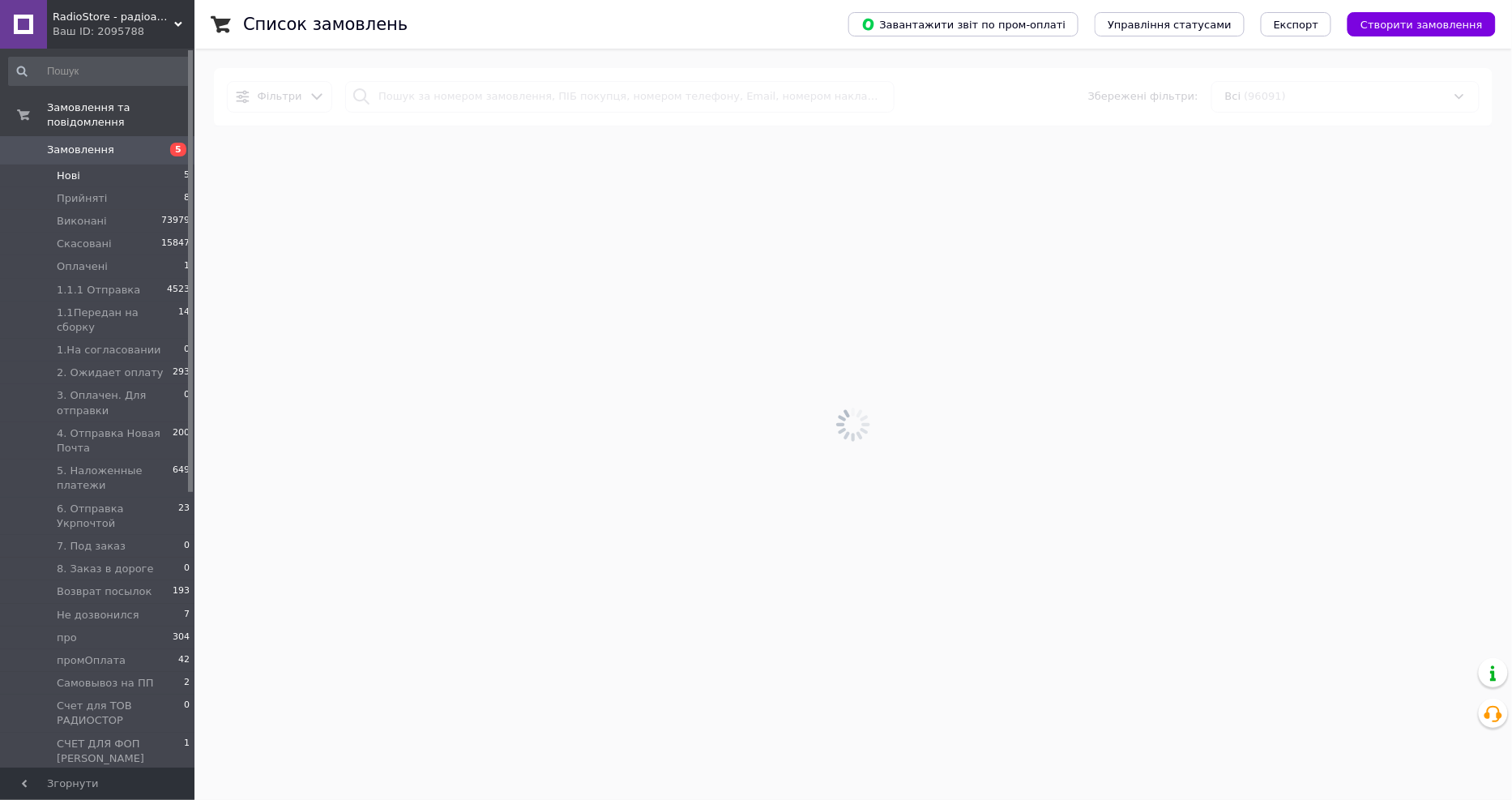
click at [447, 93] on div at bounding box center [853, 424] width 1318 height 751
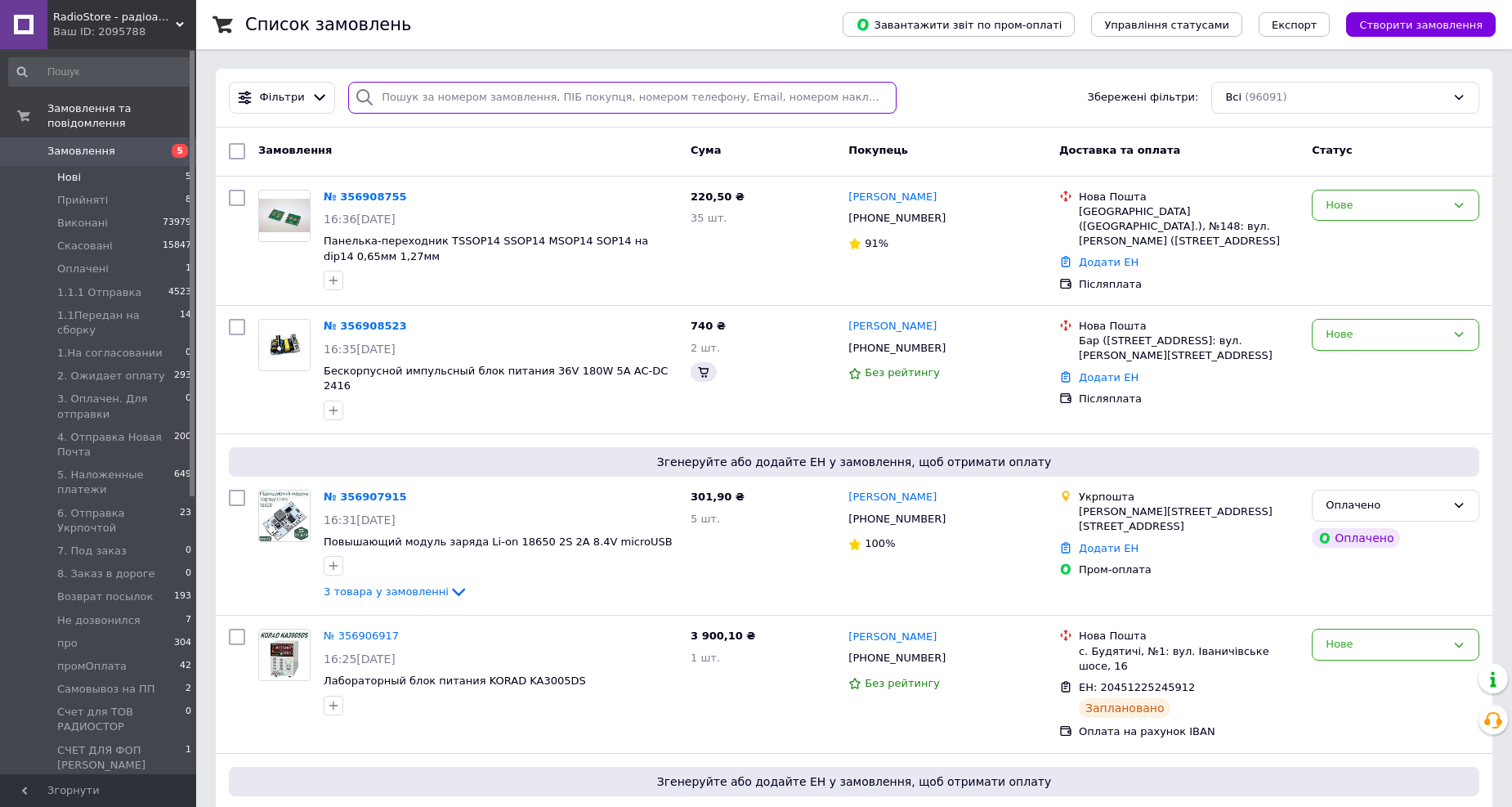
click at [443, 104] on input "search" at bounding box center [622, 97] width 549 height 32
paste input "0933599646."
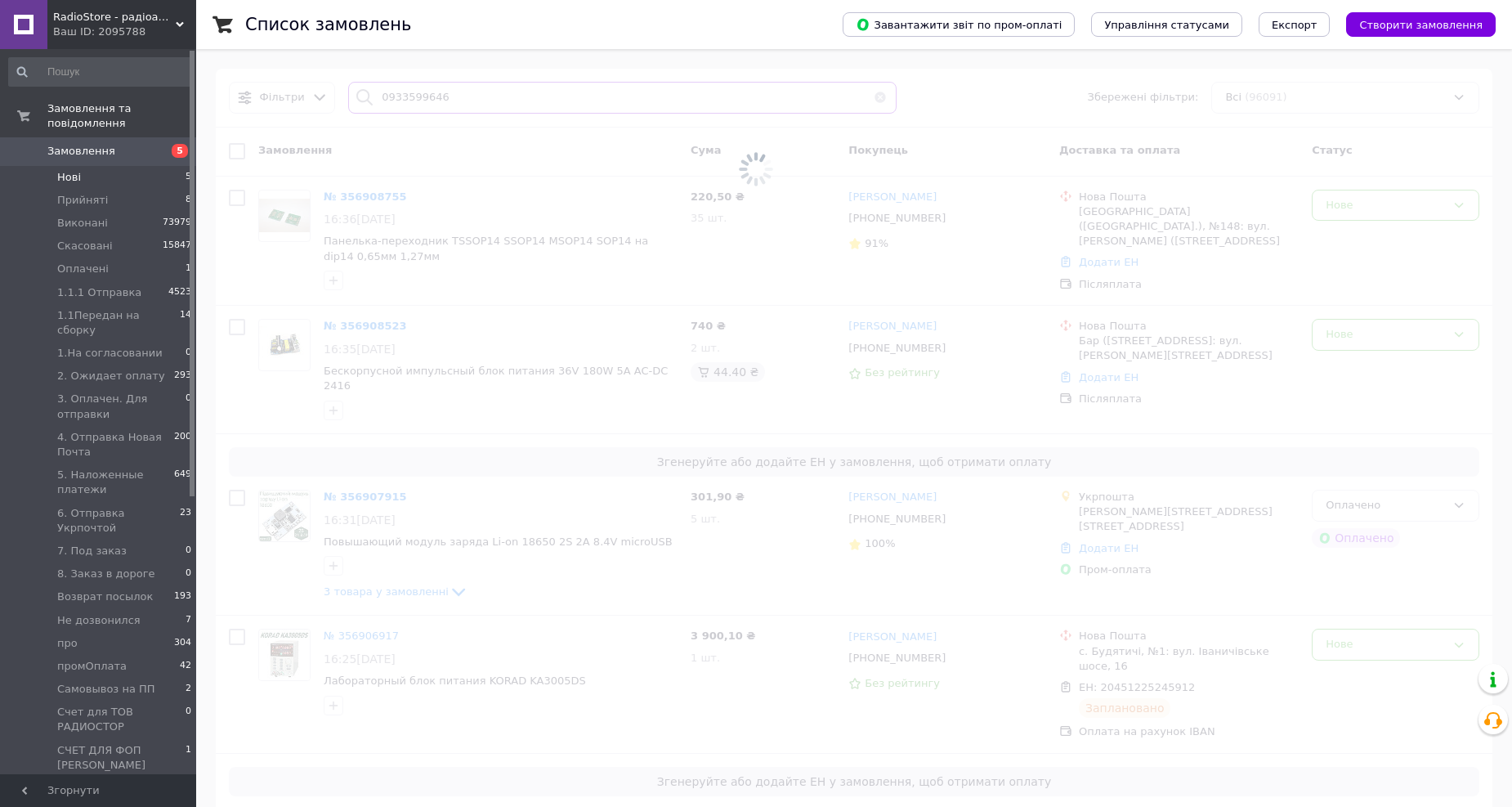
type input "0933599646"
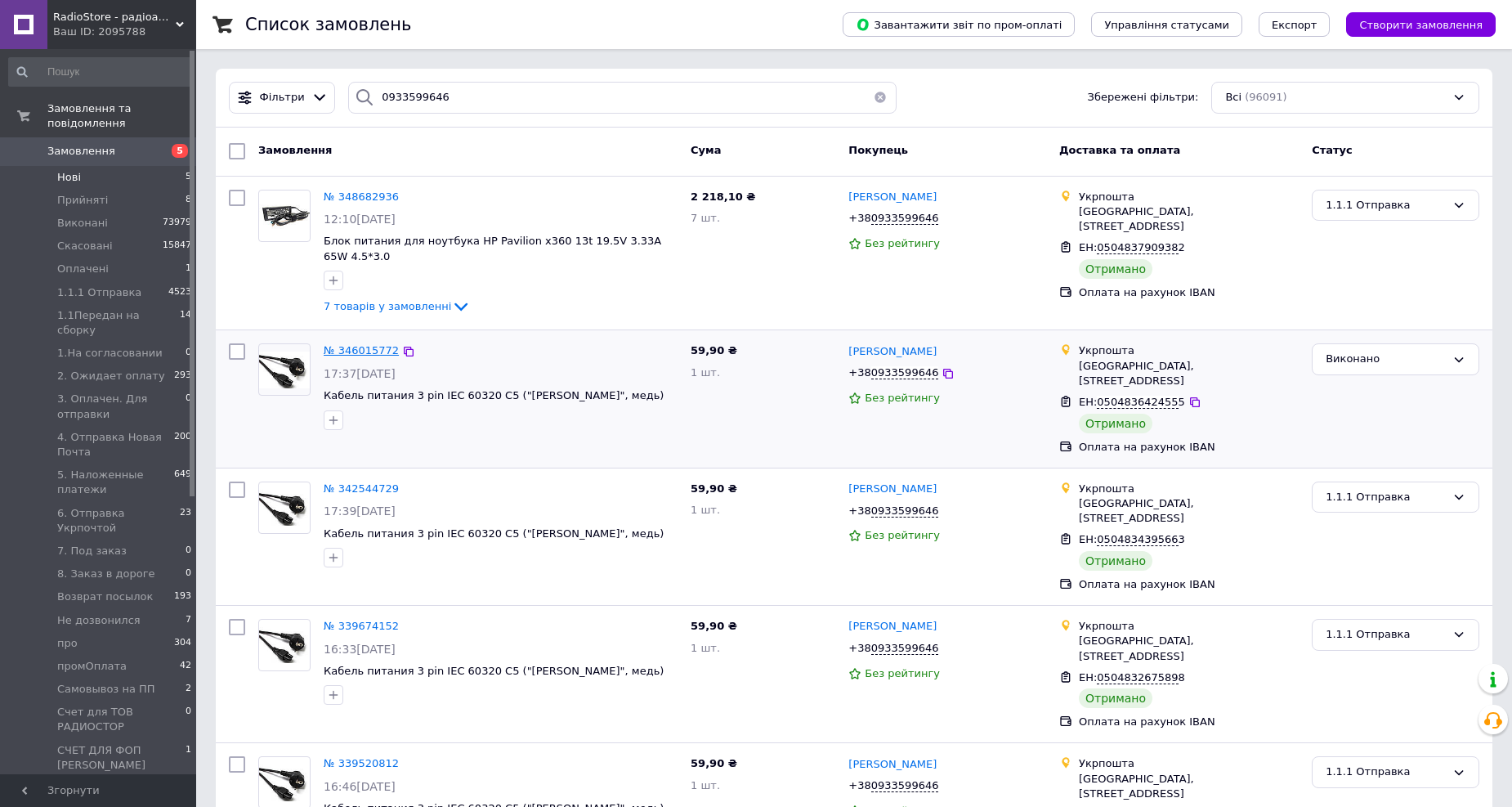
click at [345, 344] on span "№ 346015772" at bounding box center [361, 350] width 75 height 12
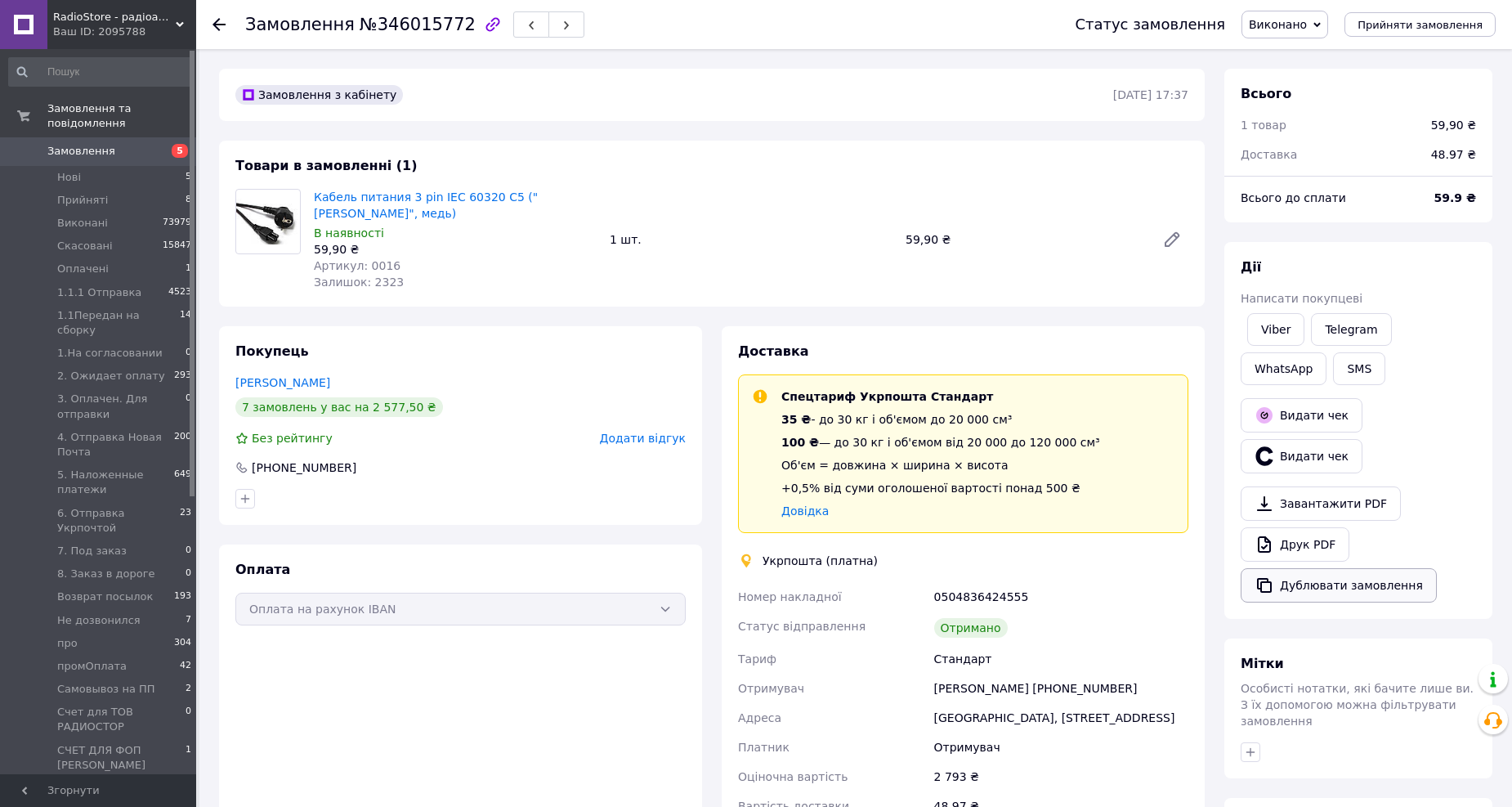
click at [1353, 585] on button "Дублювати замовлення" at bounding box center [1338, 584] width 196 height 34
click at [219, 27] on icon at bounding box center [219, 25] width 13 height 13
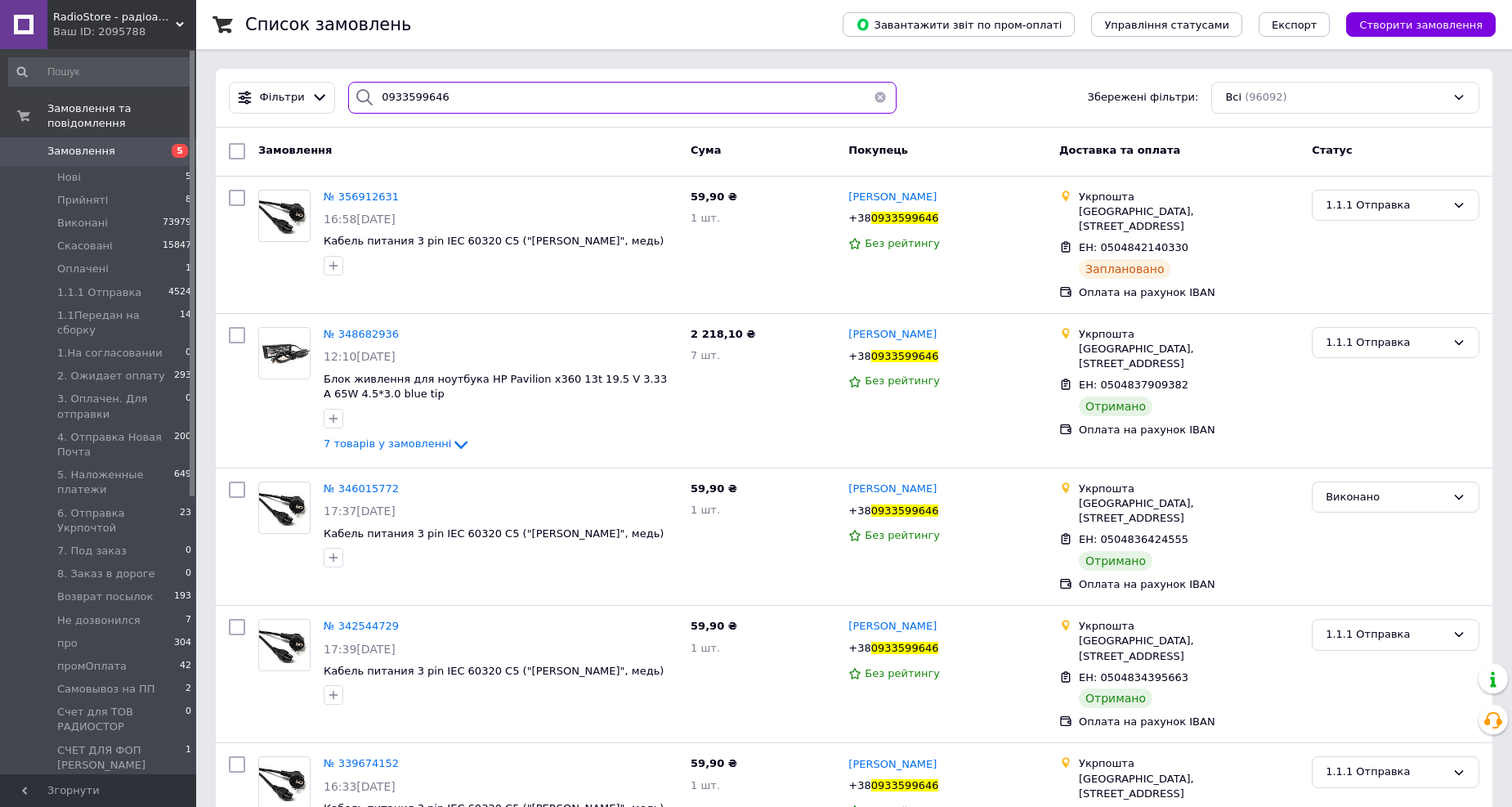
click at [527, 99] on input "0933599646" at bounding box center [622, 97] width 549 height 32
paste input "356784867"
type input "356784867"
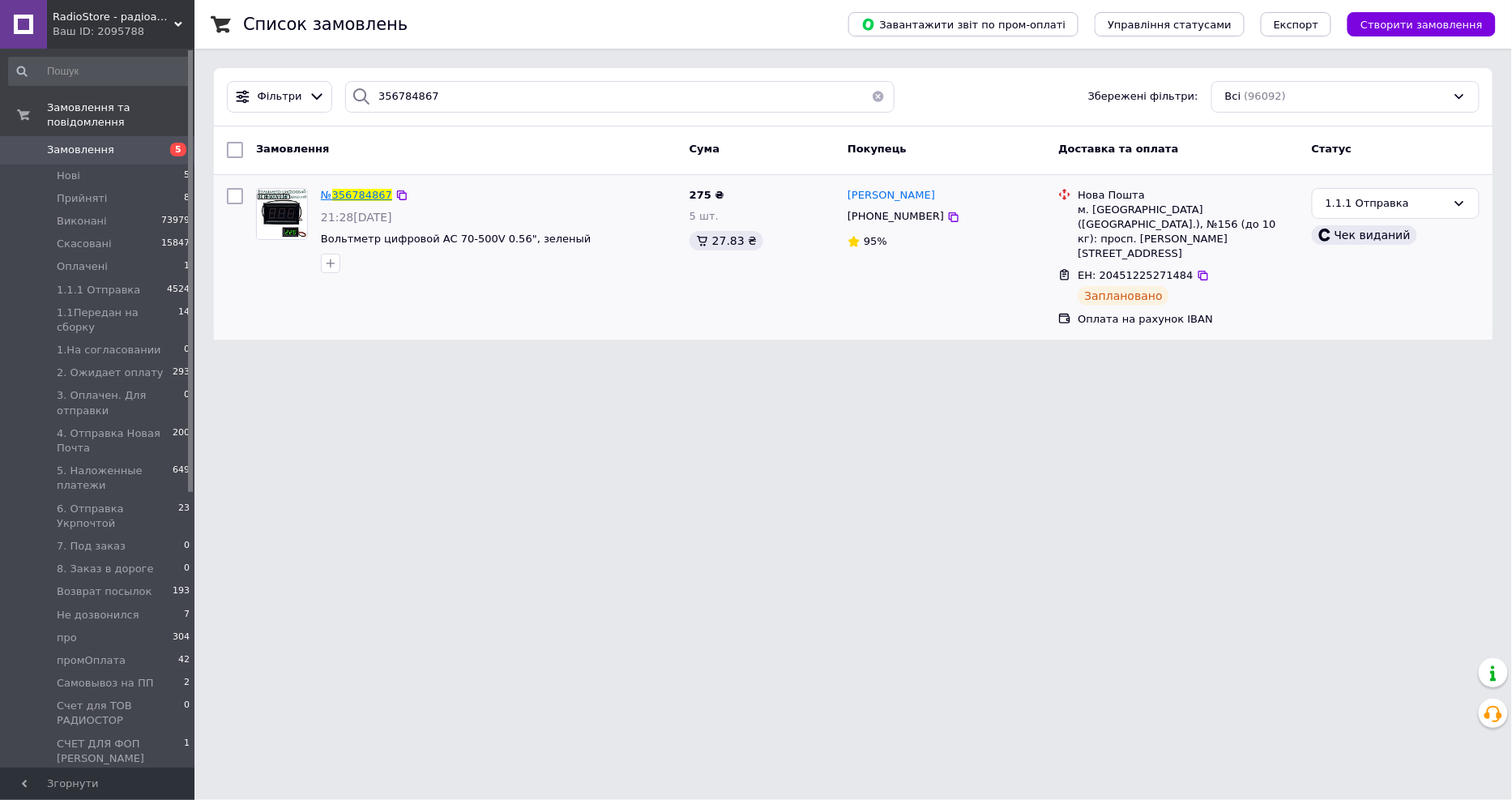
click at [335, 192] on span "356784867" at bounding box center [362, 194] width 60 height 12
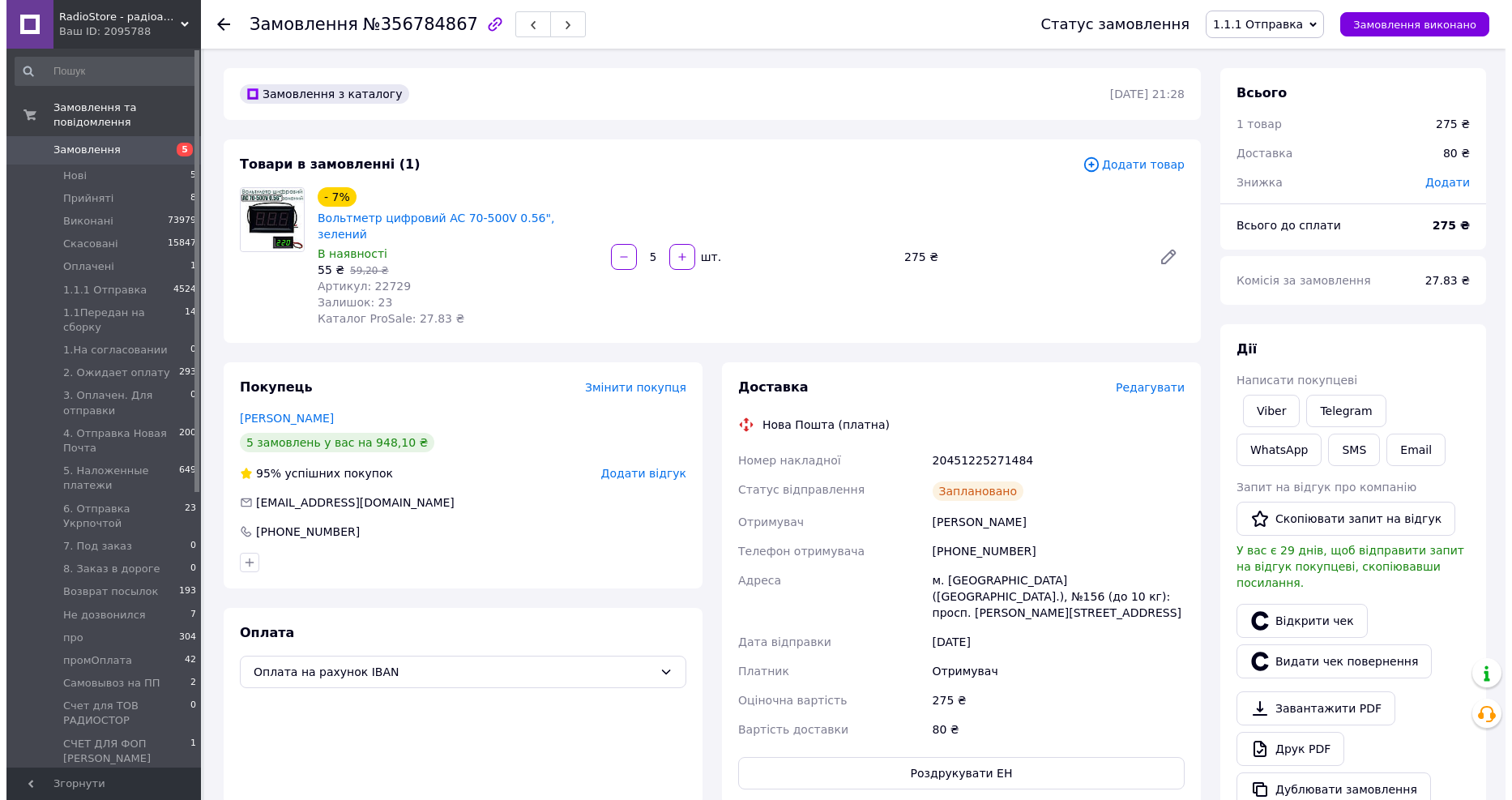
scroll to position [61, 0]
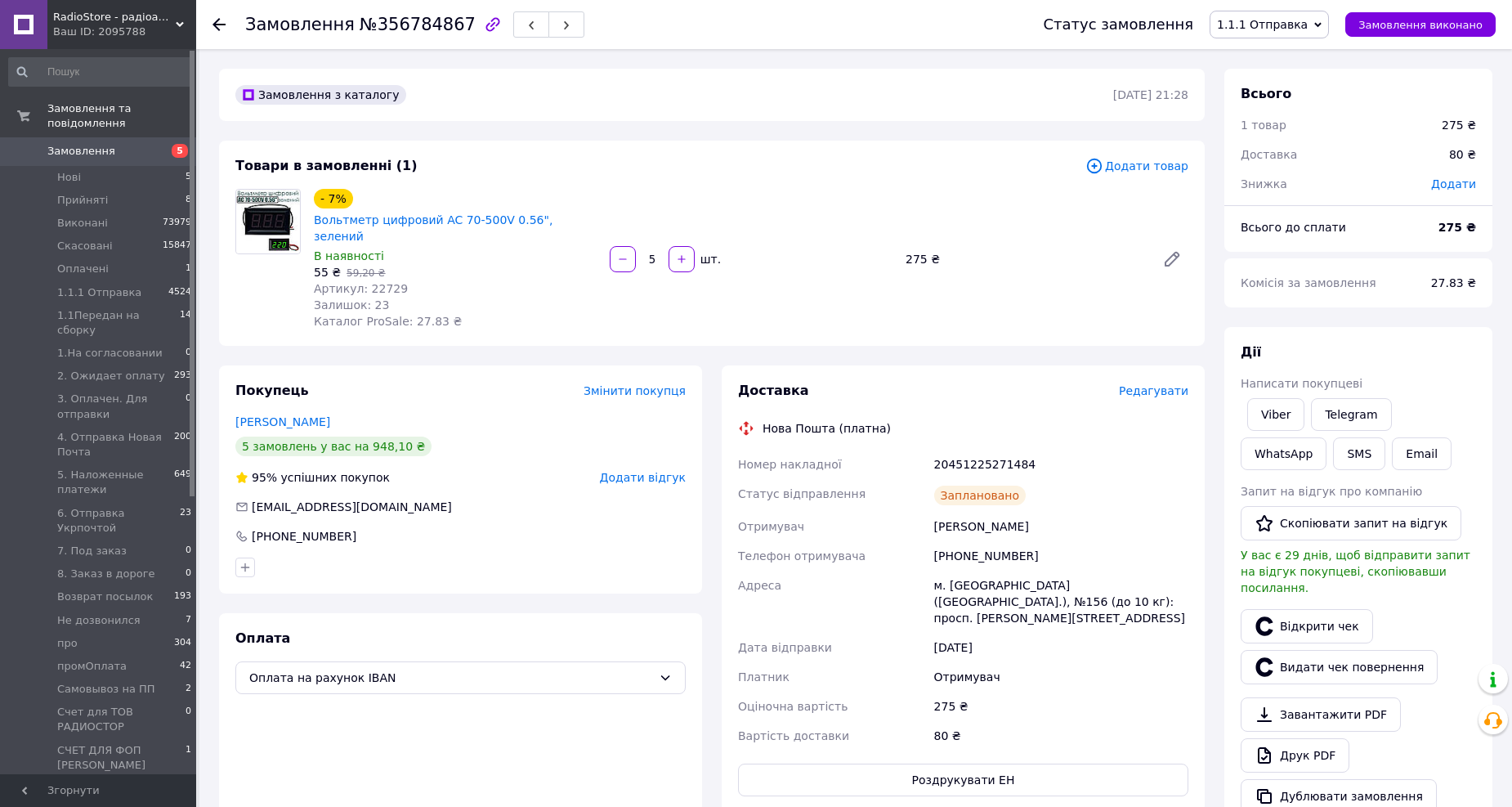
click at [214, 21] on icon at bounding box center [219, 25] width 13 height 13
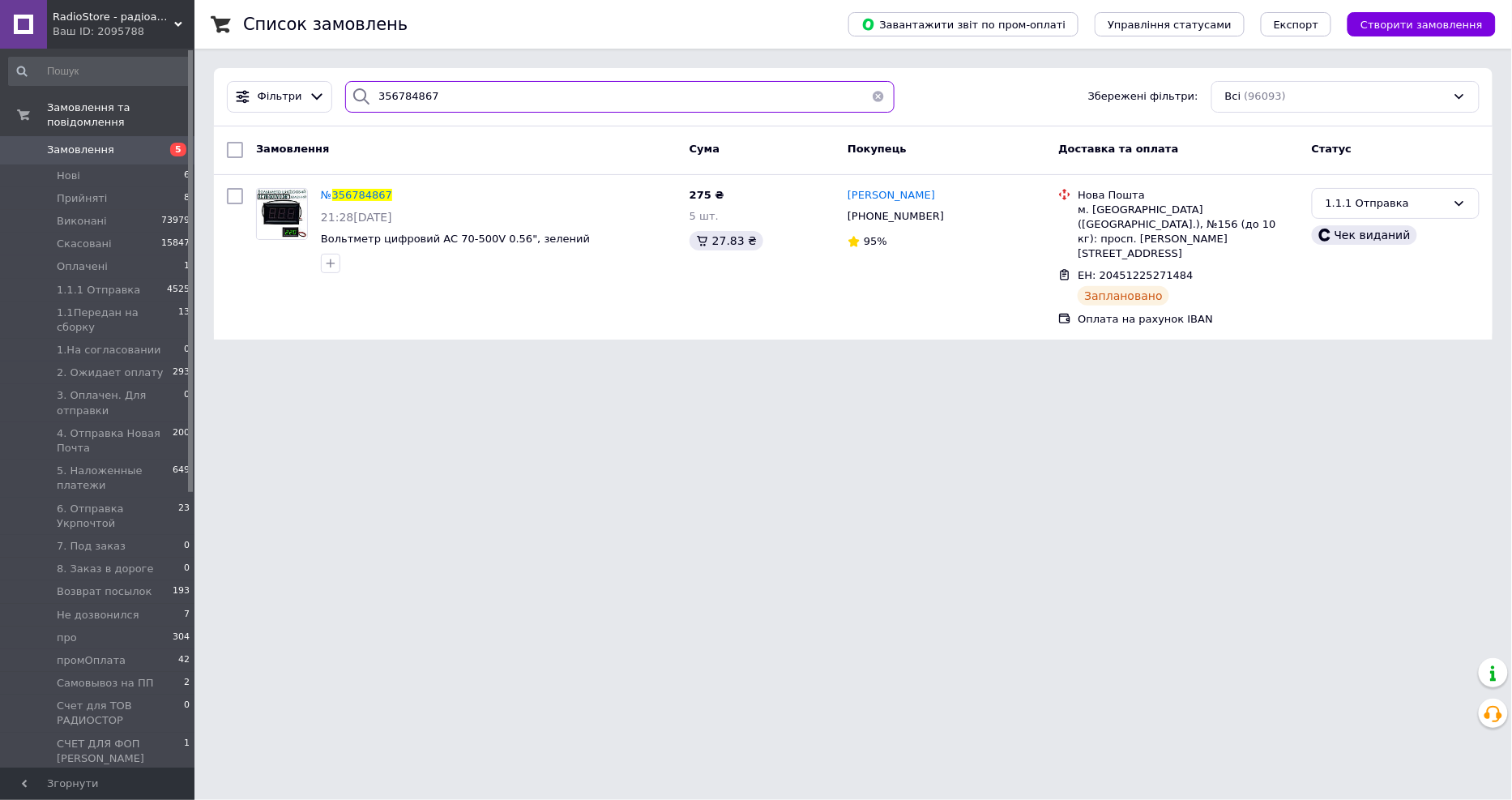
click at [419, 102] on input "356784867" at bounding box center [619, 96] width 549 height 32
paste input "872739,"
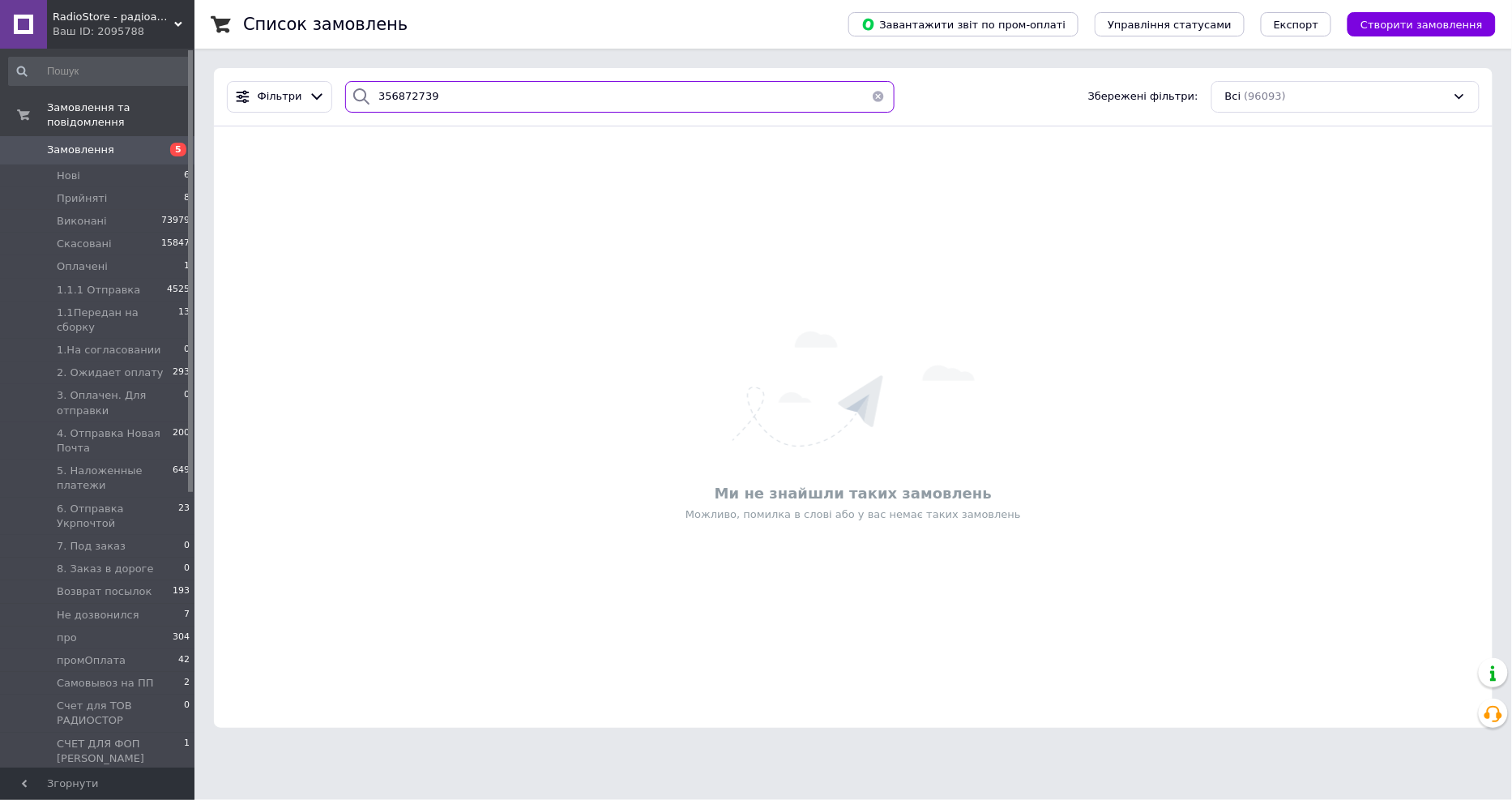
type input "356872739"
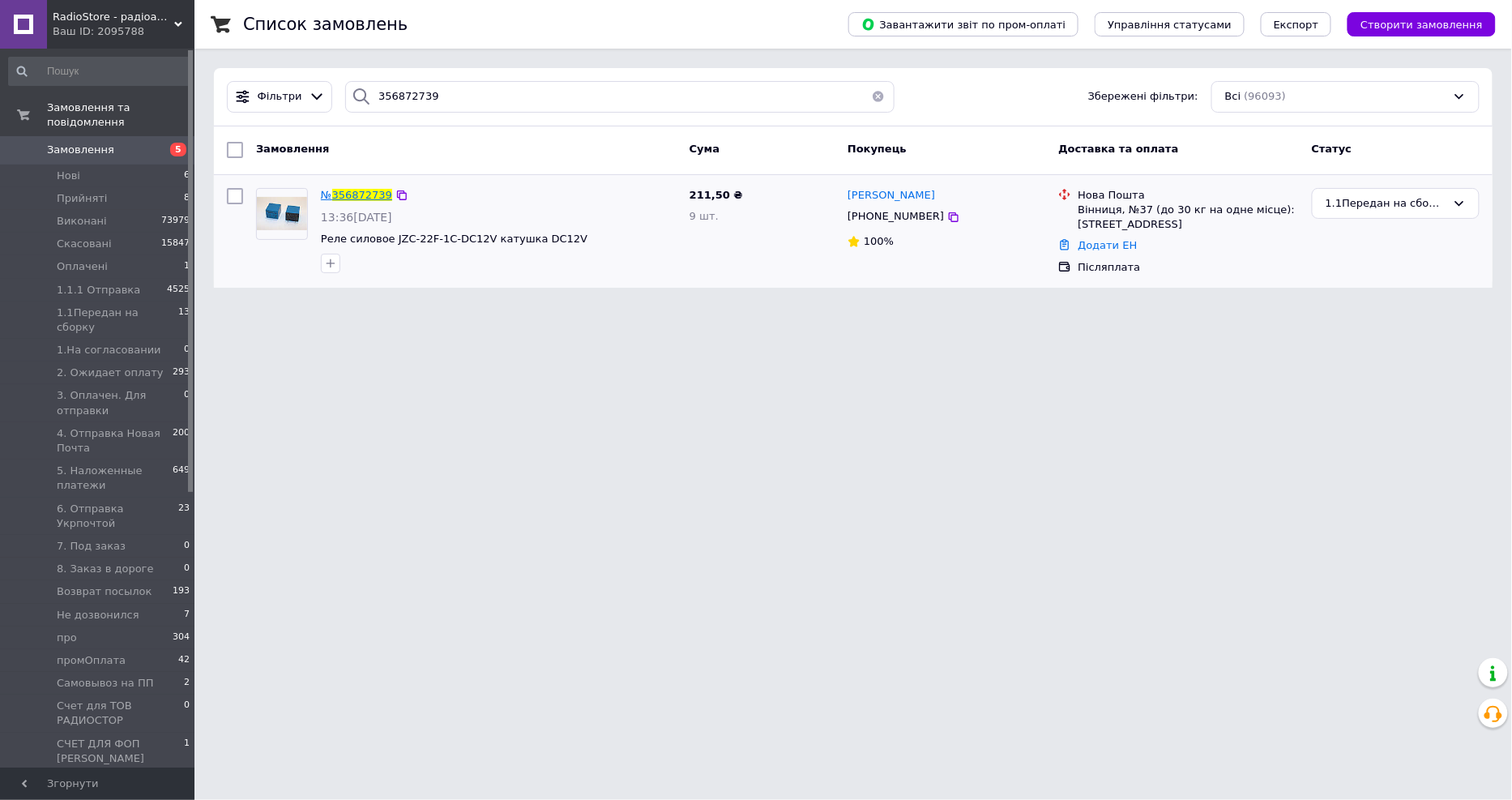
click at [361, 197] on span "356872739" at bounding box center [362, 194] width 60 height 12
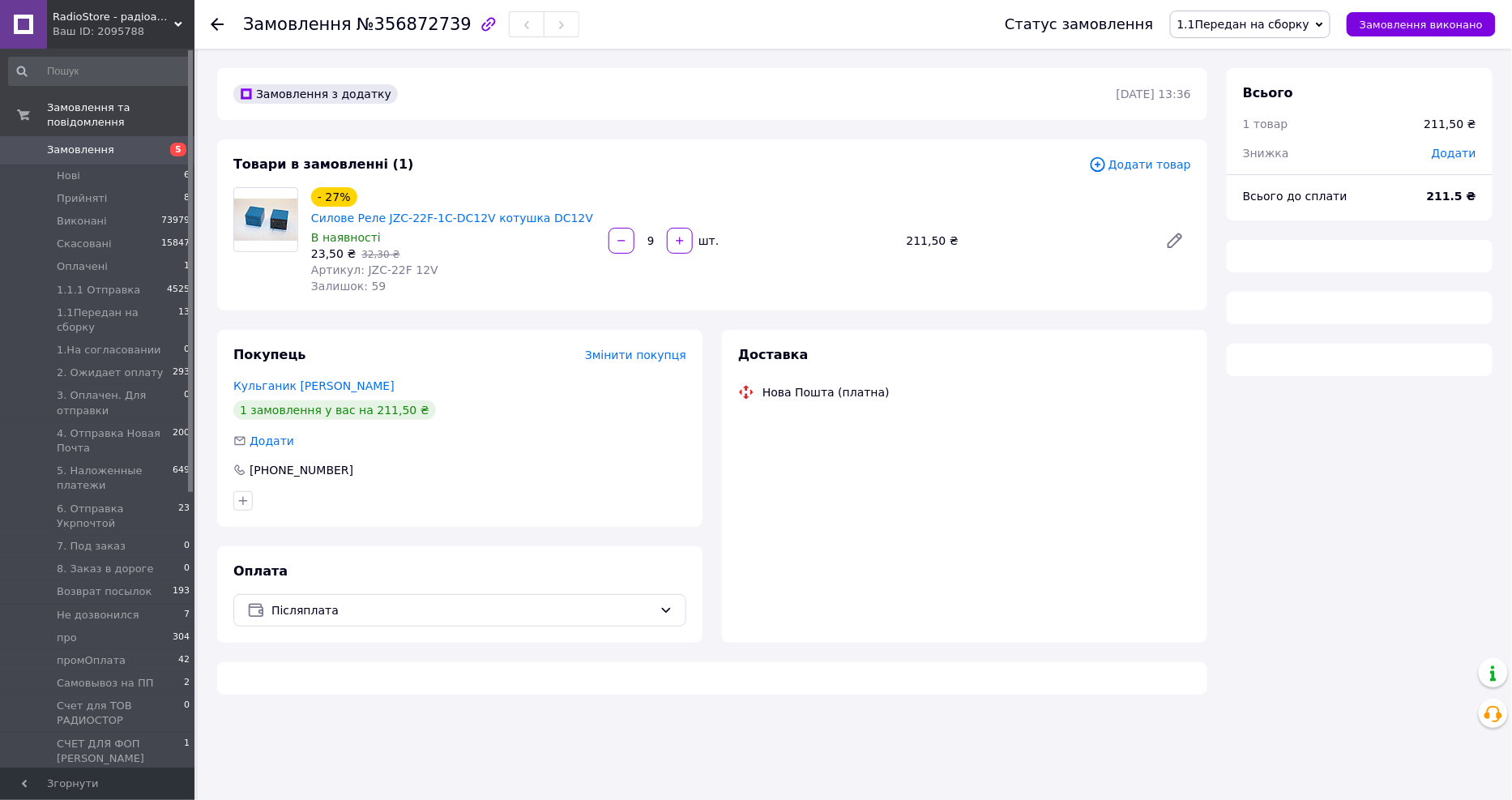
click at [1297, 31] on span "1.1Передан на сборку" at bounding box center [1250, 25] width 161 height 27
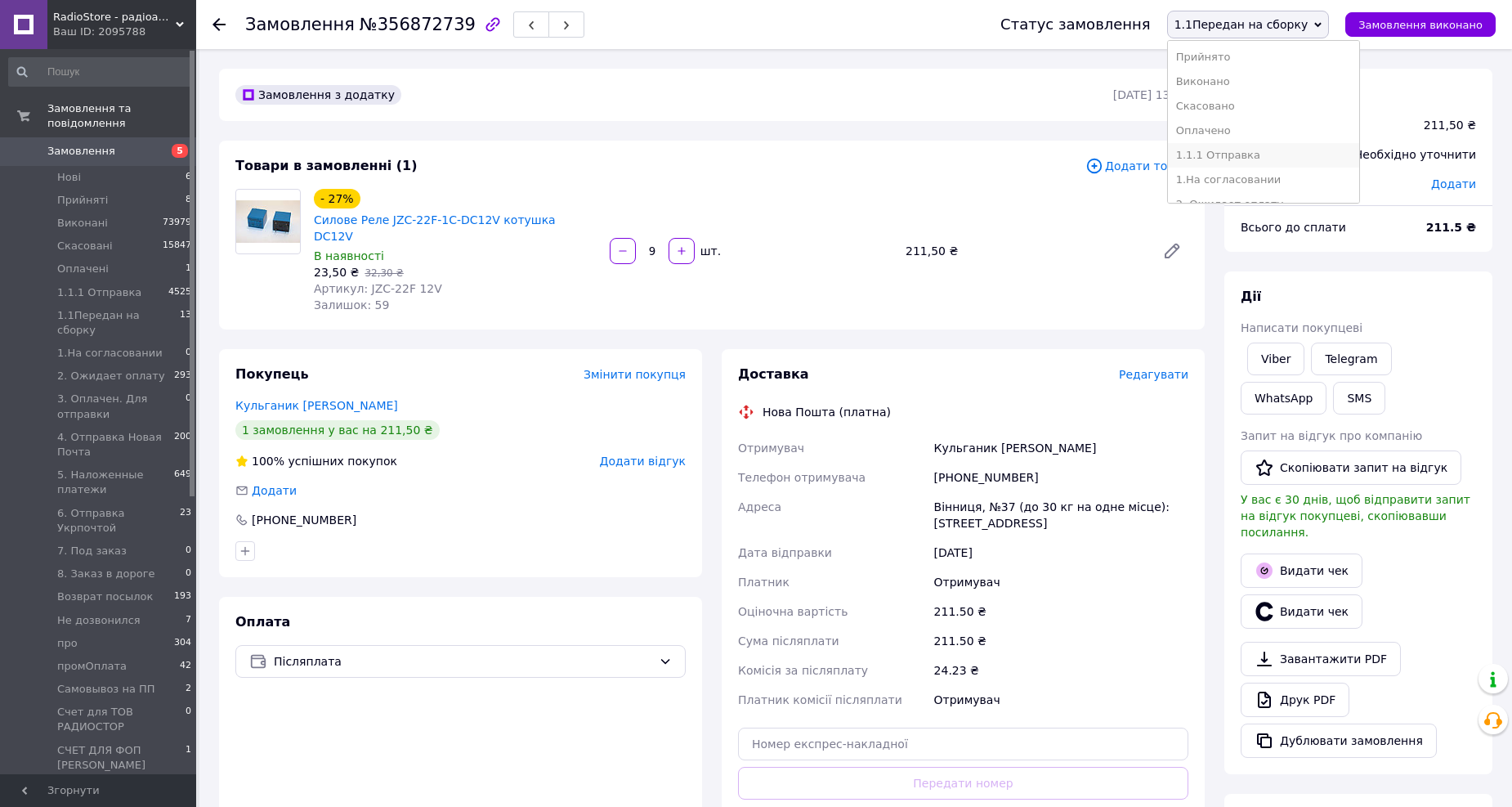
click at [1255, 147] on li "1.1.1 Отправка" at bounding box center [1264, 155] width 192 height 25
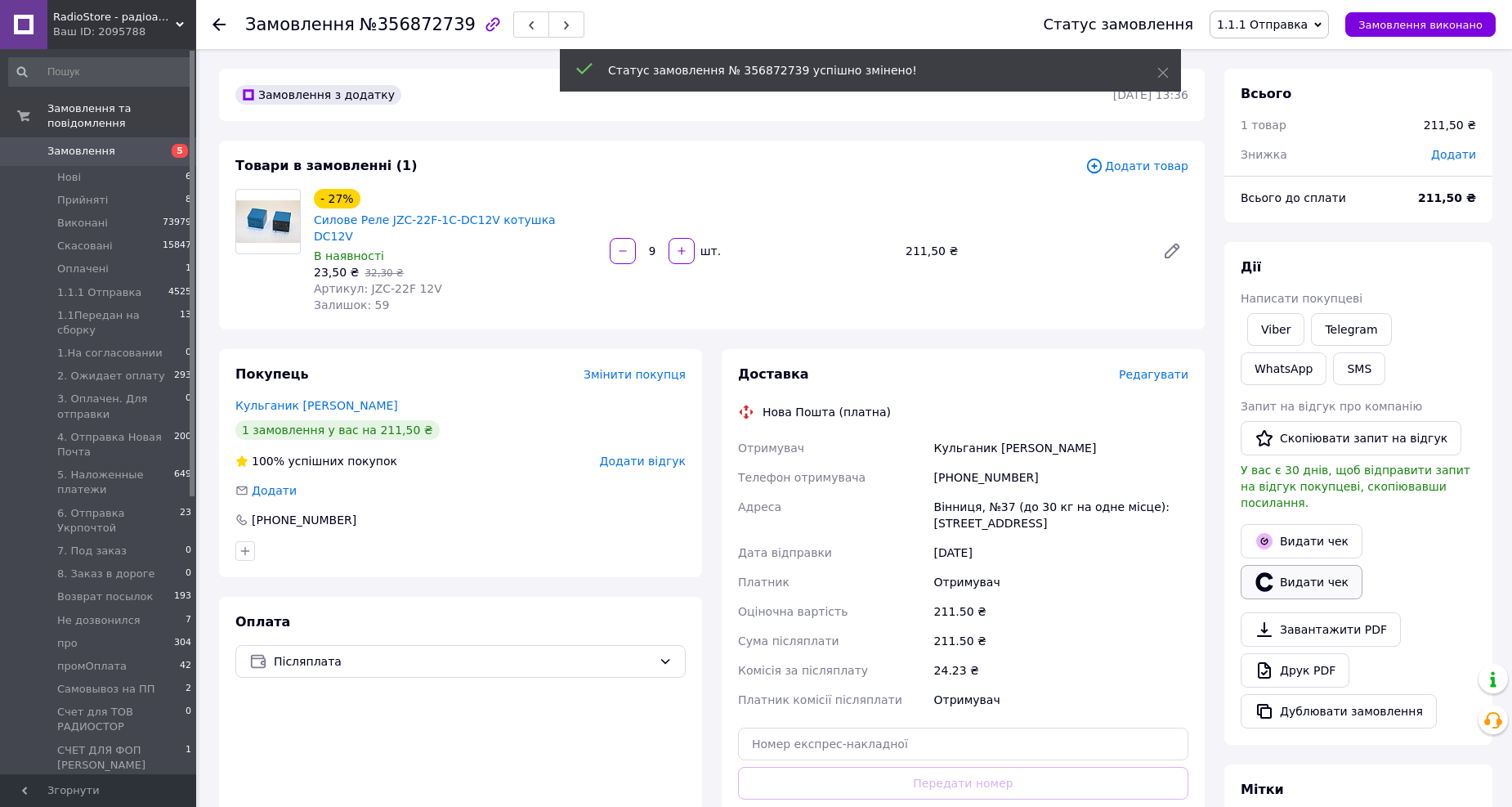
click at [1294, 571] on button "Видати чек" at bounding box center [1300, 582] width 122 height 34
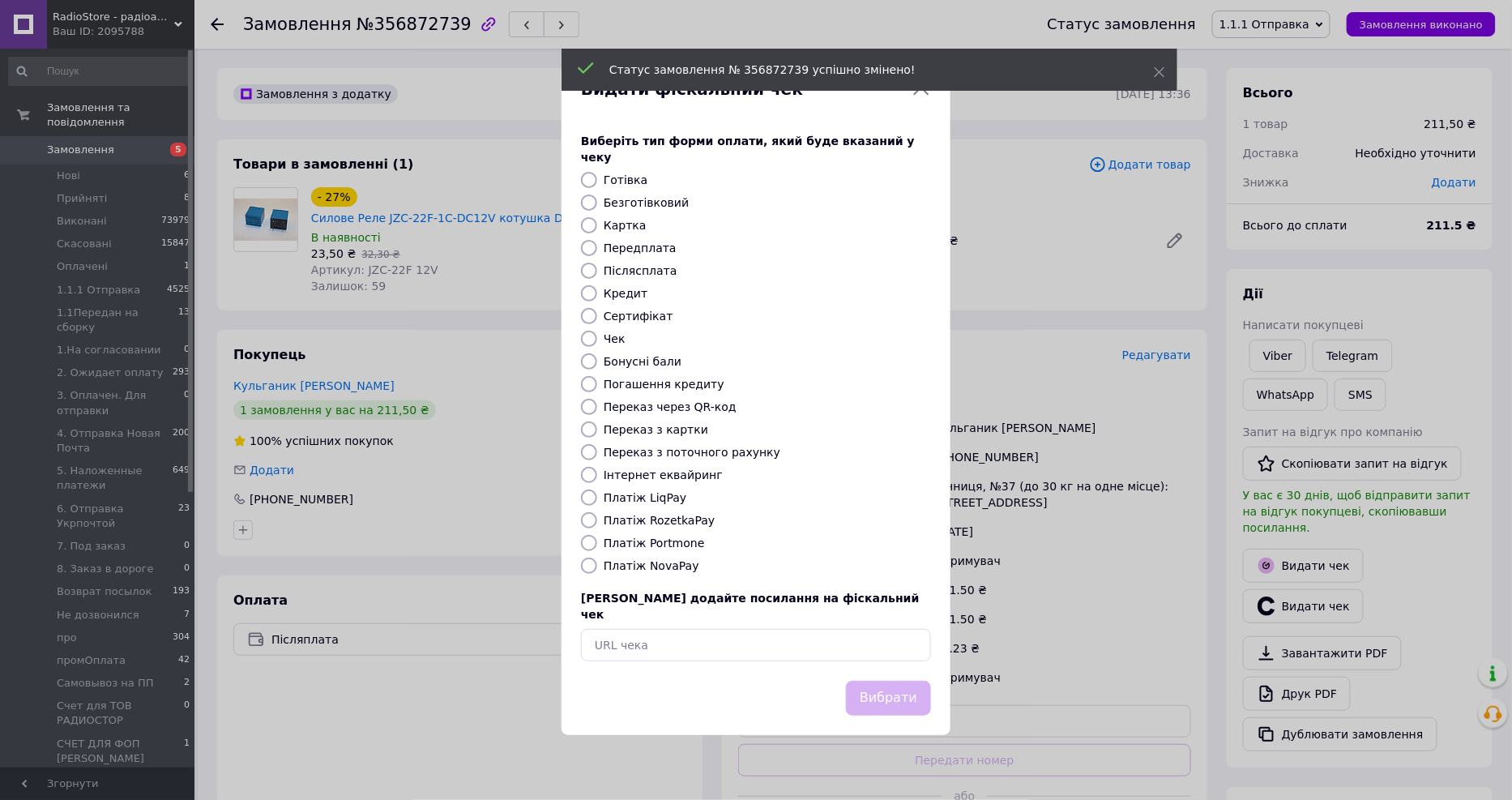
click at [622, 574] on div "Виберіть тип форми оплати, який буде вказаний у чеку Готівка Безготівковий Карт…" at bounding box center [756, 397] width 389 height 568
click at [632, 568] on label "Платіж NovaPay" at bounding box center [651, 566] width 95 height 13
click at [598, 568] on input "Платіж NovaPay" at bounding box center [589, 566] width 16 height 16
radio input "true"
click at [844, 677] on div "Вибрати" at bounding box center [756, 698] width 357 height 42
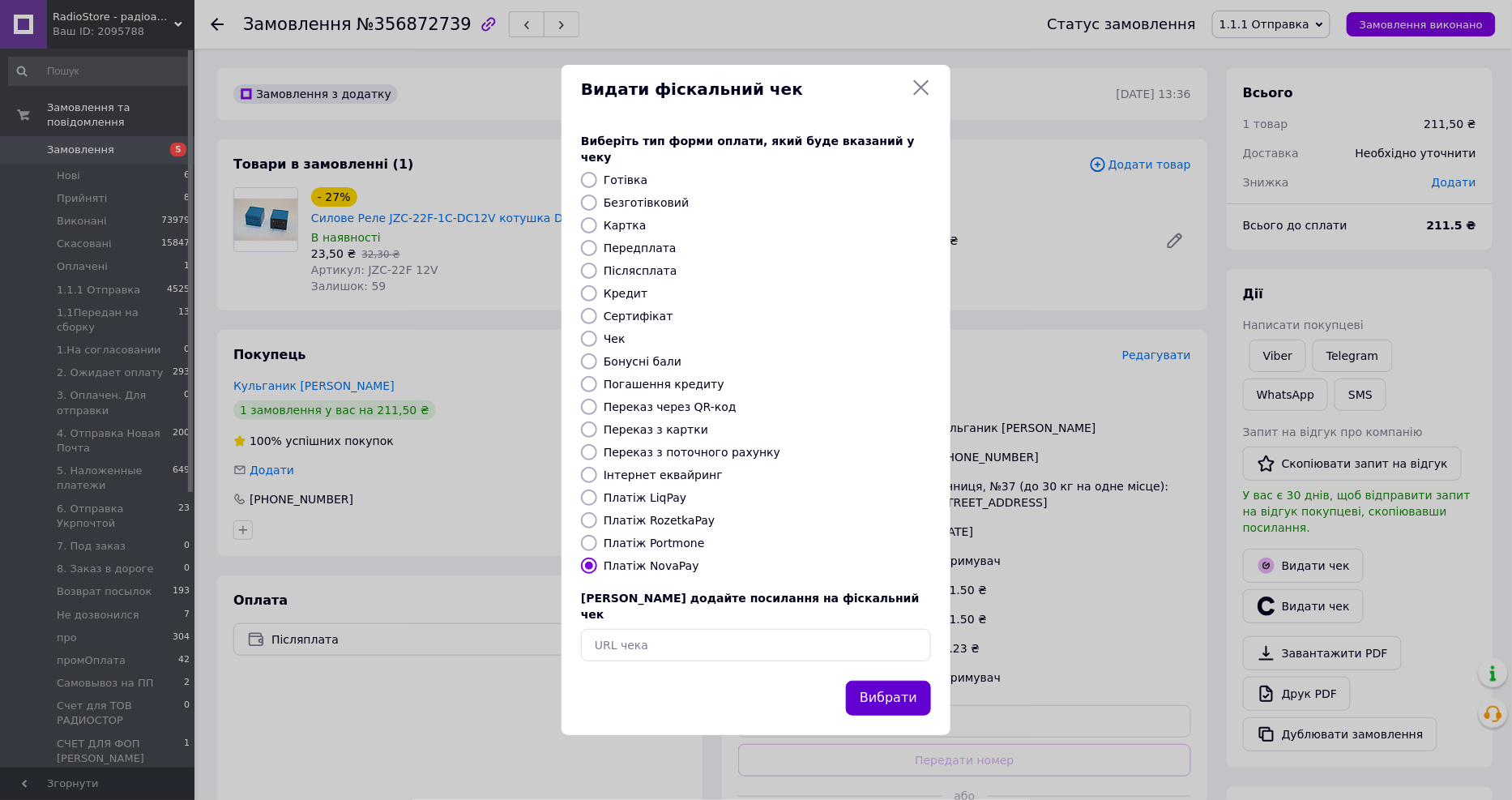
click at [878, 681] on button "Вибрати" at bounding box center [888, 697] width 85 height 35
click at [1167, 353] on div "Видати фіскальний чек Виберіть тип форми оплати, який буде вказаний у чеку Готі…" at bounding box center [756, 400] width 1512 height 800
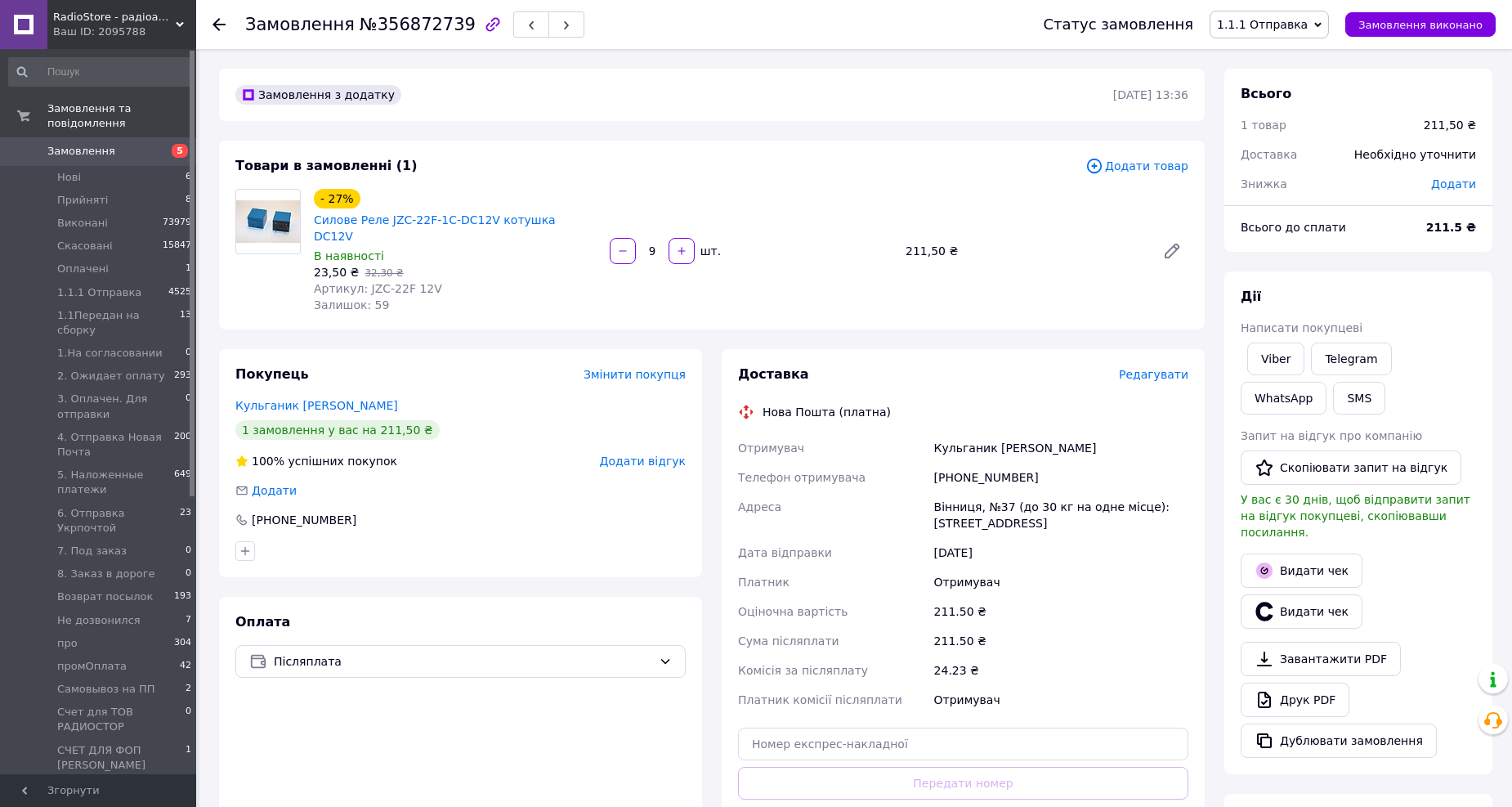
click at [1177, 367] on span "Редагувати" at bounding box center [1153, 374] width 70 height 13
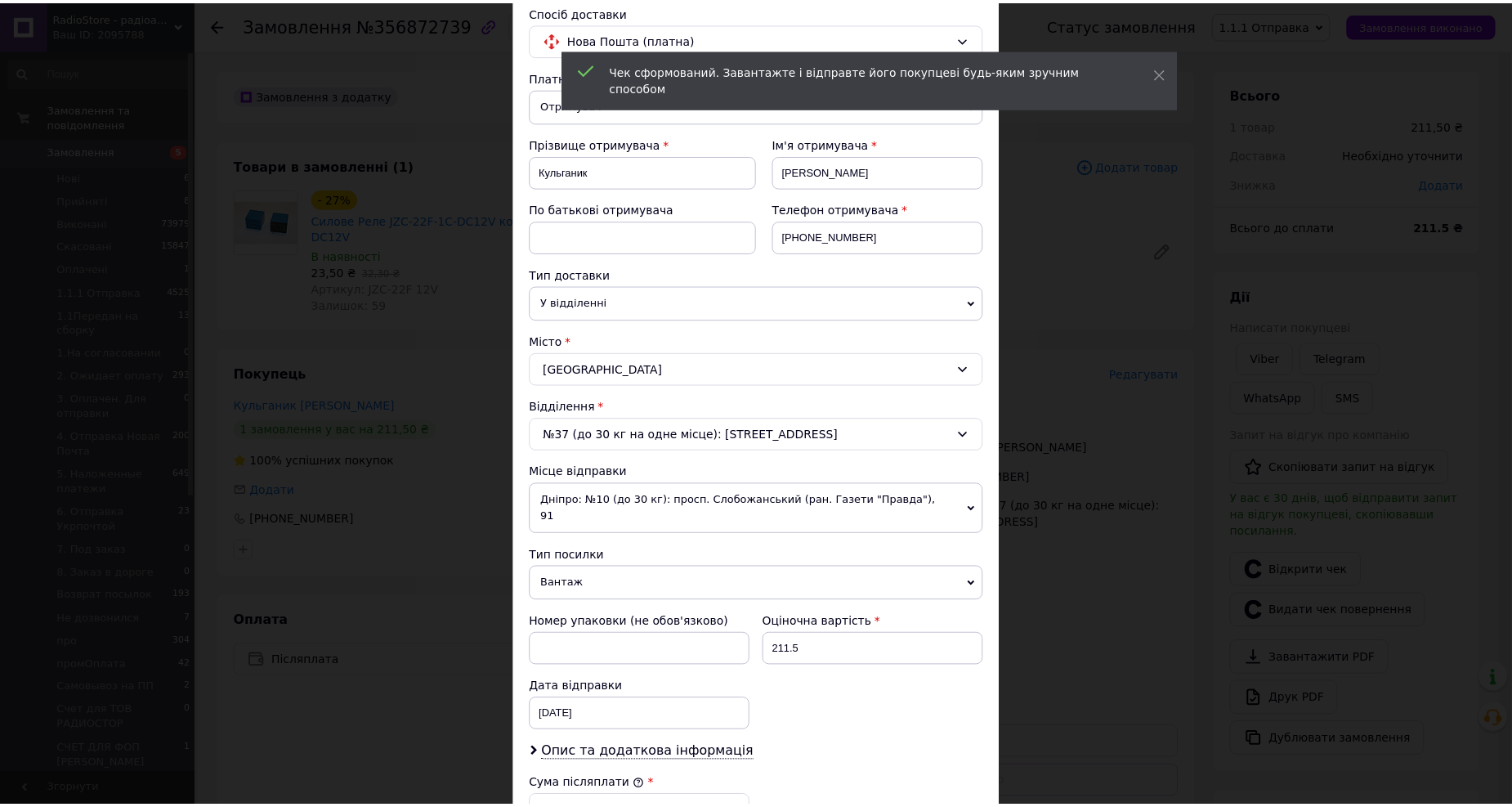
scroll to position [442, 0]
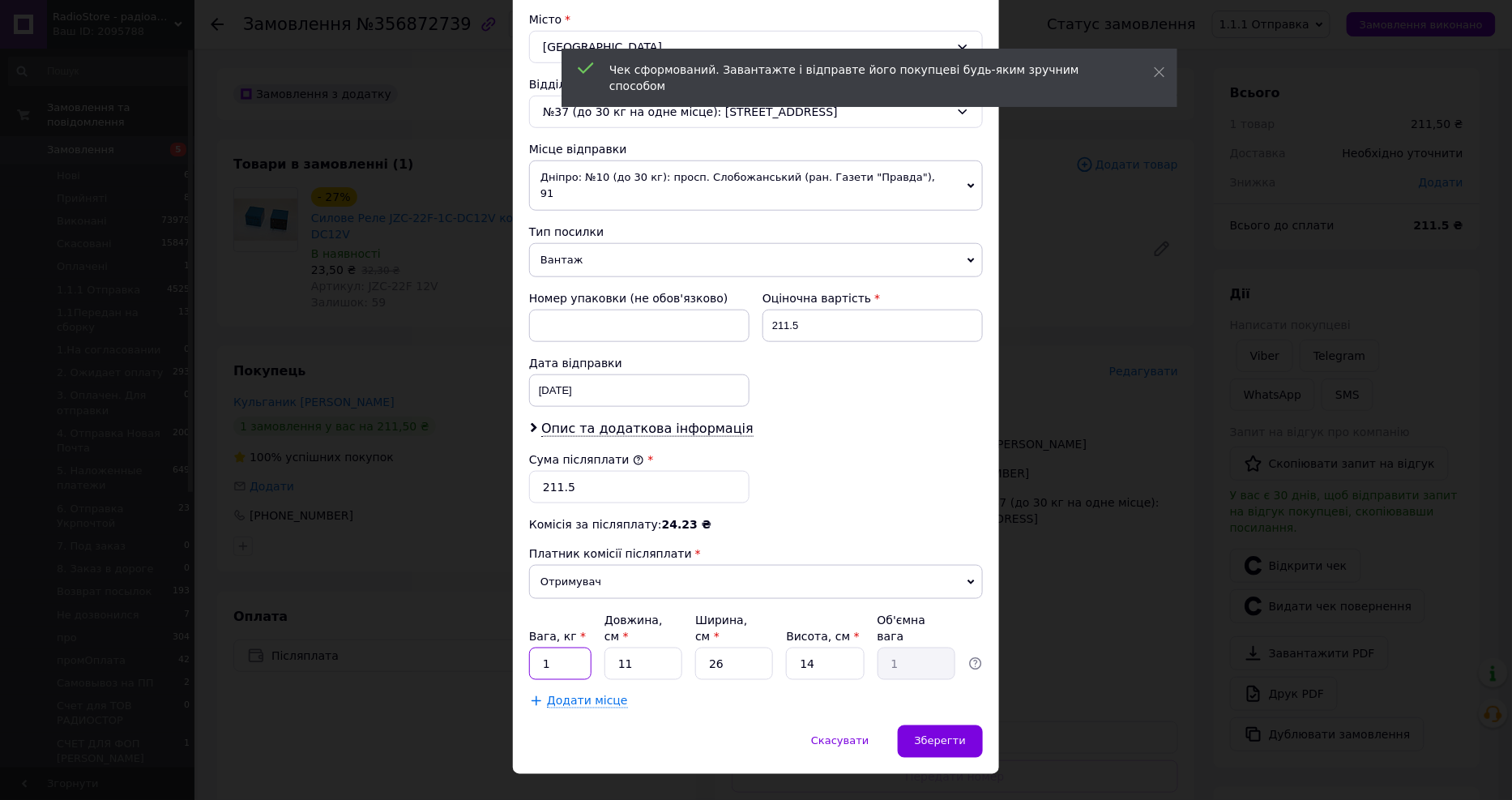
click at [557, 647] on input "1" at bounding box center [560, 664] width 63 height 33
type input "0.1"
type input "2"
type input "0.18"
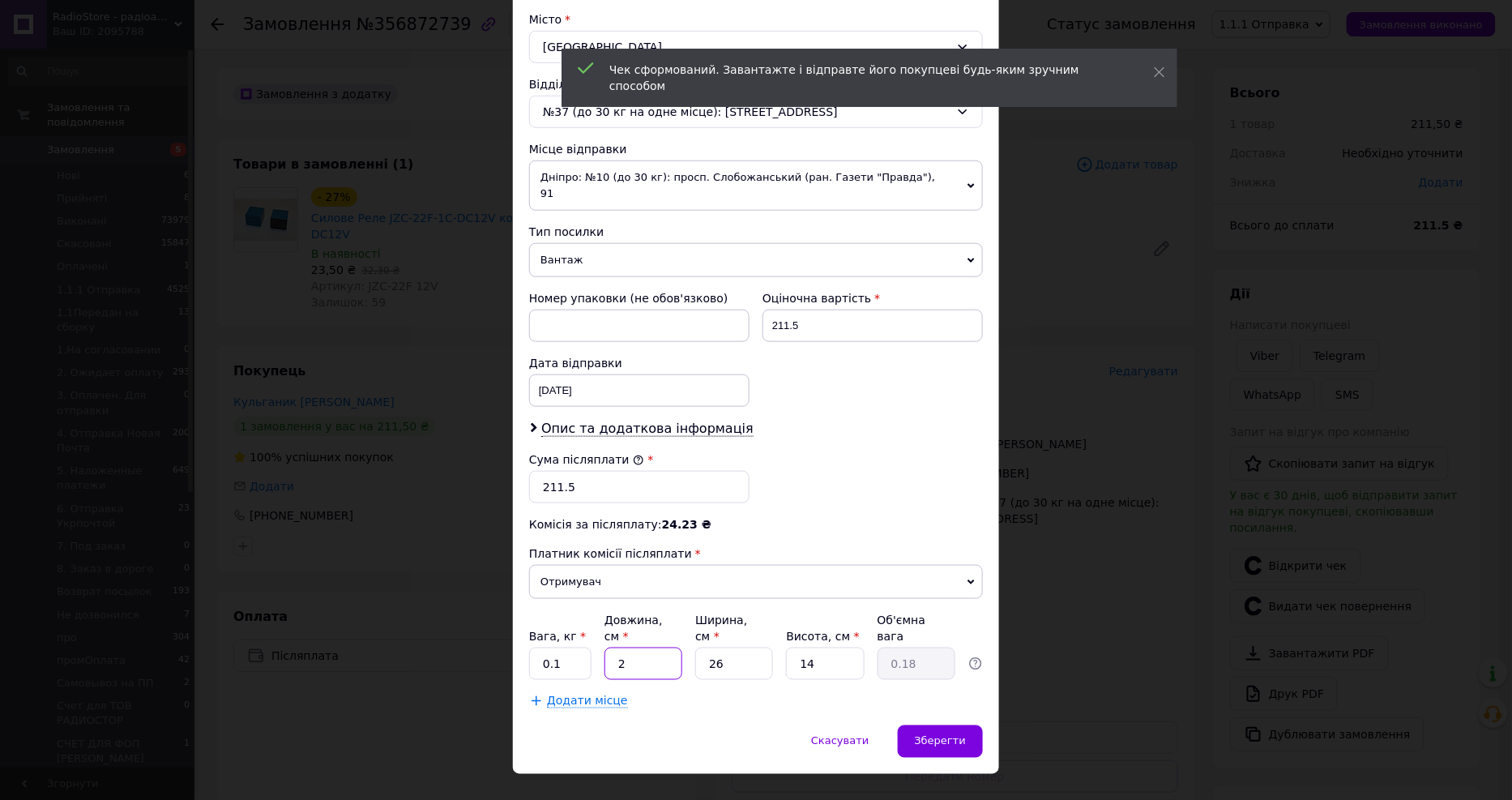
type input "20"
type input "1.82"
type input "20"
type input "1"
type input "0.1"
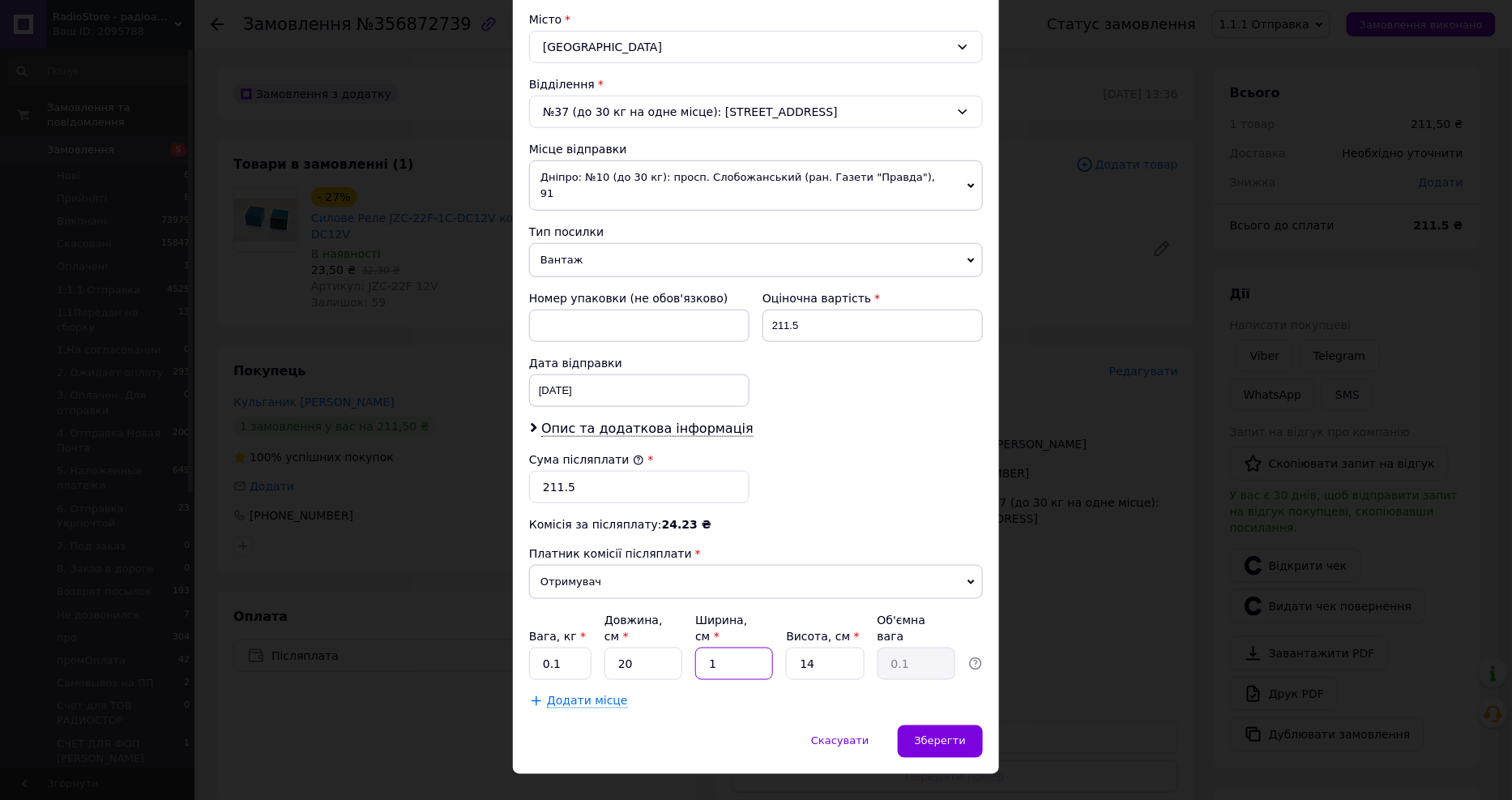
type input "10"
type input "0.7"
type input "10"
type input "1"
type input "0.1"
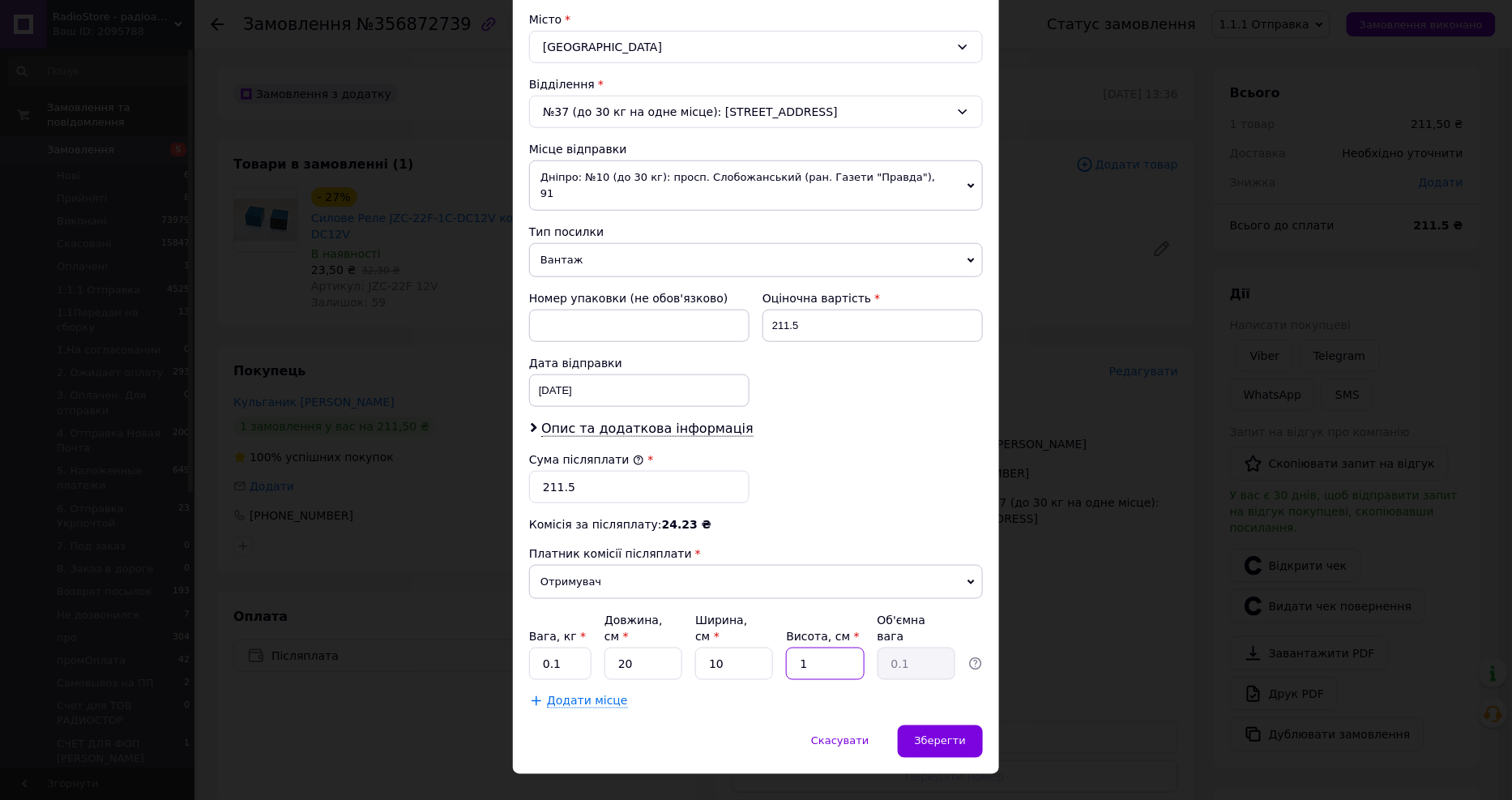
type input "10"
type input "0.5"
type input "10"
click at [944, 735] on span "Зберегти" at bounding box center [940, 740] width 51 height 12
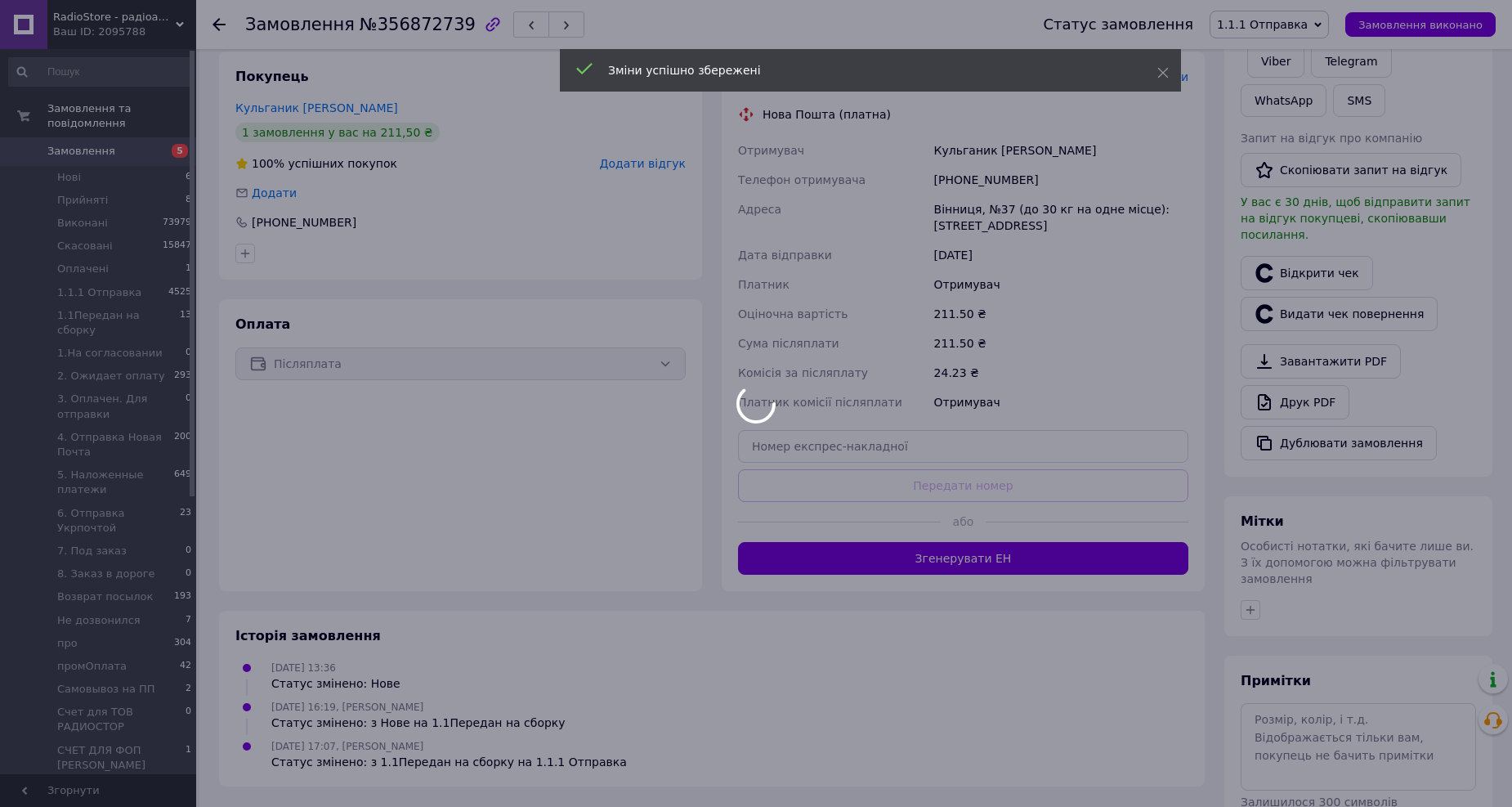
scroll to position [349, 0]
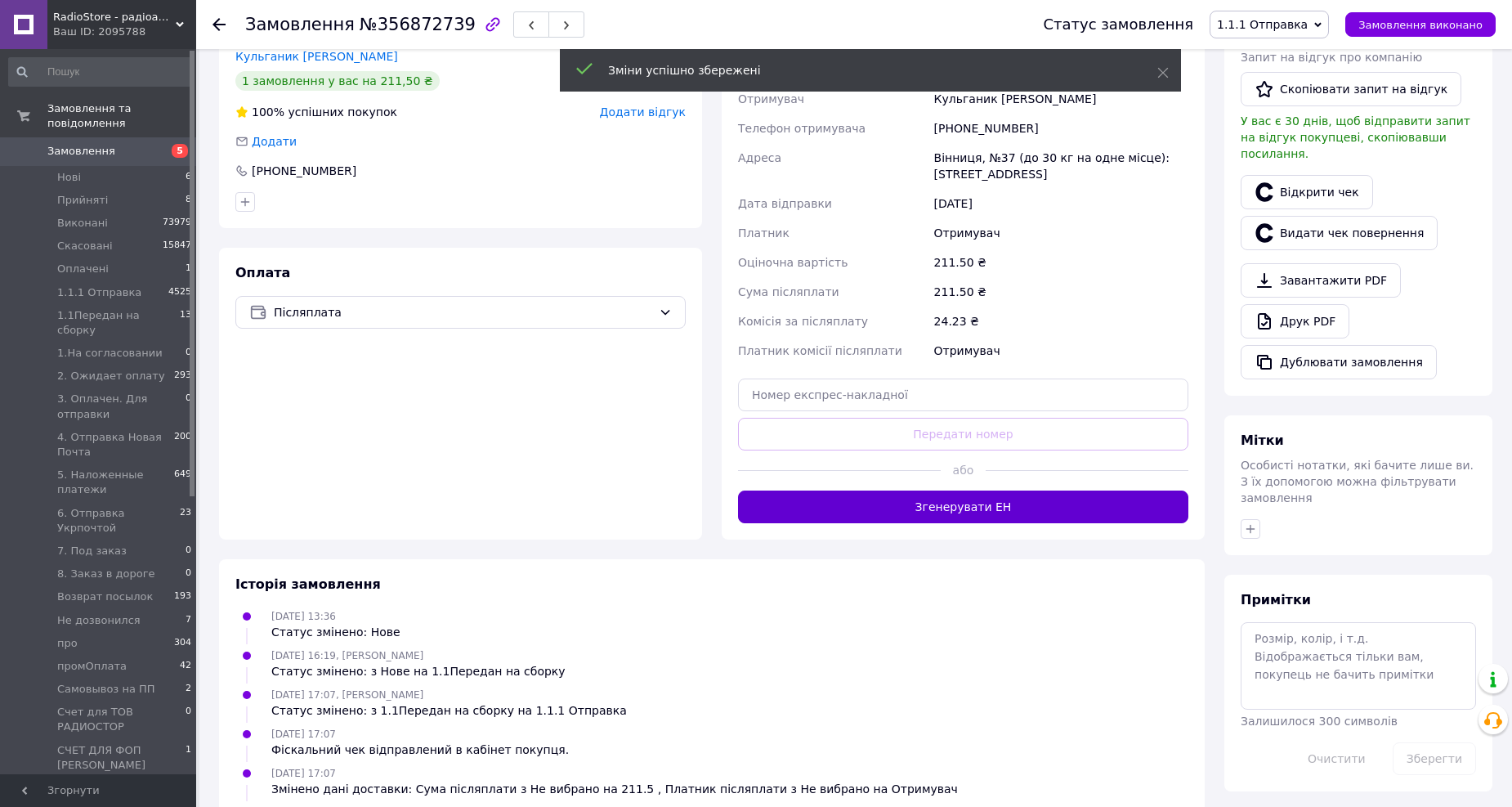
click at [996, 490] on button "Згенерувати ЕН" at bounding box center [963, 507] width 451 height 33
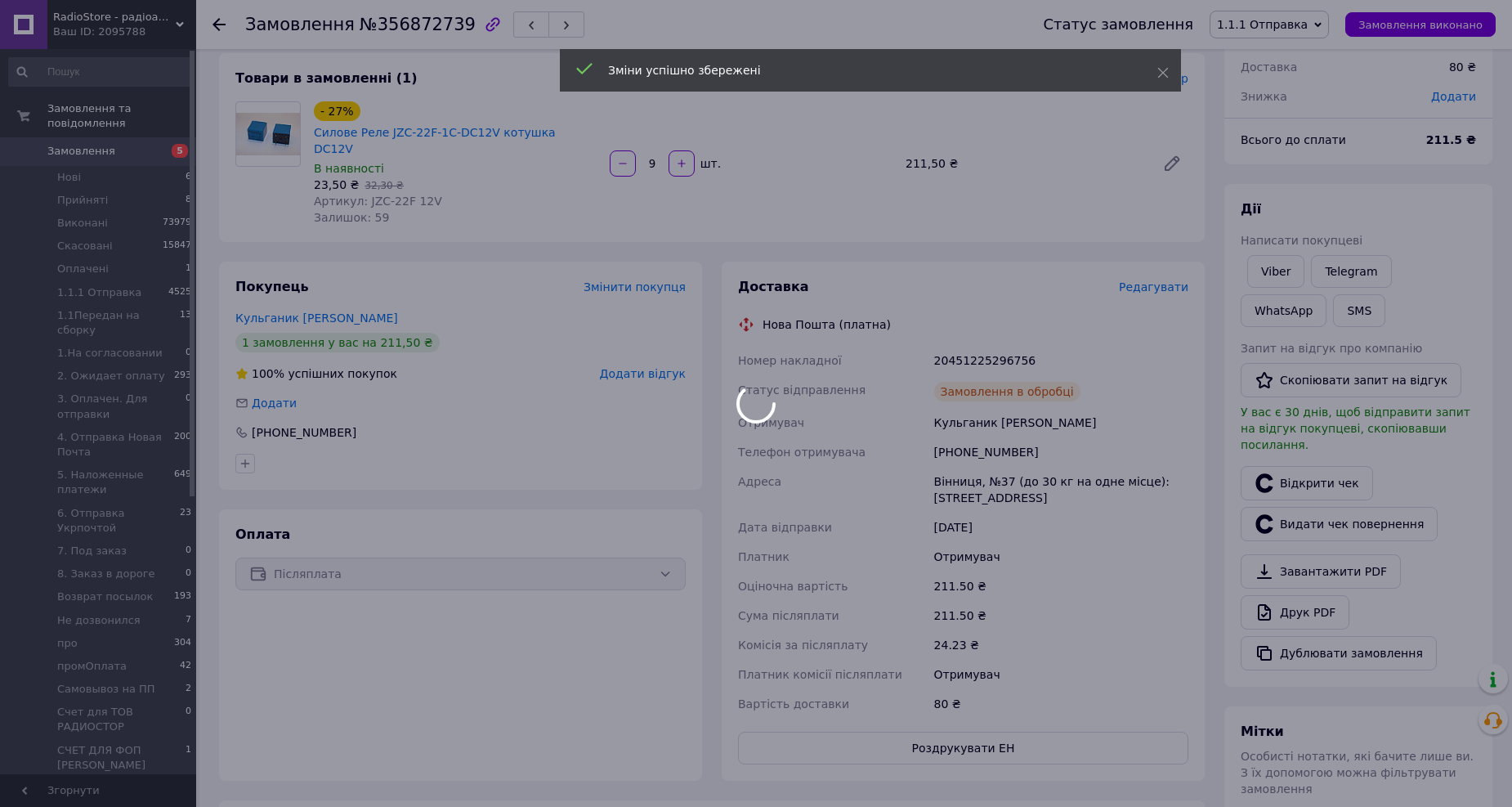
scroll to position [77, 0]
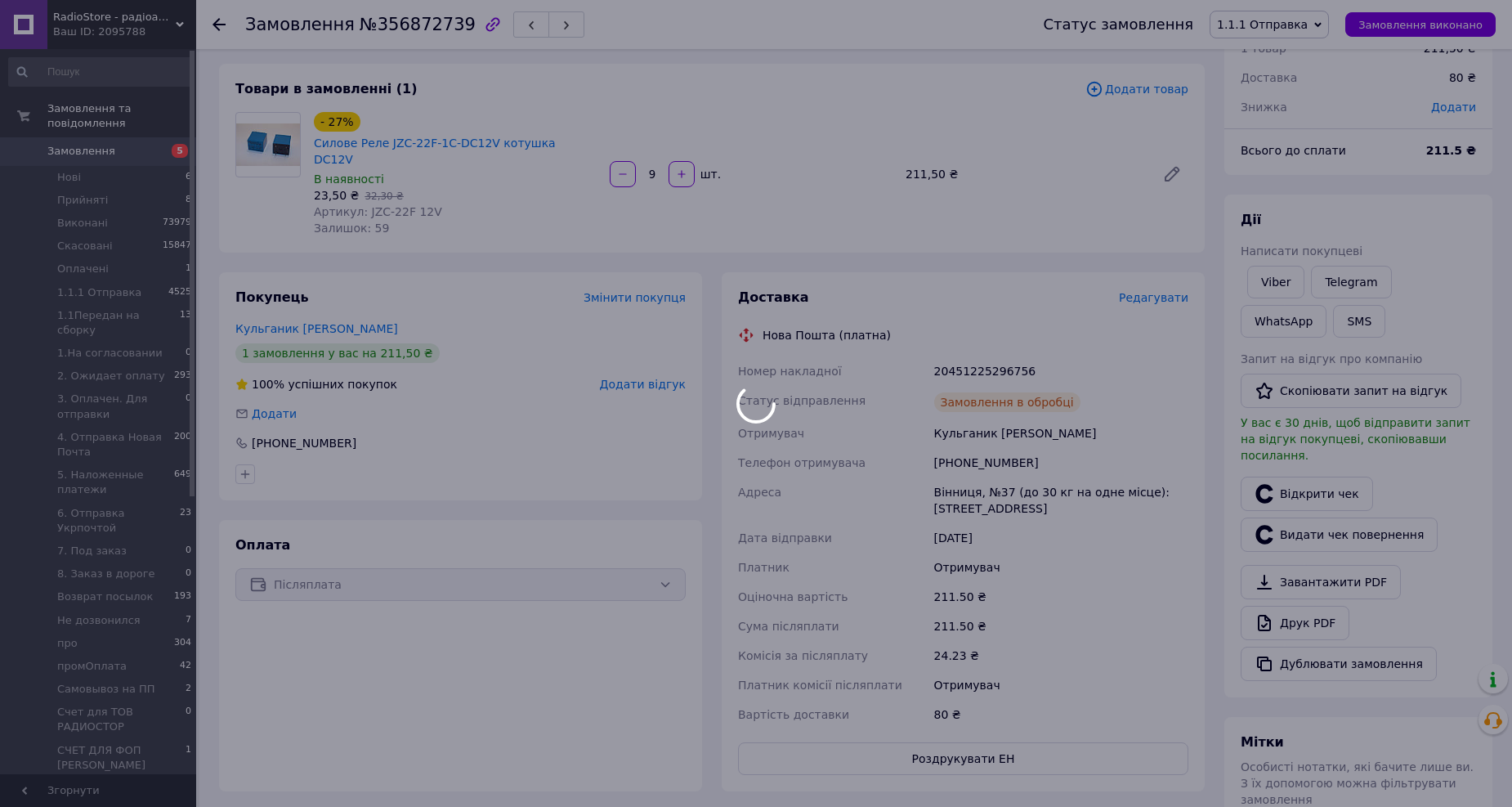
click at [967, 356] on div at bounding box center [756, 403] width 1512 height 807
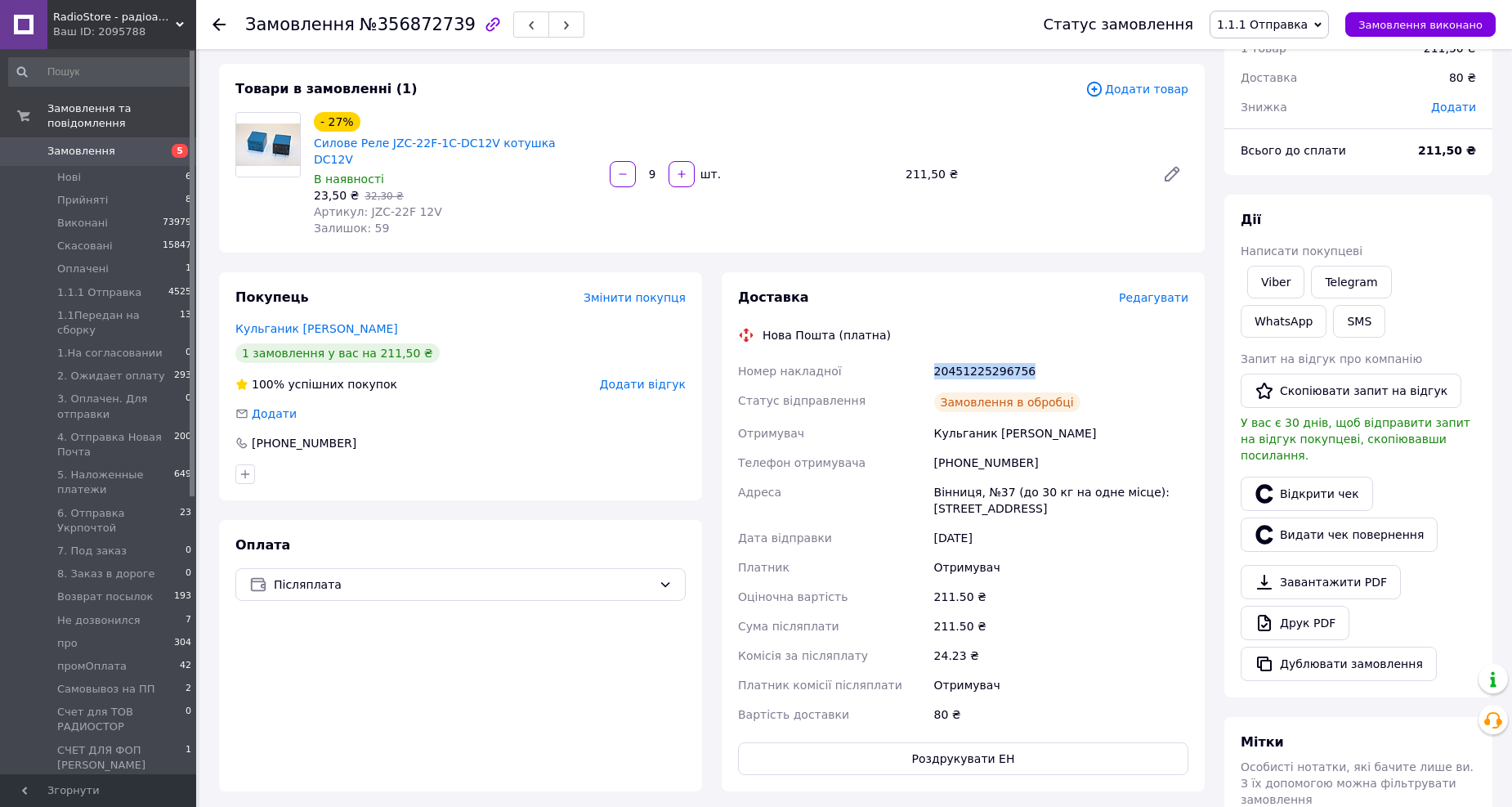
click at [967, 356] on div "20451225296756" at bounding box center [1061, 371] width 261 height 29
click at [1333, 325] on button "SMS" at bounding box center [1358, 322] width 52 height 33
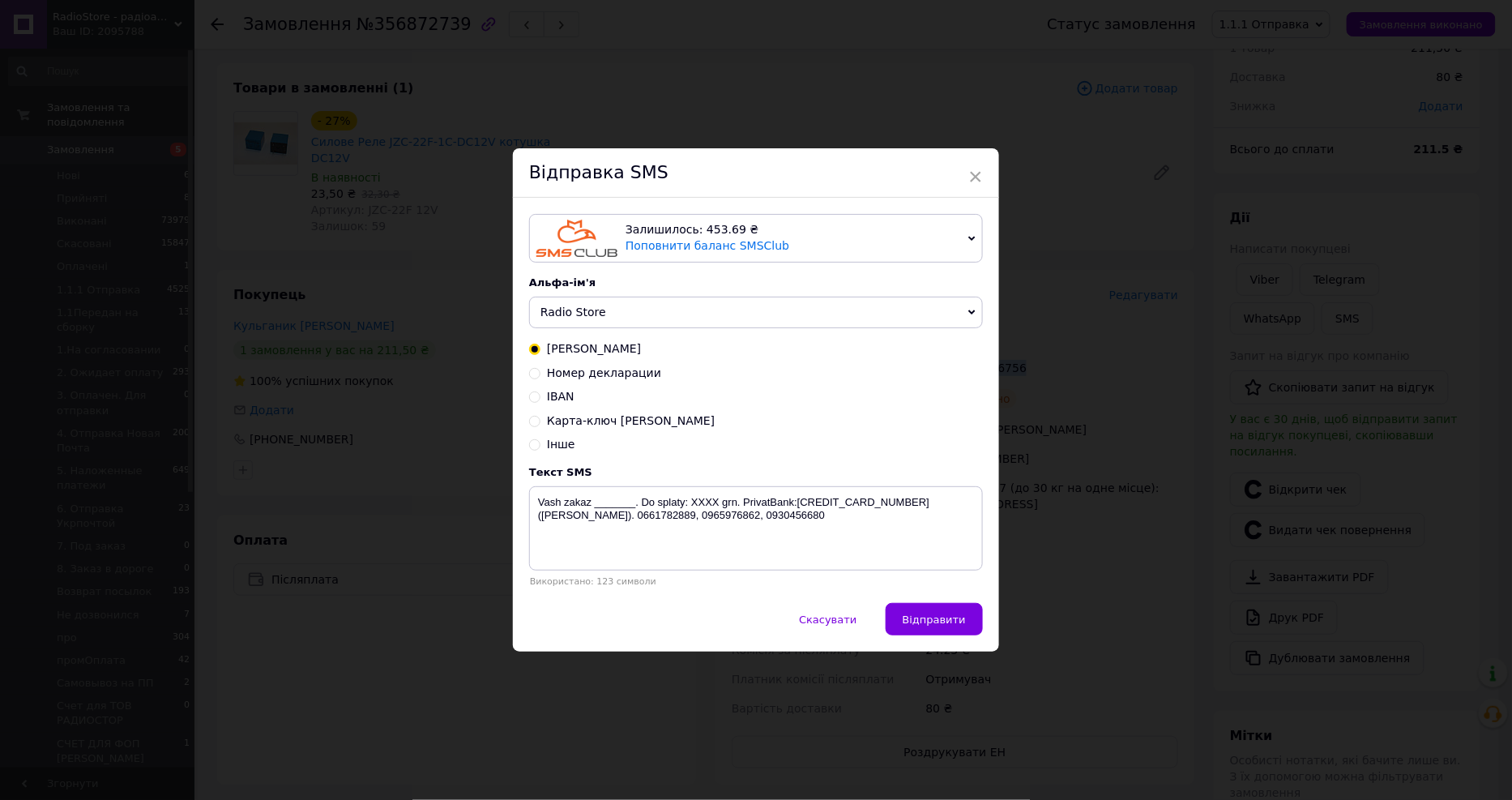
click at [595, 371] on span "Номер декларации" at bounding box center [604, 372] width 114 height 13
click at [540, 371] on input "Номер декларации" at bounding box center [535, 371] width 11 height 11
radio input "true"
radio input "false"
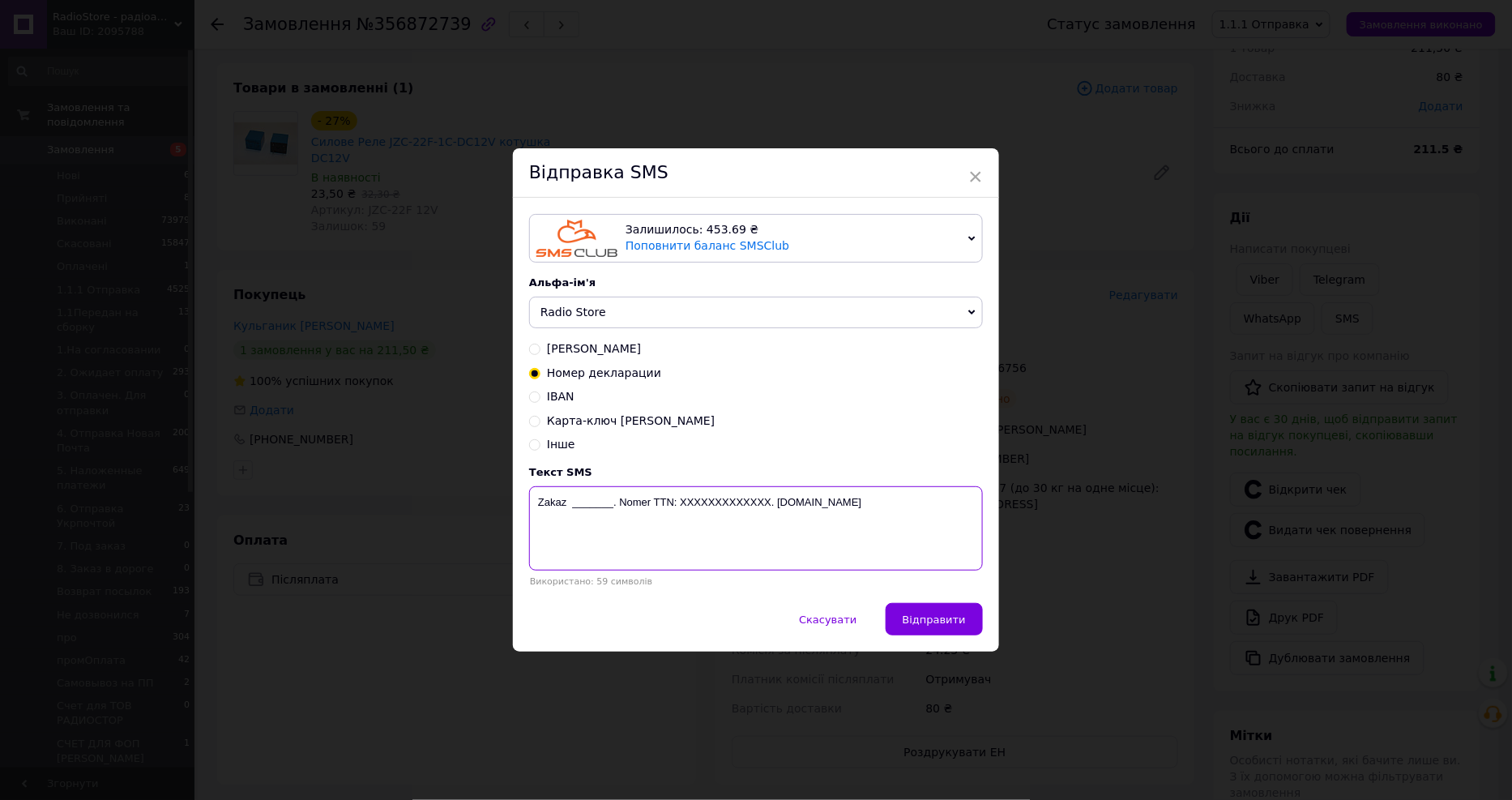
click at [695, 507] on textarea "Zakaz _______. Nomer TTN: XXXXXXXXXXXXX. radiostore.com.ua" at bounding box center [756, 528] width 454 height 84
paste textarea "20451225296756"
click at [598, 504] on textarea "Zakaz _______. Nomer TTN: 20451225296756 . radiostore.com.ua" at bounding box center [756, 528] width 454 height 84
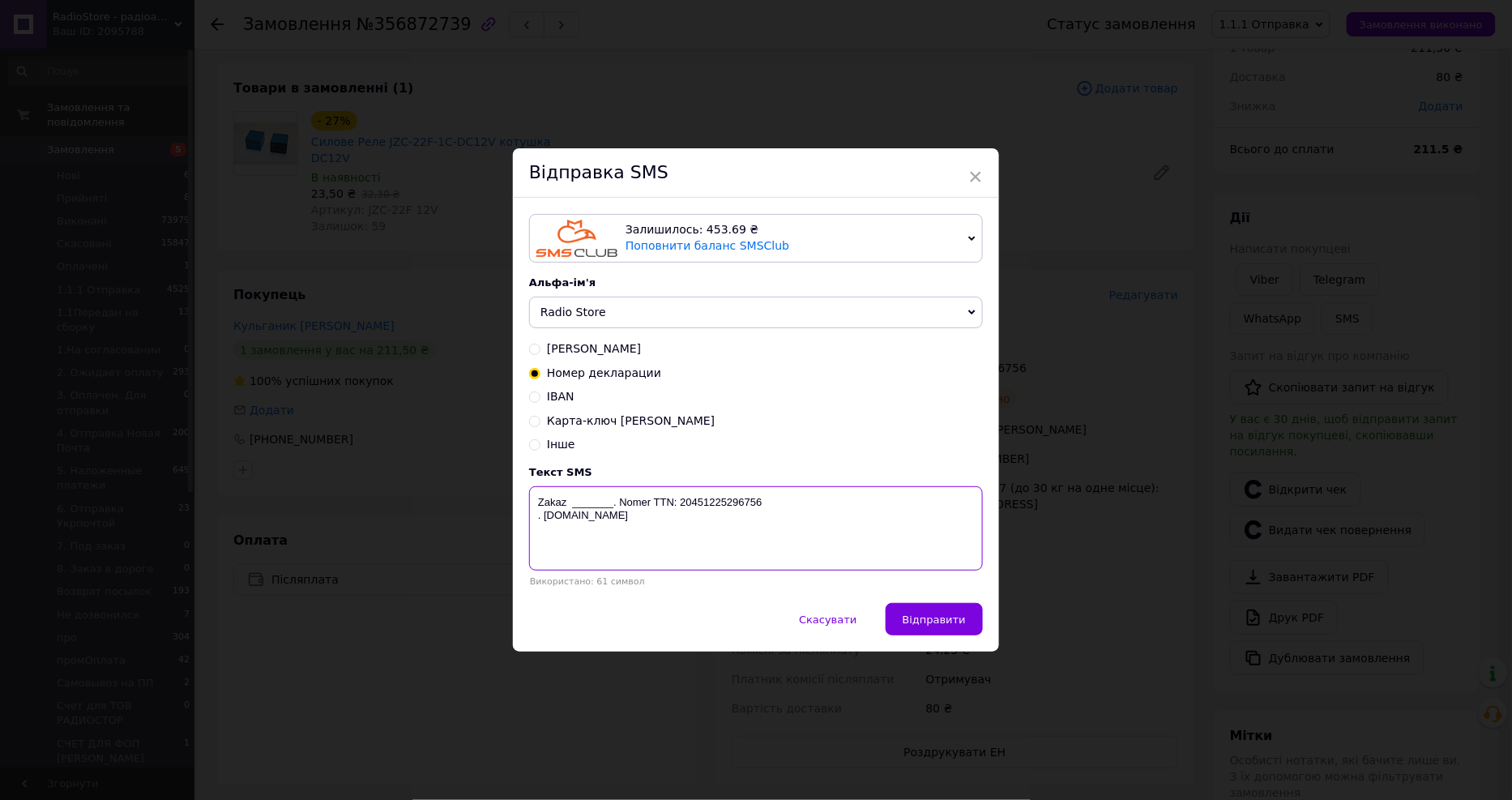
paste textarea "356872739"
type textarea "Zakaz 356872739. Nomer TTN: 20451225296756 . radiostore.com.ua"
click at [948, 613] on button "Відправити" at bounding box center [934, 619] width 97 height 33
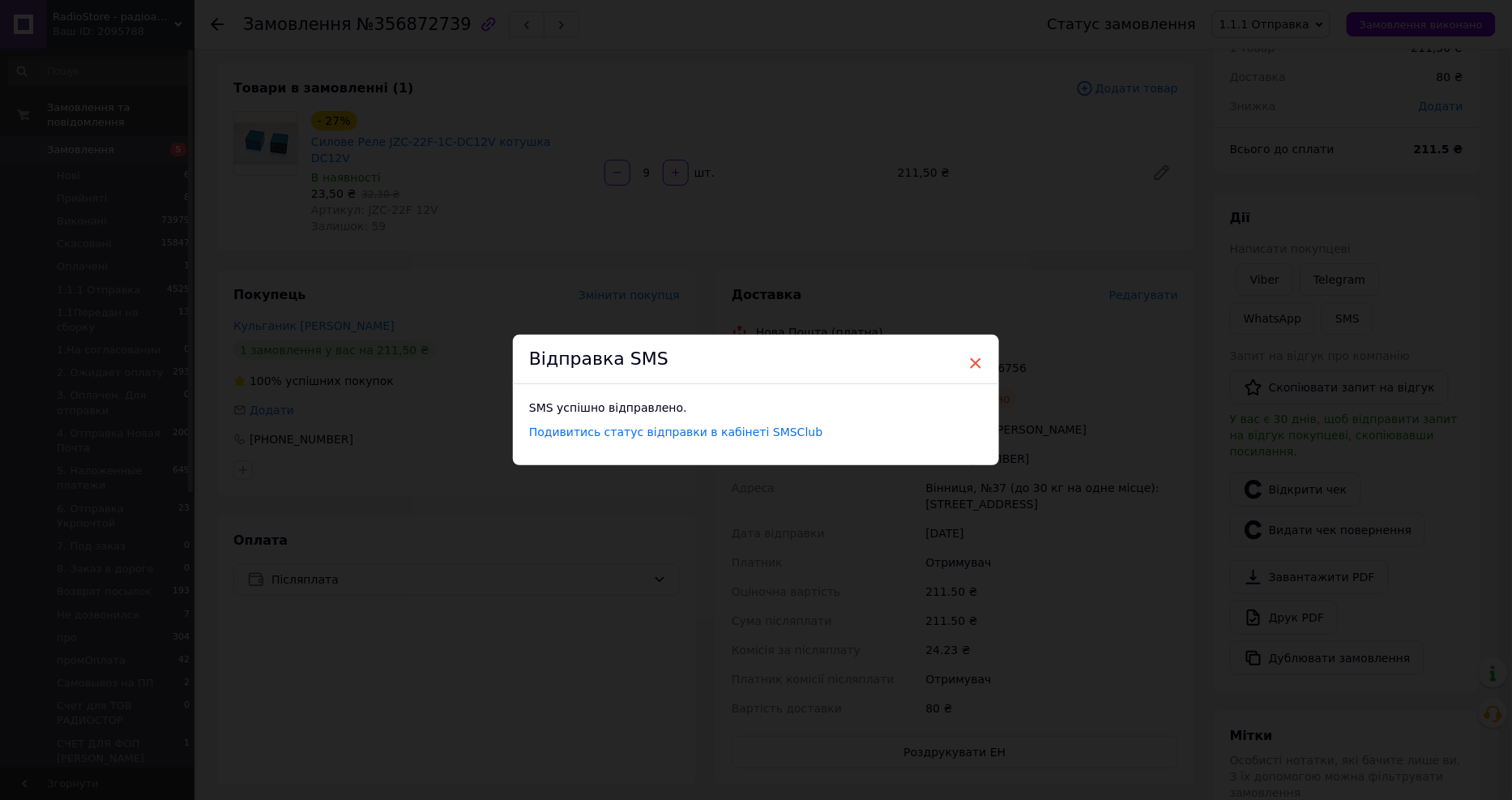
click at [977, 360] on span "×" at bounding box center [975, 363] width 15 height 27
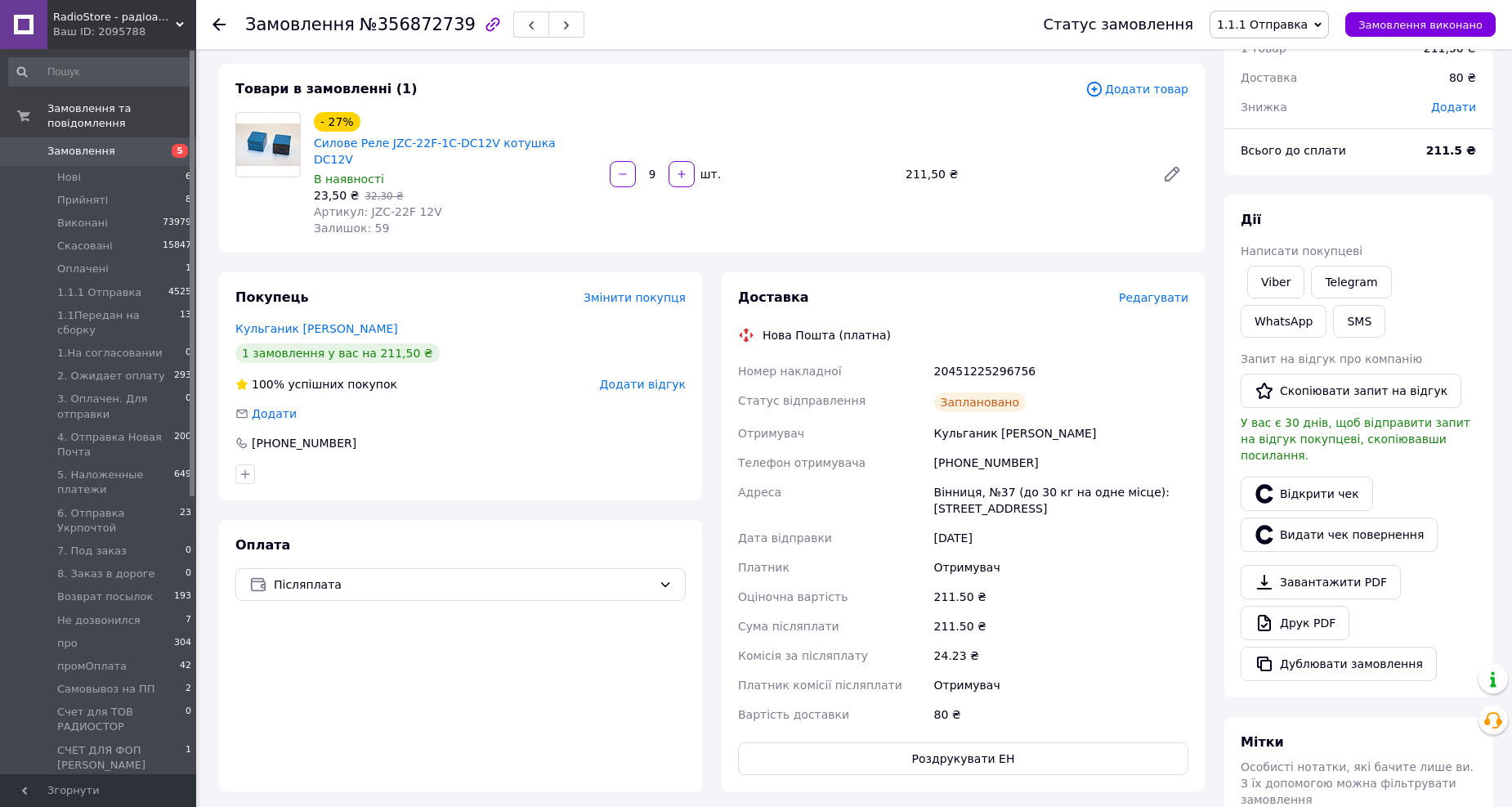
click at [222, 26] on icon at bounding box center [219, 25] width 13 height 13
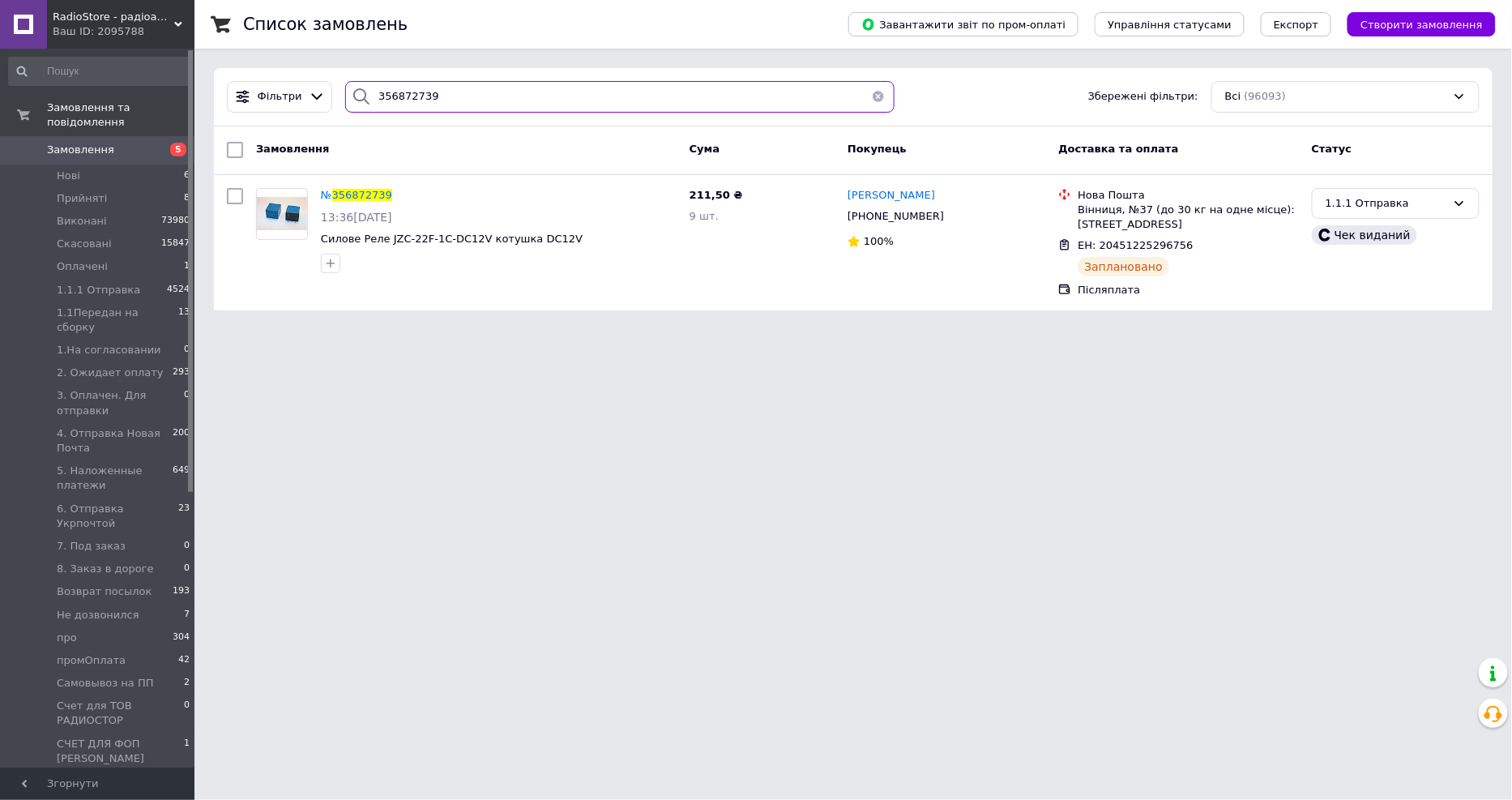
click at [557, 105] on input "356872739" at bounding box center [619, 96] width 549 height 32
paste input "905236,"
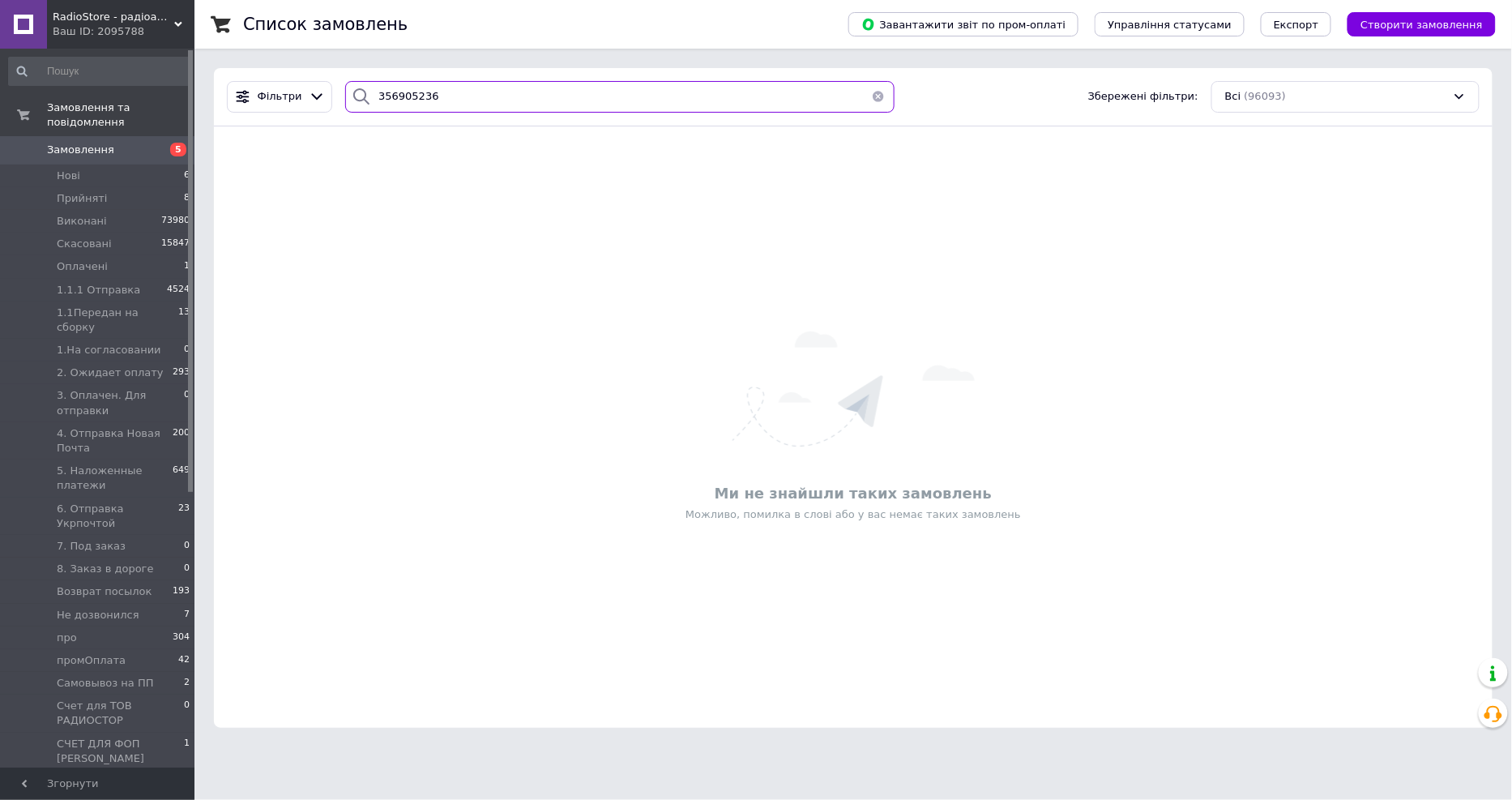
type input "356905236"
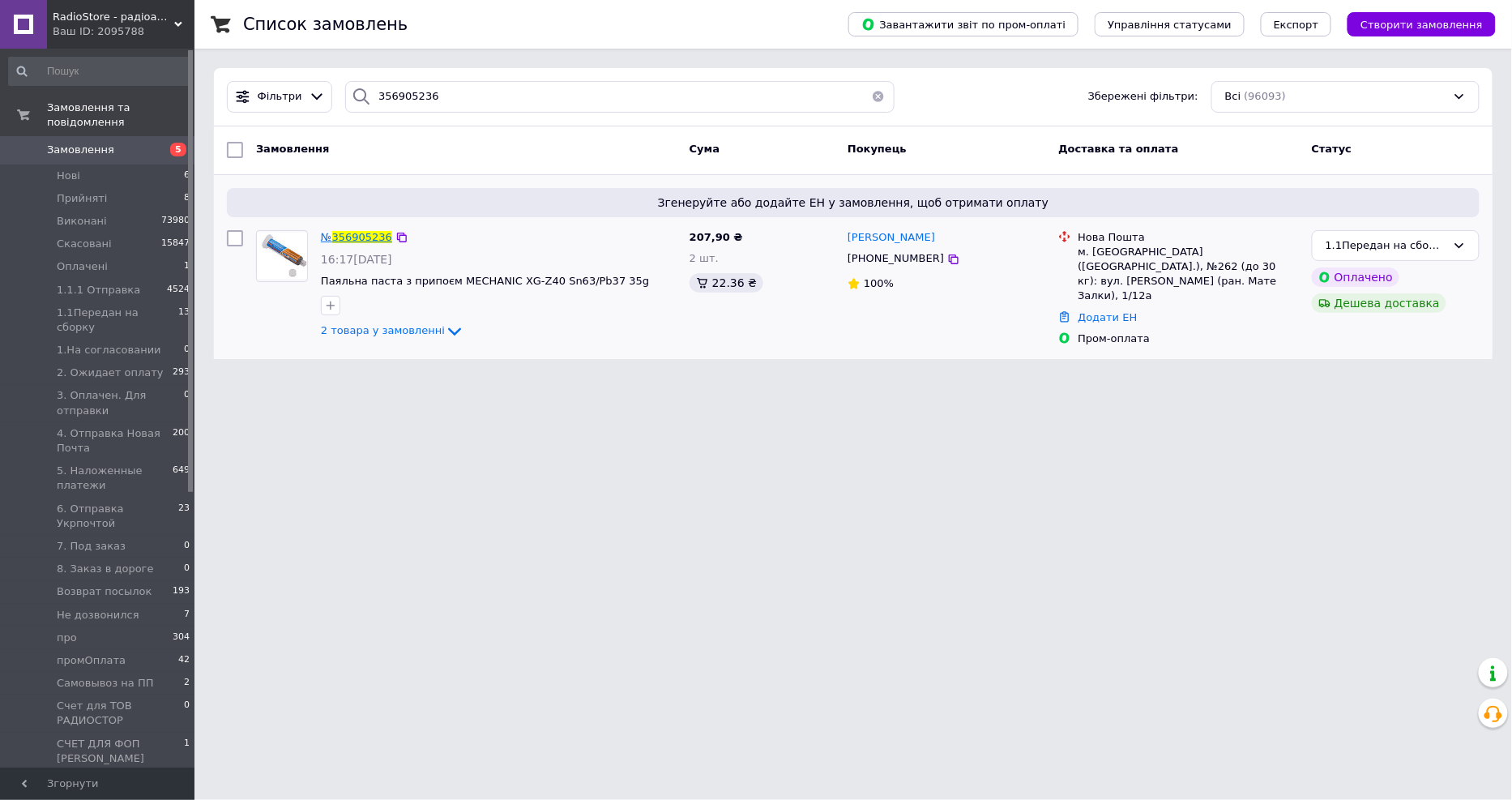
click at [347, 235] on span "356905236" at bounding box center [362, 236] width 60 height 12
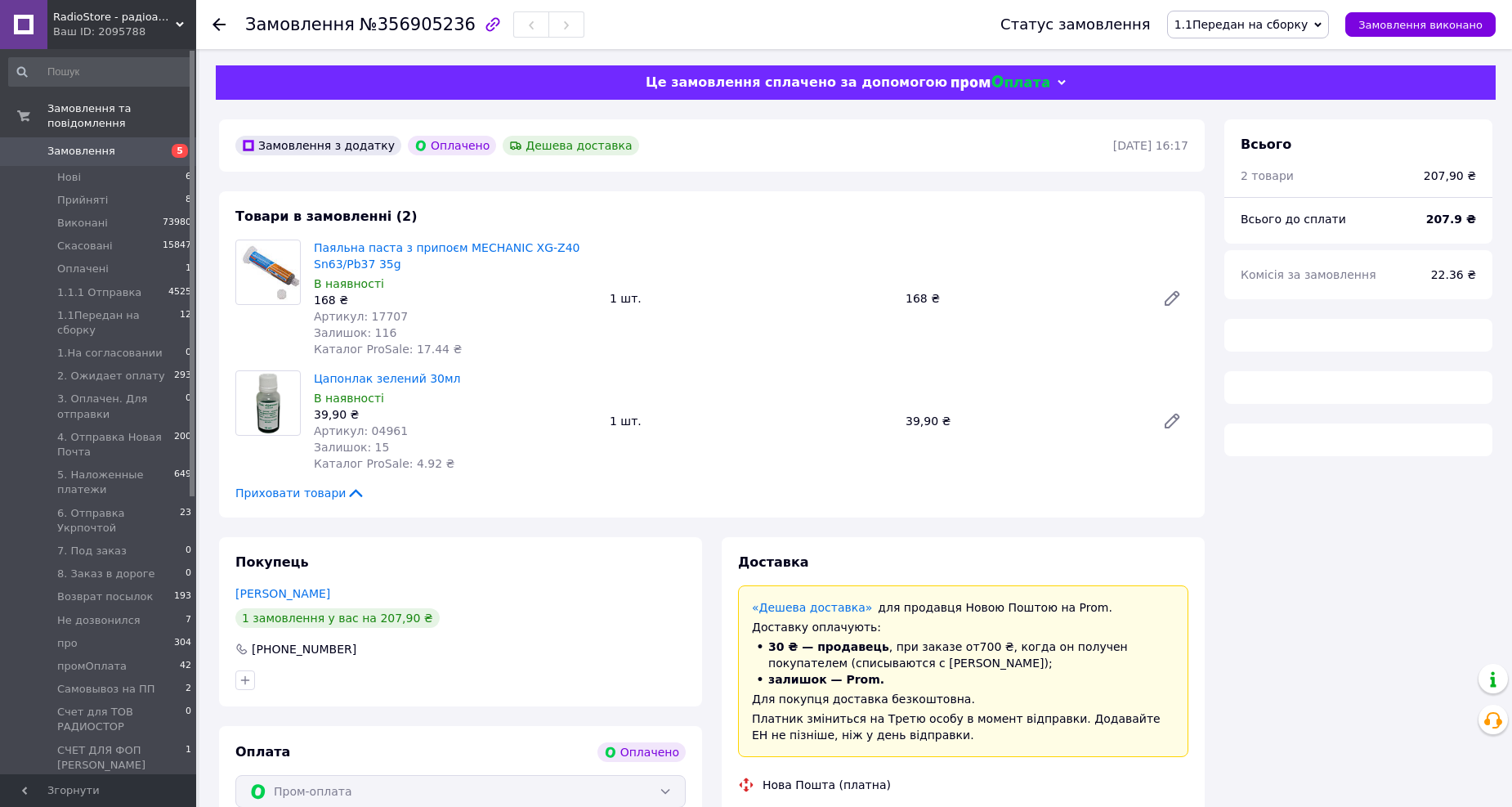
click at [1250, 21] on span "1.1Передан на сборку" at bounding box center [1240, 25] width 133 height 13
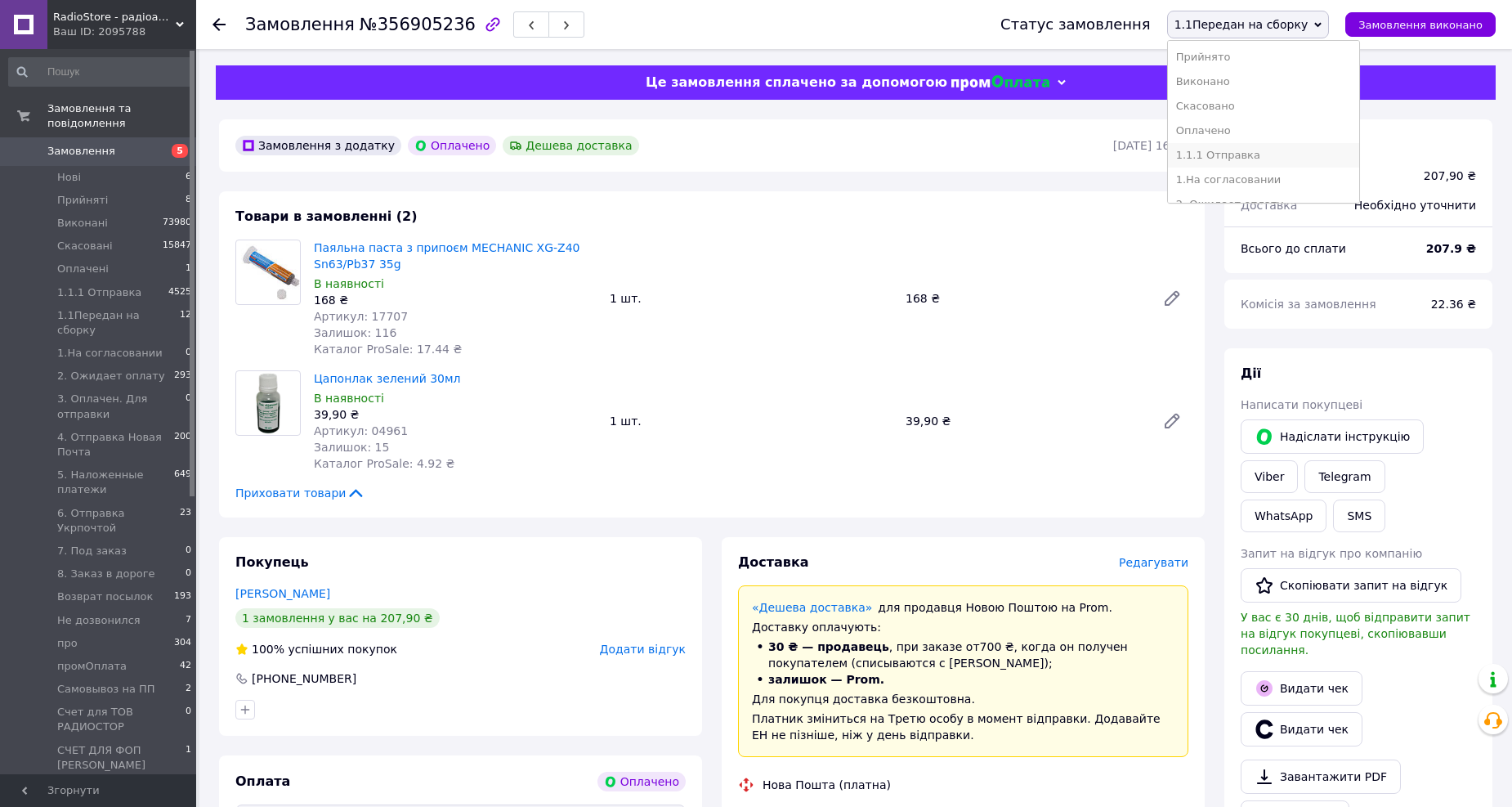
click at [1247, 157] on li "1.1.1 Отправка" at bounding box center [1264, 155] width 192 height 25
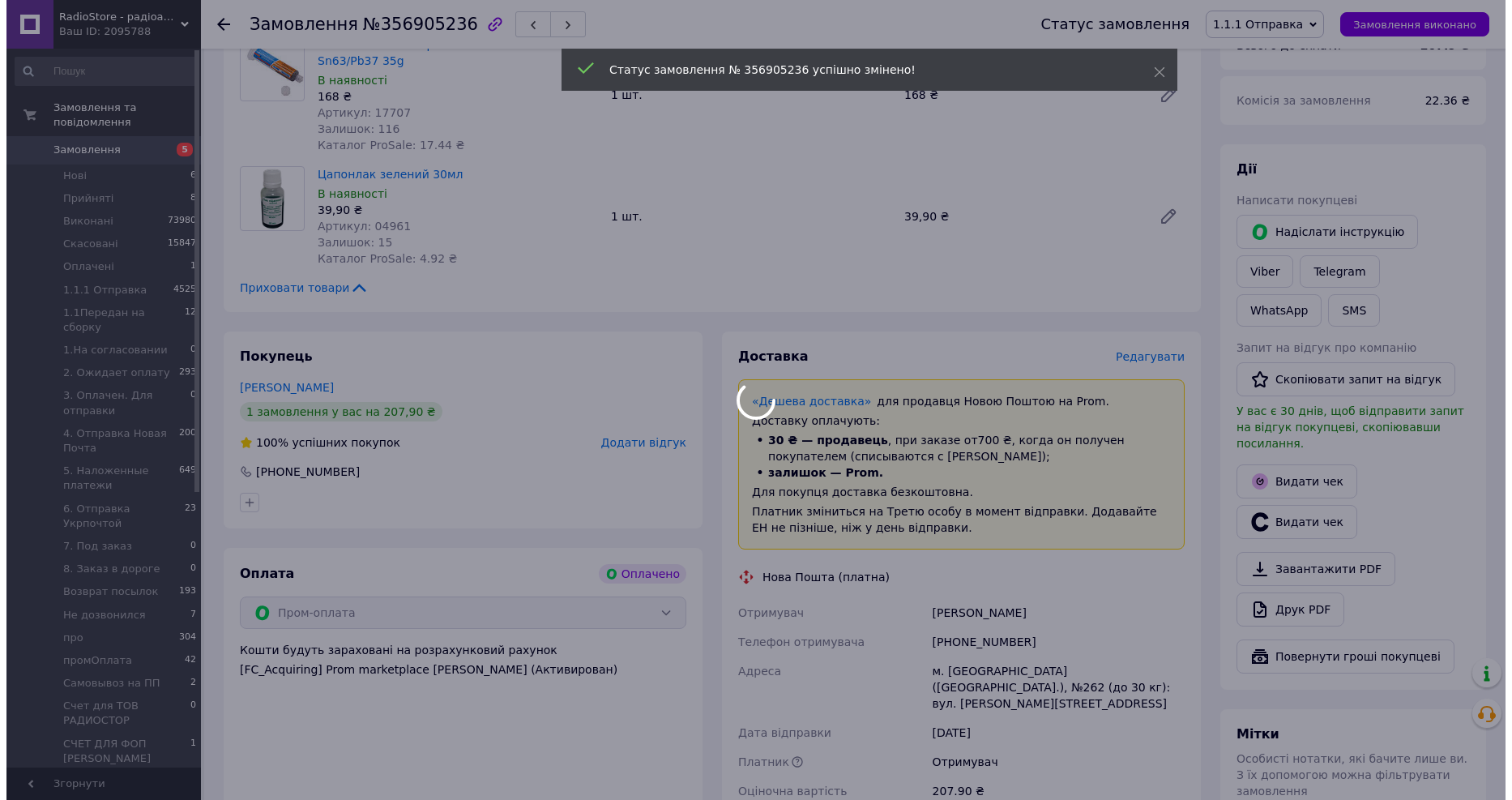
scroll to position [270, 0]
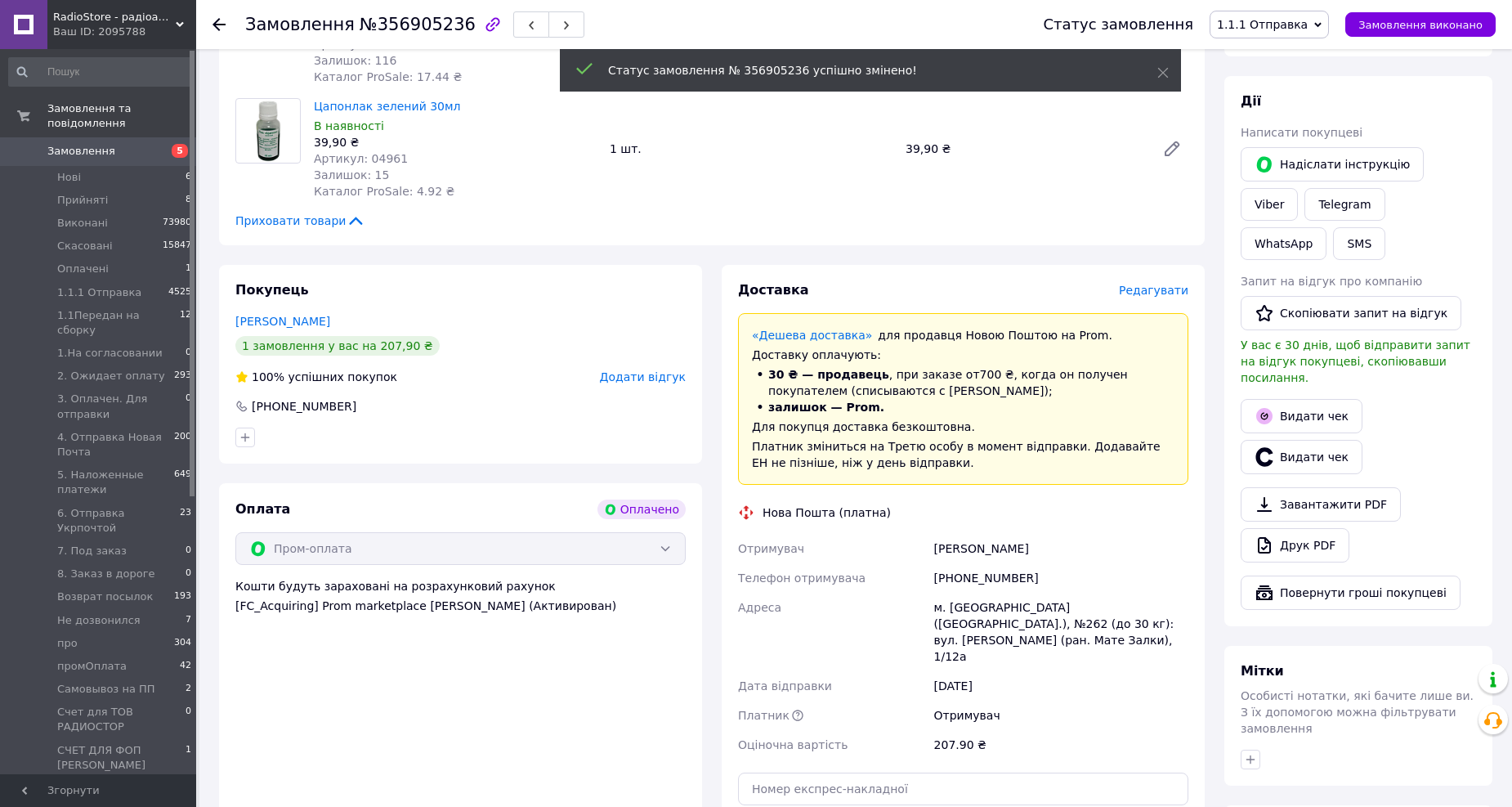
click at [1314, 336] on div "Дії Написати покупцеві   Надіслати інструкцію Viber Telegram WhatsApp SMS Запит…" at bounding box center [1357, 351] width 235 height 518
click at [1288, 398] on button "Видати чек" at bounding box center [1300, 415] width 122 height 34
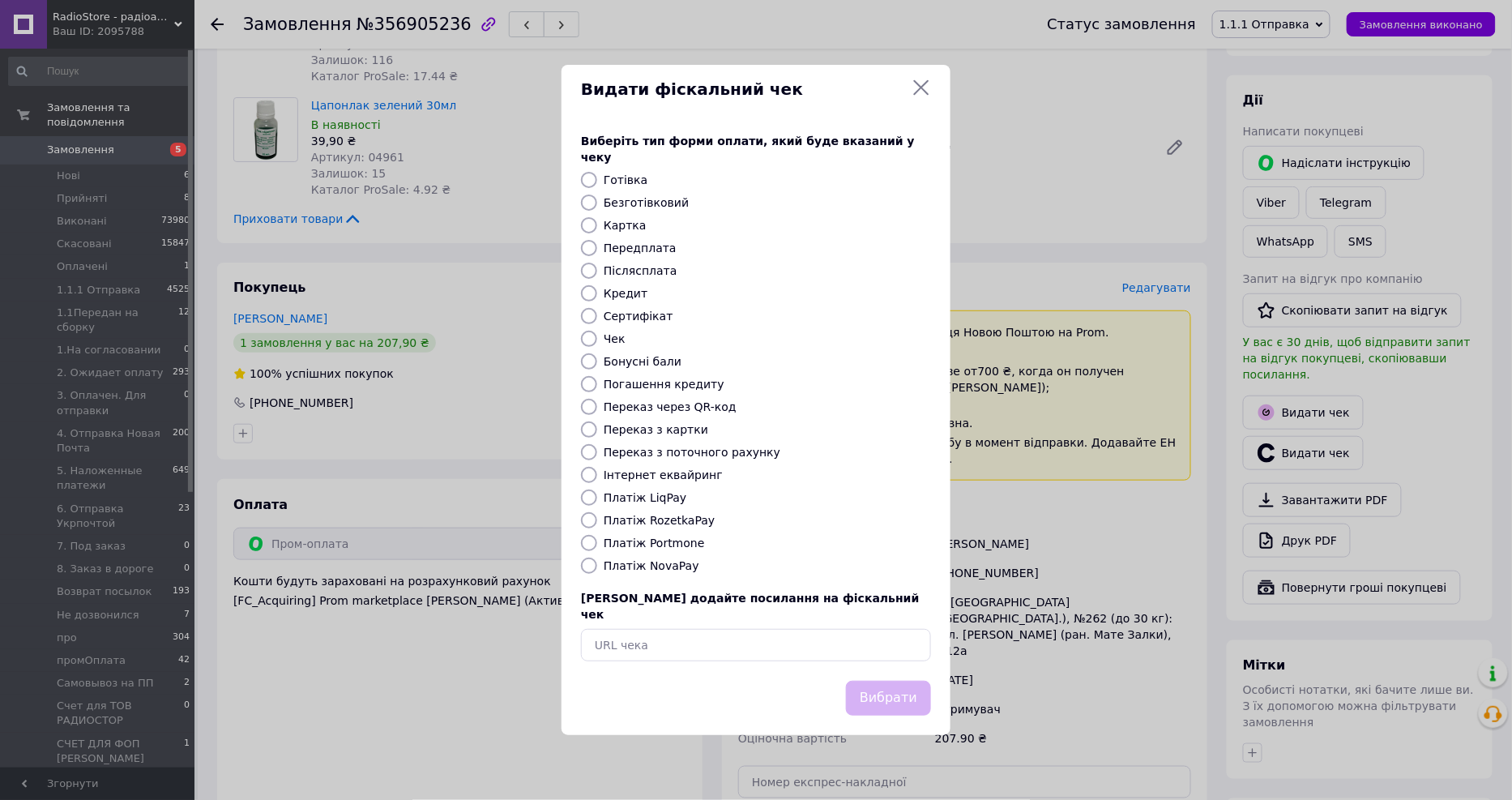
click at [669, 516] on label "Платіж RozetkaPay" at bounding box center [659, 520] width 111 height 13
click at [598, 516] on input "Платіж RozetkaPay" at bounding box center [589, 520] width 16 height 16
radio input "true"
click at [899, 688] on button "Вибрати" at bounding box center [888, 697] width 85 height 35
click at [1169, 281] on div "Видати фіскальний чек Виберіть тип форми оплати, який буде вказаний у чеку Готі…" at bounding box center [756, 400] width 1512 height 800
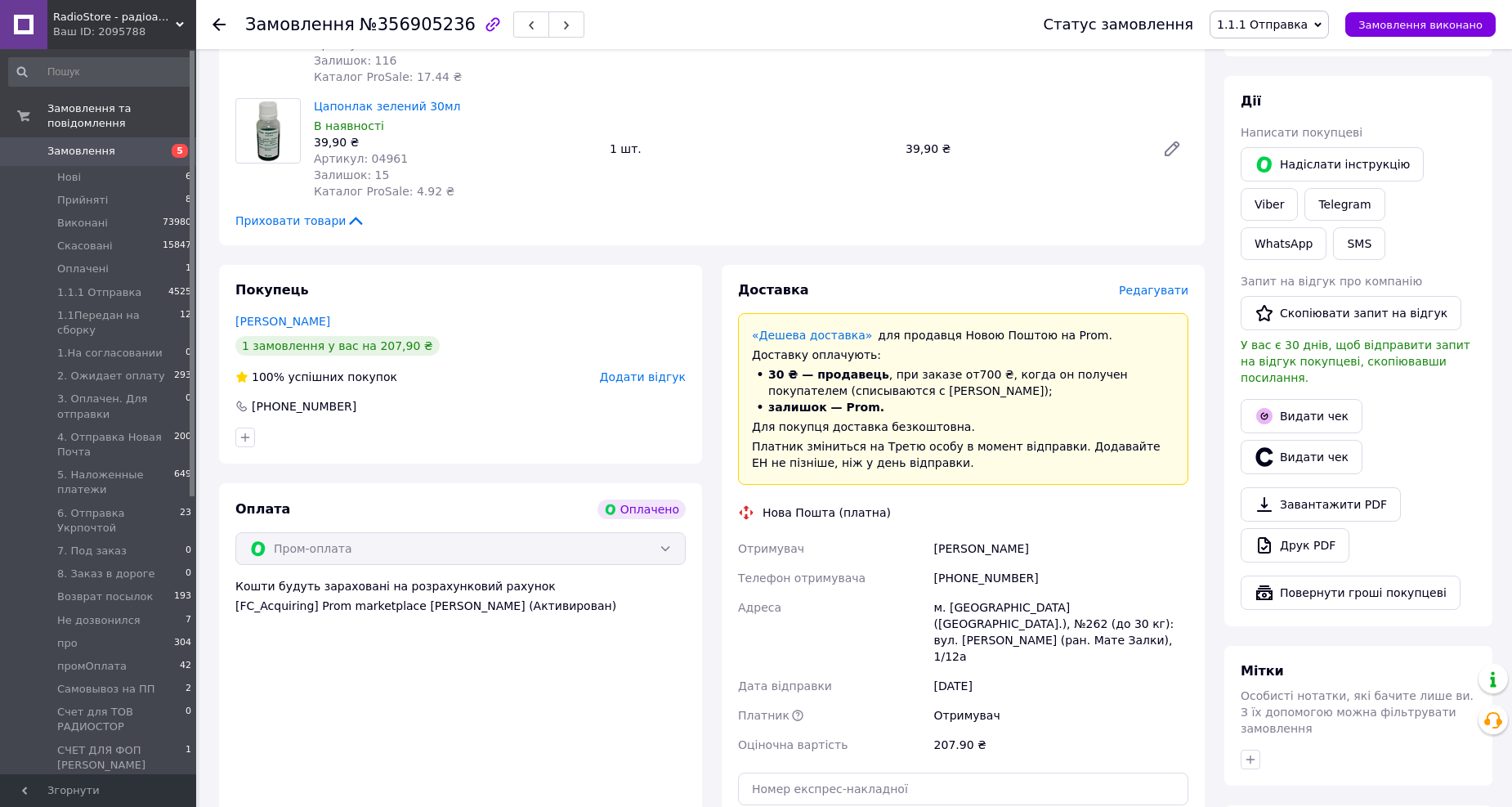
click at [1175, 288] on span "Редагувати" at bounding box center [1153, 290] width 70 height 13
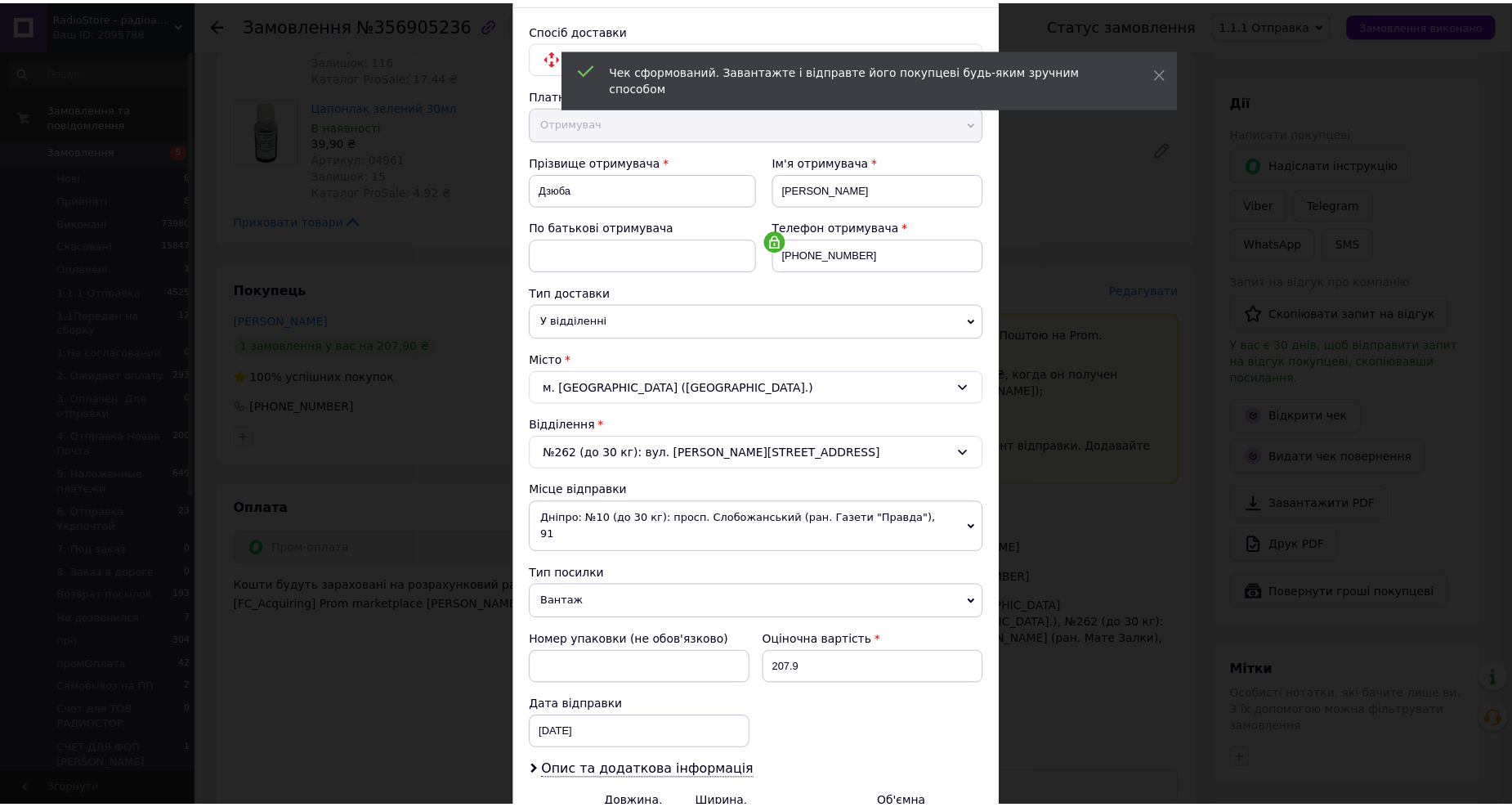
scroll to position [279, 0]
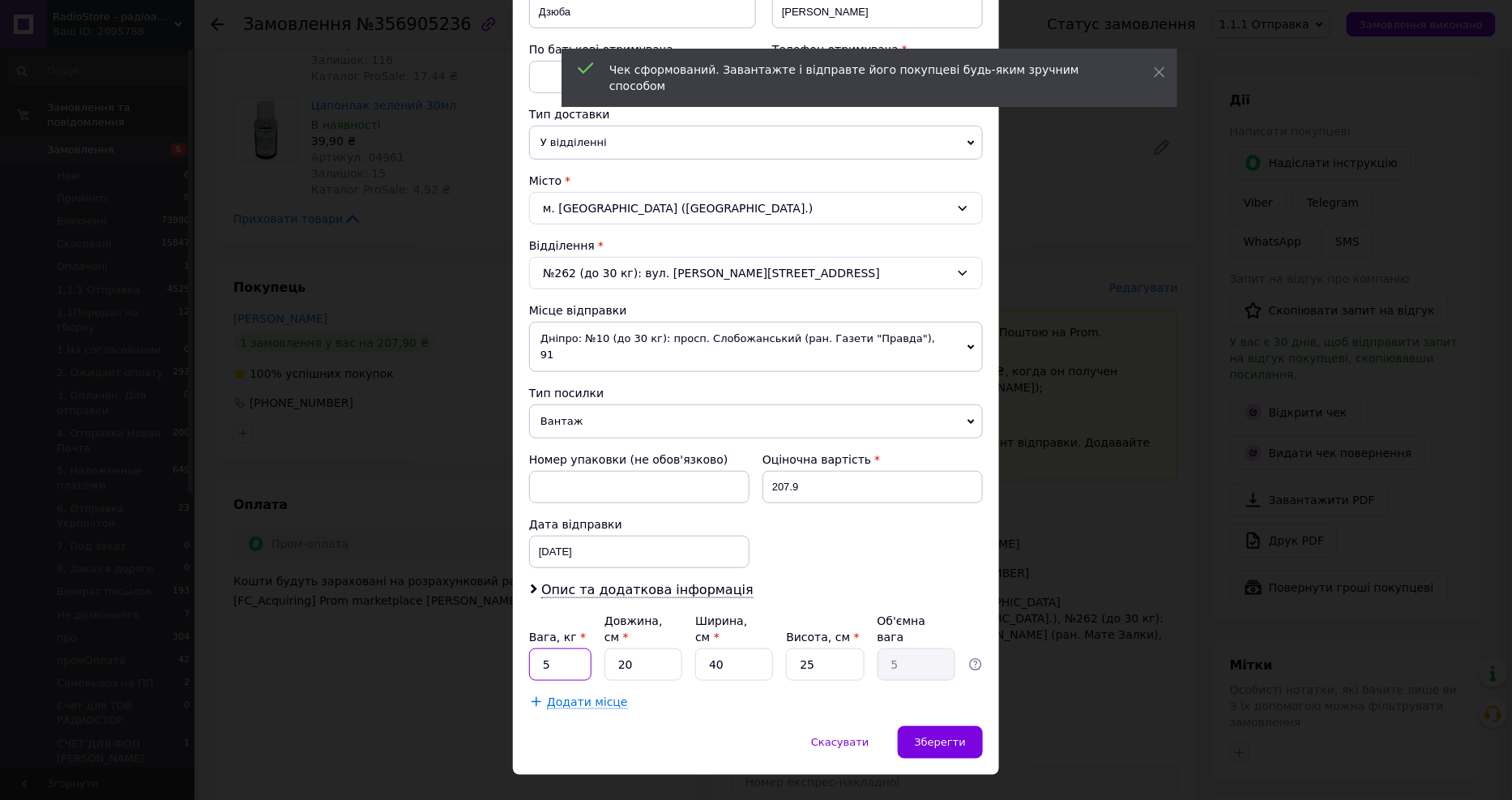
click at [560, 648] on input "5" at bounding box center [560, 665] width 63 height 33
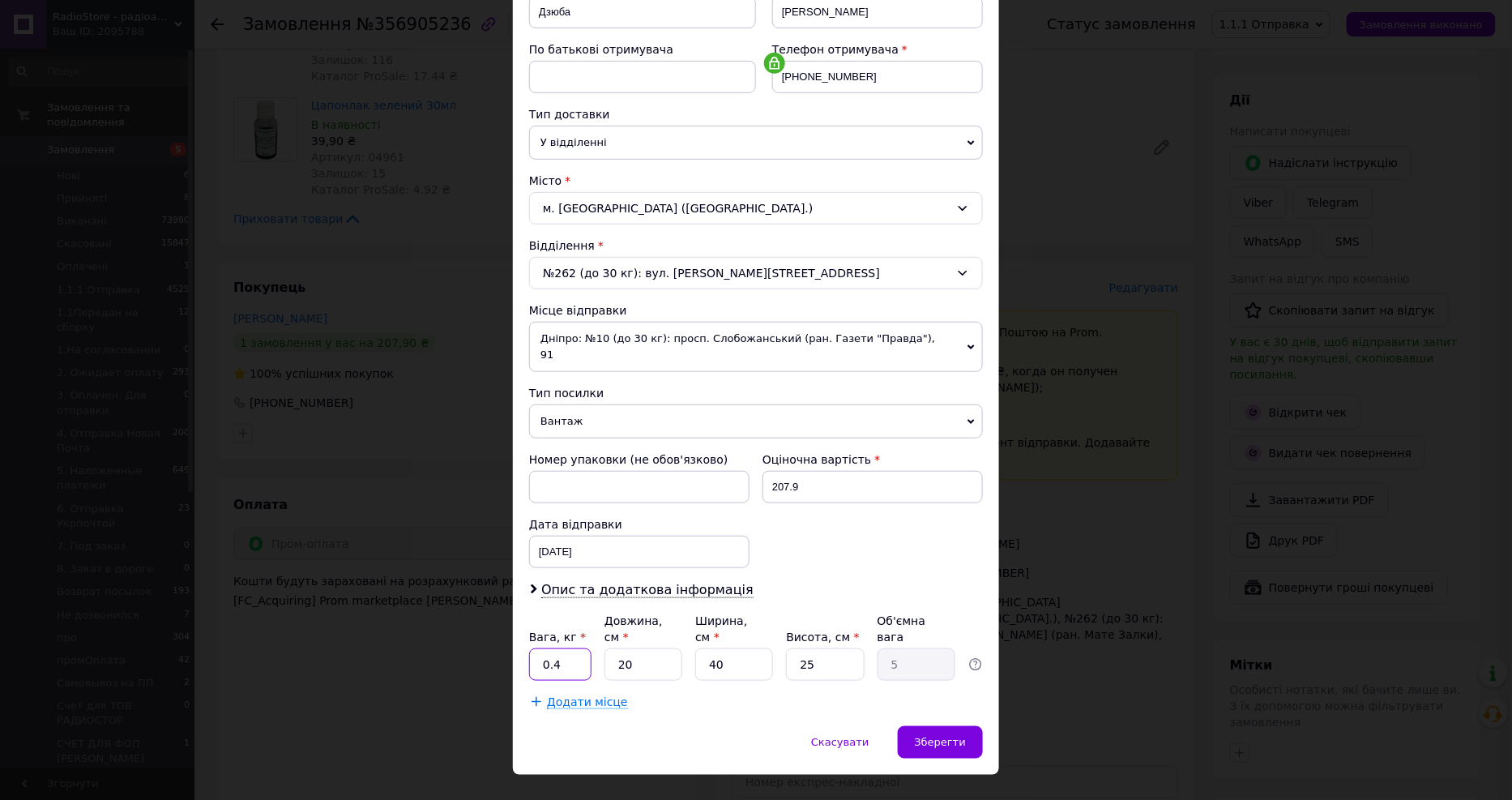
type input "0.4"
type input "1"
type input "0.25"
type input "10"
type input "2.5"
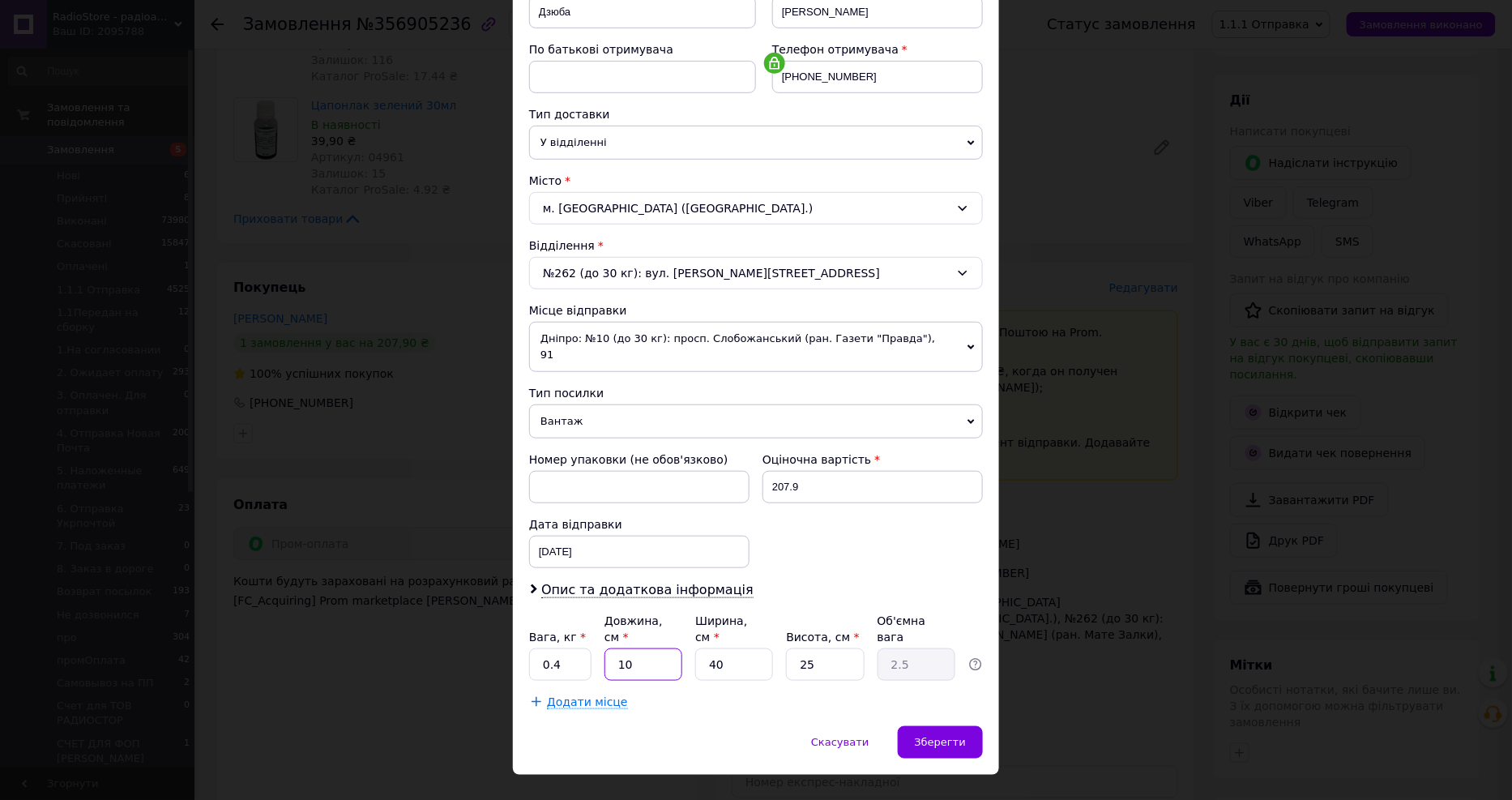
type input "10"
type input "1"
type input "0.1"
type input "10"
type input "0.63"
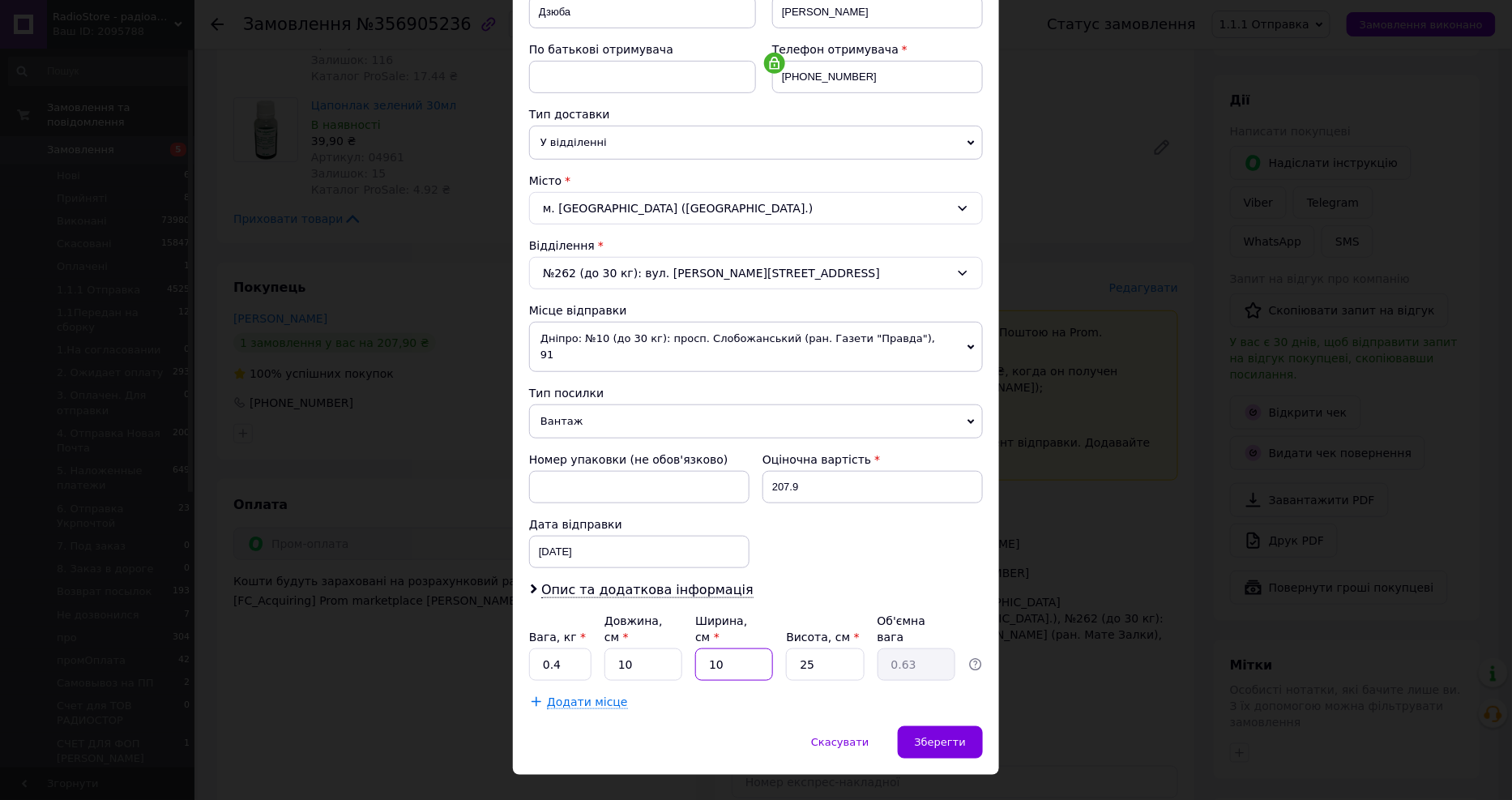
type input "10"
type input "1"
type input "0.1"
type input "10"
type input "0.25"
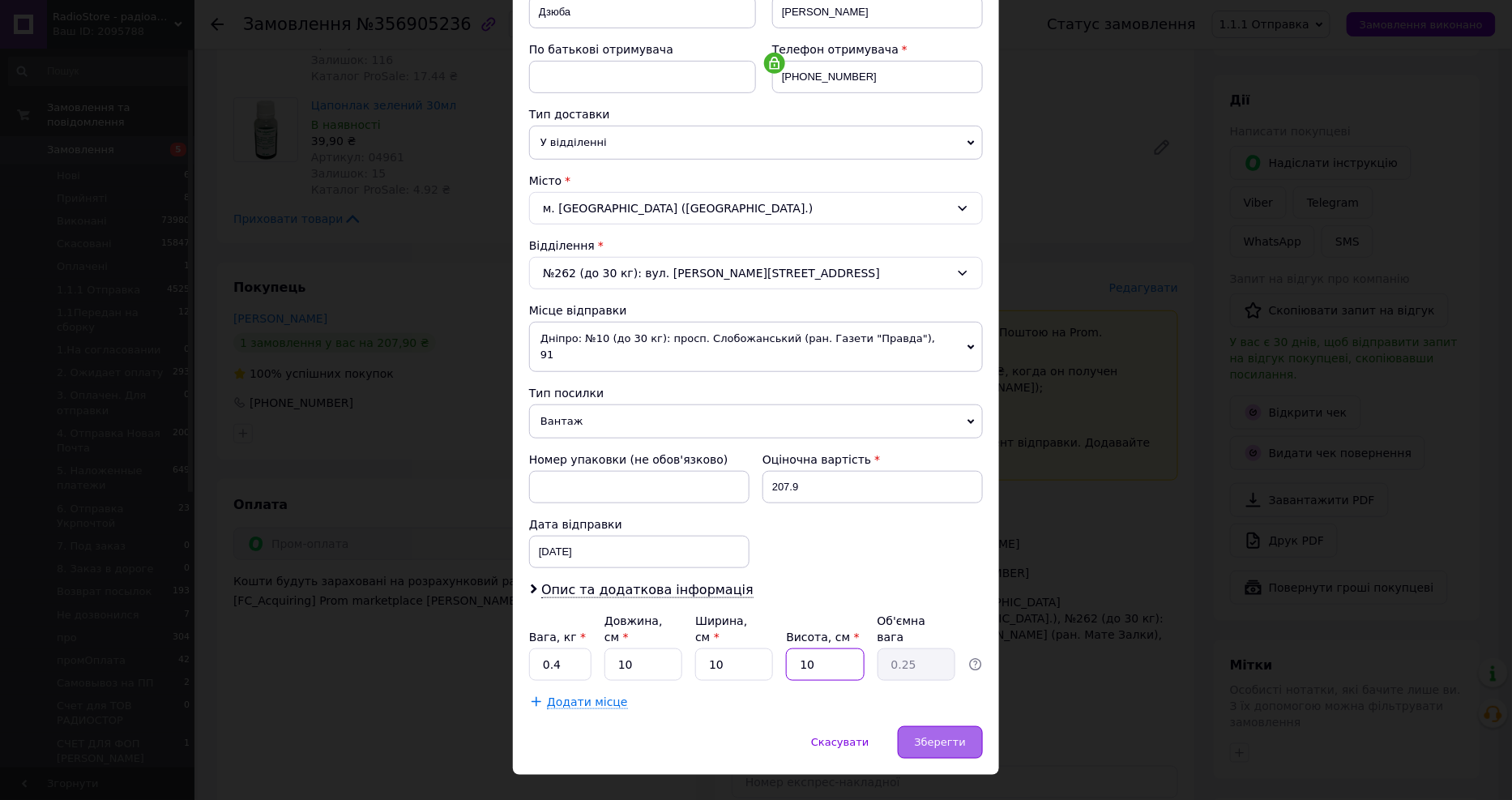
type input "10"
click at [944, 736] on span "Зберегти" at bounding box center [940, 741] width 51 height 12
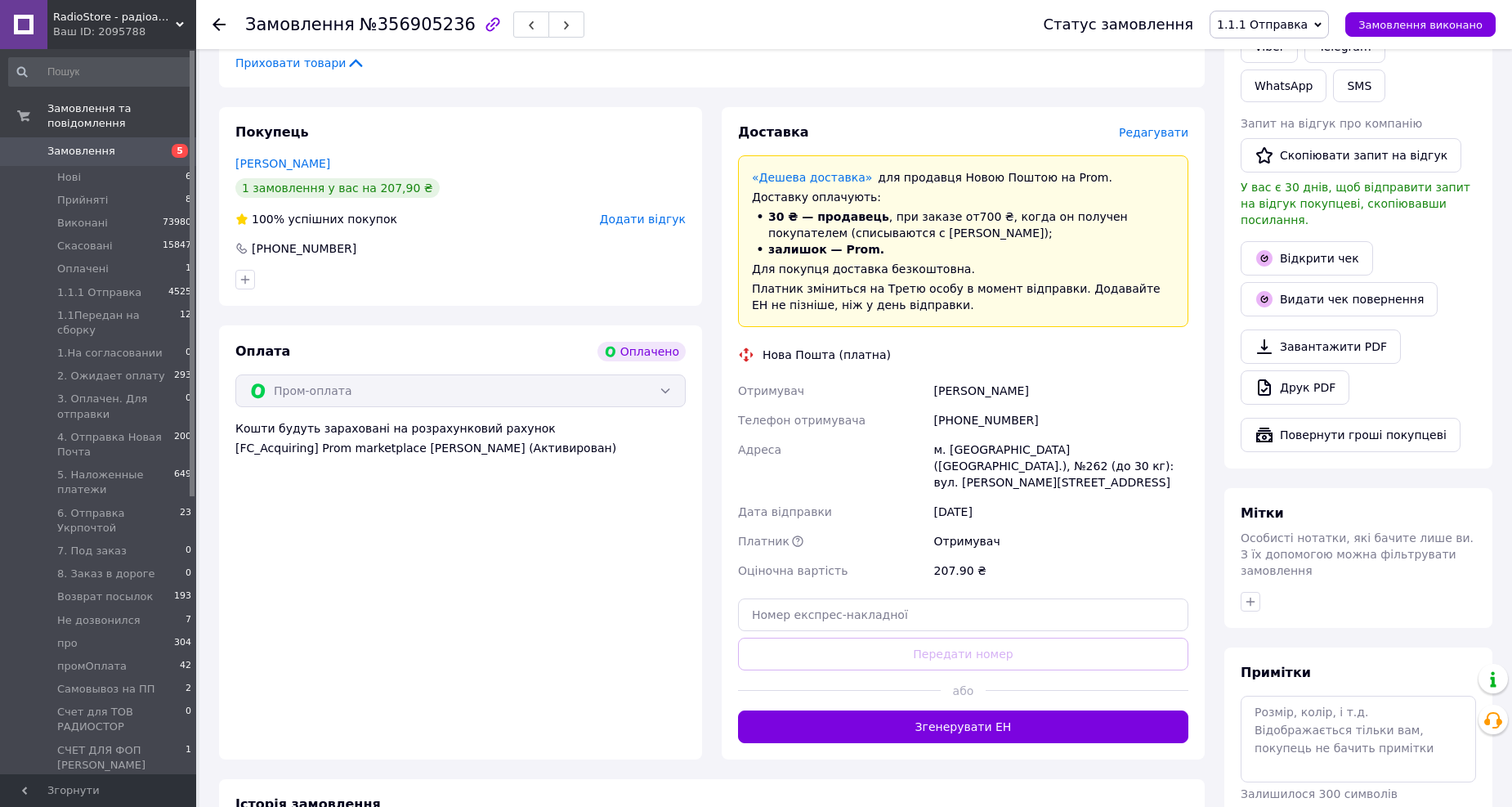
scroll to position [544, 0]
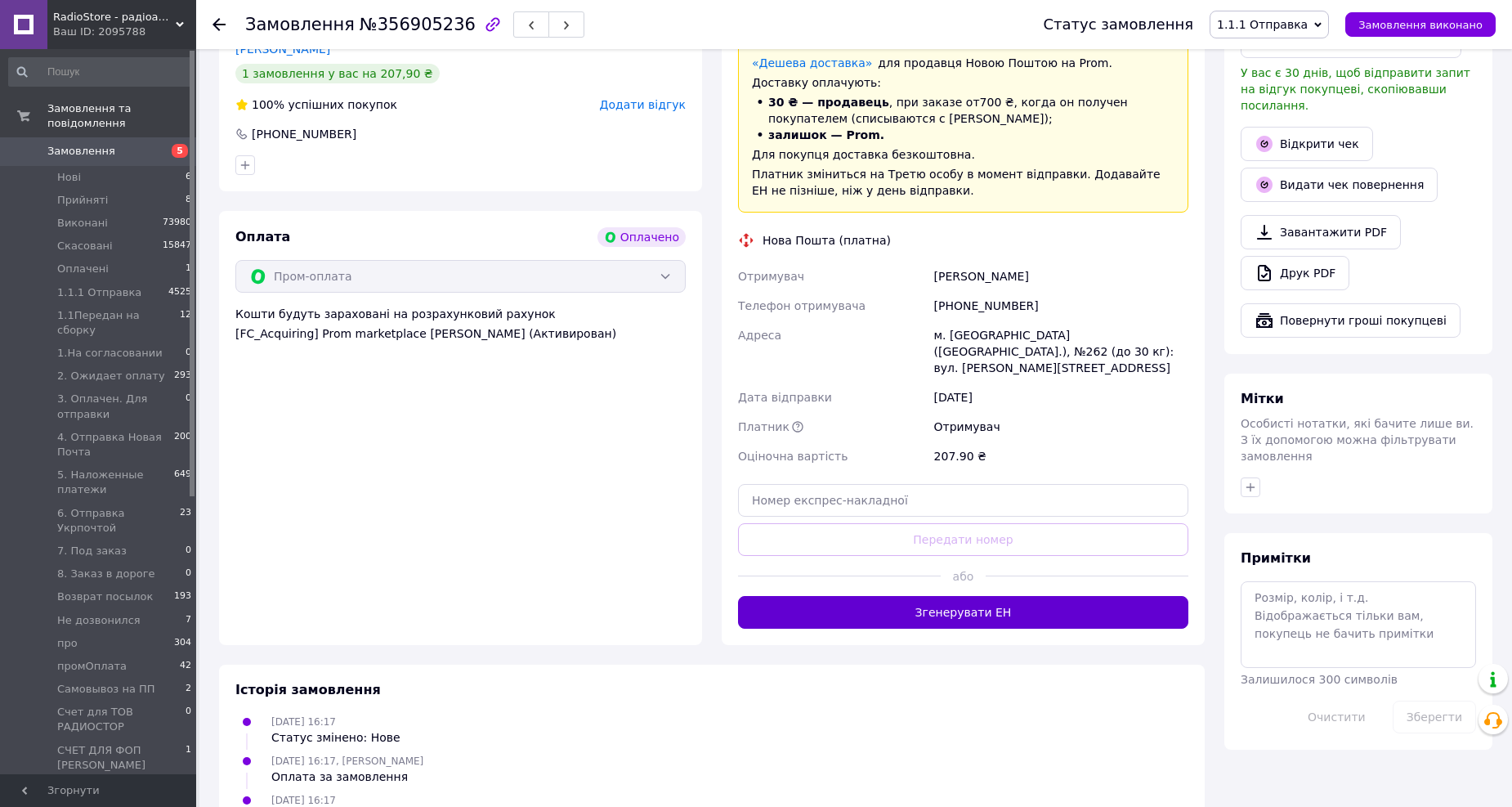
click at [937, 595] on button "Згенерувати ЕН" at bounding box center [963, 612] width 451 height 33
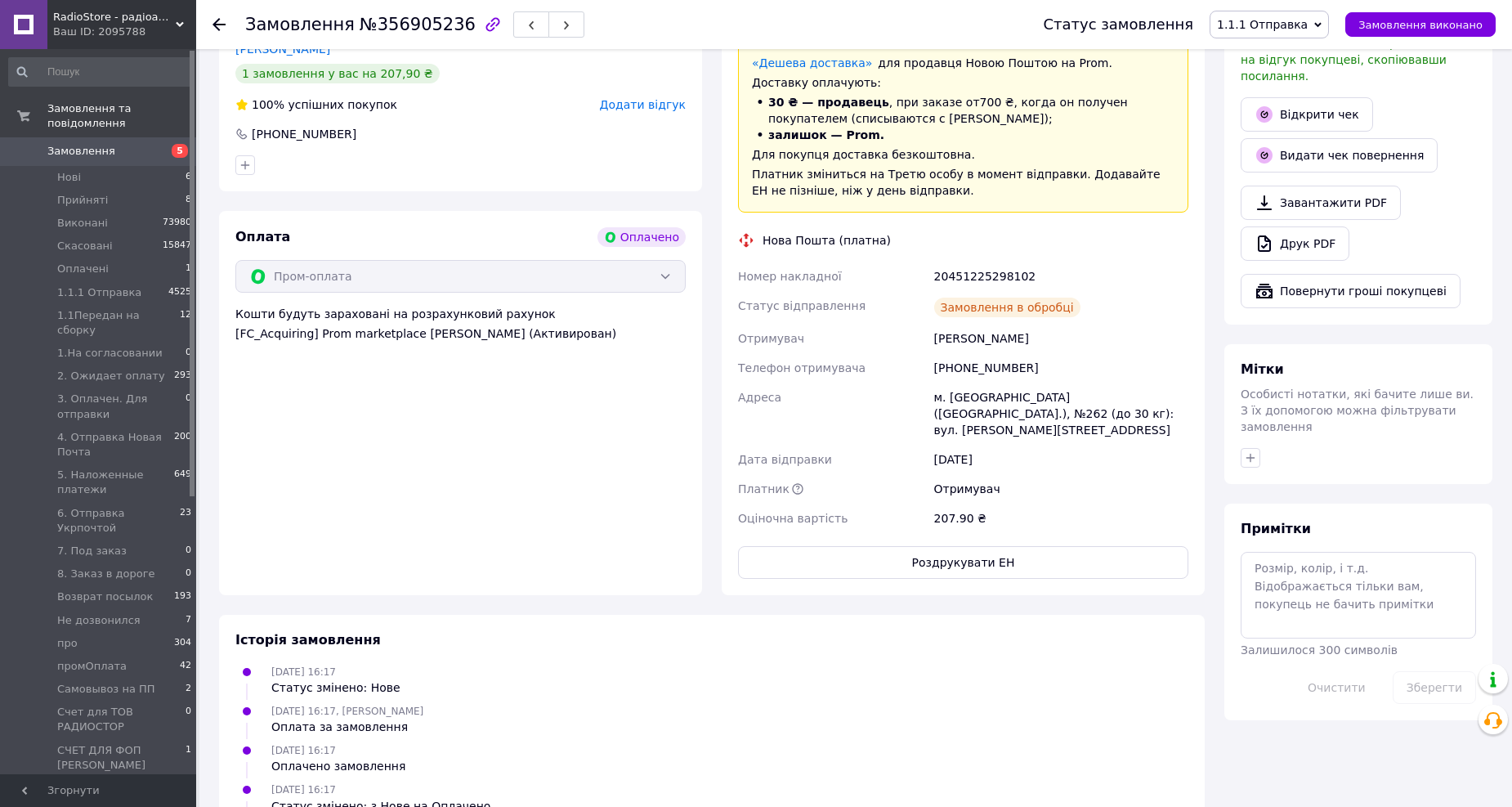
click at [952, 280] on div "20451225298102" at bounding box center [1061, 277] width 261 height 29
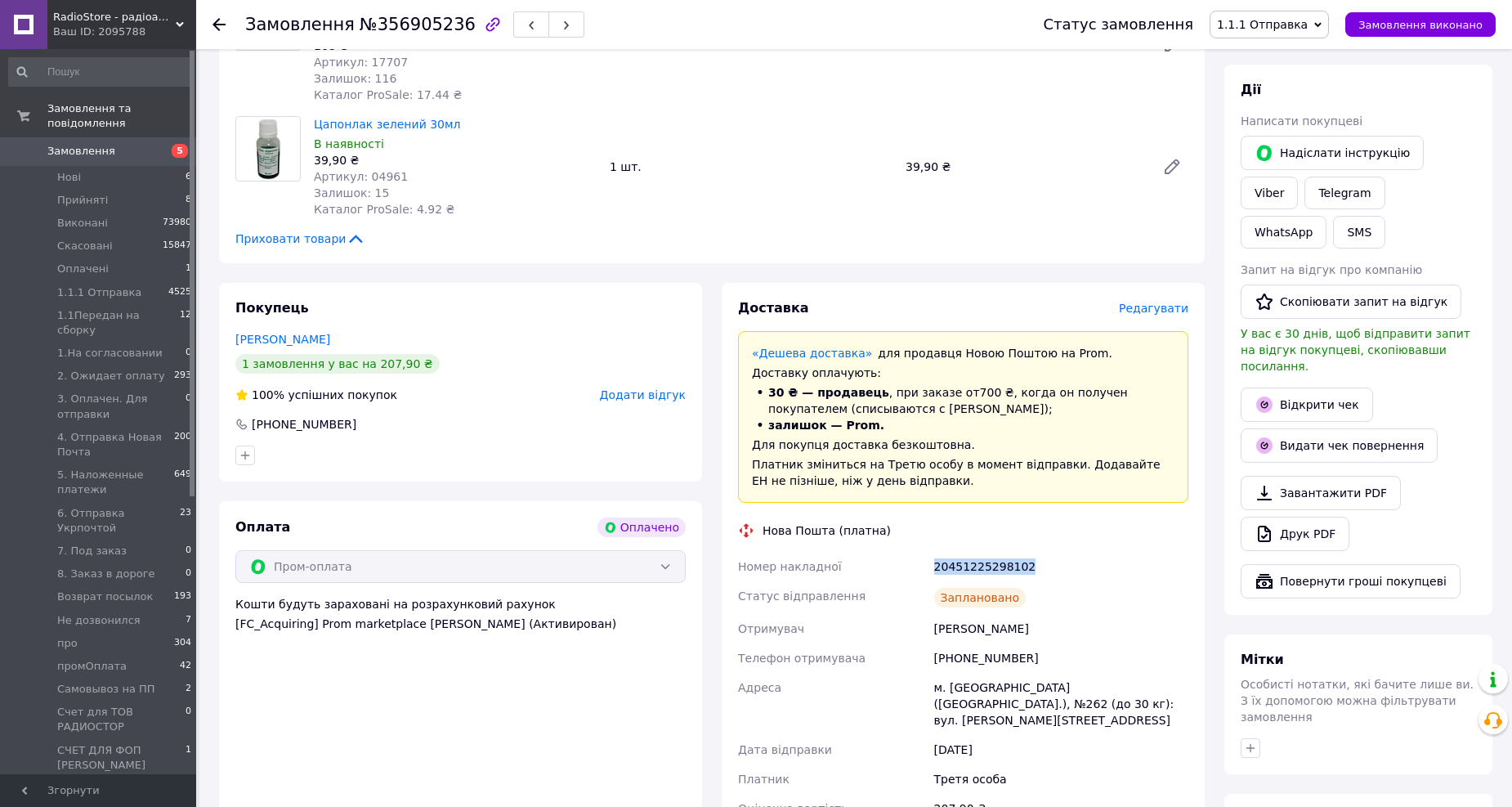
scroll to position [91, 0]
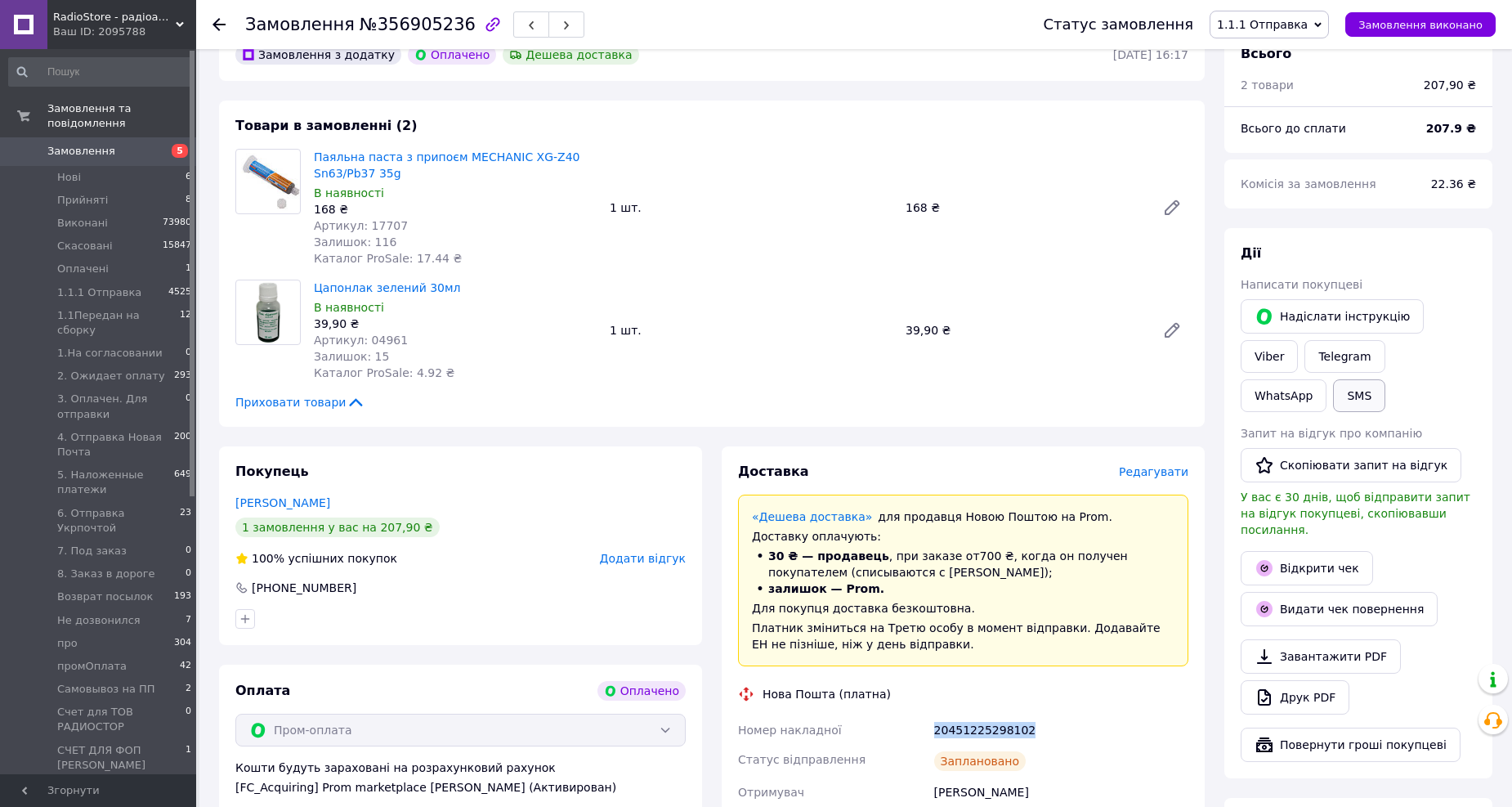
click at [1385, 379] on button "SMS" at bounding box center [1358, 396] width 52 height 33
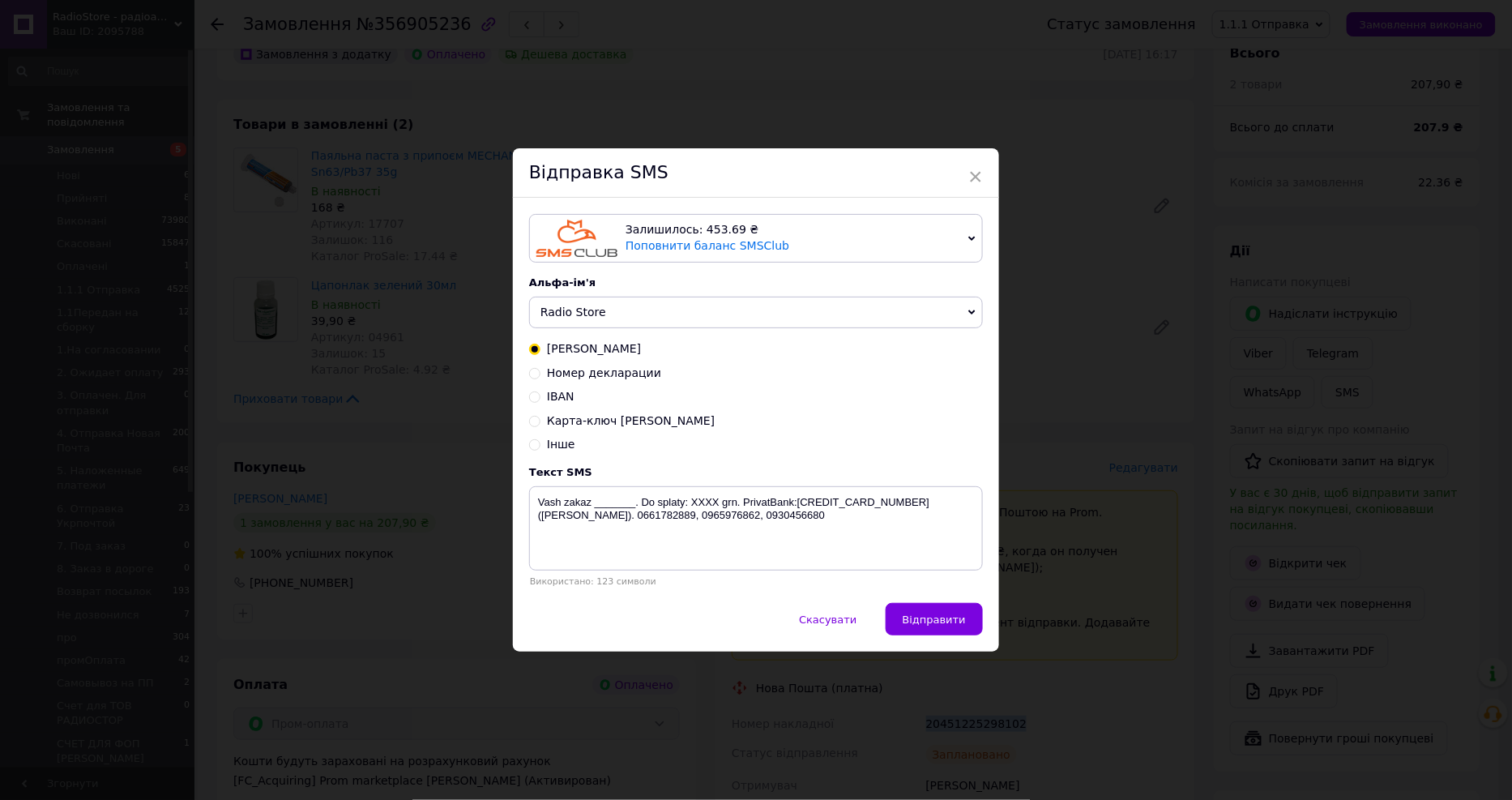
click at [605, 373] on span "Номер декларации" at bounding box center [604, 372] width 114 height 13
click at [540, 373] on input "Номер декларации" at bounding box center [535, 371] width 11 height 11
radio input "true"
radio input "false"
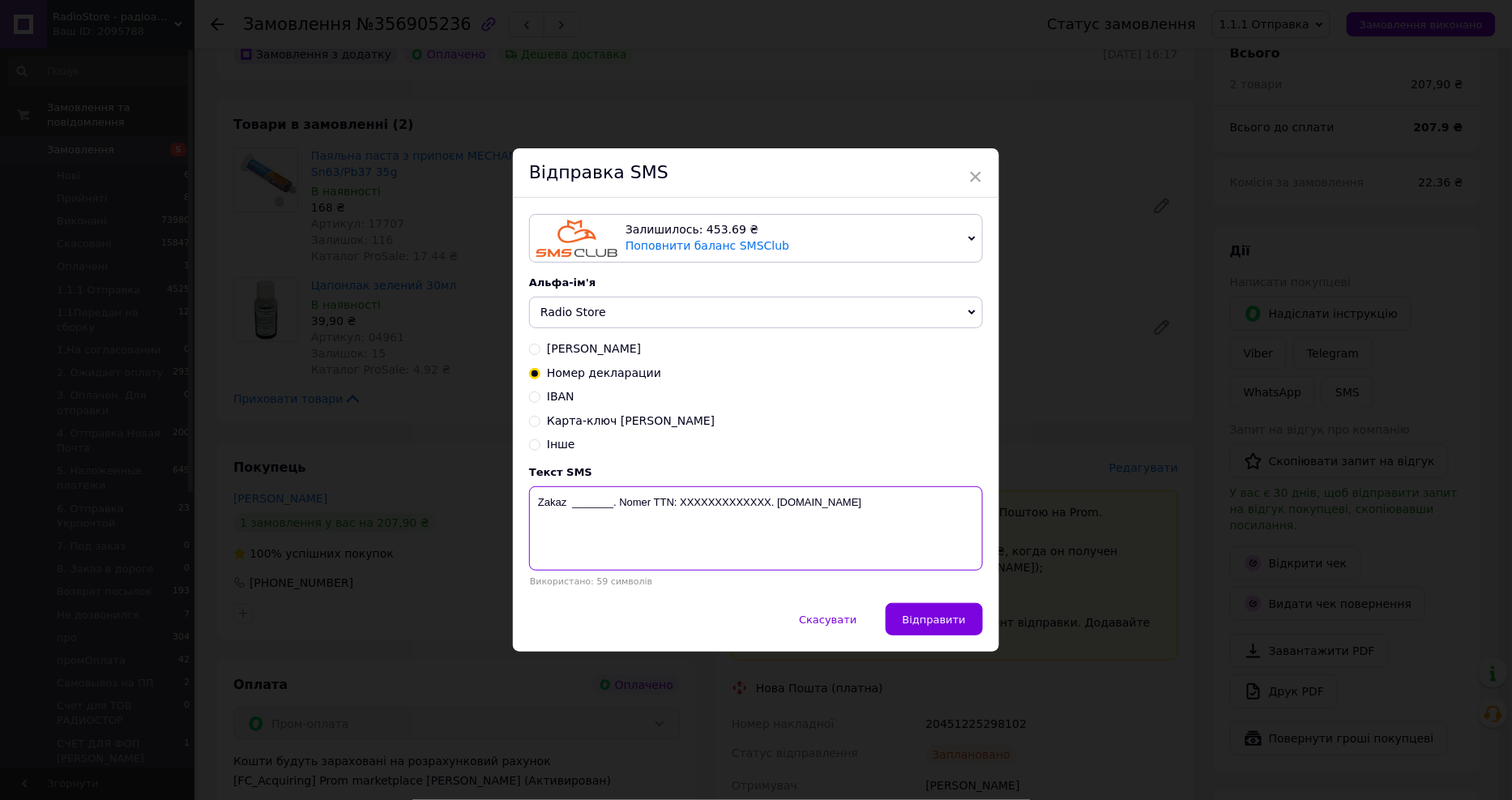
click at [710, 510] on textarea "Zakaz _______. Nomer TTN: XXXXXXXXXXXXX. radiostore.com.ua" at bounding box center [756, 528] width 454 height 84
paste textarea "20451225298102"
click at [593, 507] on textarea "Zakaz _______. Nomer TTN: 20451225298102. radiostore.com.ua" at bounding box center [756, 528] width 454 height 84
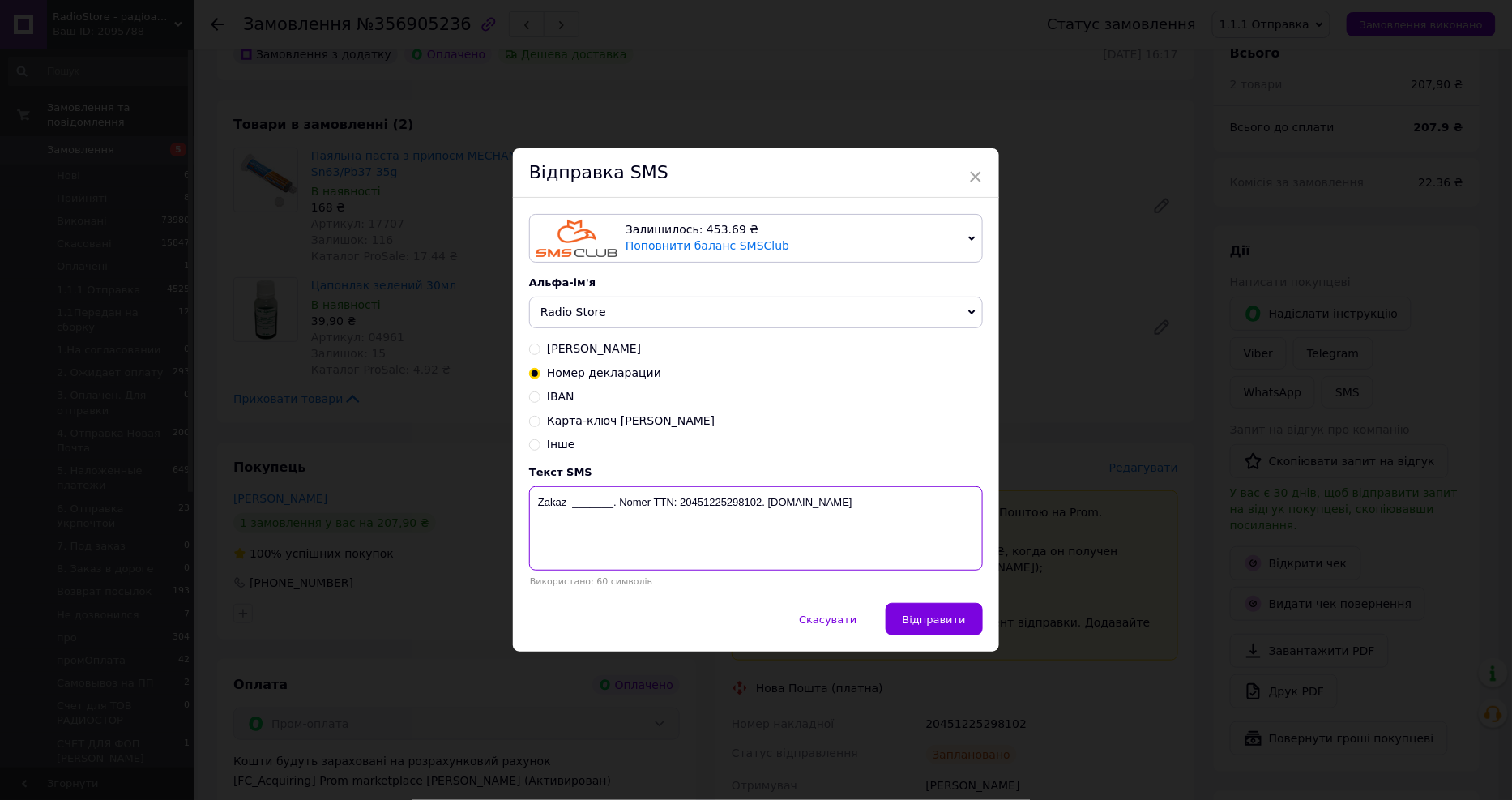
paste textarea "356905236"
type textarea "Zakaz 356905236. Nomer TTN: 20451225298102. radiostore.com.ua"
click at [943, 626] on span "Відправити" at bounding box center [934, 618] width 64 height 12
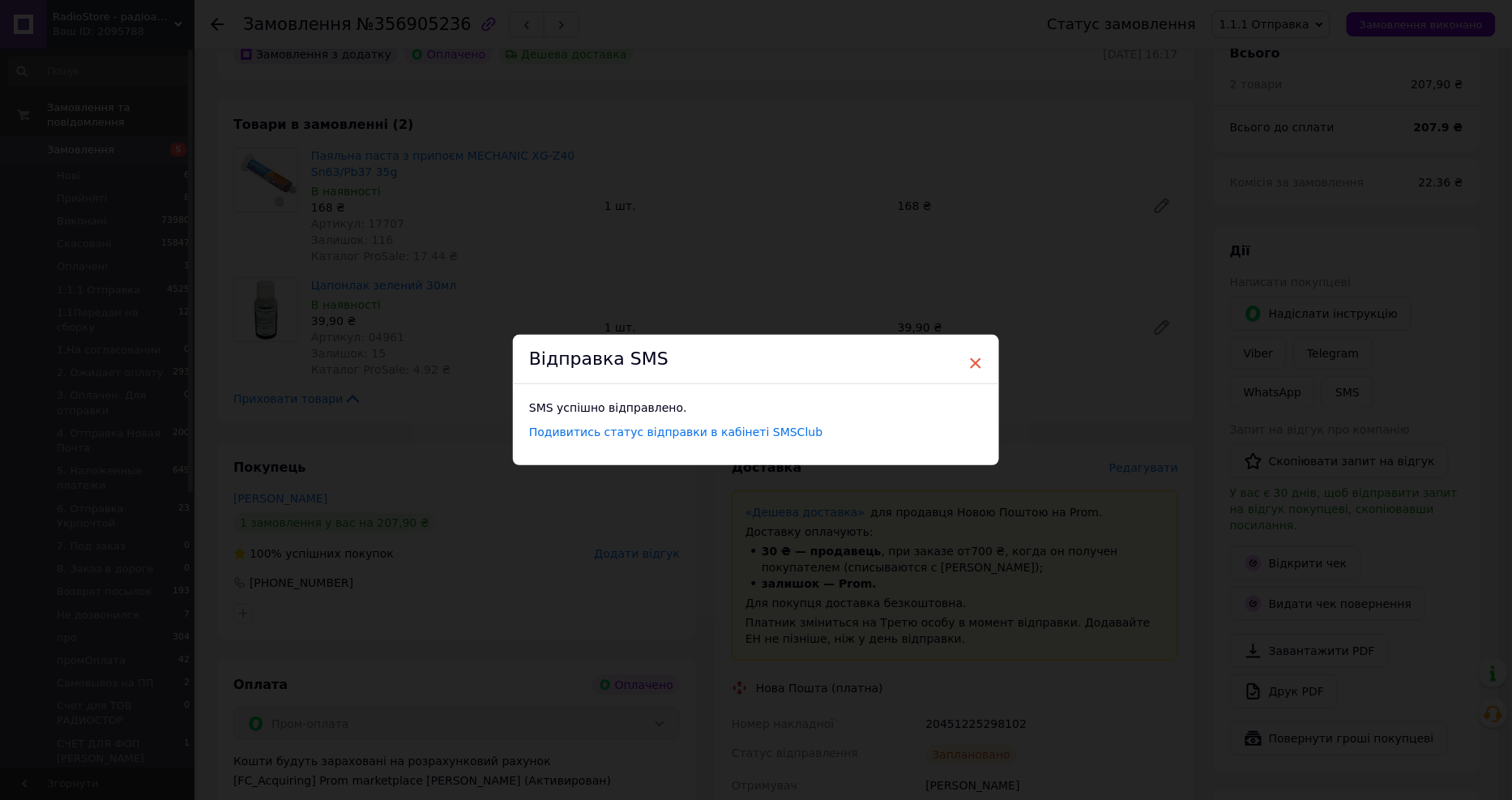
click at [973, 361] on span "×" at bounding box center [975, 363] width 15 height 27
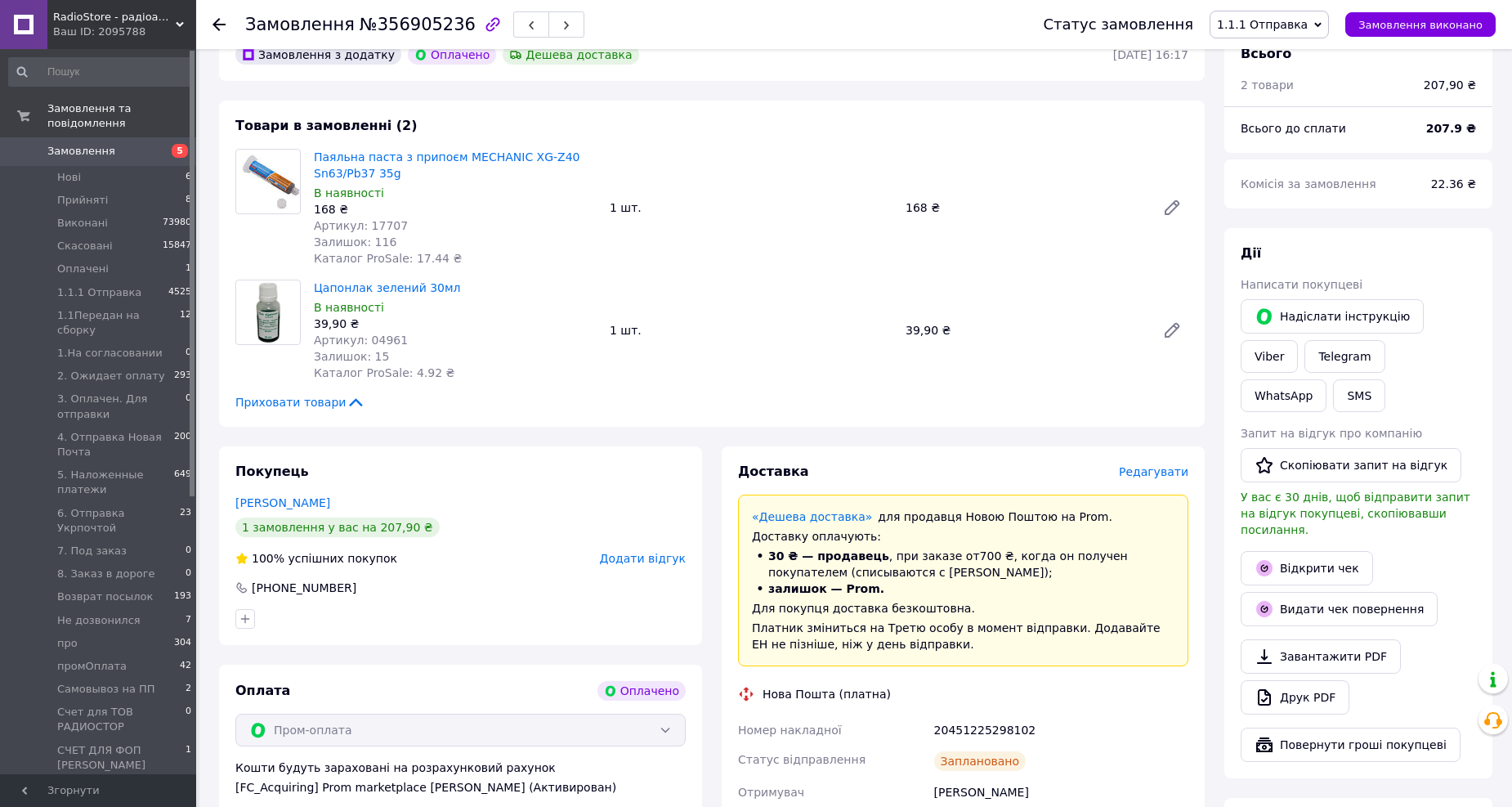
click at [221, 21] on icon at bounding box center [219, 25] width 13 height 13
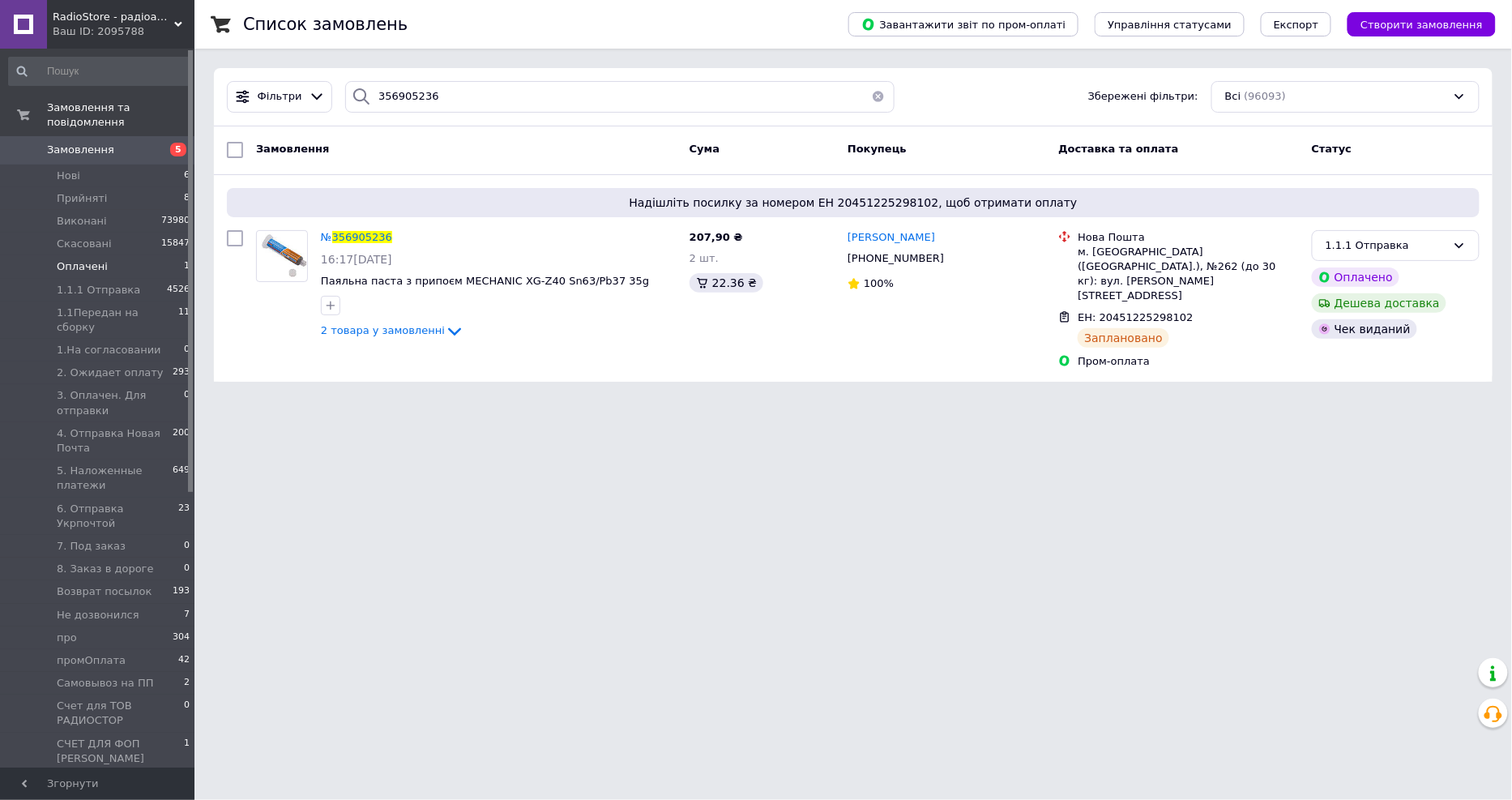
click at [79, 260] on span "Оплачені" at bounding box center [82, 267] width 51 height 15
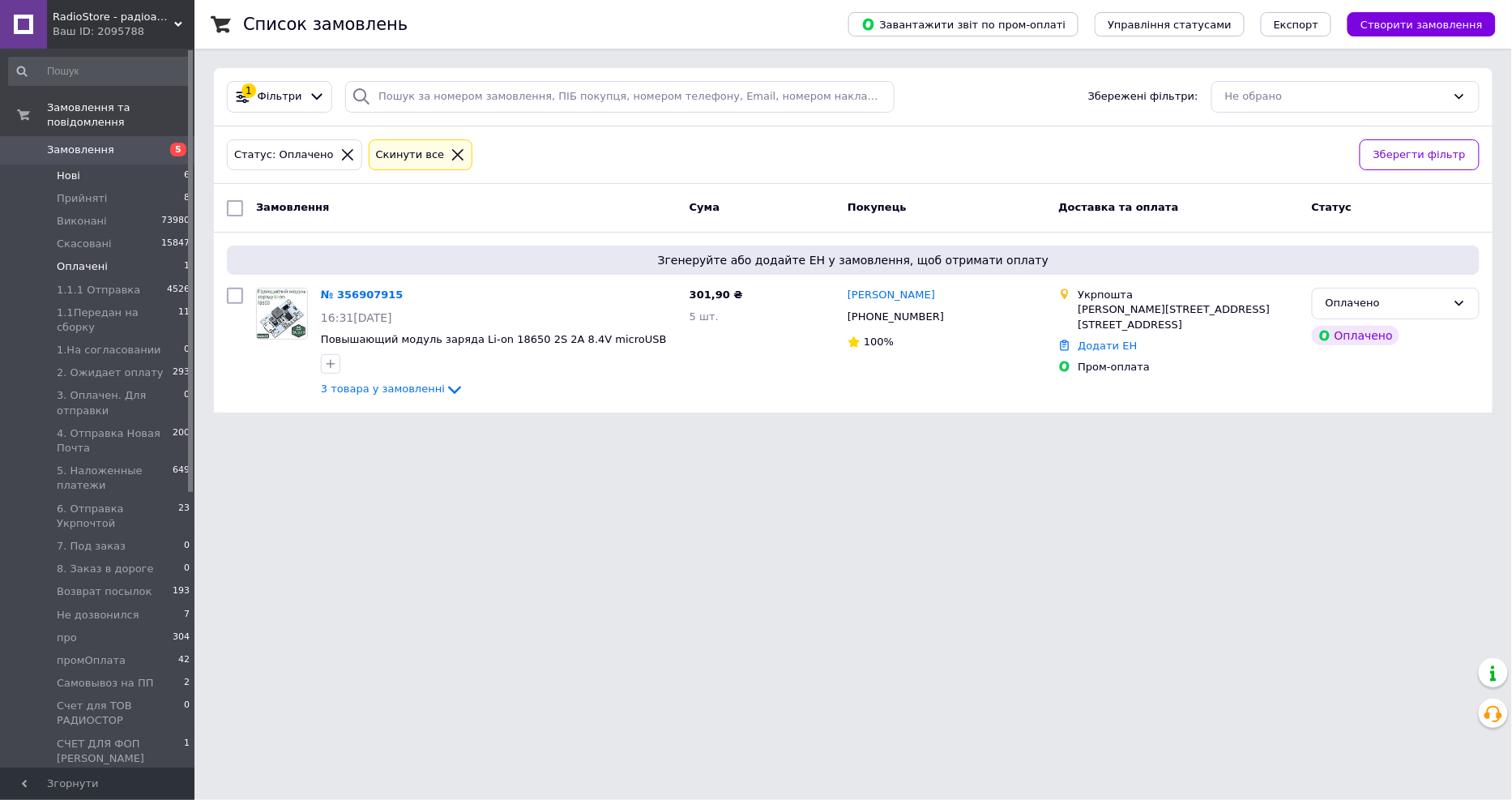
click at [93, 164] on li "Нові 6" at bounding box center [99, 175] width 199 height 23
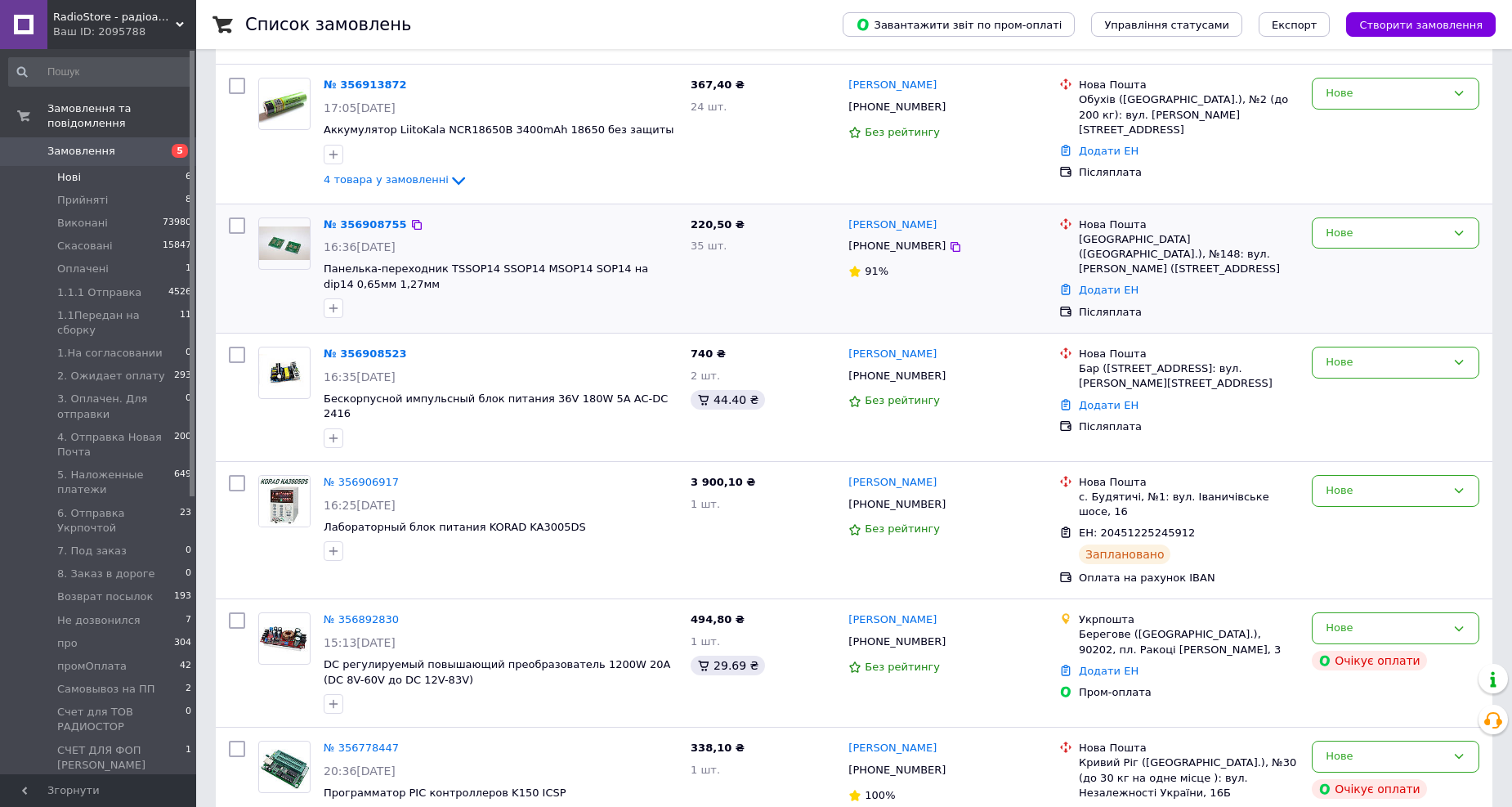
scroll to position [210, 0]
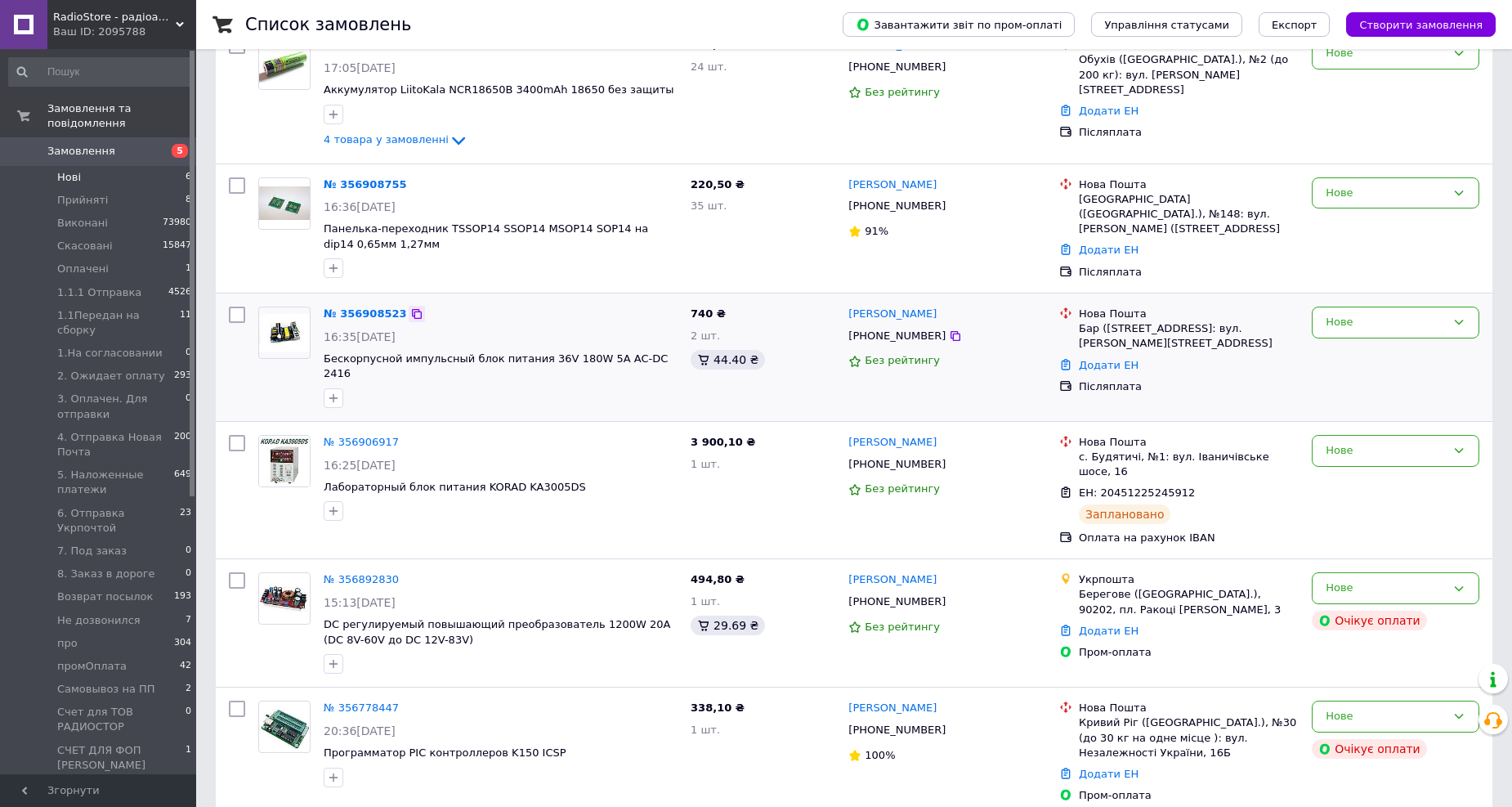
click at [410, 313] on icon at bounding box center [417, 313] width 13 height 13
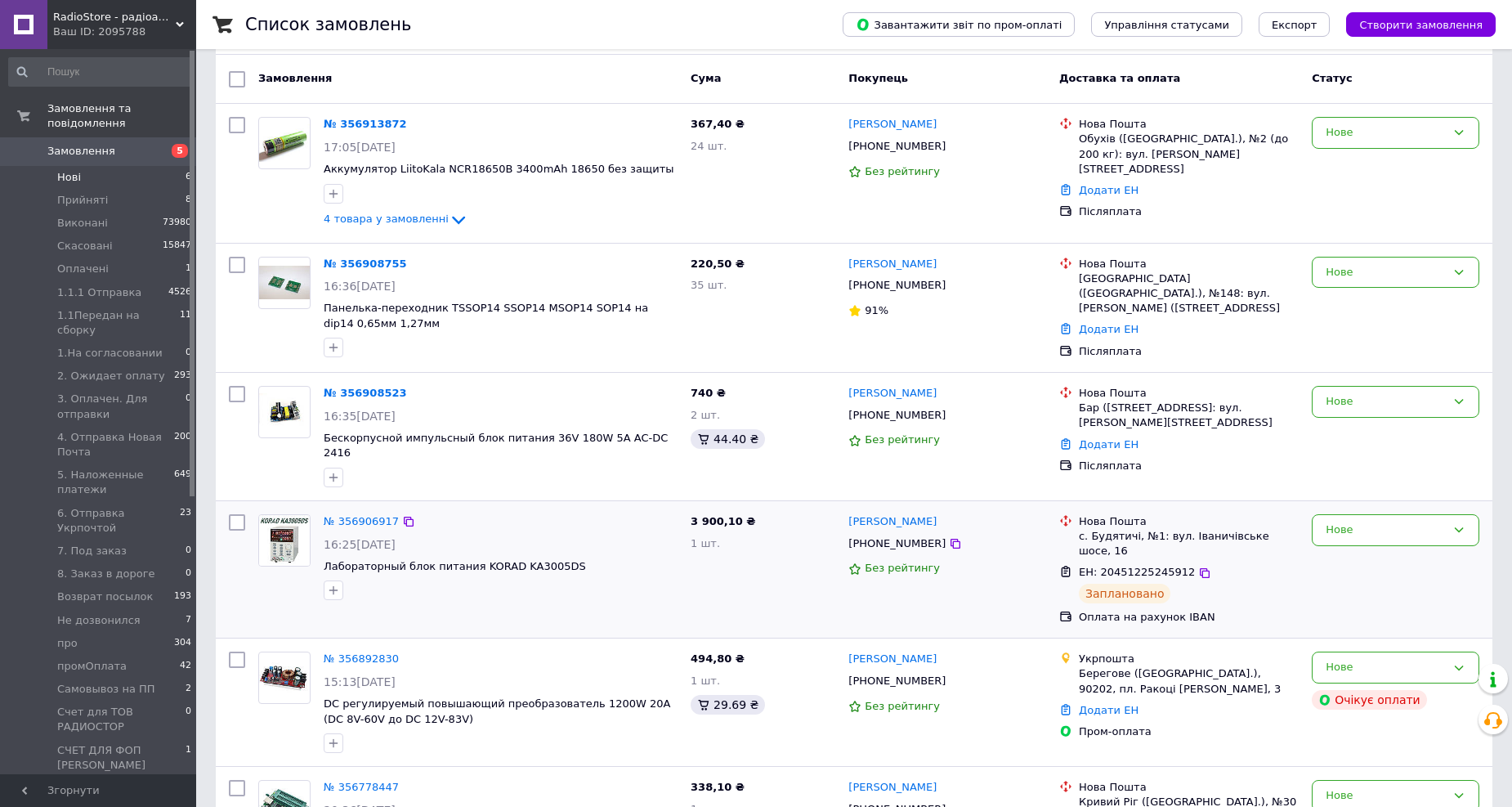
scroll to position [0, 0]
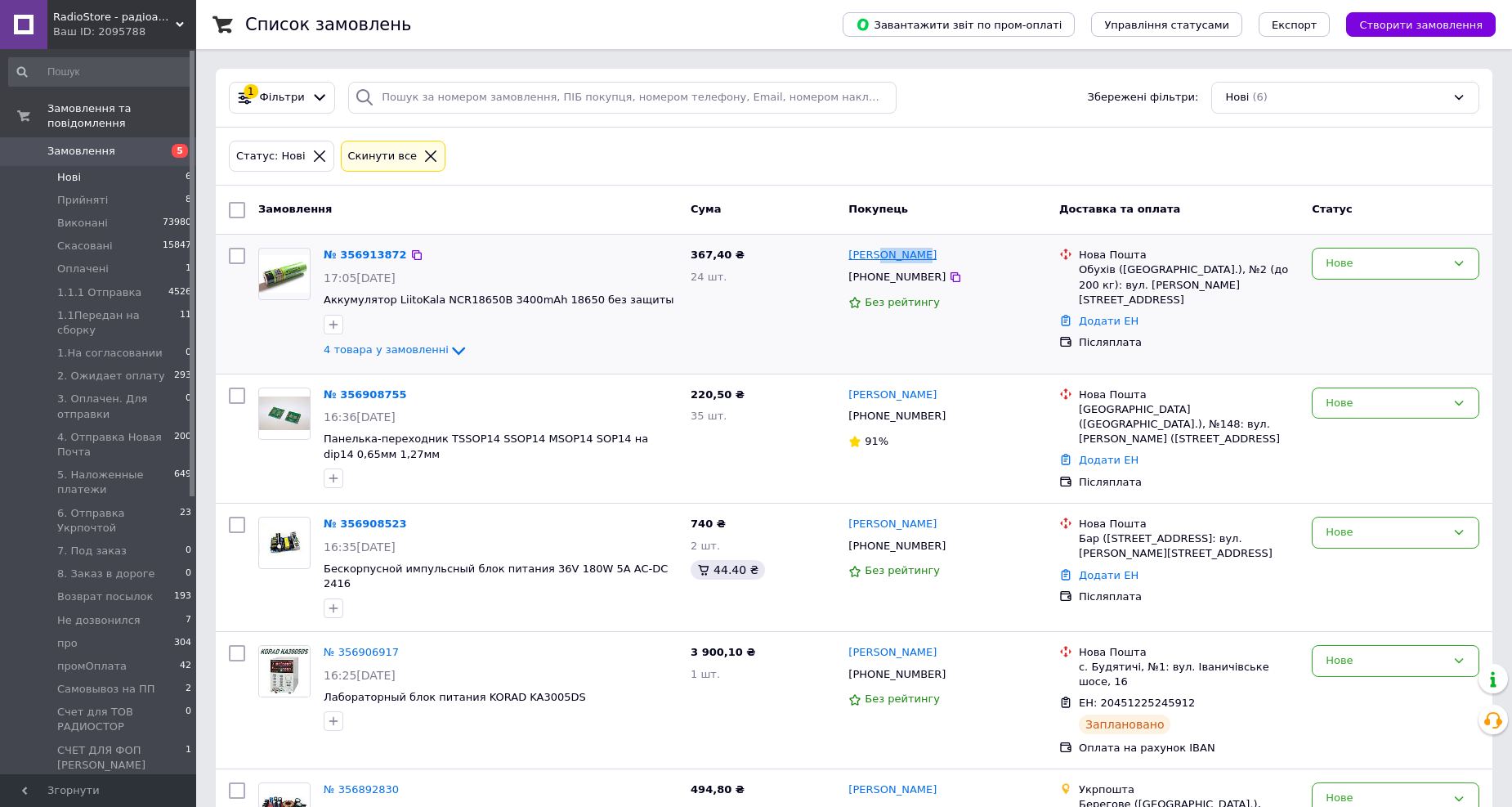
drag, startPoint x: 926, startPoint y: 257, endPoint x: 879, endPoint y: 254, distance: 47.1
click at [879, 254] on div "Роман Еранов" at bounding box center [946, 256] width 201 height 19
click at [1406, 256] on div "Нове" at bounding box center [1385, 263] width 120 height 17
click at [1373, 354] on li "1.1Передан на сборку" at bounding box center [1395, 356] width 166 height 30
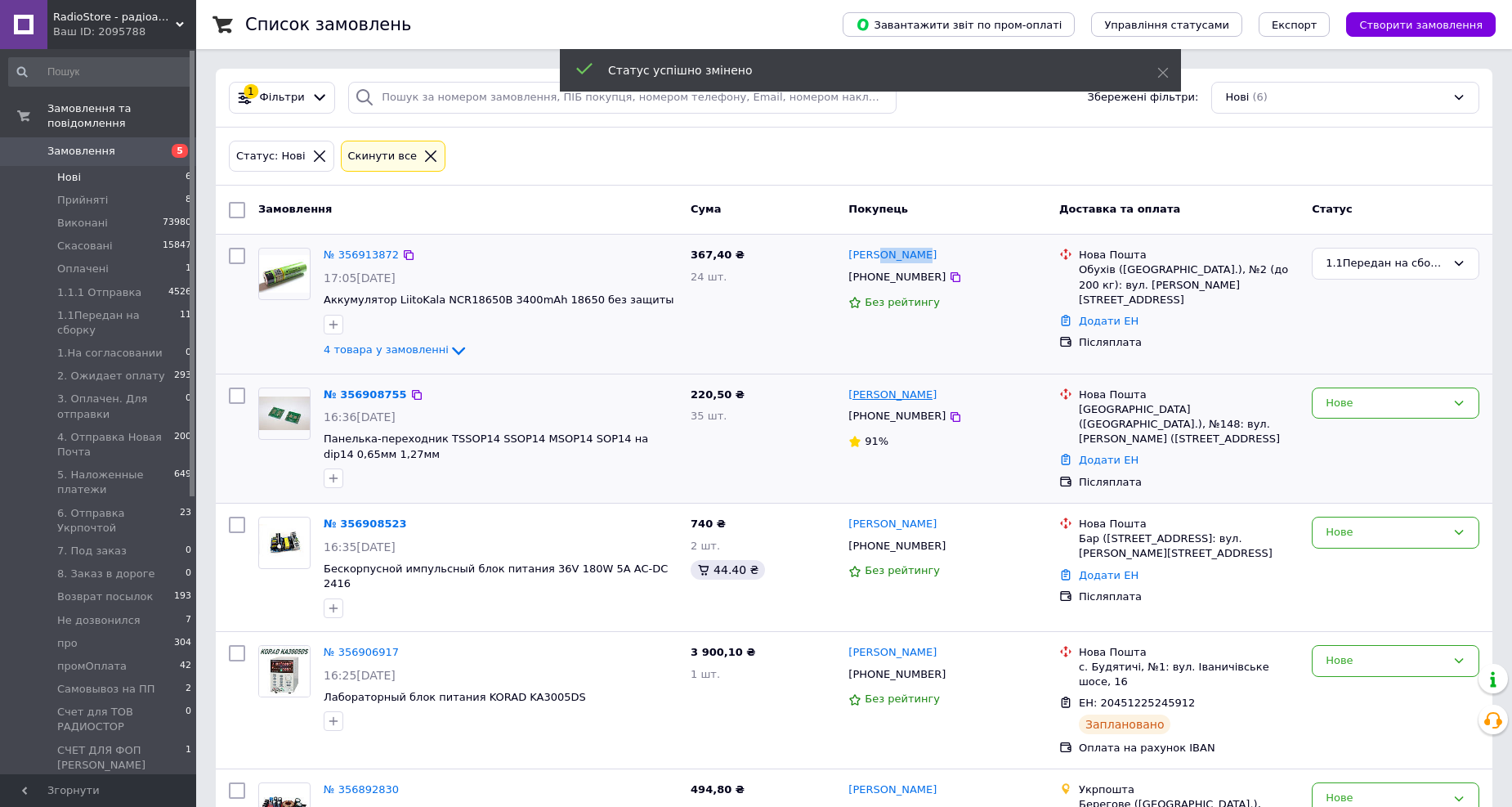
drag, startPoint x: 966, startPoint y: 393, endPoint x: 906, endPoint y: 395, distance: 60.0
click at [906, 395] on div "Володимир Пітель" at bounding box center [946, 395] width 201 height 19
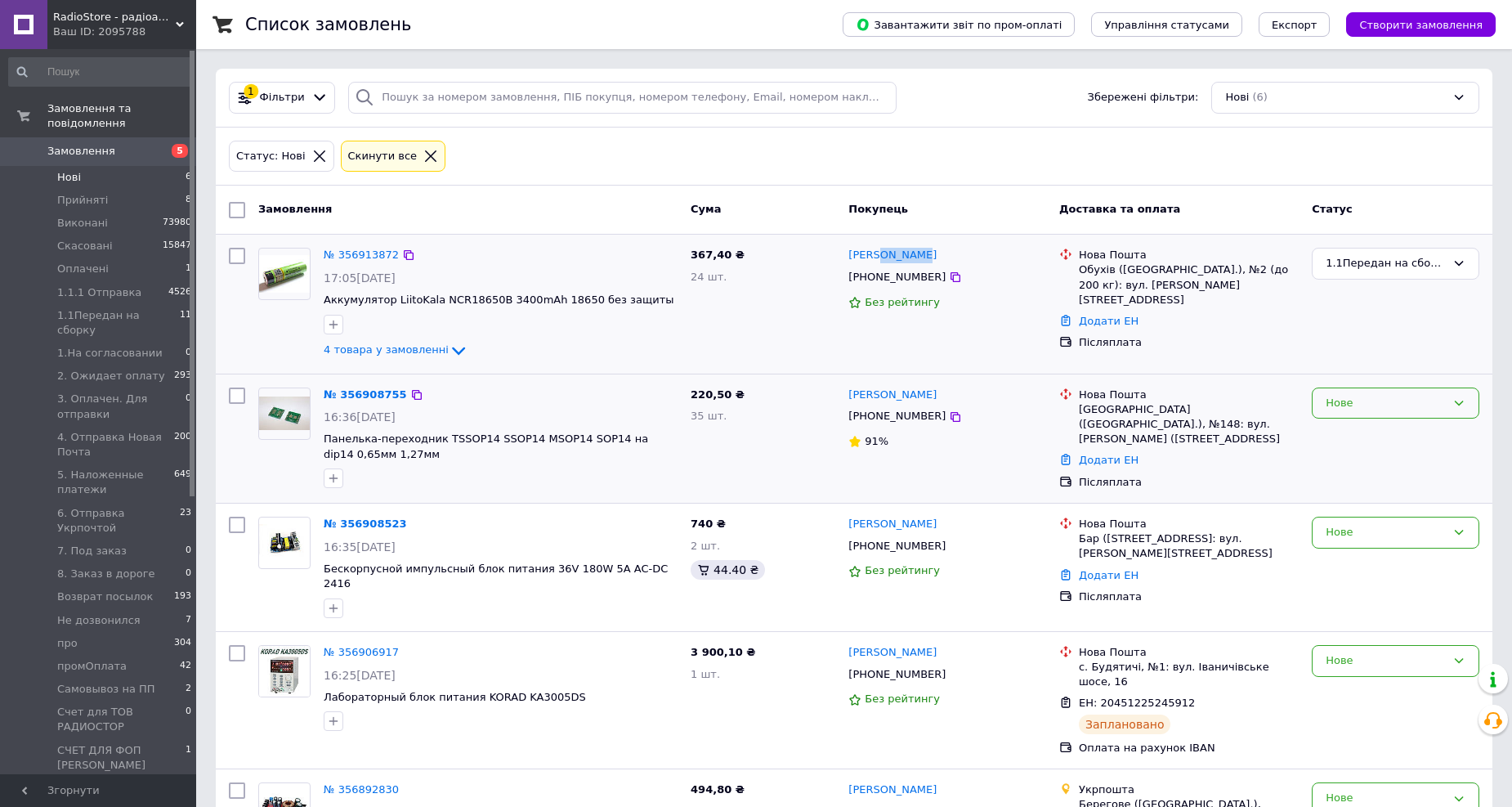
click at [1463, 406] on icon at bounding box center [1458, 403] width 13 height 13
click at [1394, 489] on li "1.1Передан на сборку" at bounding box center [1395, 496] width 166 height 30
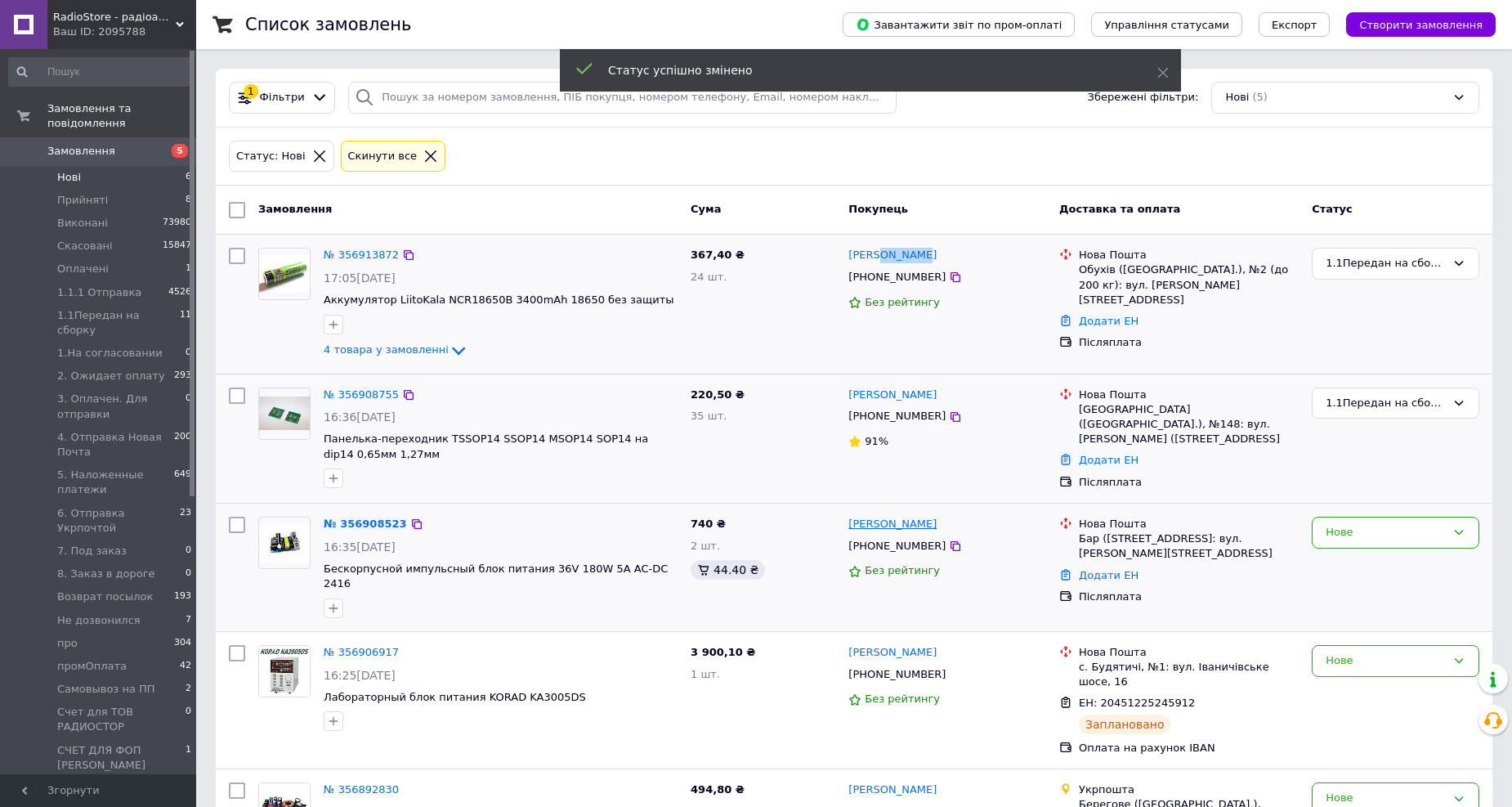
drag, startPoint x: 984, startPoint y: 529, endPoint x: 908, endPoint y: 527, distance: 76.0
click at [908, 527] on div "Володимир Дишкант" at bounding box center [946, 524] width 201 height 19
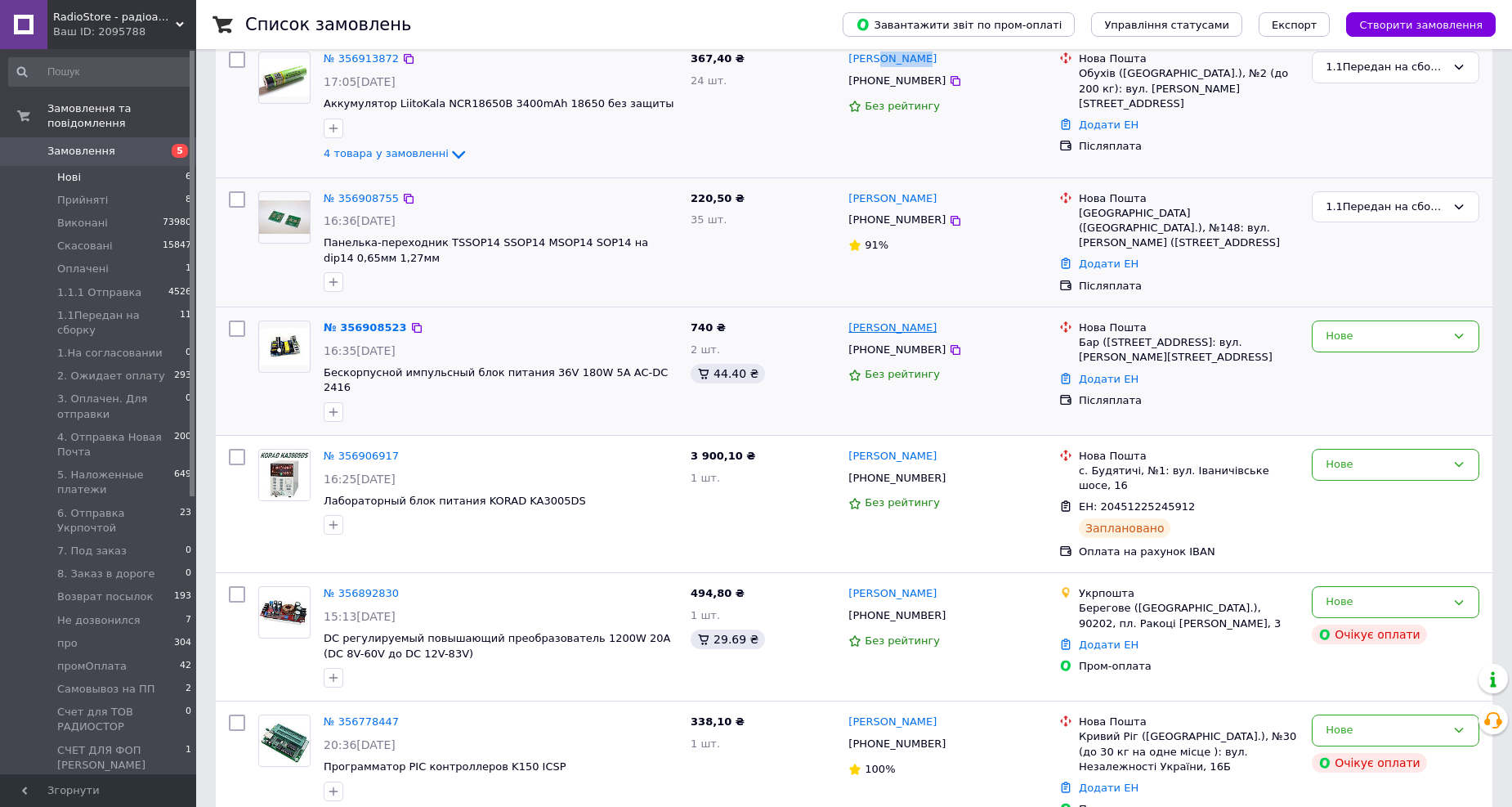
scroll to position [210, 0]
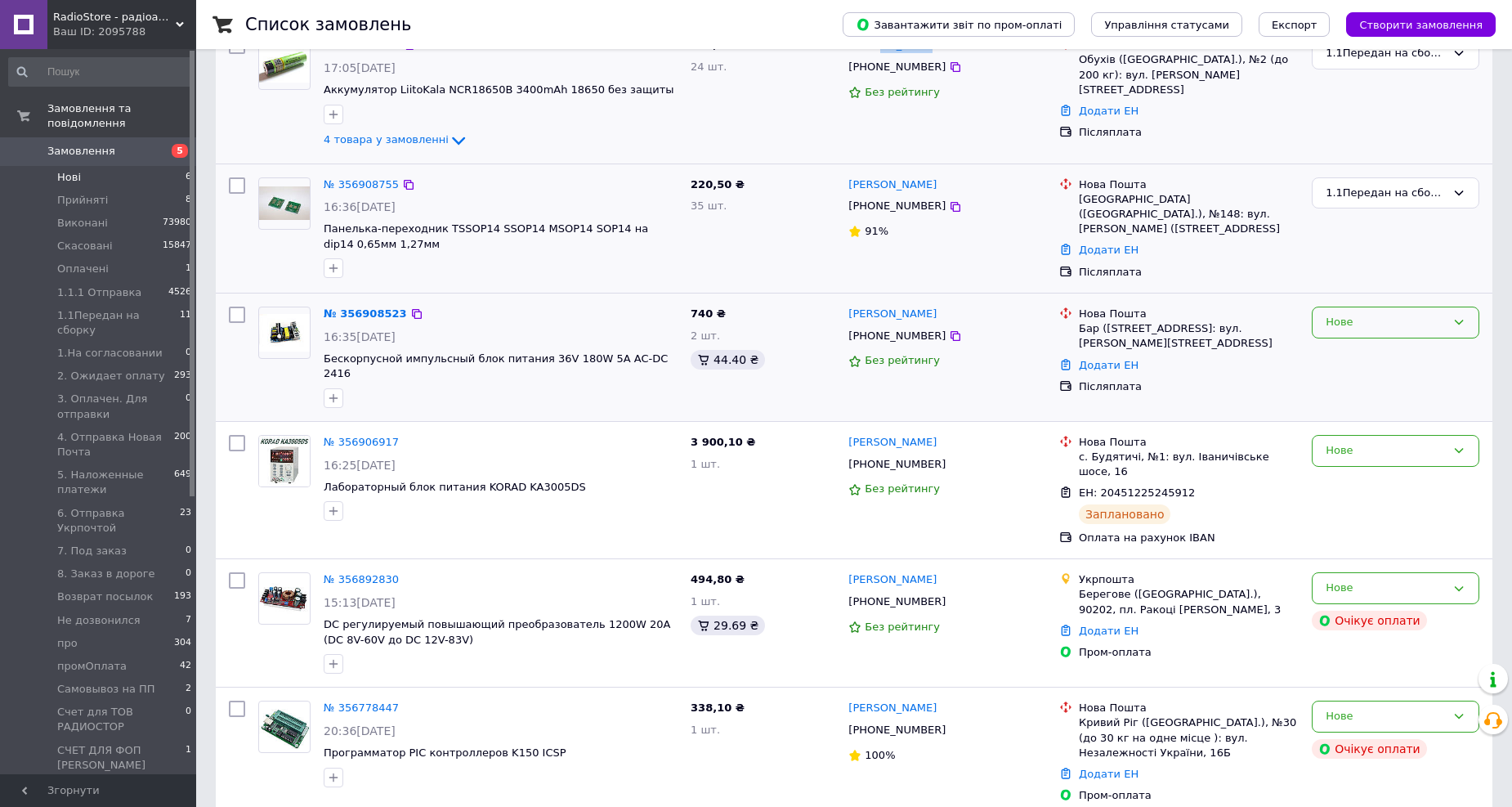
click at [1359, 311] on div "Нове" at bounding box center [1395, 322] width 168 height 32
click at [1365, 410] on li "1.1Передан на сборку" at bounding box center [1395, 414] width 166 height 30
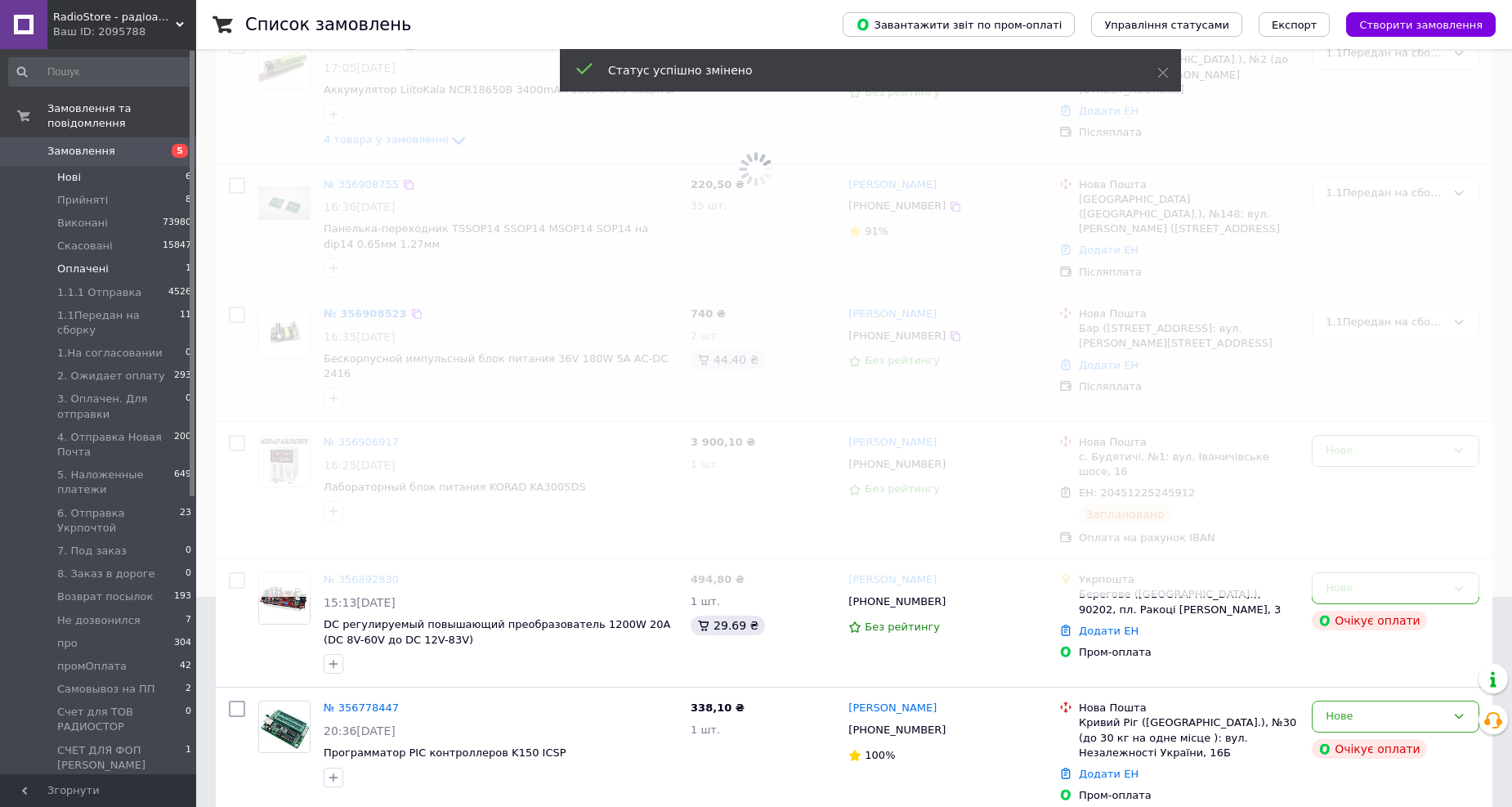
click at [88, 262] on span "Оплачені" at bounding box center [82, 269] width 51 height 15
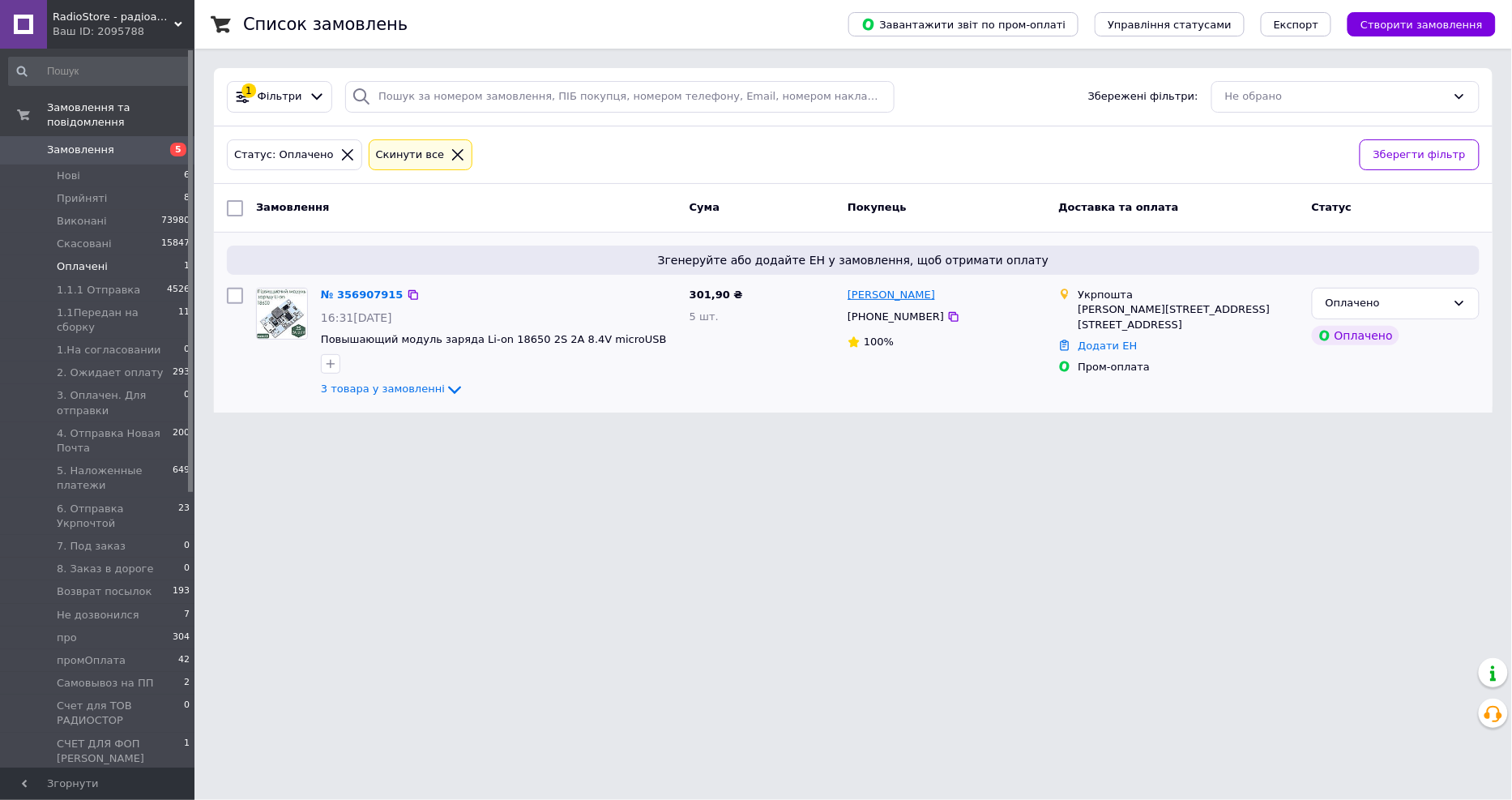
drag, startPoint x: 958, startPoint y: 297, endPoint x: 880, endPoint y: 301, distance: 78.1
click at [880, 301] on div "Леонід Придибайло" at bounding box center [945, 295] width 201 height 19
click at [1439, 304] on div "Оплачено" at bounding box center [1386, 303] width 121 height 17
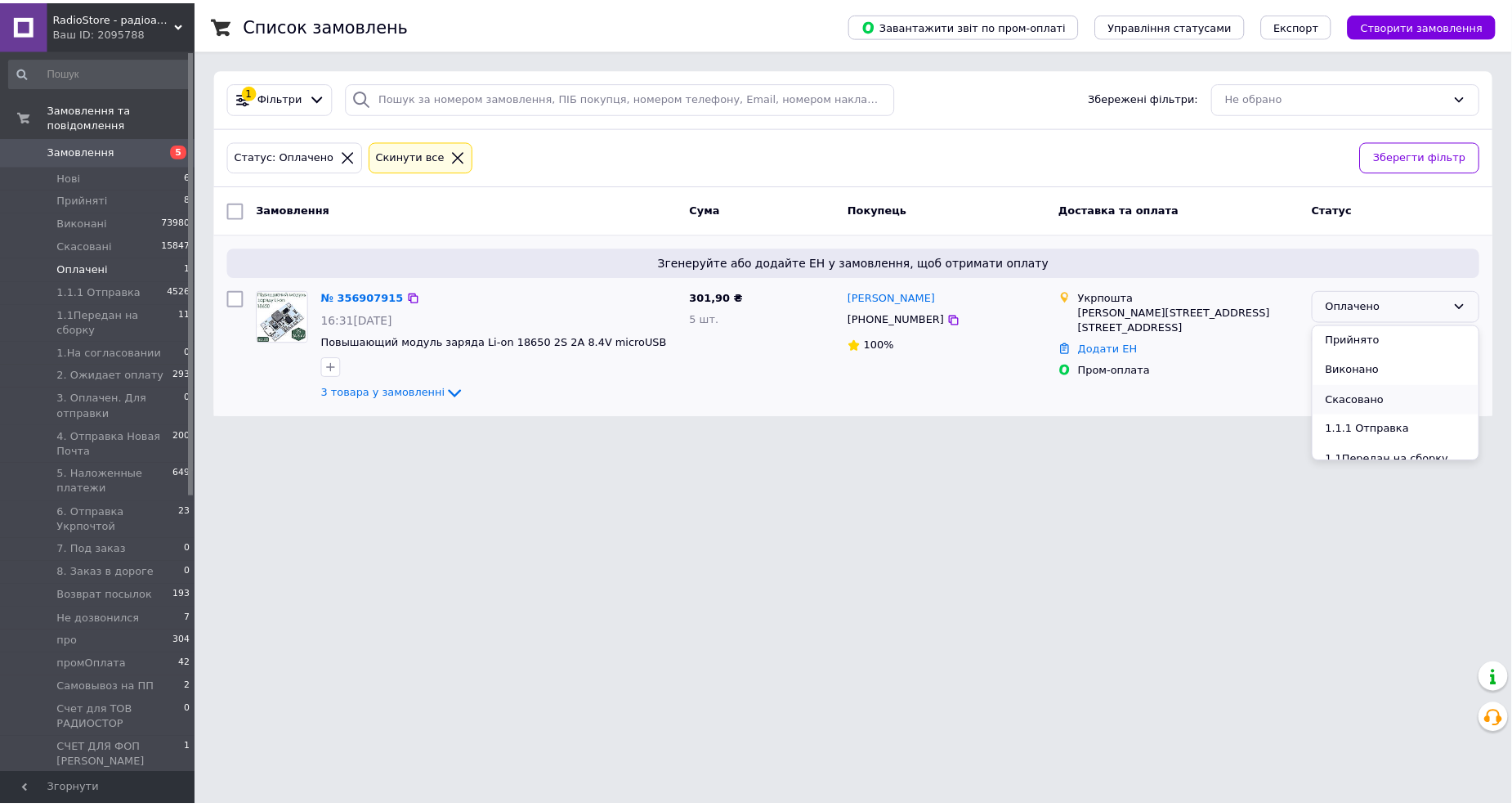
scroll to position [91, 0]
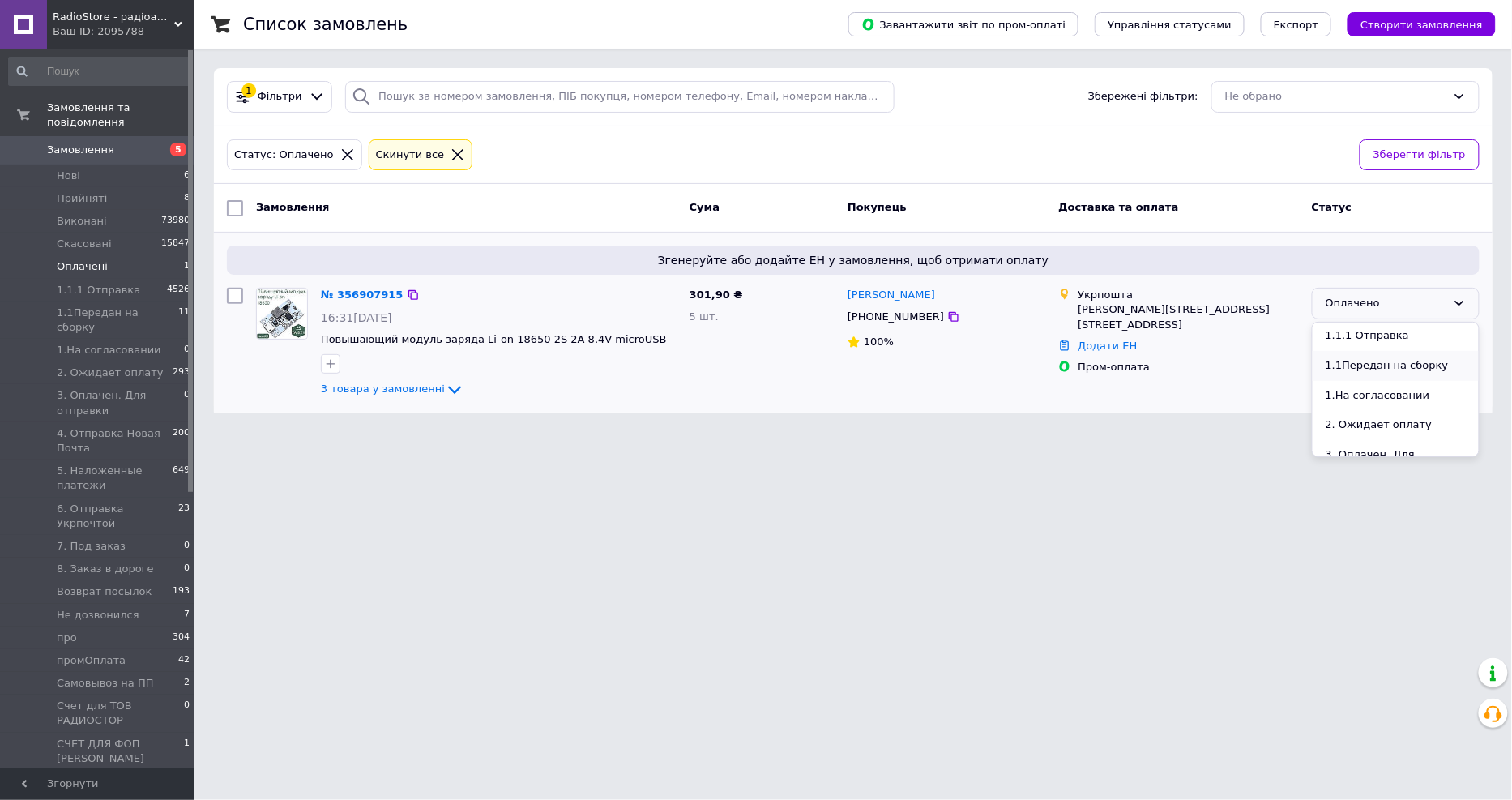
click at [1402, 366] on li "1.1Передан на сборку" at bounding box center [1395, 365] width 166 height 30
click at [84, 164] on li "Нові 6" at bounding box center [99, 175] width 199 height 23
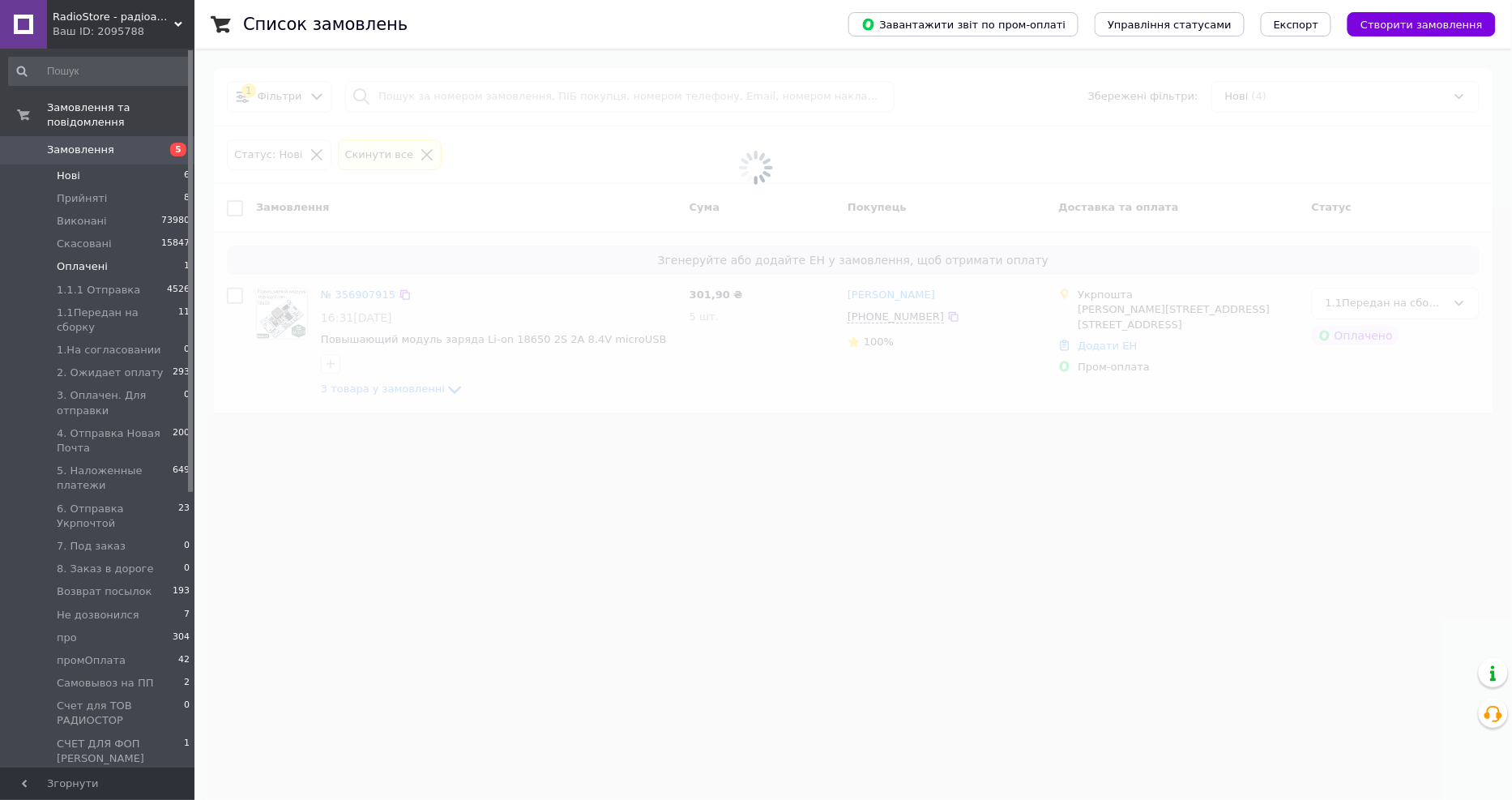
click at [74, 260] on span "Оплачені" at bounding box center [82, 267] width 51 height 15
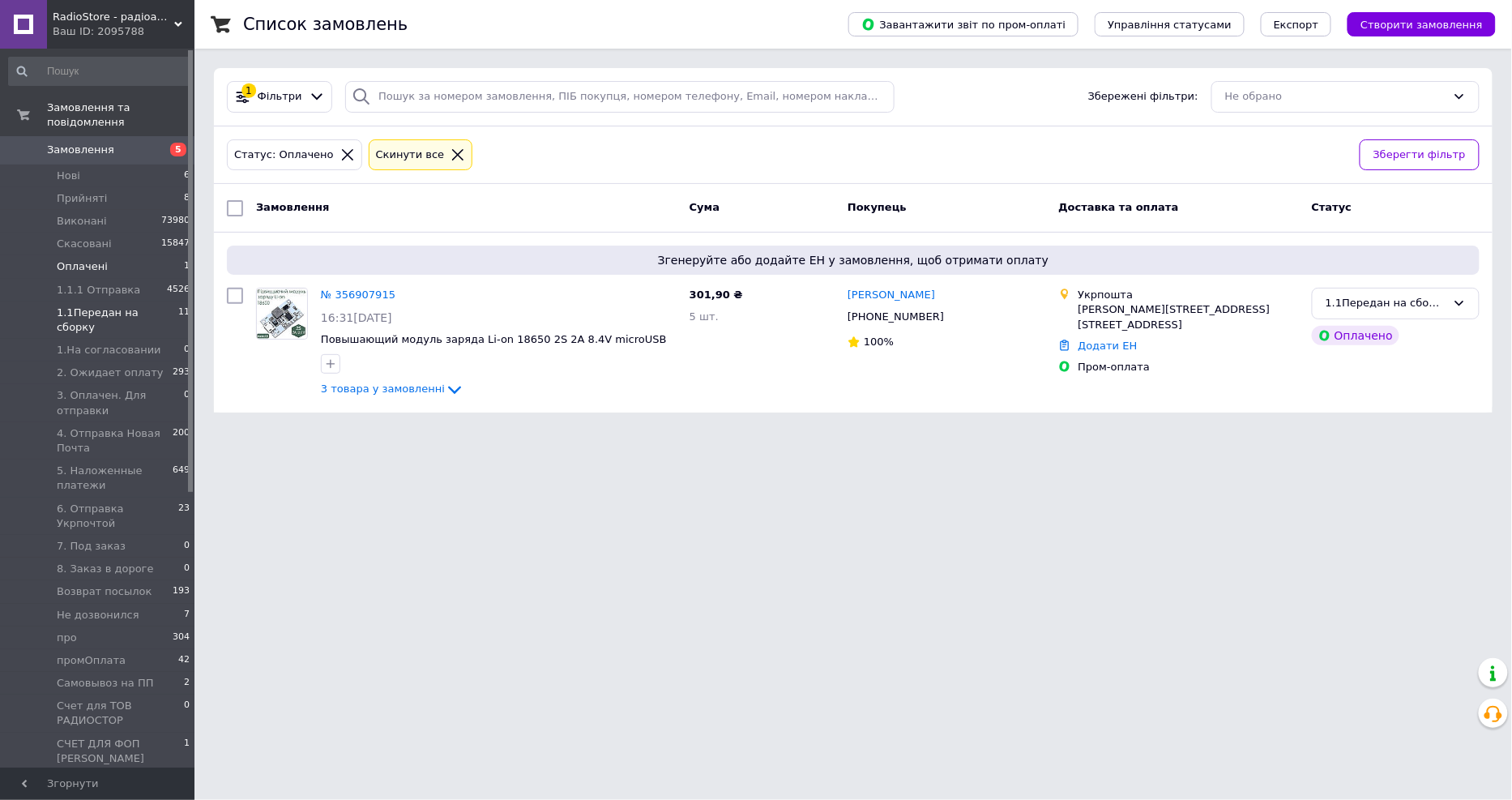
click at [136, 305] on span "1.1Передан на сборку" at bounding box center [117, 320] width 122 height 29
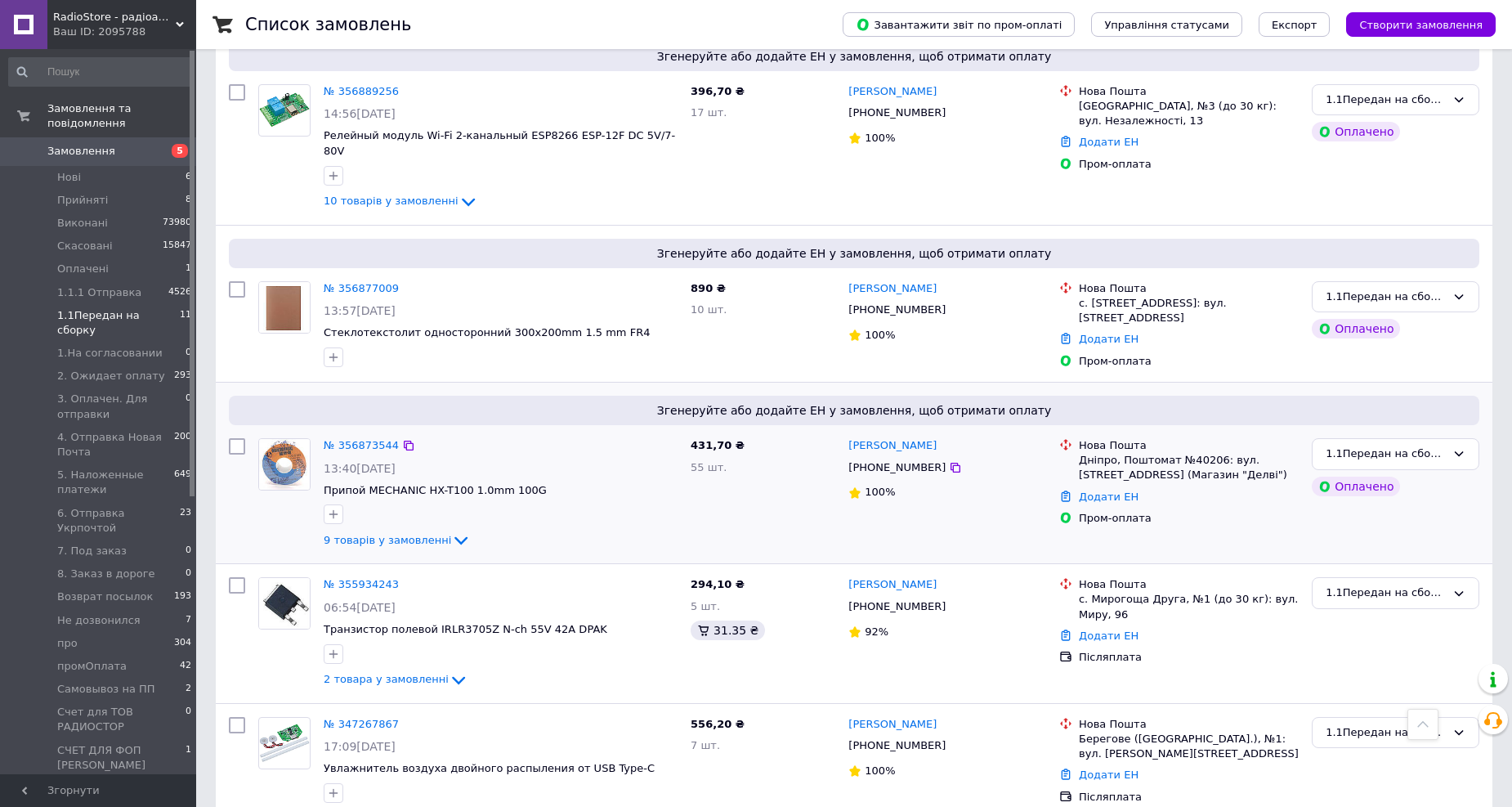
scroll to position [1464, 0]
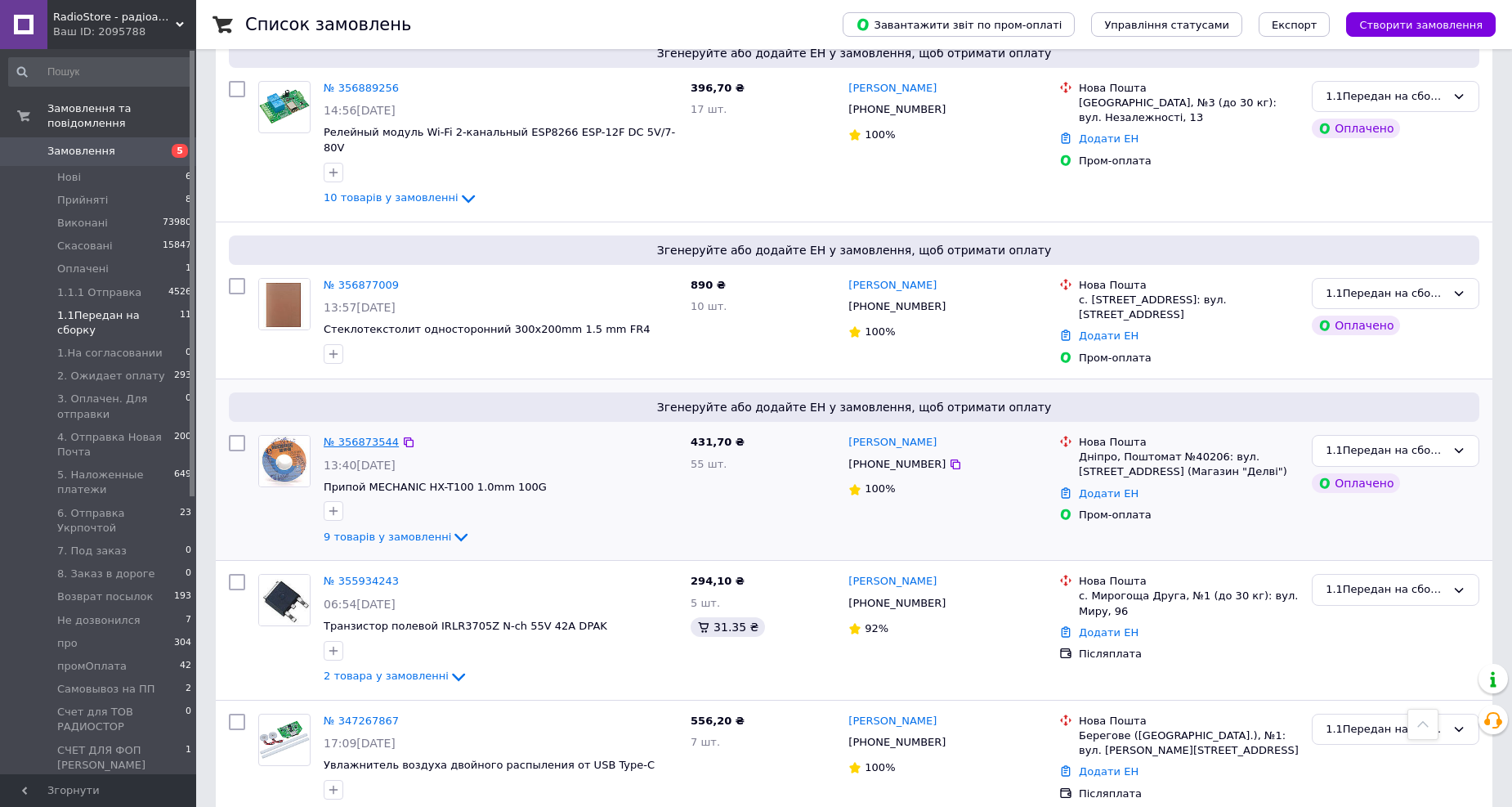
click at [345, 436] on link "№ 356873544" at bounding box center [361, 442] width 75 height 12
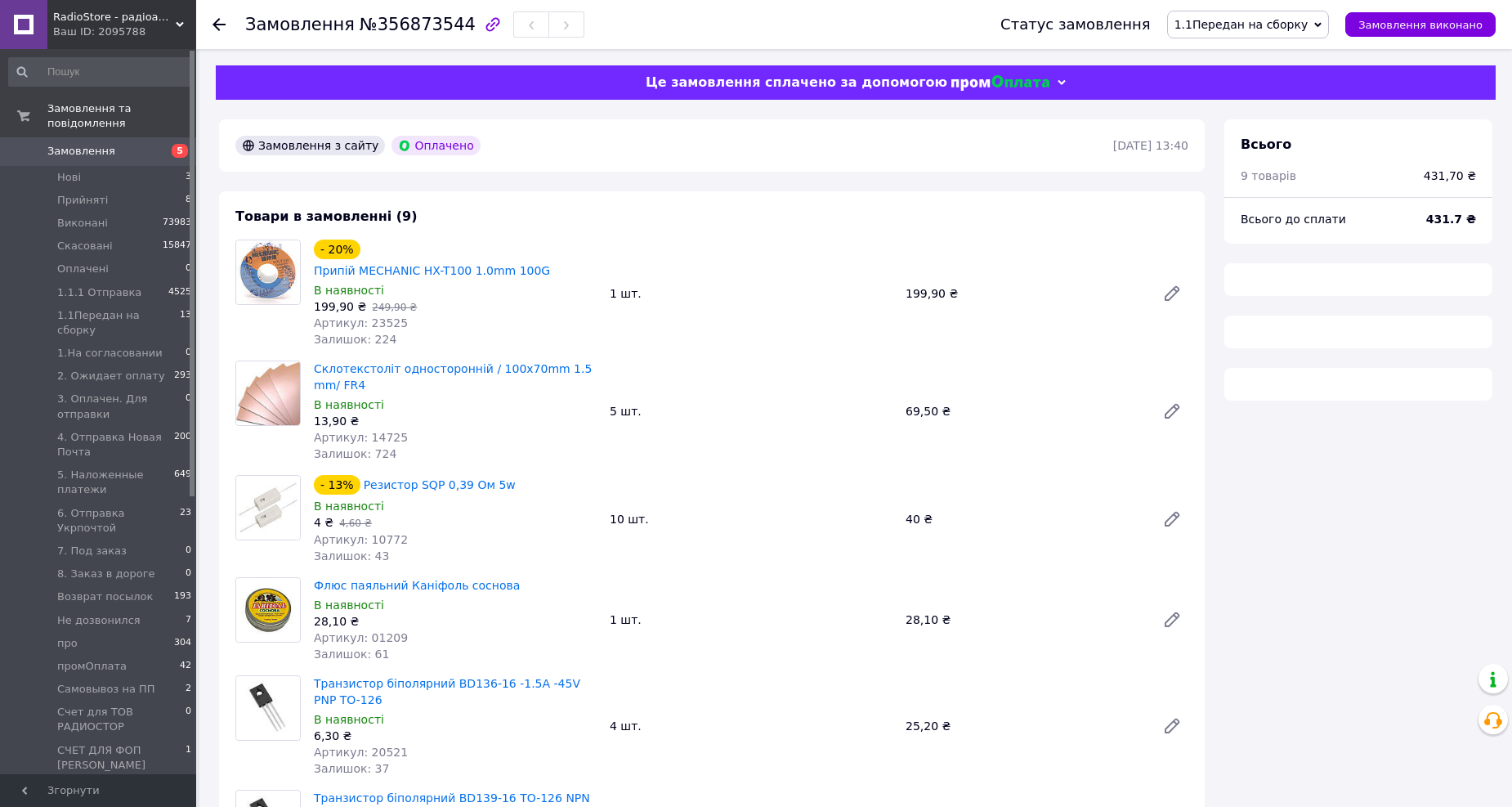
click at [1292, 19] on span "1.1Передан на сборку" at bounding box center [1240, 25] width 133 height 13
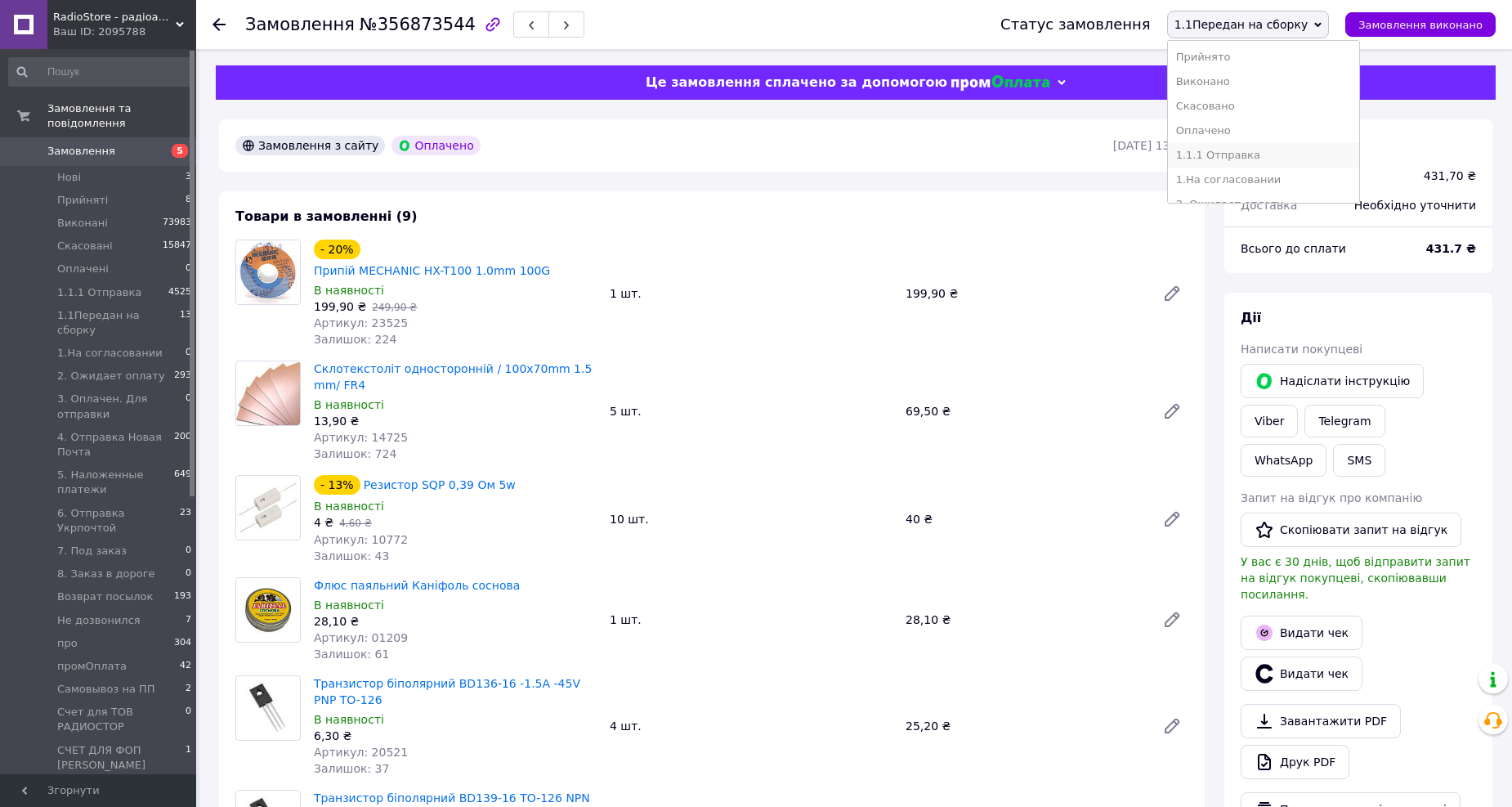
click at [1258, 156] on li "1.1.1 Отправка" at bounding box center [1264, 155] width 192 height 25
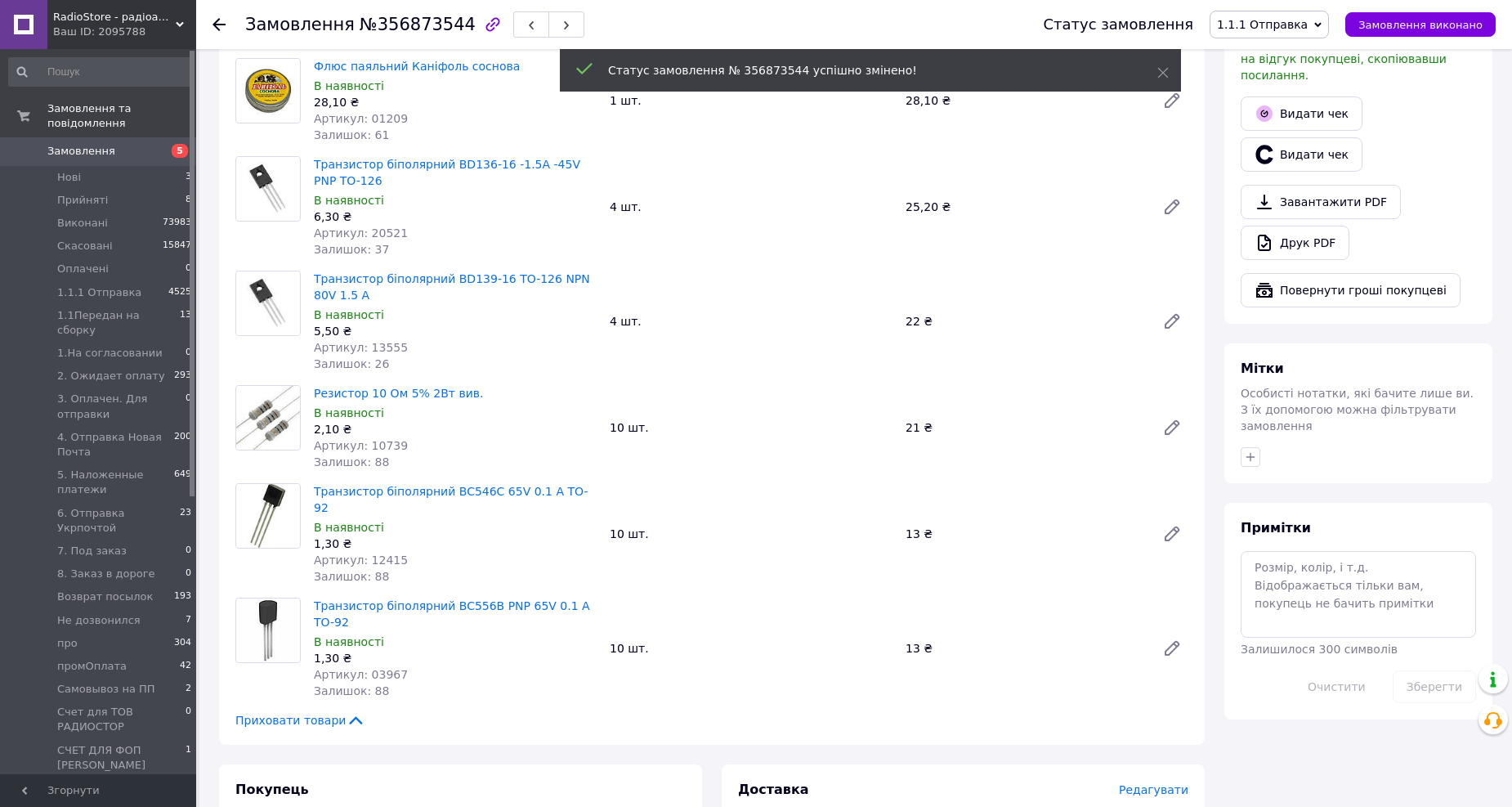
scroll to position [453, 0]
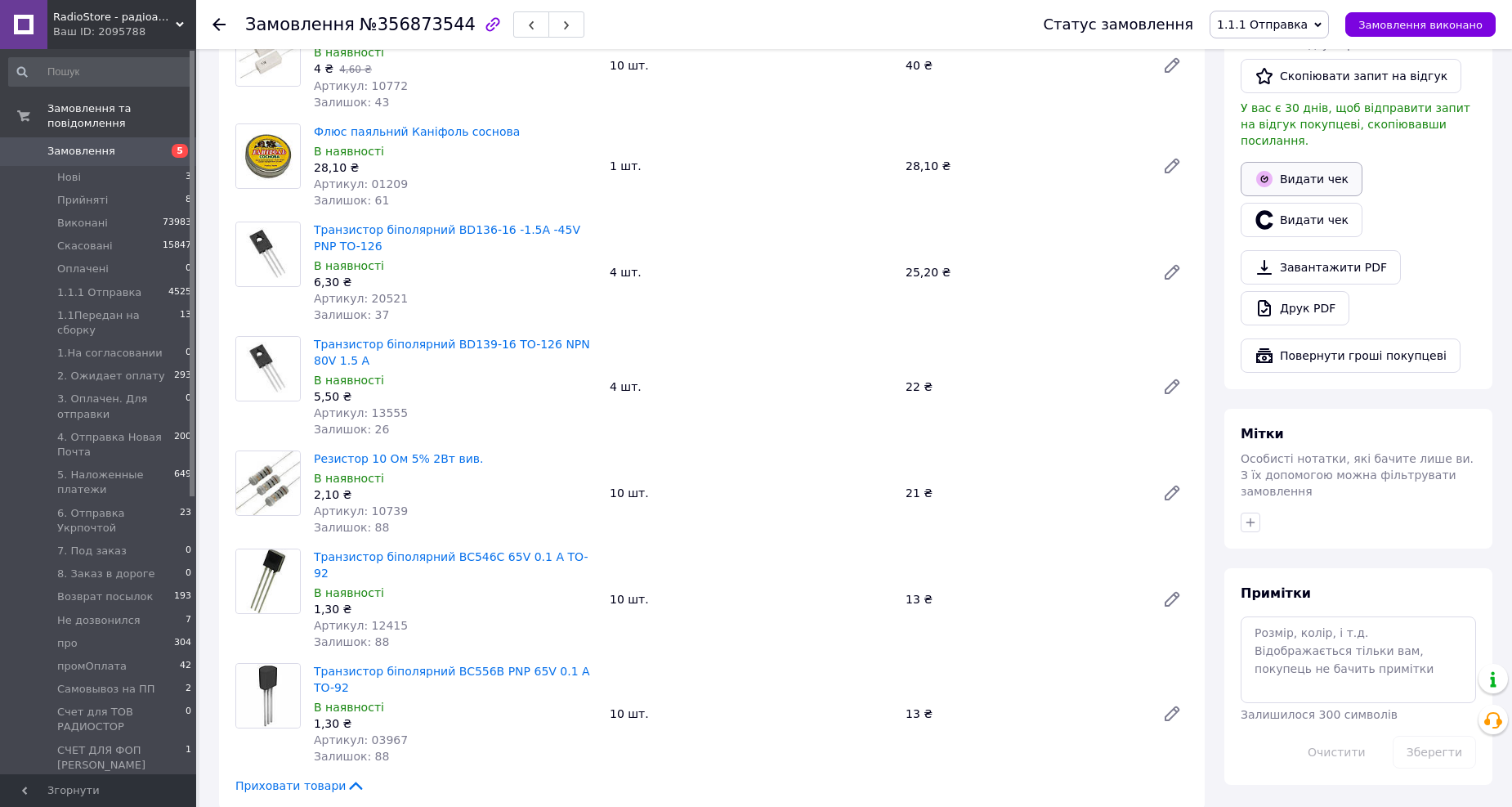
click at [1292, 162] on button "Видати чек" at bounding box center [1300, 179] width 122 height 34
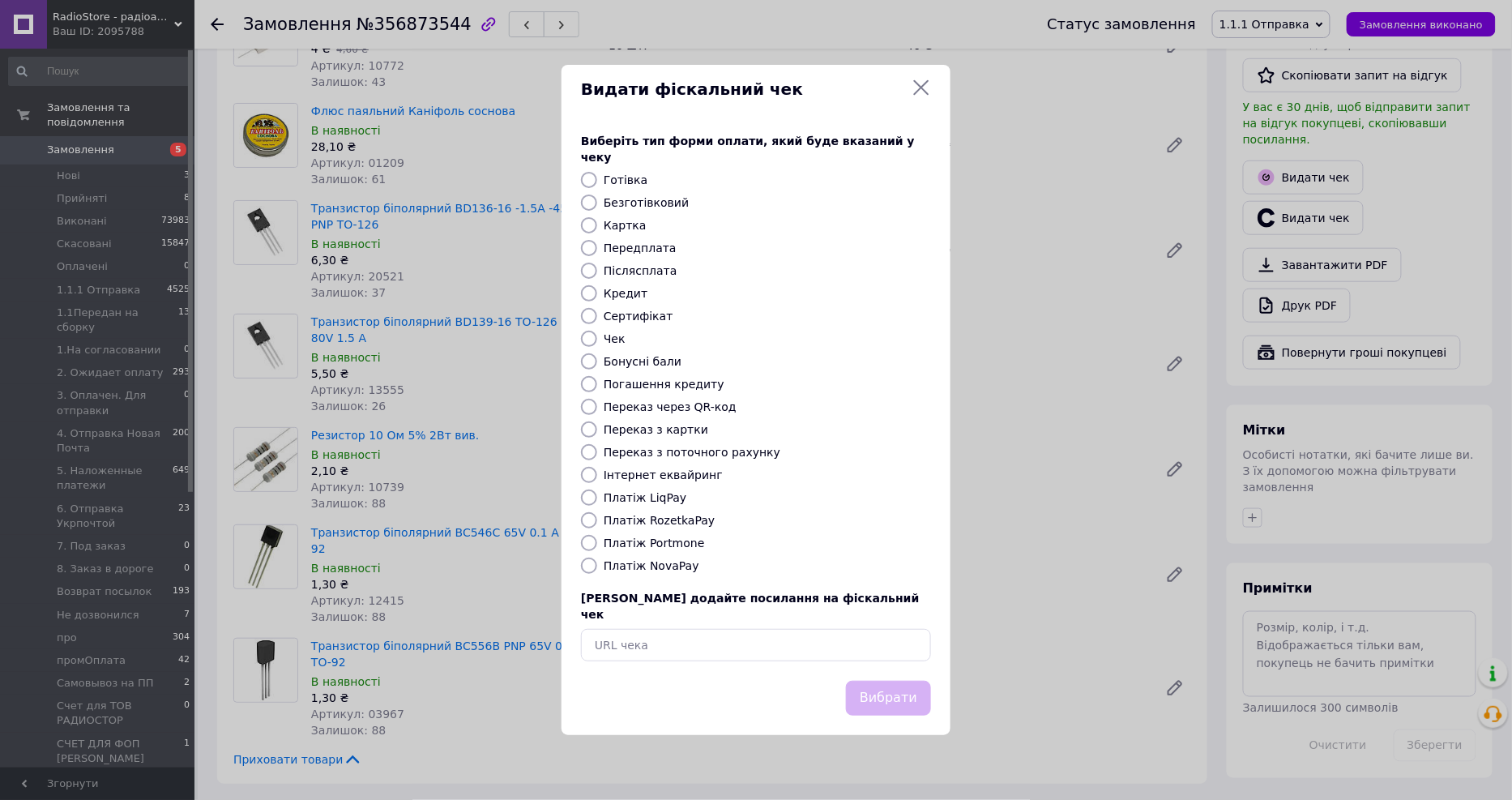
click at [655, 514] on label "Платіж RozetkaPay" at bounding box center [659, 520] width 111 height 13
click at [598, 512] on input "Платіж RozetkaPay" at bounding box center [589, 520] width 16 height 16
radio input "true"
click at [891, 693] on button "Вибрати" at bounding box center [888, 697] width 85 height 35
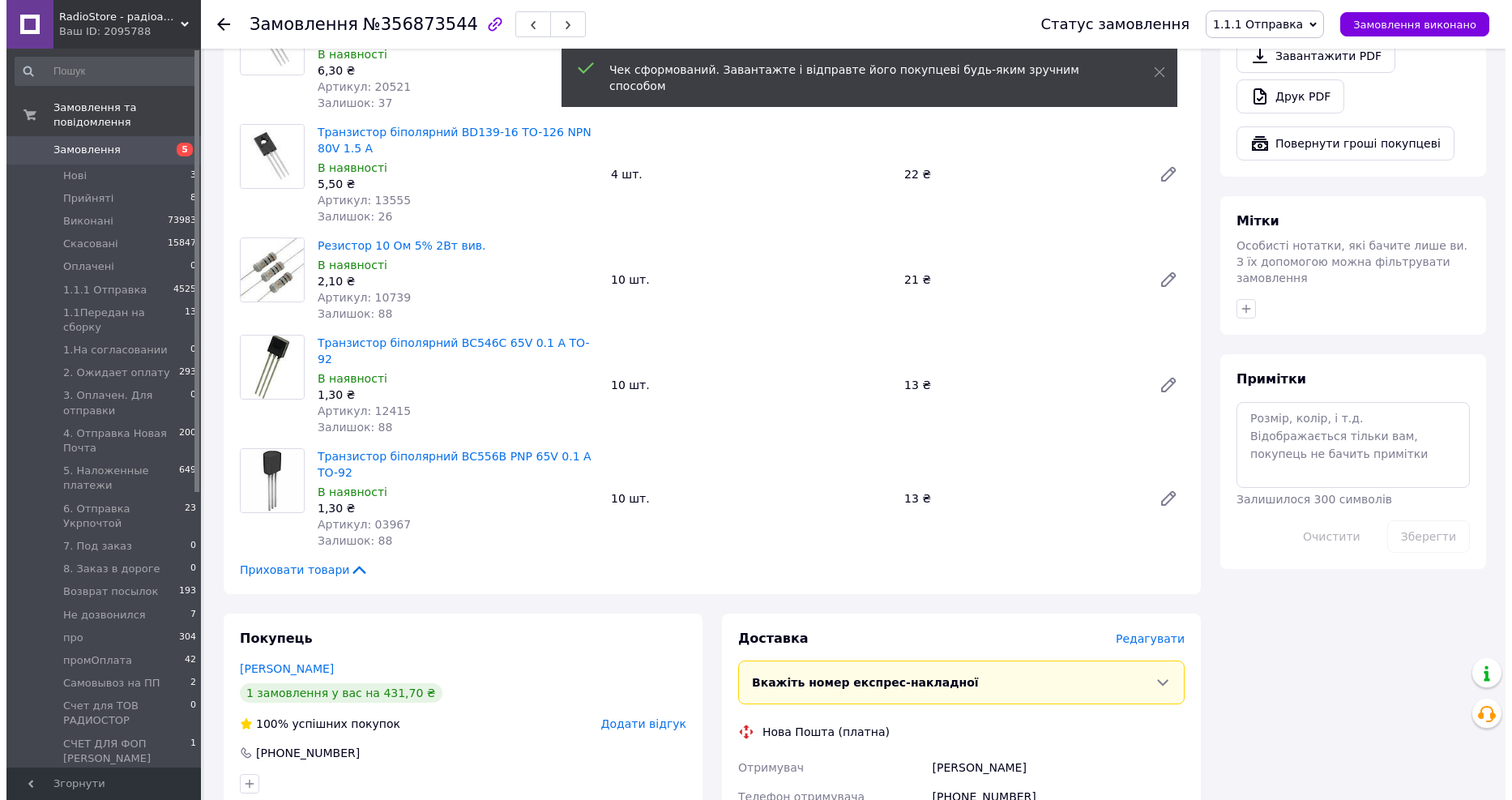
scroll to position [900, 0]
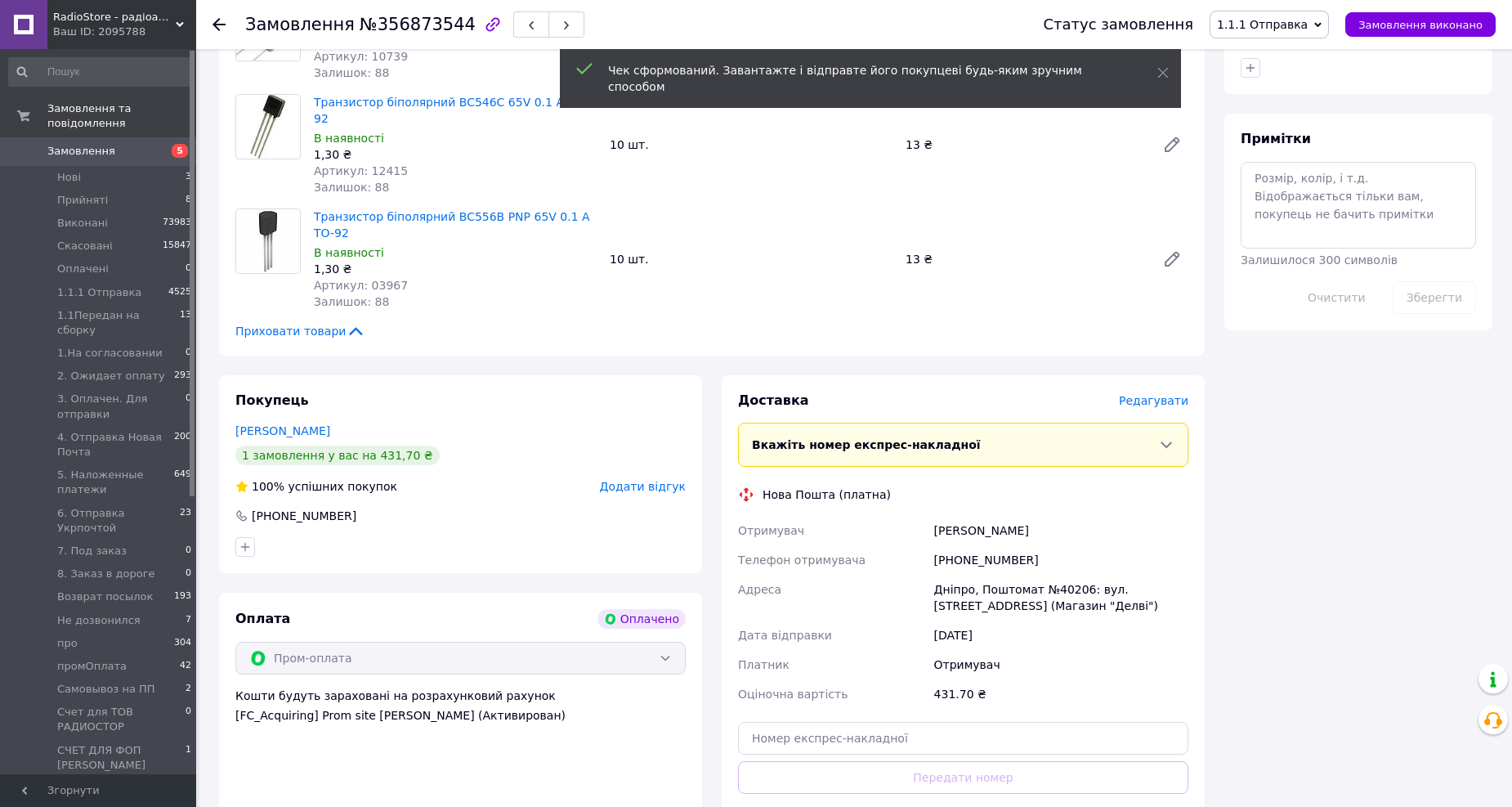
click at [1142, 394] on span "Редагувати" at bounding box center [1153, 400] width 70 height 13
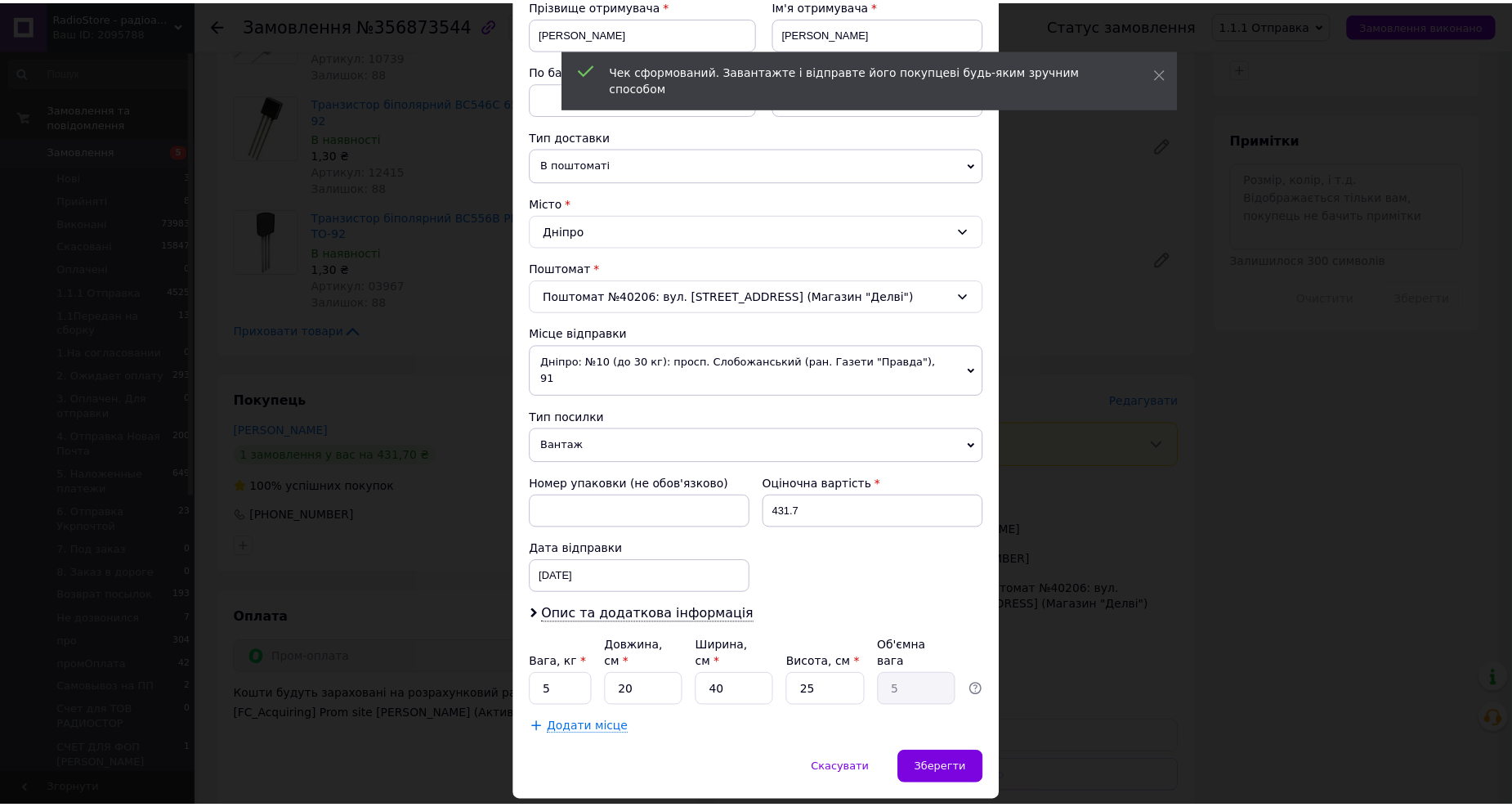
scroll to position [279, 0]
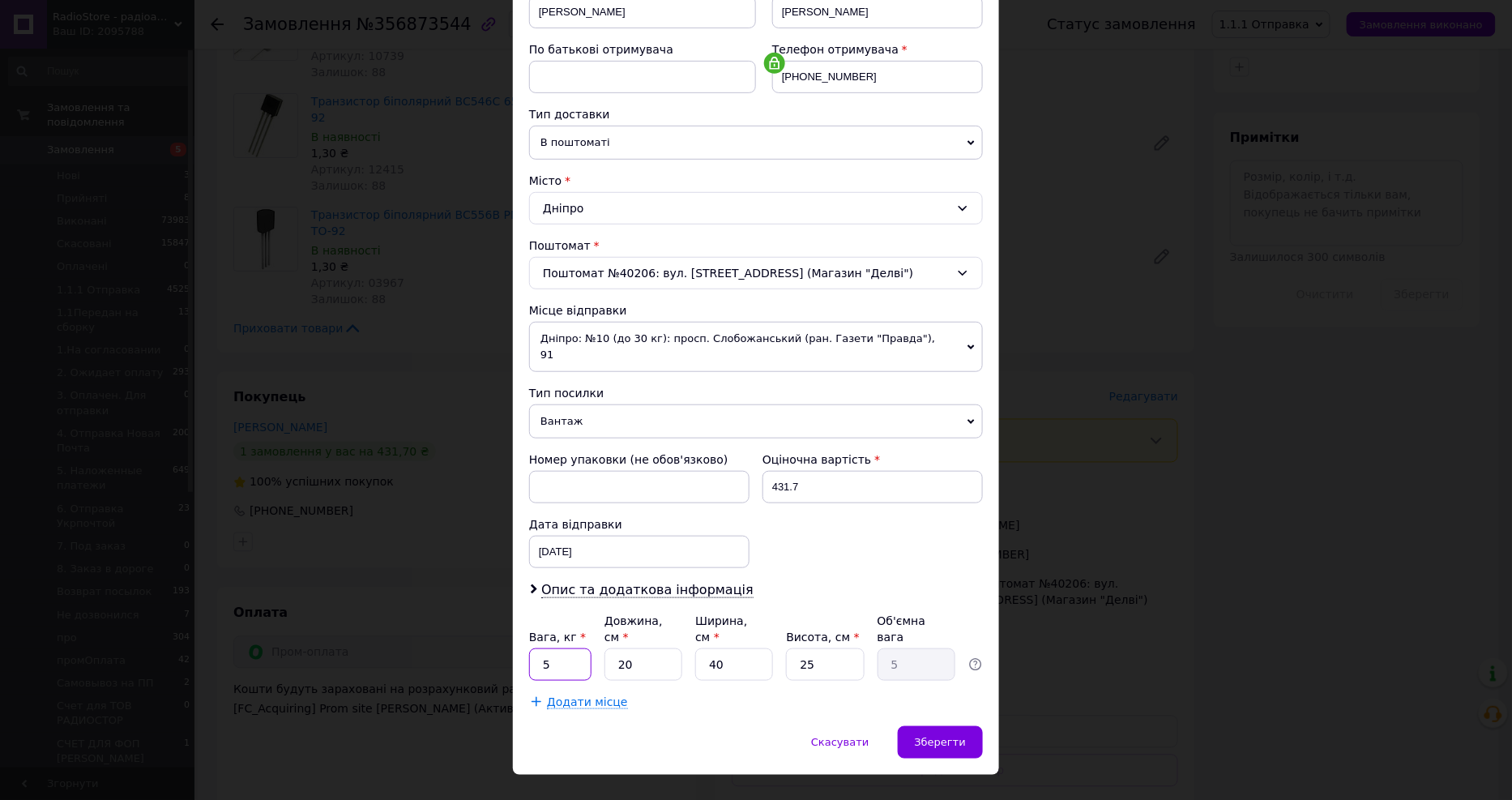
click at [545, 648] on input "5" at bounding box center [560, 665] width 63 height 33
type input "0.1"
type input "2"
type input "0.5"
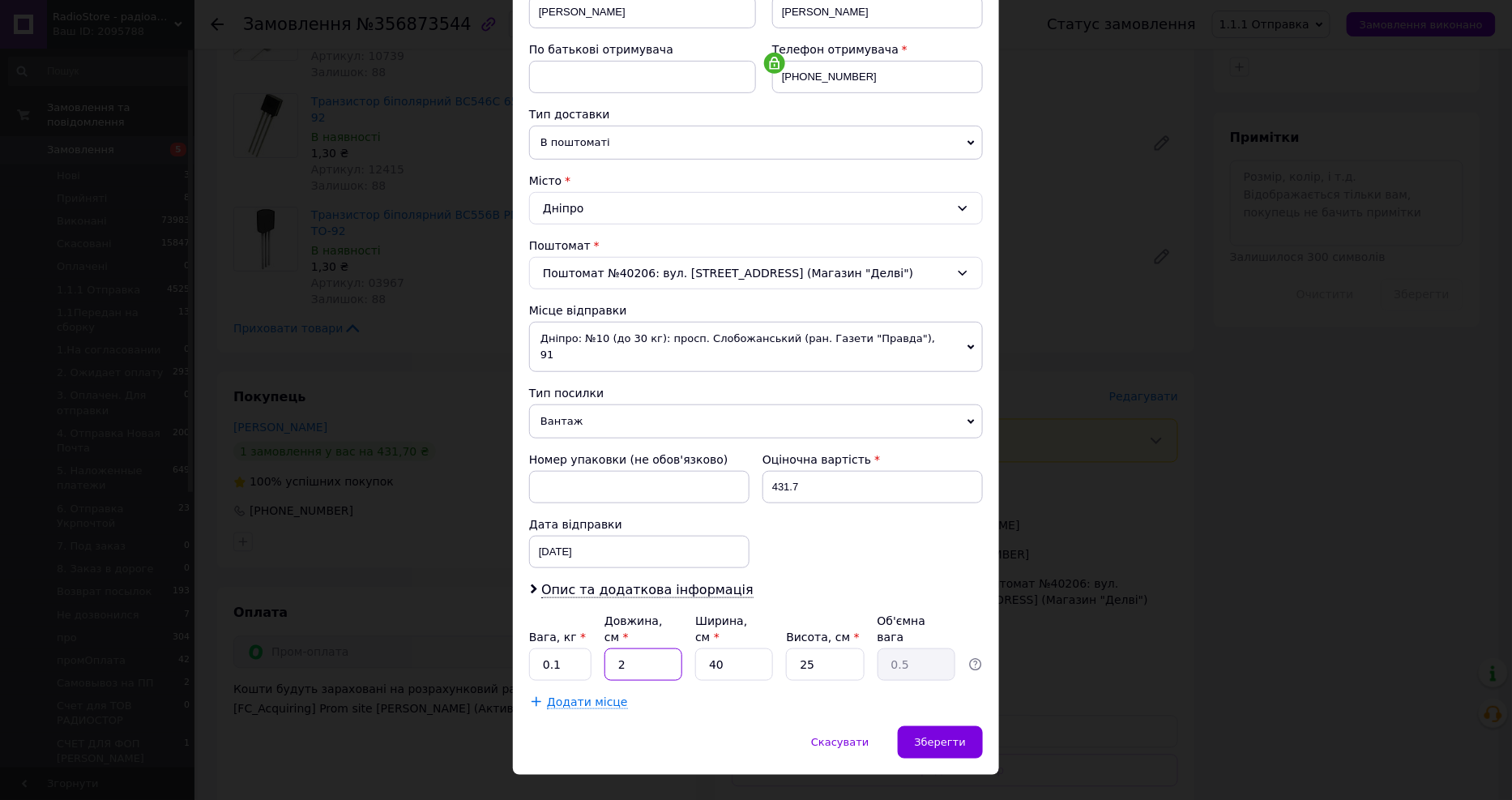
type input "20"
type input "5"
type input "1"
type input "0.13"
type input "10"
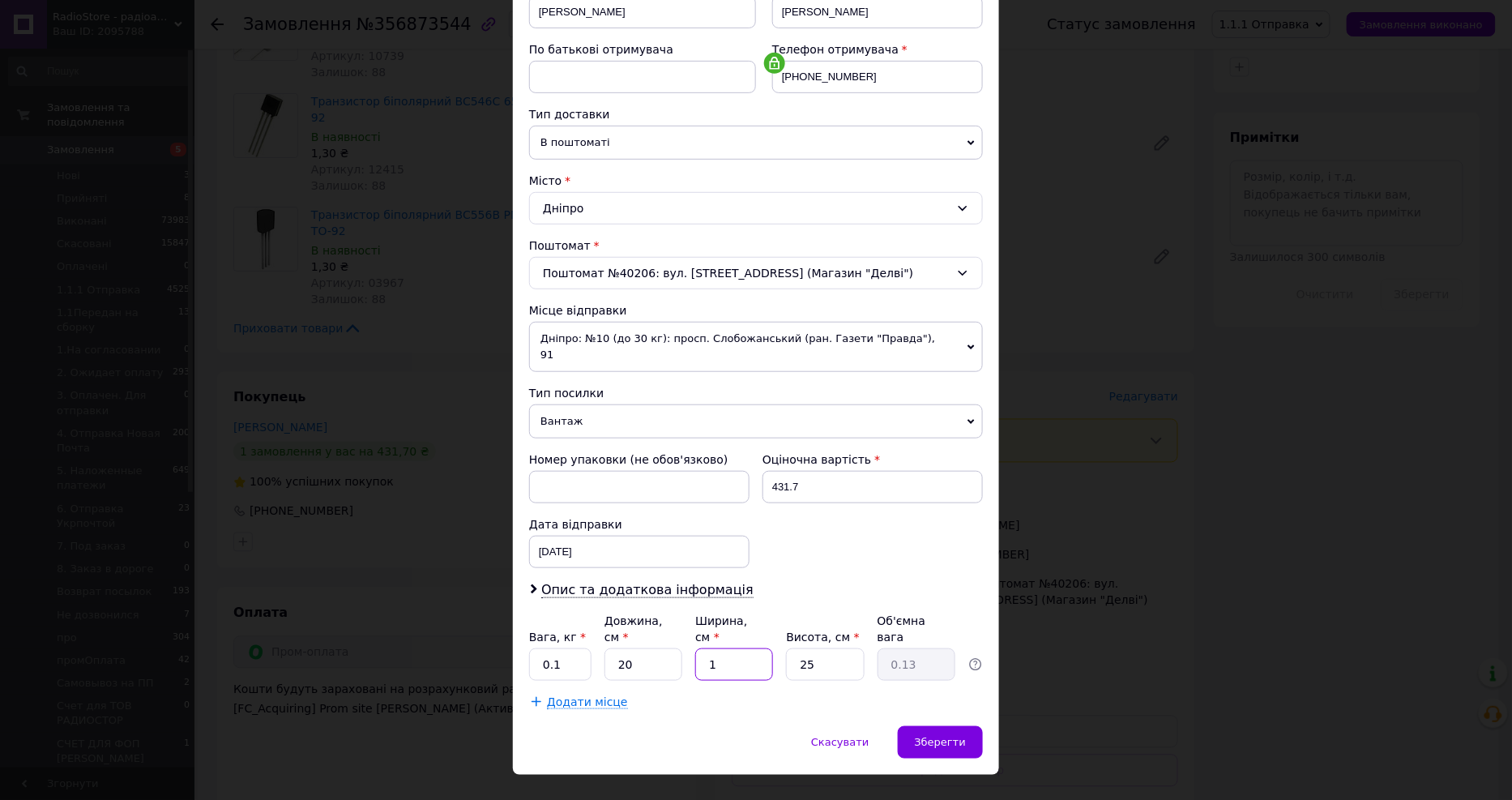
type input "1.25"
type input "10"
type input "1"
type input "0.1"
type input "10"
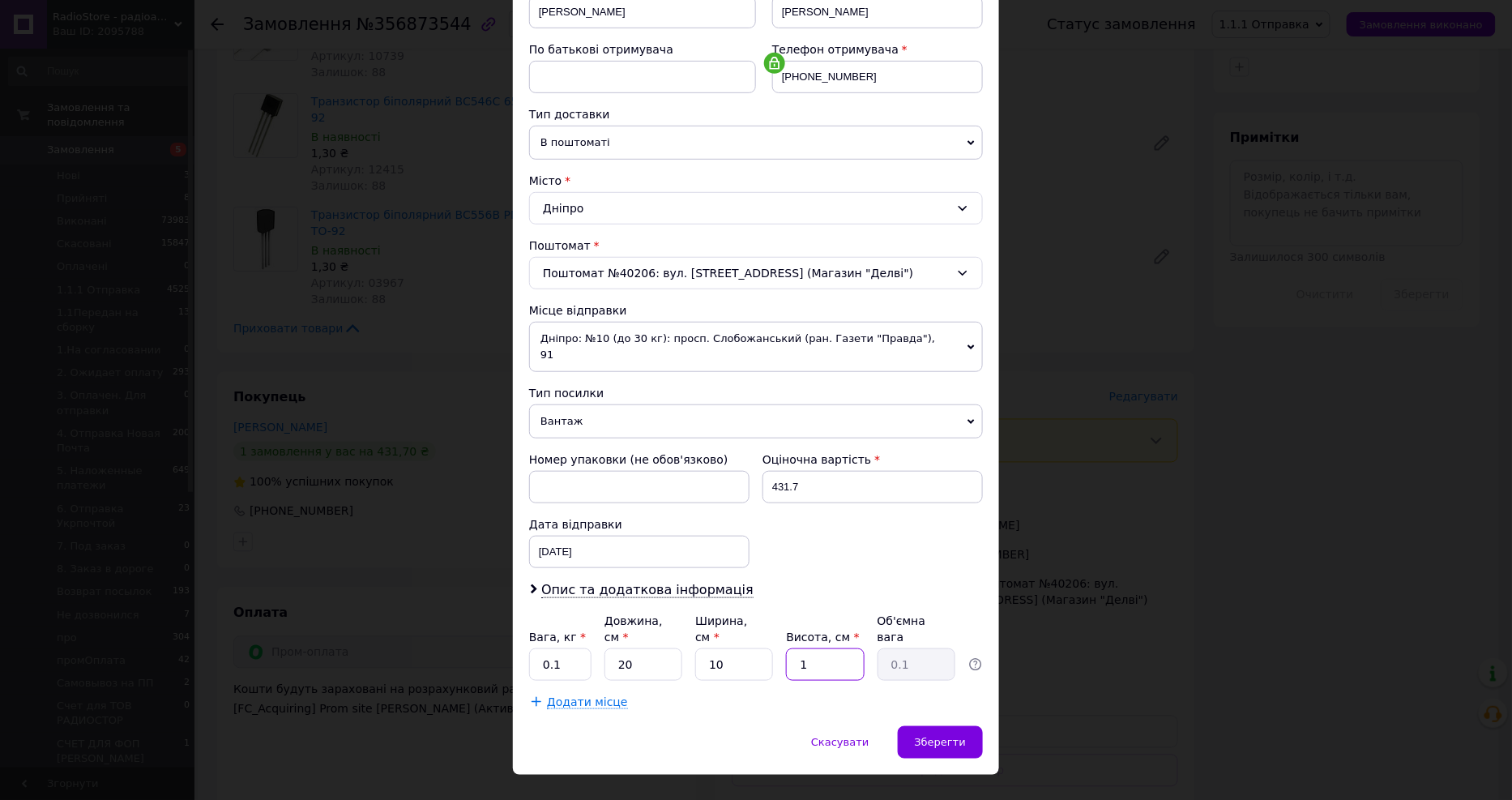
type input "0.5"
type input "10"
click at [957, 726] on div "Зберегти" at bounding box center [941, 742] width 85 height 33
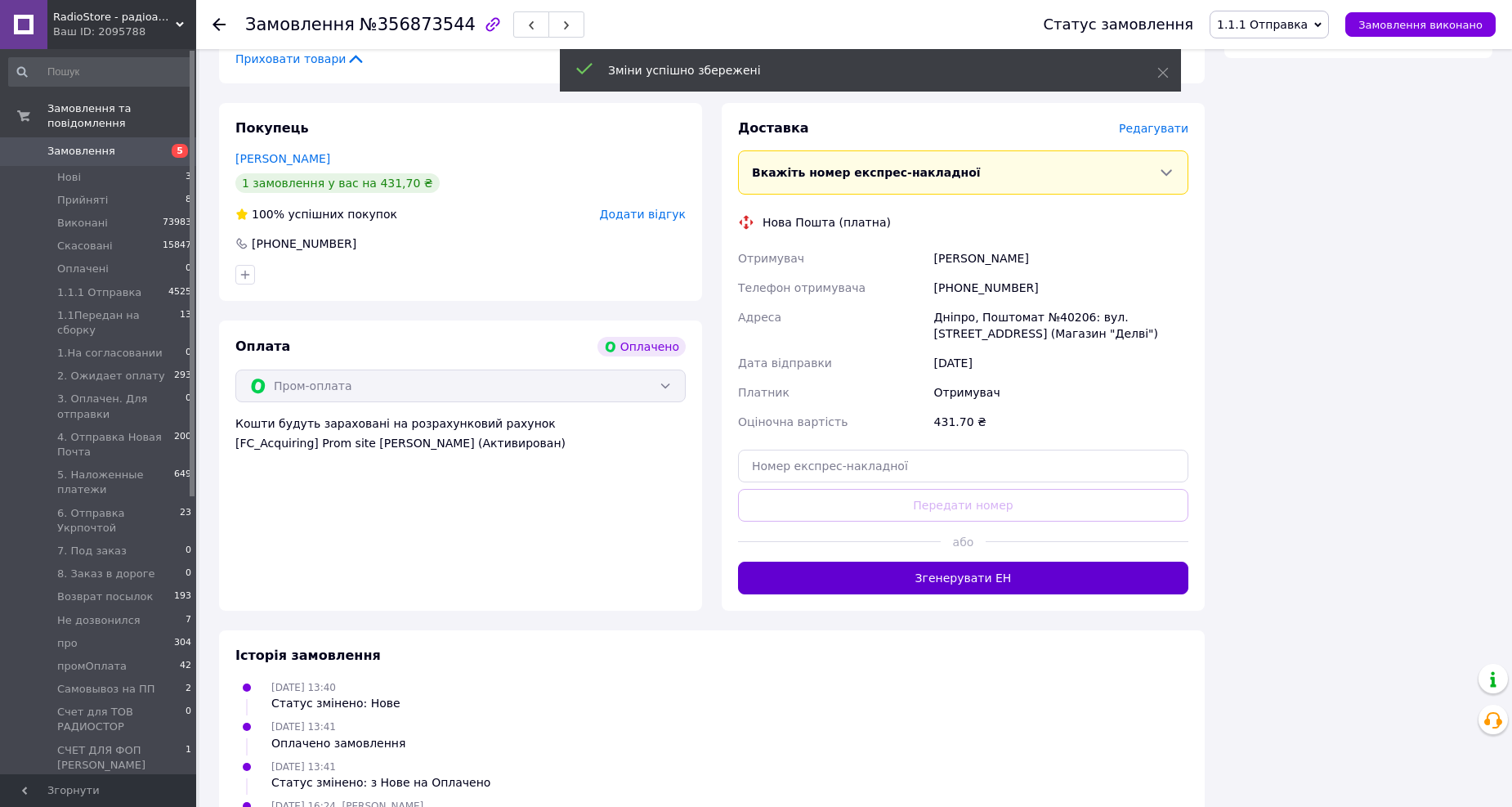
click at [959, 562] on button "Згенерувати ЕН" at bounding box center [963, 578] width 451 height 33
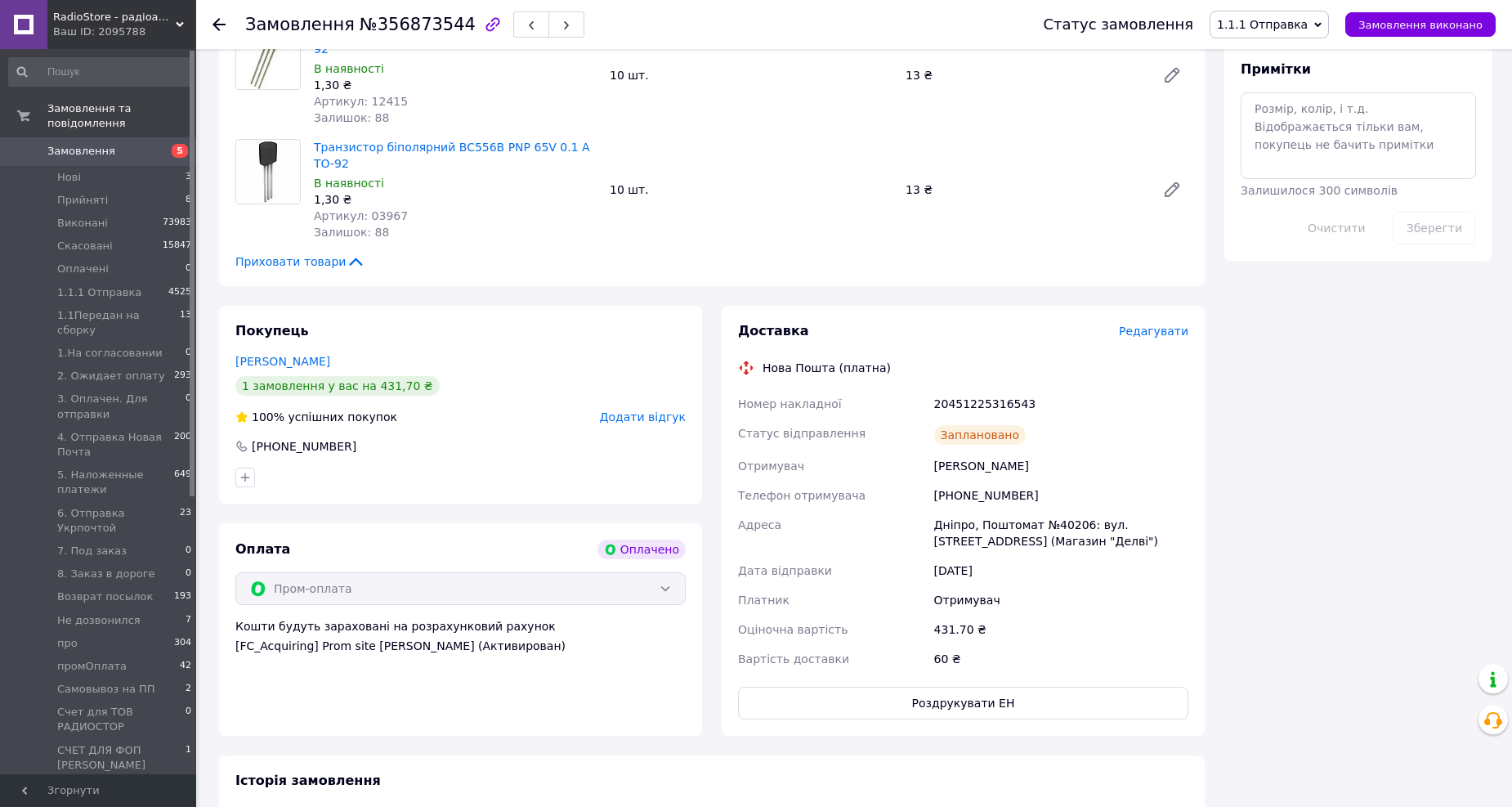
scroll to position [998, 0]
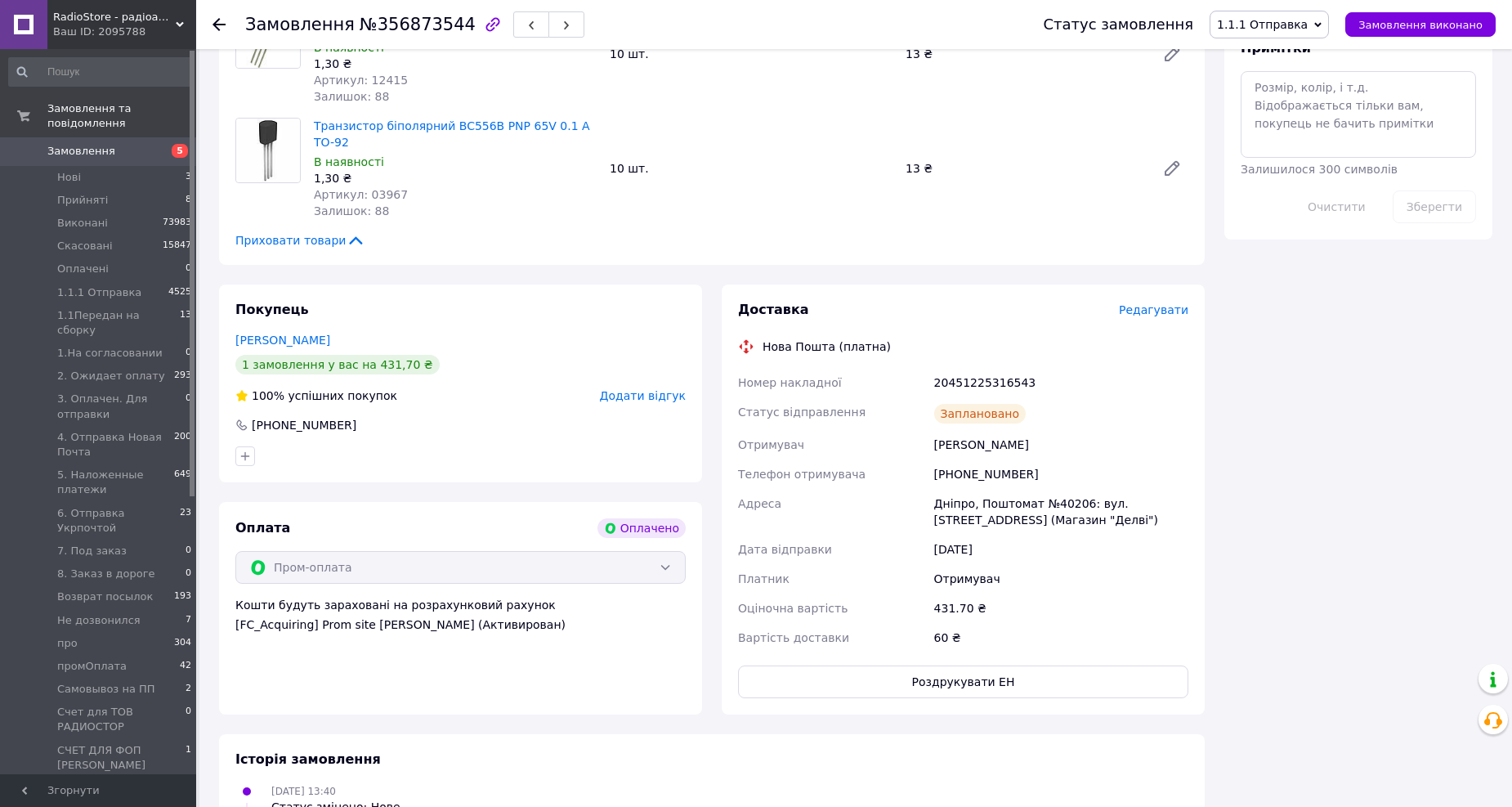
click at [218, 25] on use at bounding box center [219, 25] width 13 height 13
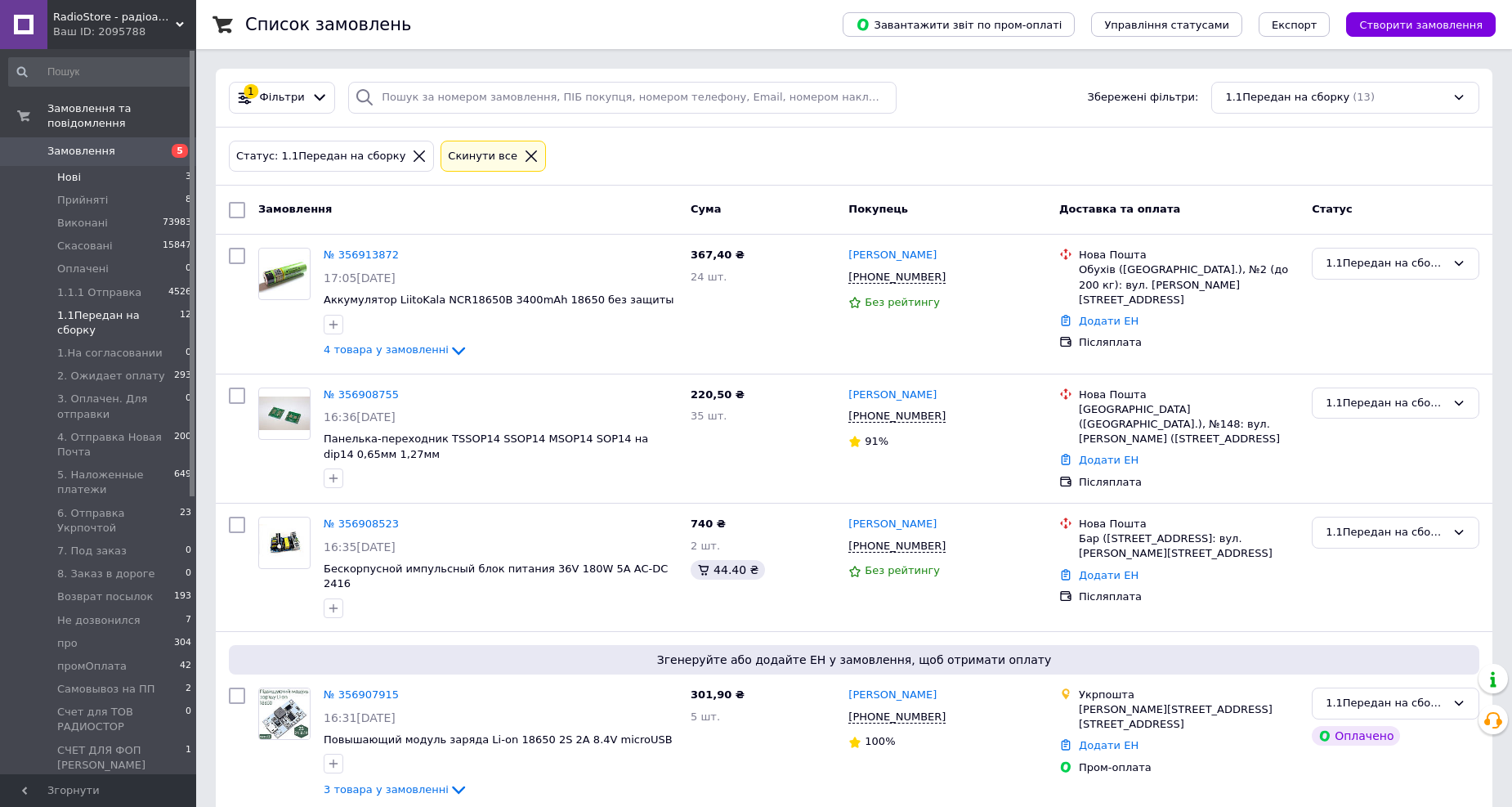
click at [78, 170] on span "Нові" at bounding box center [69, 178] width 24 height 15
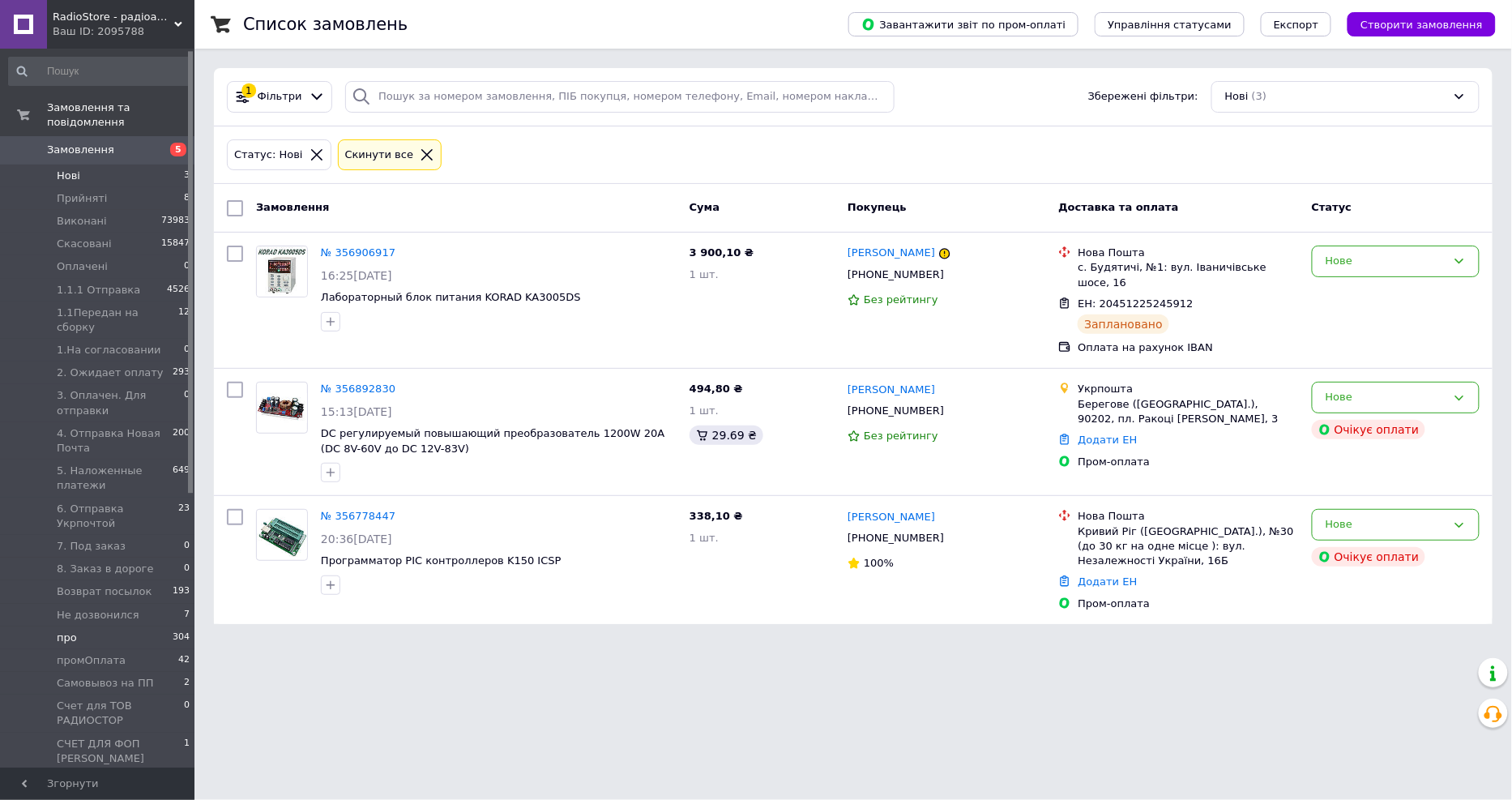
scroll to position [448, 0]
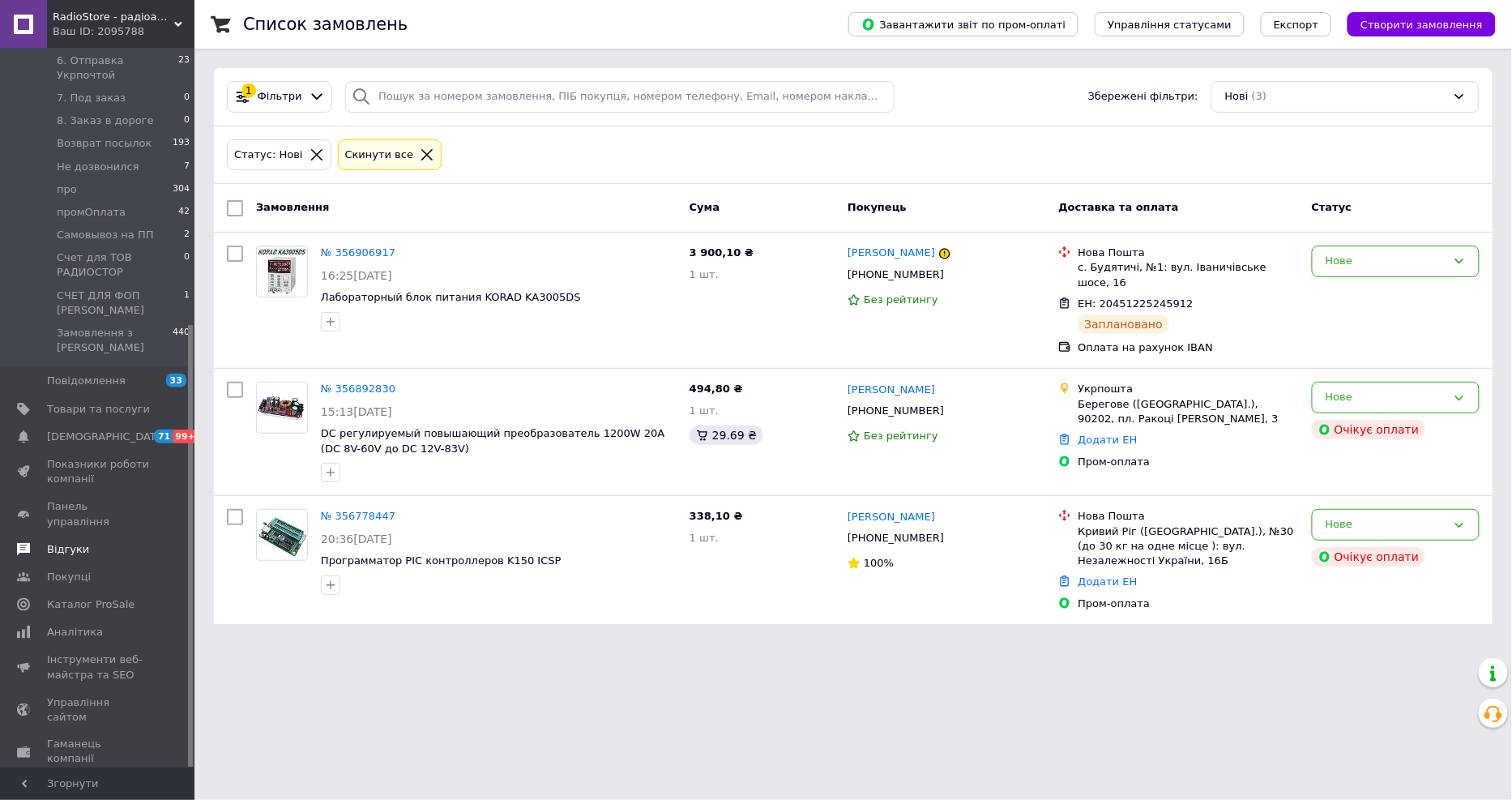
click at [84, 536] on link "Відгуки" at bounding box center [99, 549] width 199 height 27
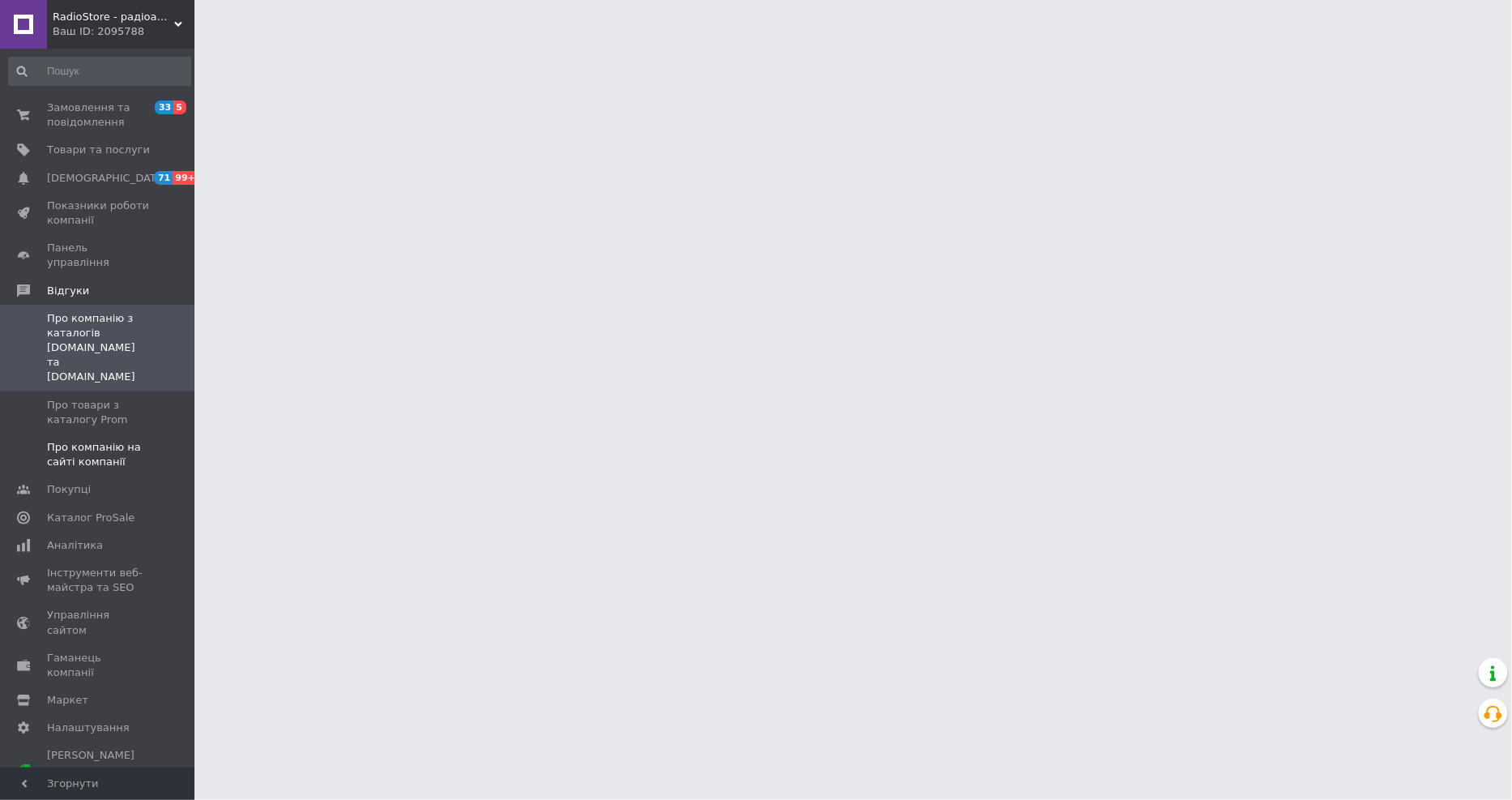
click at [85, 440] on span "Про компанію на сайті компанії" at bounding box center [98, 454] width 103 height 29
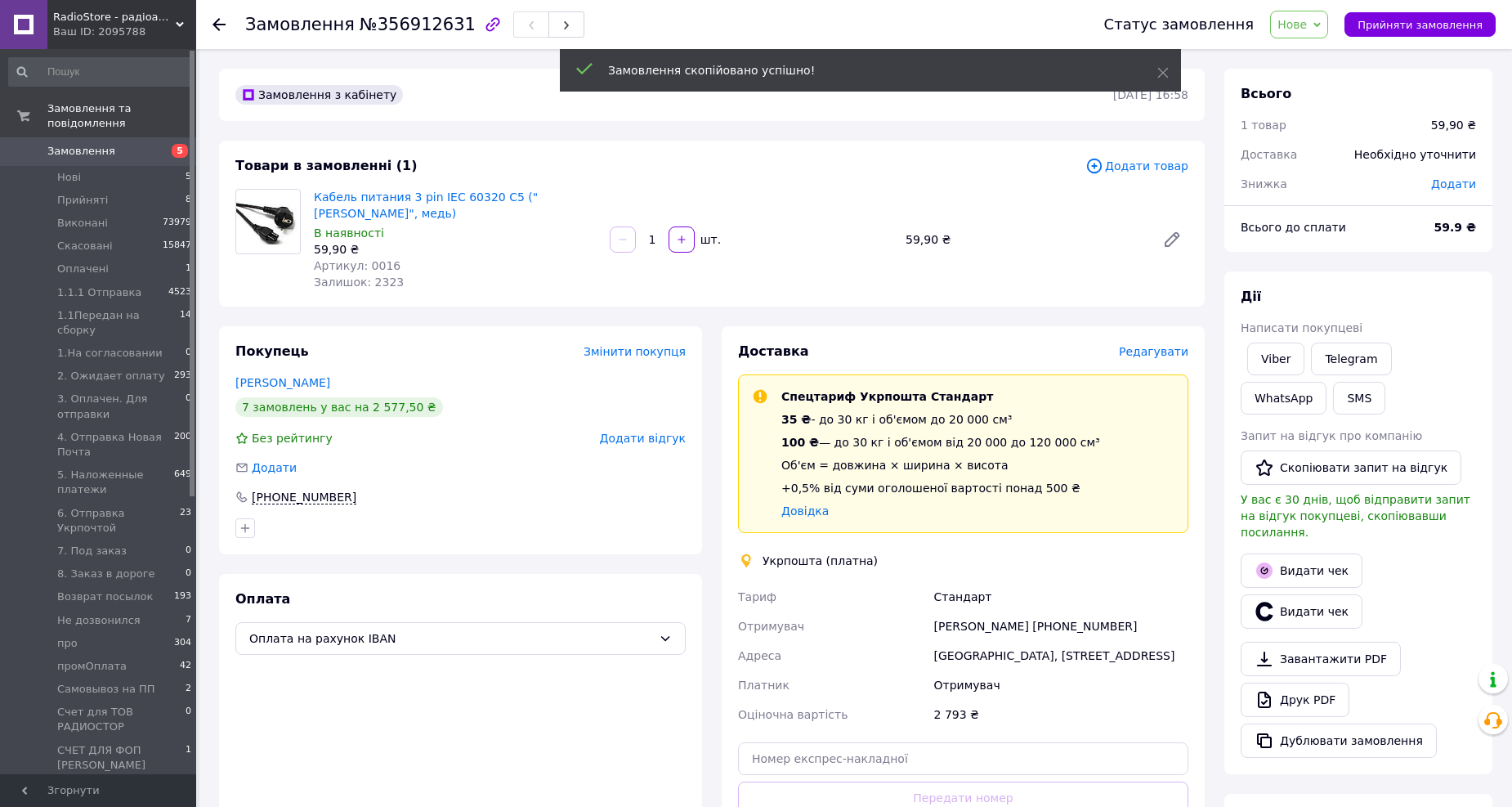
click at [1161, 348] on span "Редагувати" at bounding box center [1153, 352] width 70 height 13
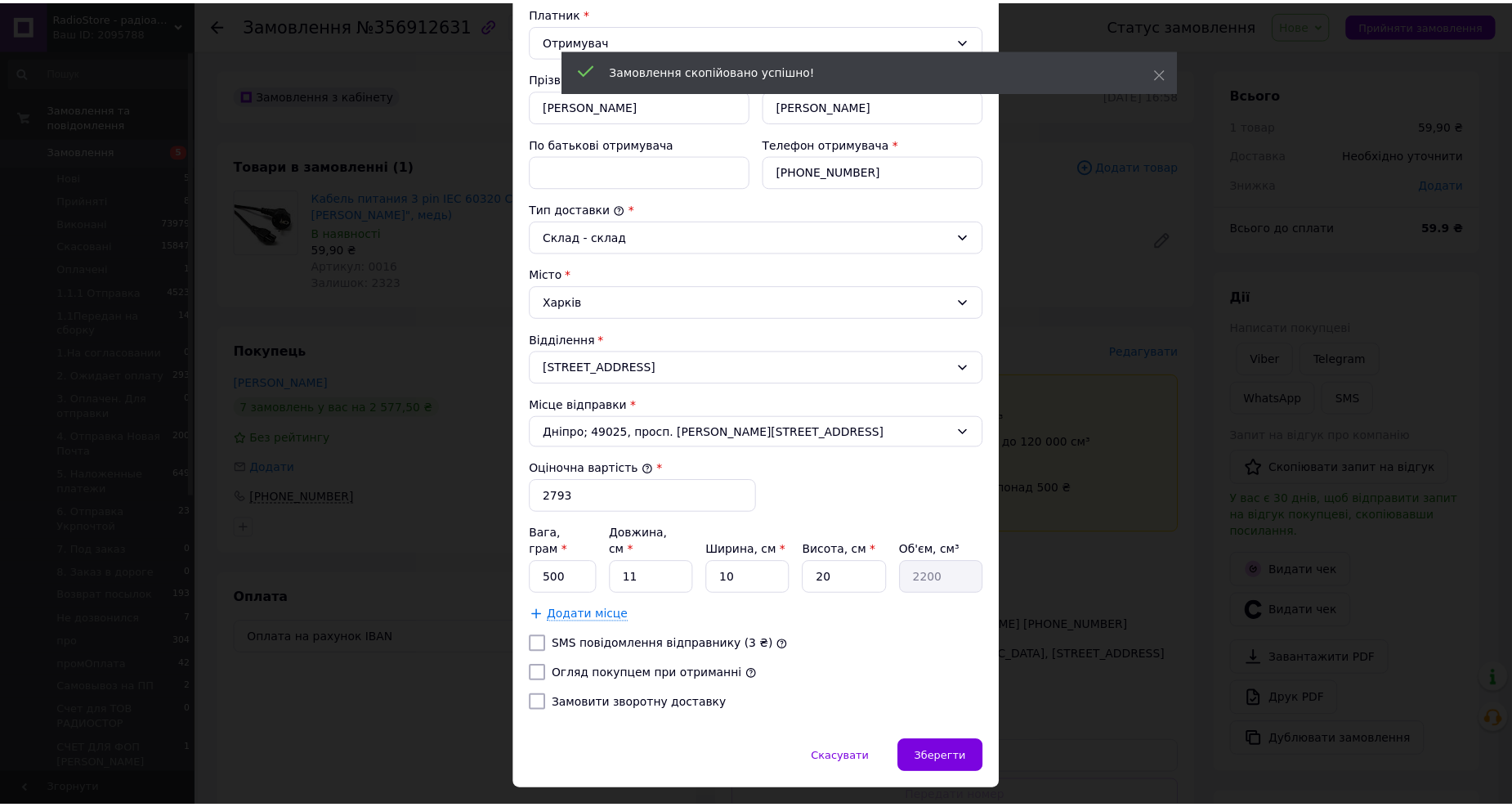
scroll to position [272, 0]
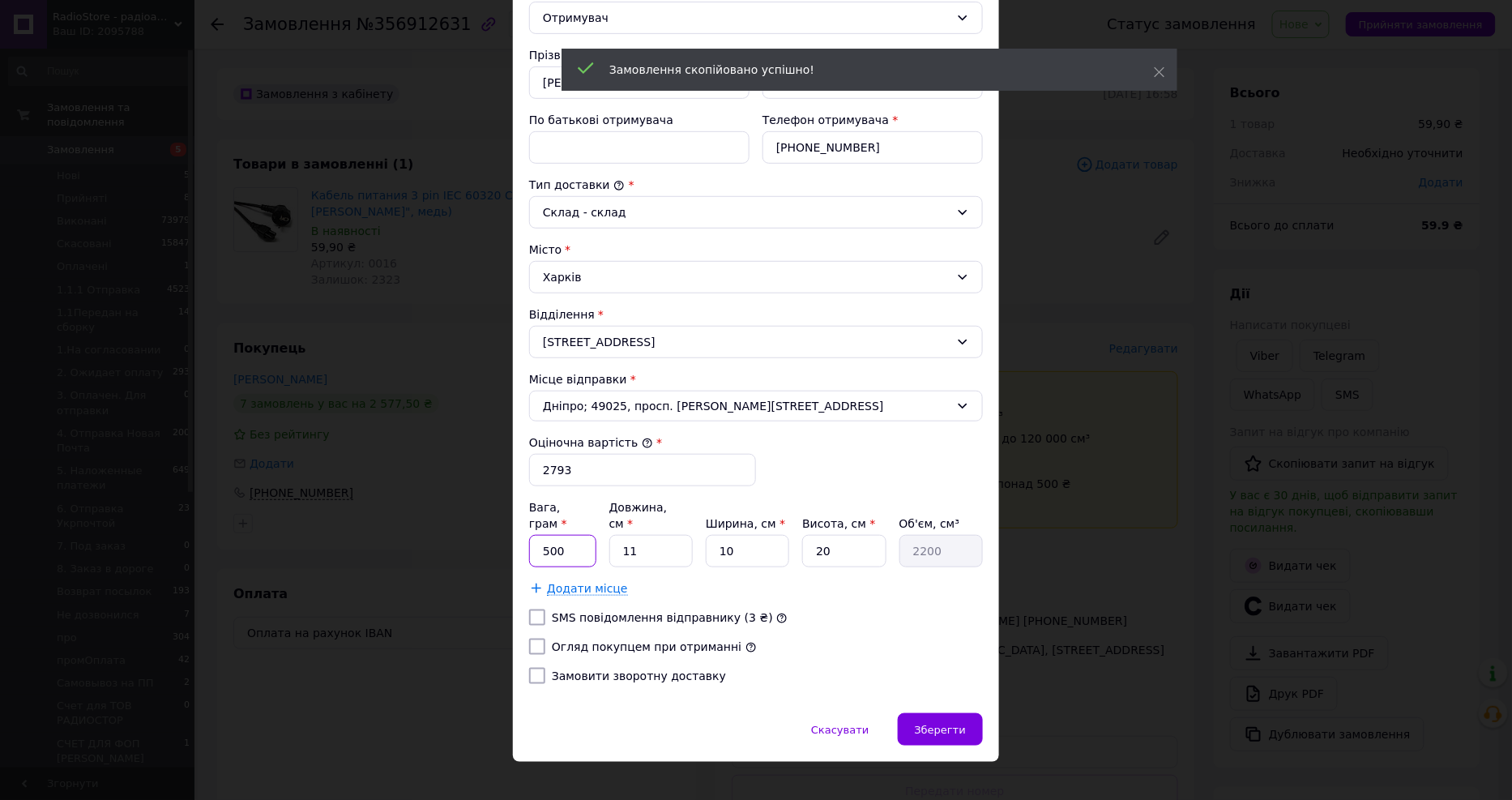
click at [559, 535] on input "500" at bounding box center [563, 551] width 67 height 33
type input "3"
type input "600"
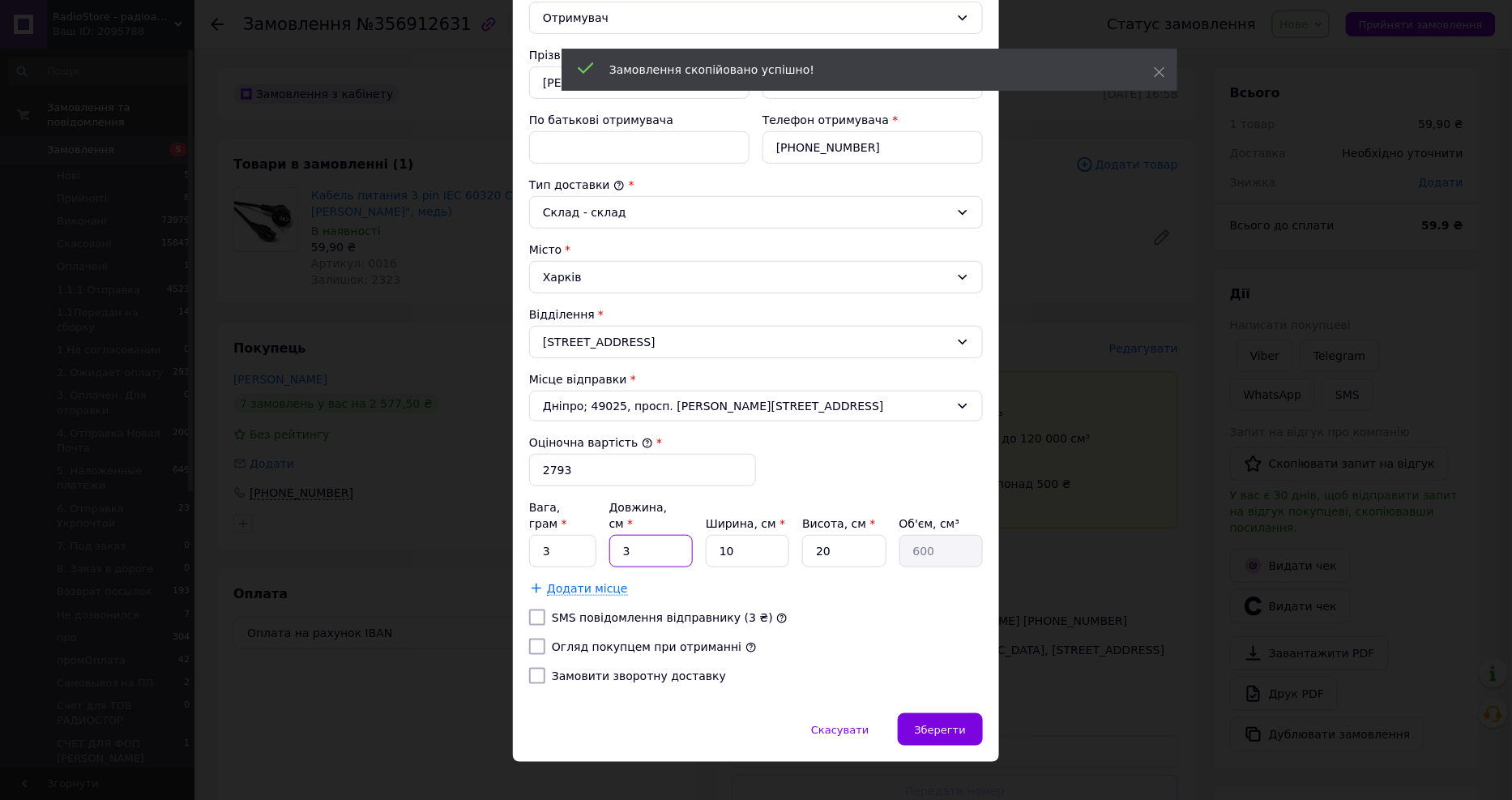
type input "30"
type input "6000"
type input "30"
type input "2"
type input "1200"
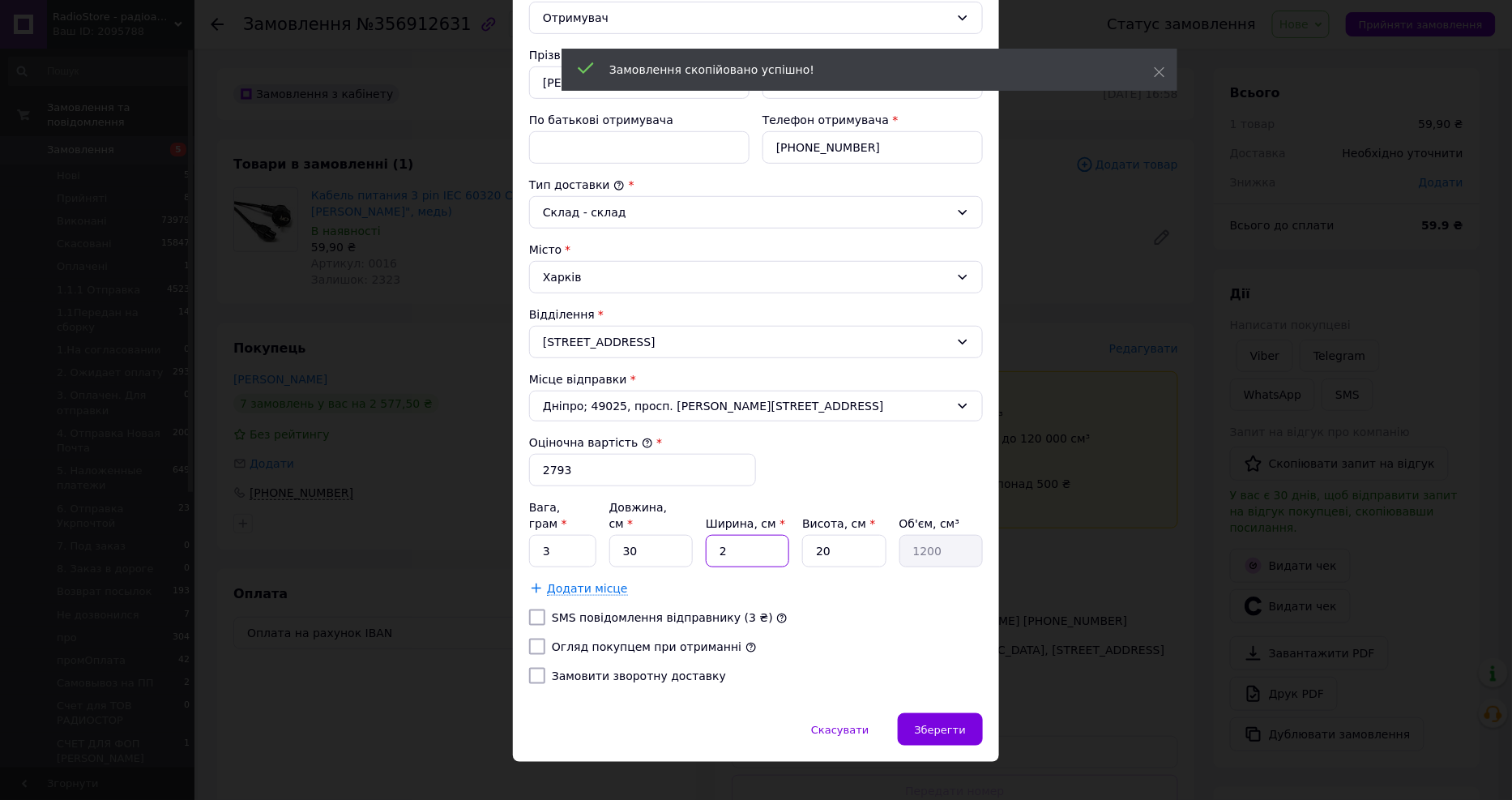
type input "25"
type input "15000"
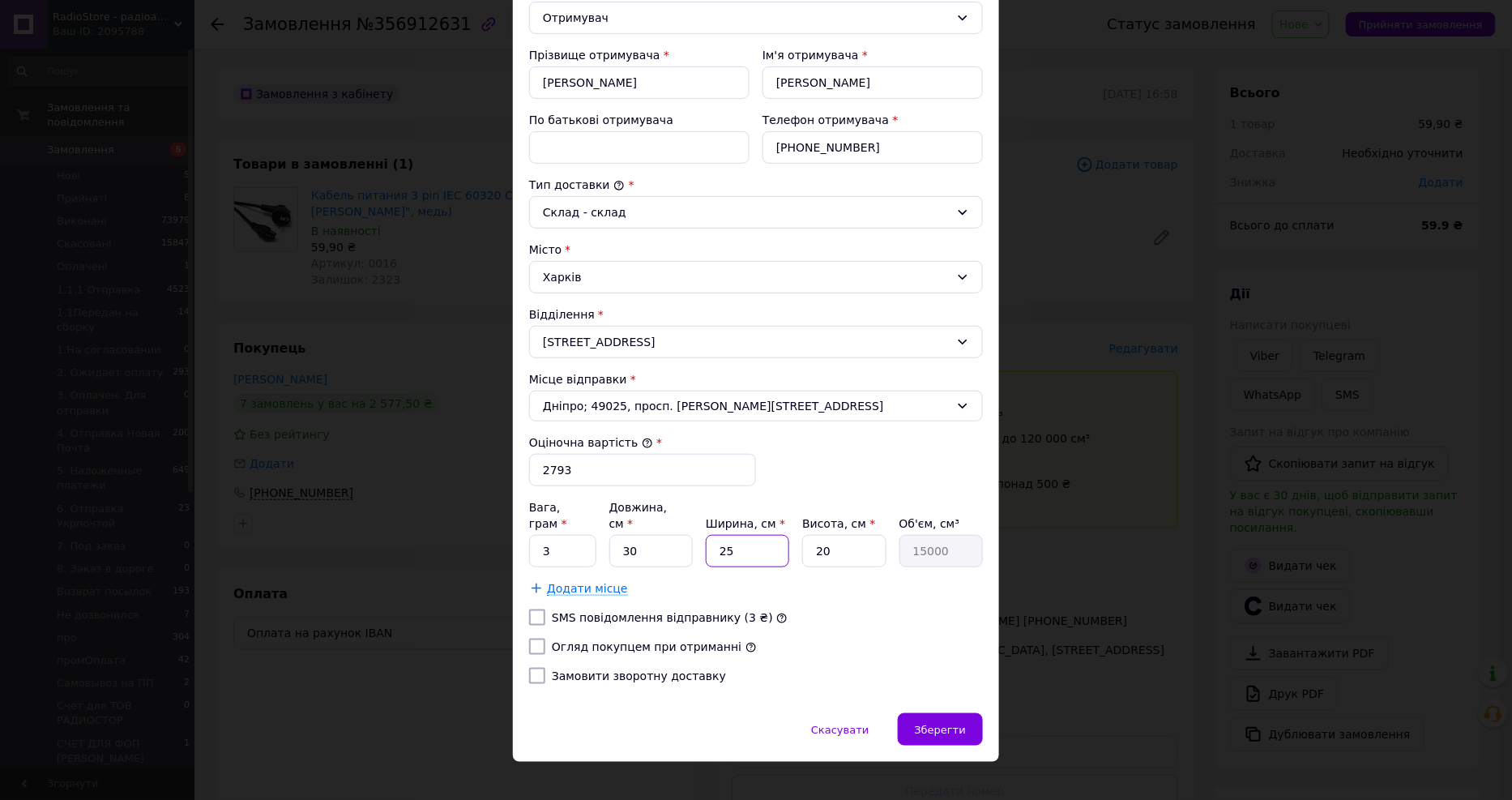
type input "25"
type input "3"
type input "2250"
type input "30"
type input "22500"
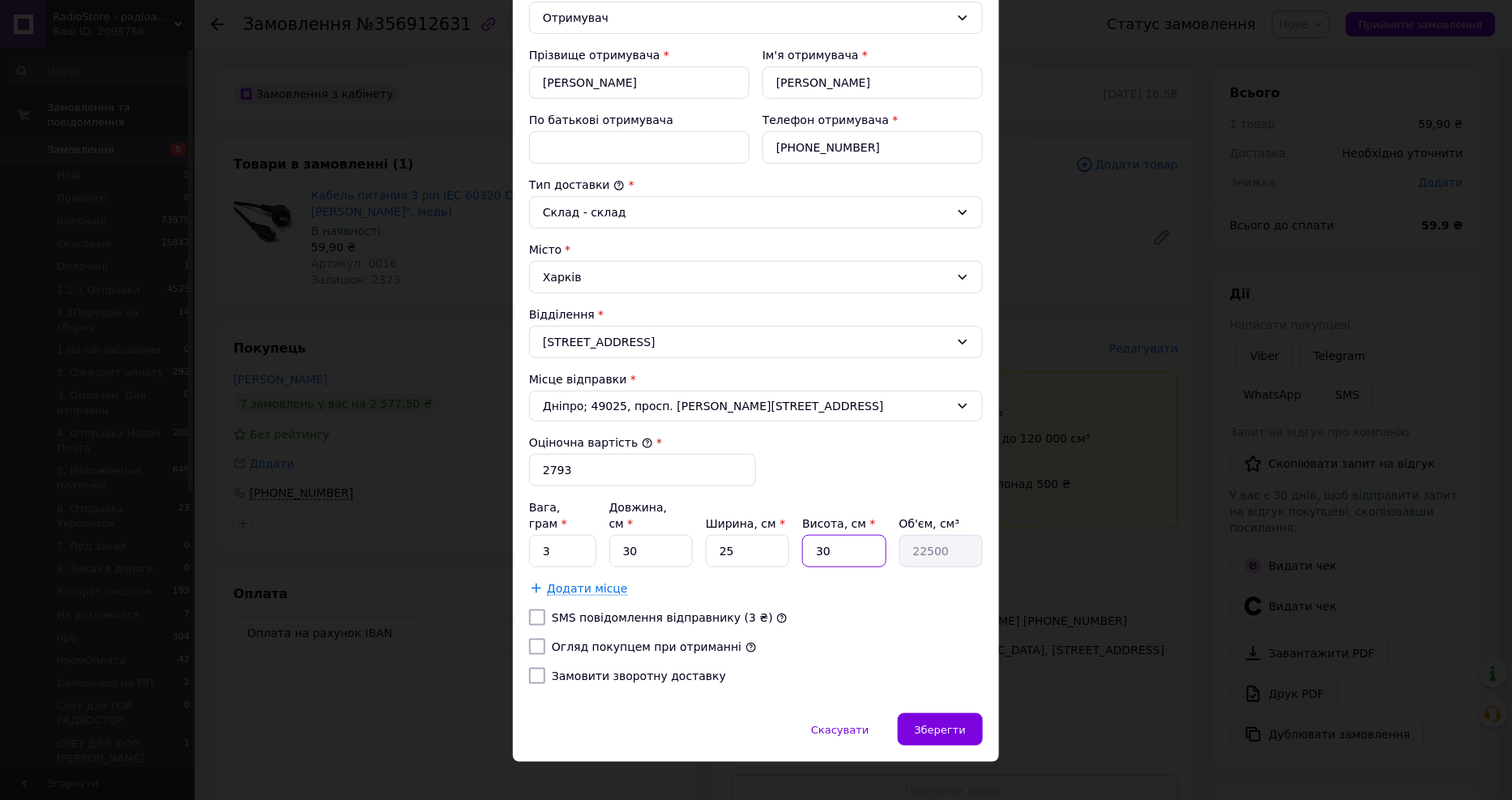
type input "30"
click at [608, 462] on input "2793" at bounding box center [643, 470] width 227 height 33
type input "3300"
click at [954, 724] on span "Зберегти" at bounding box center [940, 729] width 51 height 12
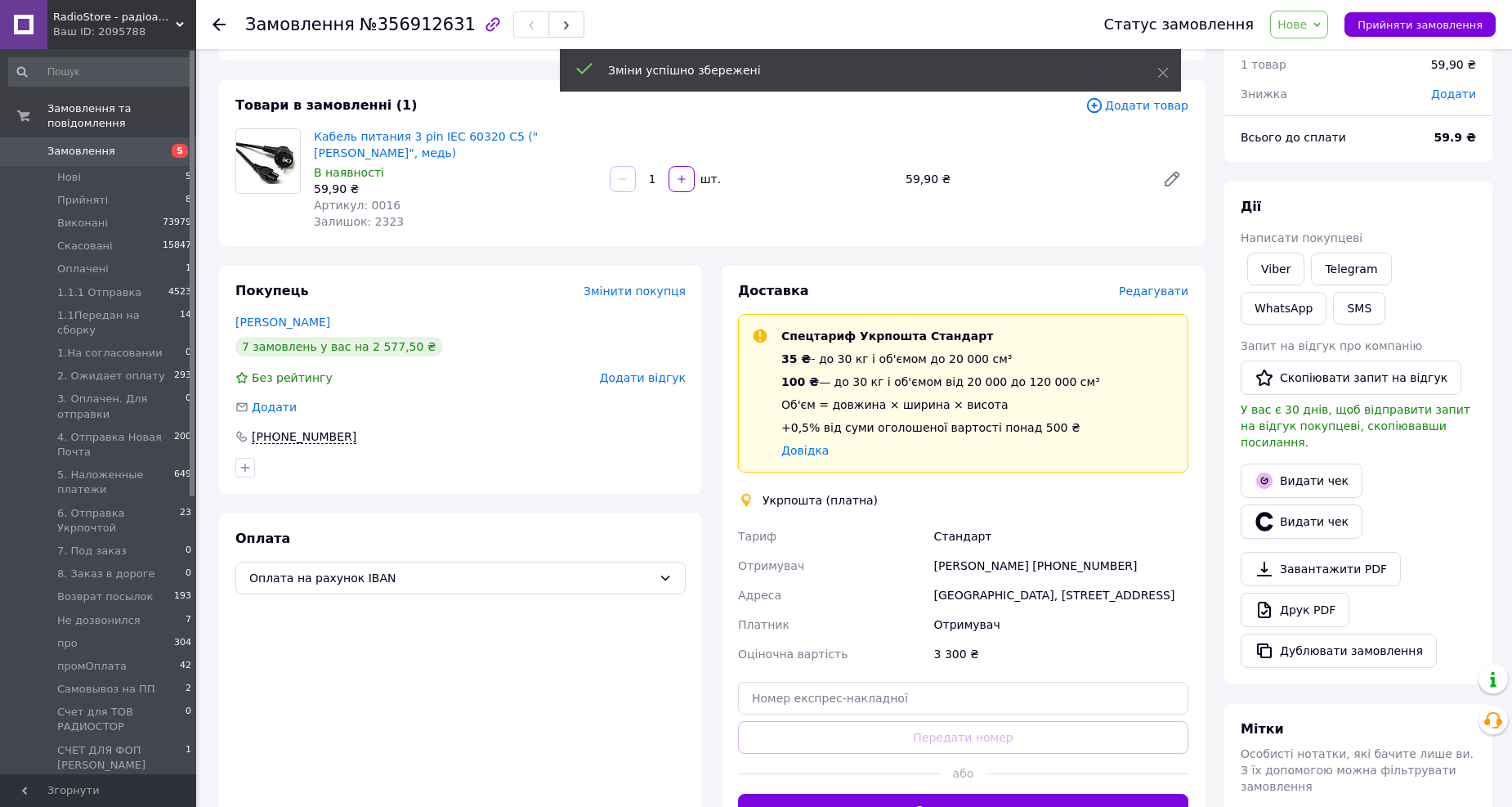
scroll to position [91, 0]
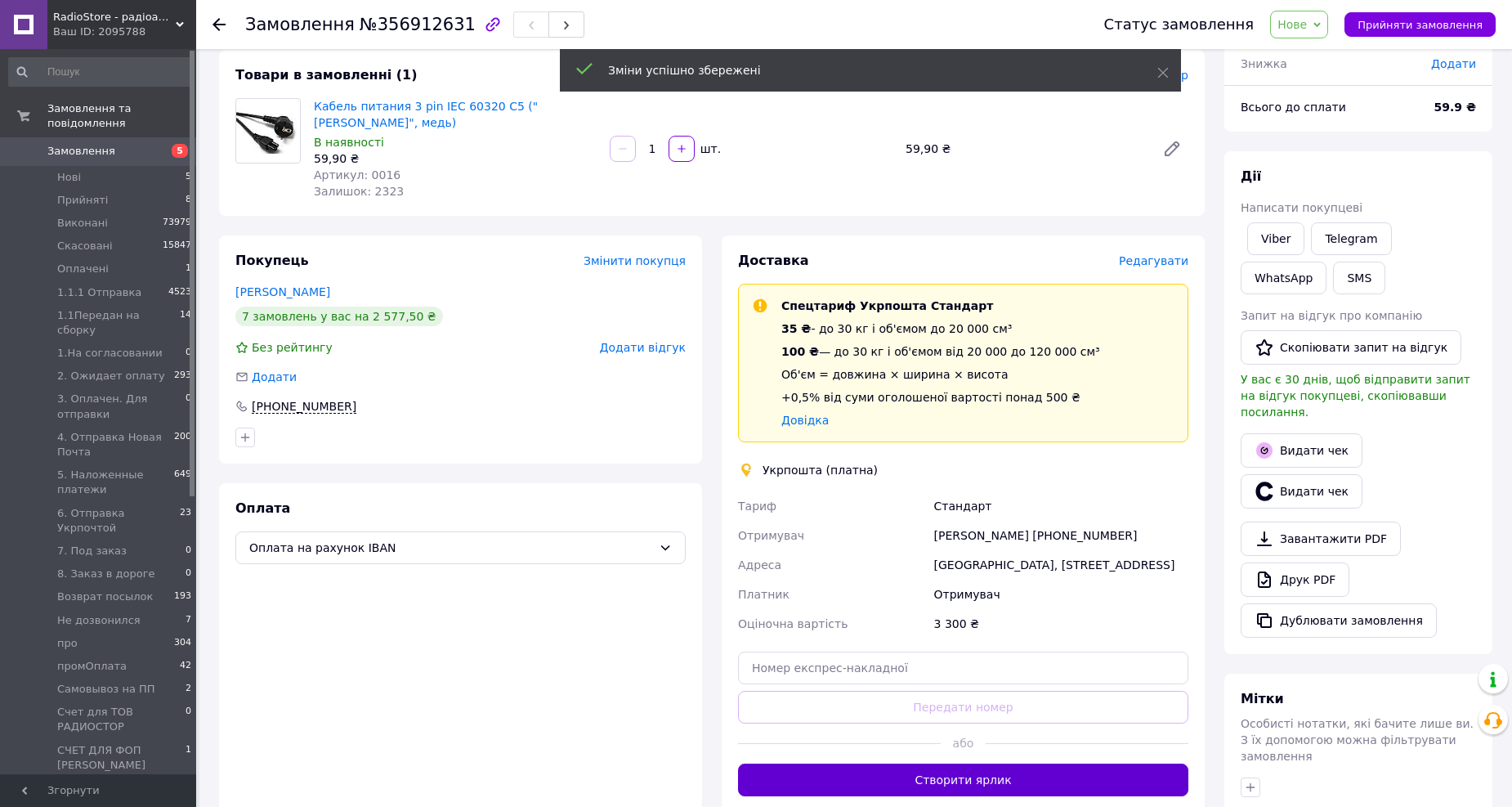
click at [901, 774] on button "Створити ярлик" at bounding box center [963, 780] width 451 height 33
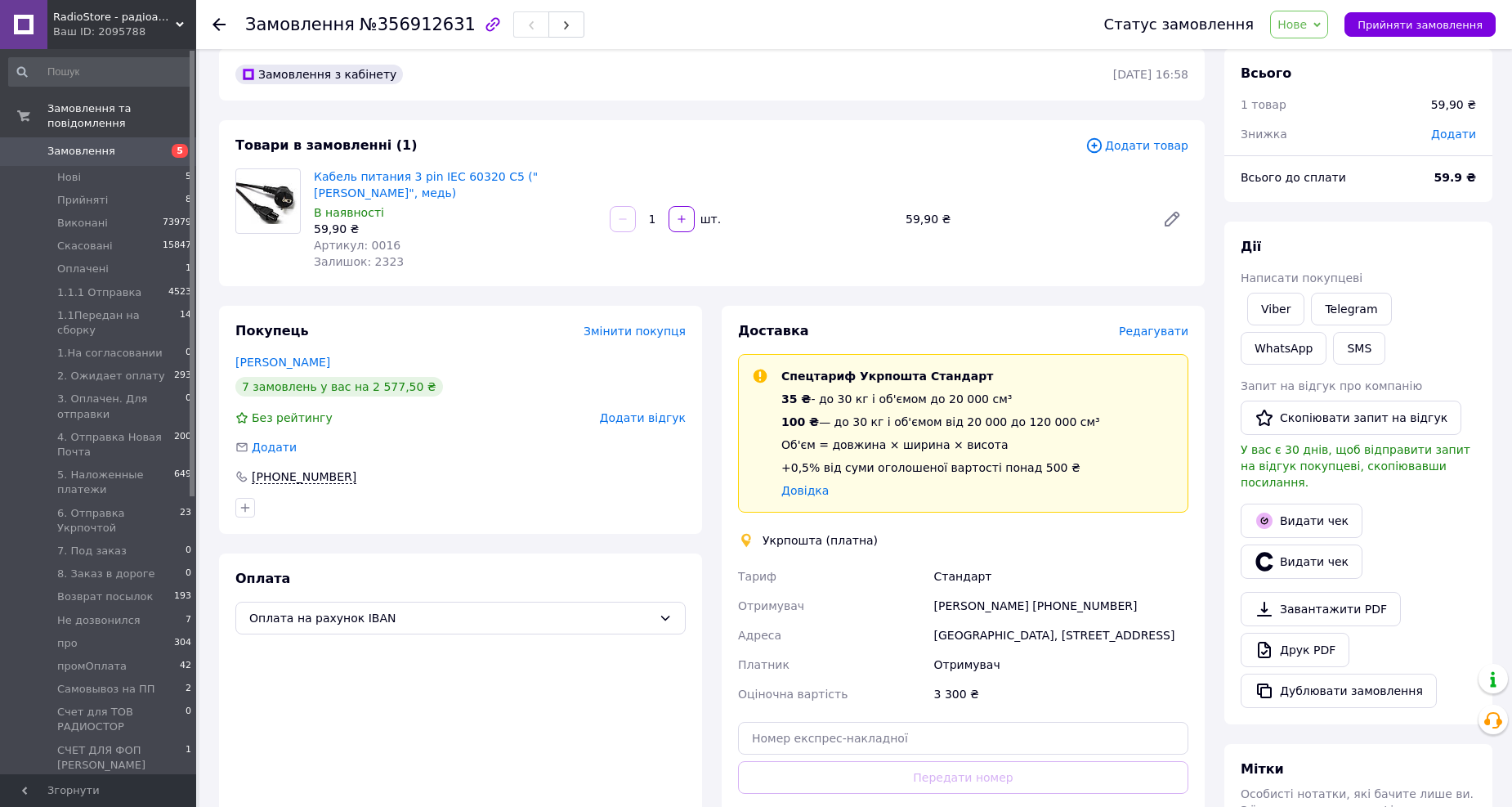
scroll to position [0, 0]
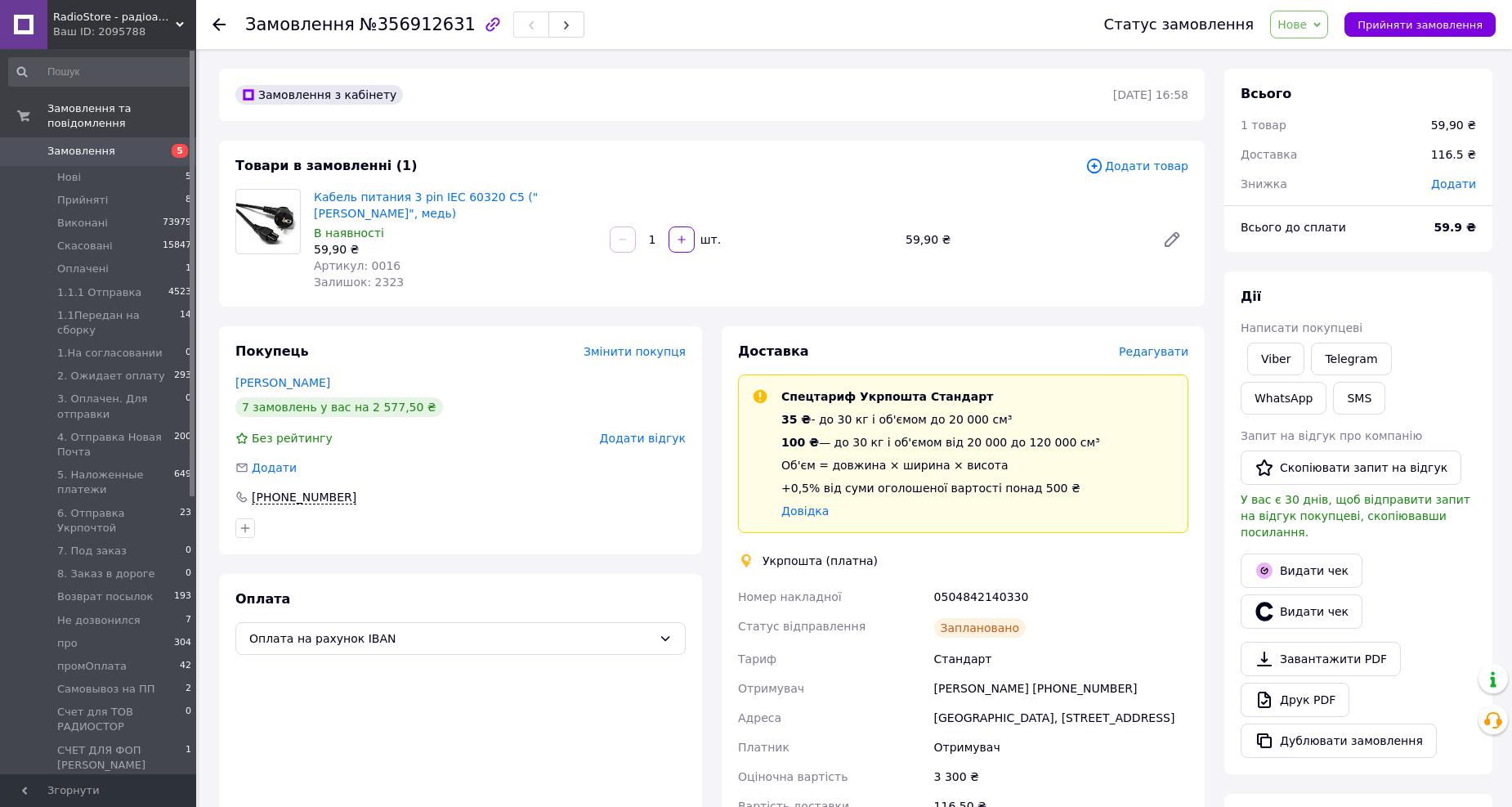
click at [982, 596] on div "0504842140330" at bounding box center [1061, 596] width 261 height 29
copy div "0504842140330"
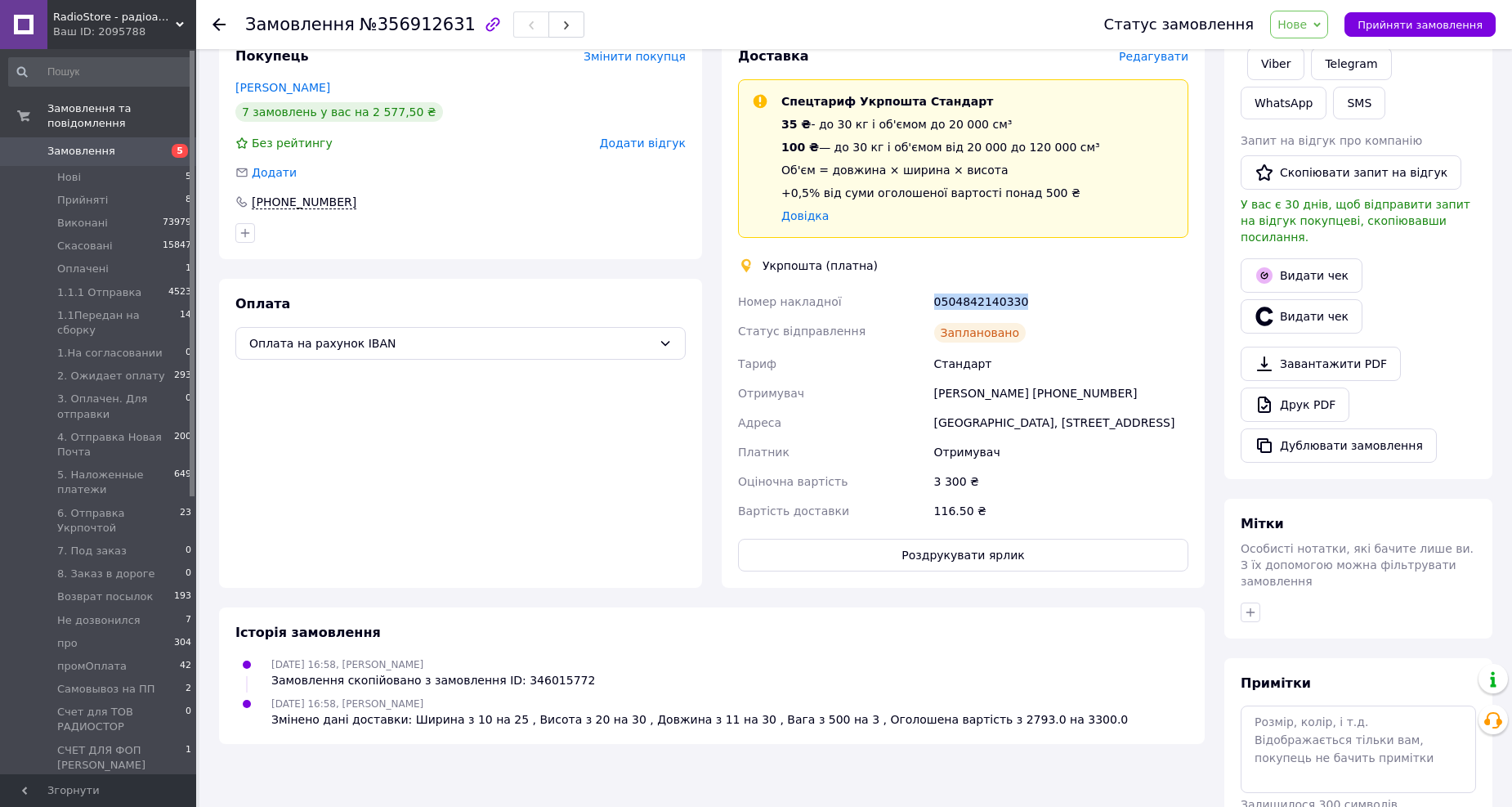
scroll to position [349, 0]
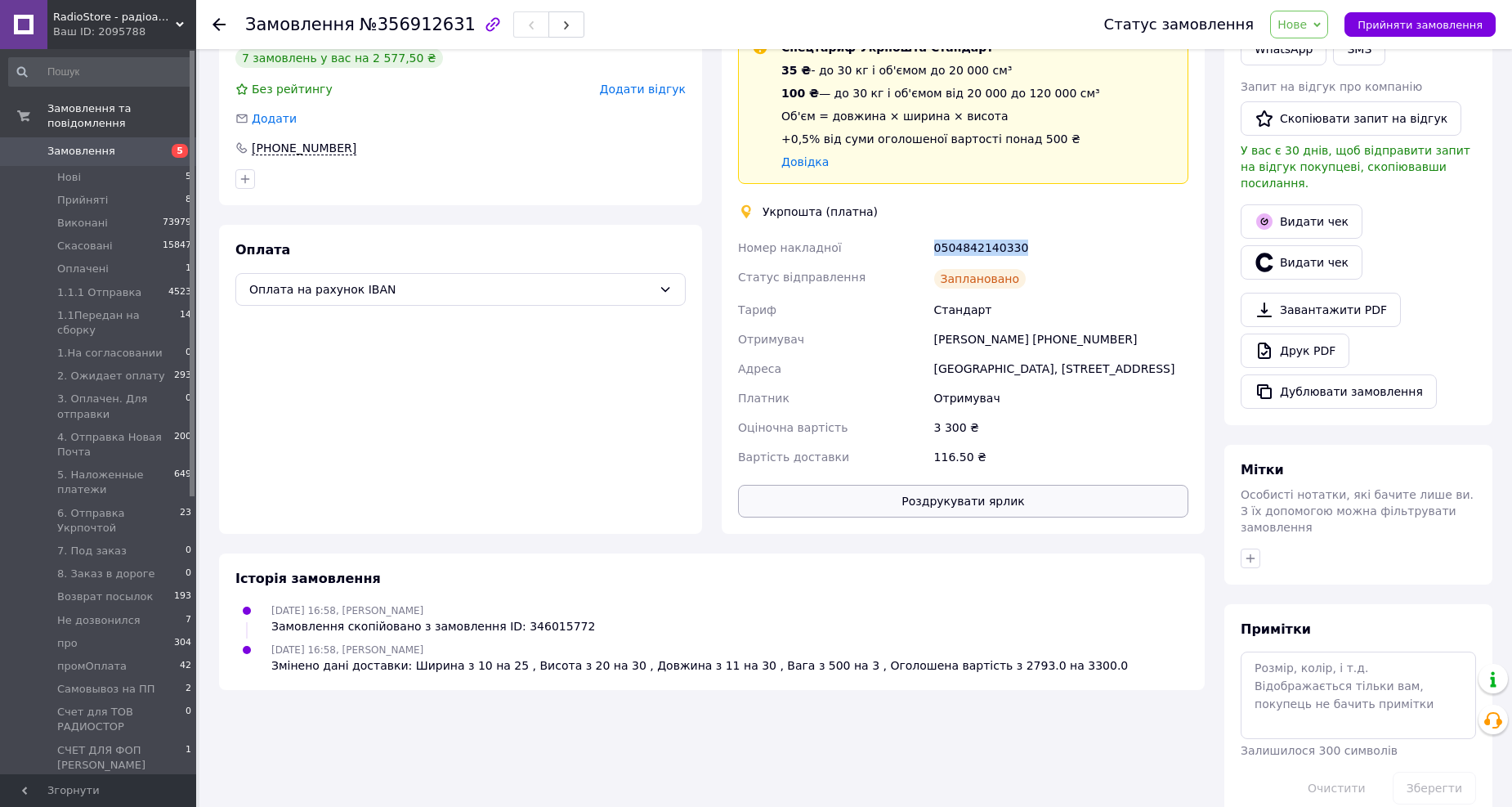
click at [967, 504] on button "Роздрукувати ярлик" at bounding box center [963, 501] width 451 height 33
click at [1359, 11] on div "Статус замовлення Нове Прийнято Виконано Скасовано Оплачено 1.1.1 Отправка 1.1П…" at bounding box center [1291, 25] width 408 height 27
click at [1323, 28] on span "Нове" at bounding box center [1298, 25] width 58 height 27
click at [1343, 68] on li "1.1.1 Отправка" at bounding box center [1366, 64] width 192 height 25
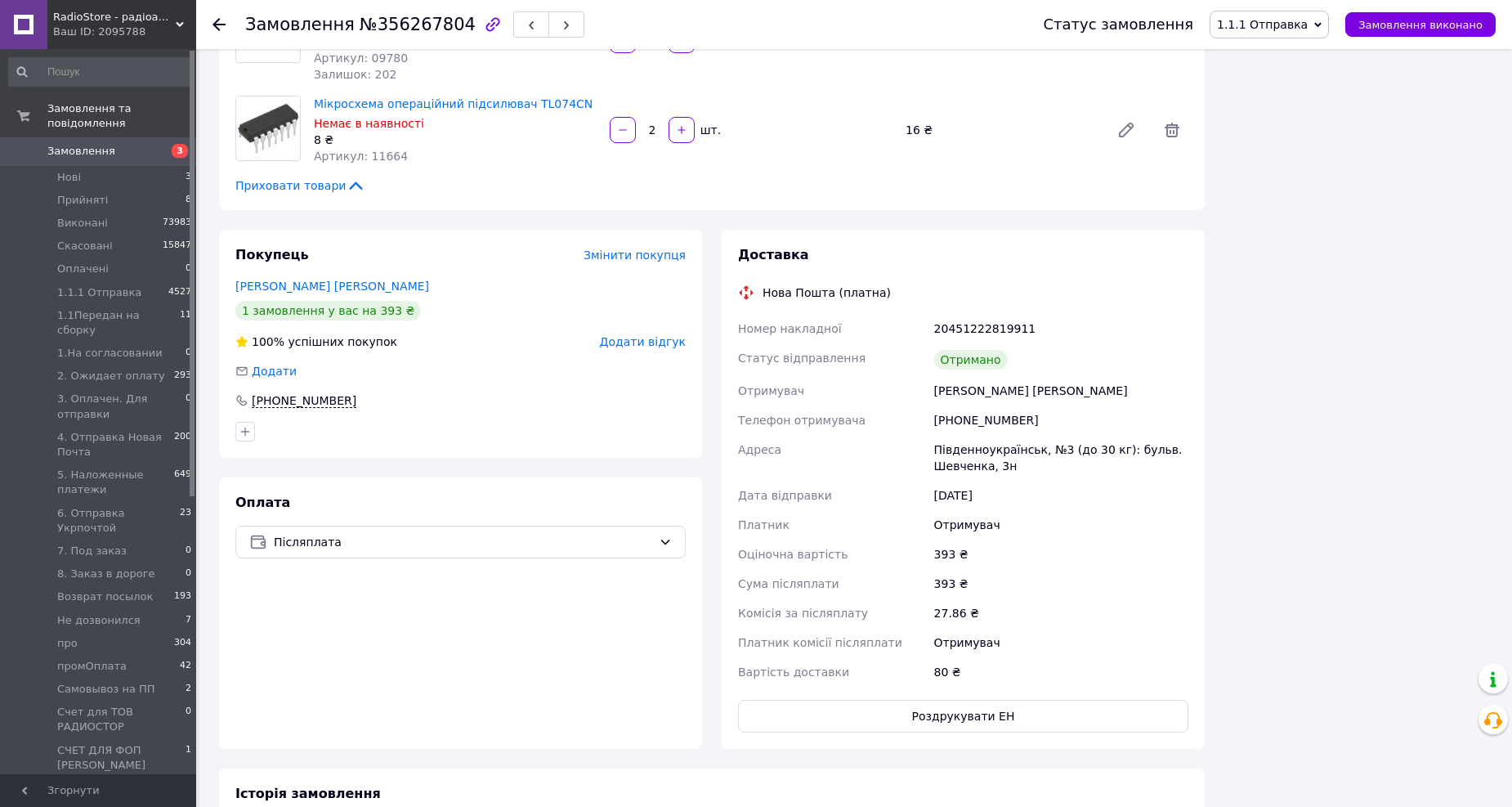
scroll to position [1270, 0]
click at [948, 376] on div "Ганюшкин Виктор" at bounding box center [1061, 390] width 261 height 29
click at [948, 376] on div "[PERSON_NAME] [PERSON_NAME]" at bounding box center [1061, 390] width 261 height 29
copy div "[PERSON_NAME]"
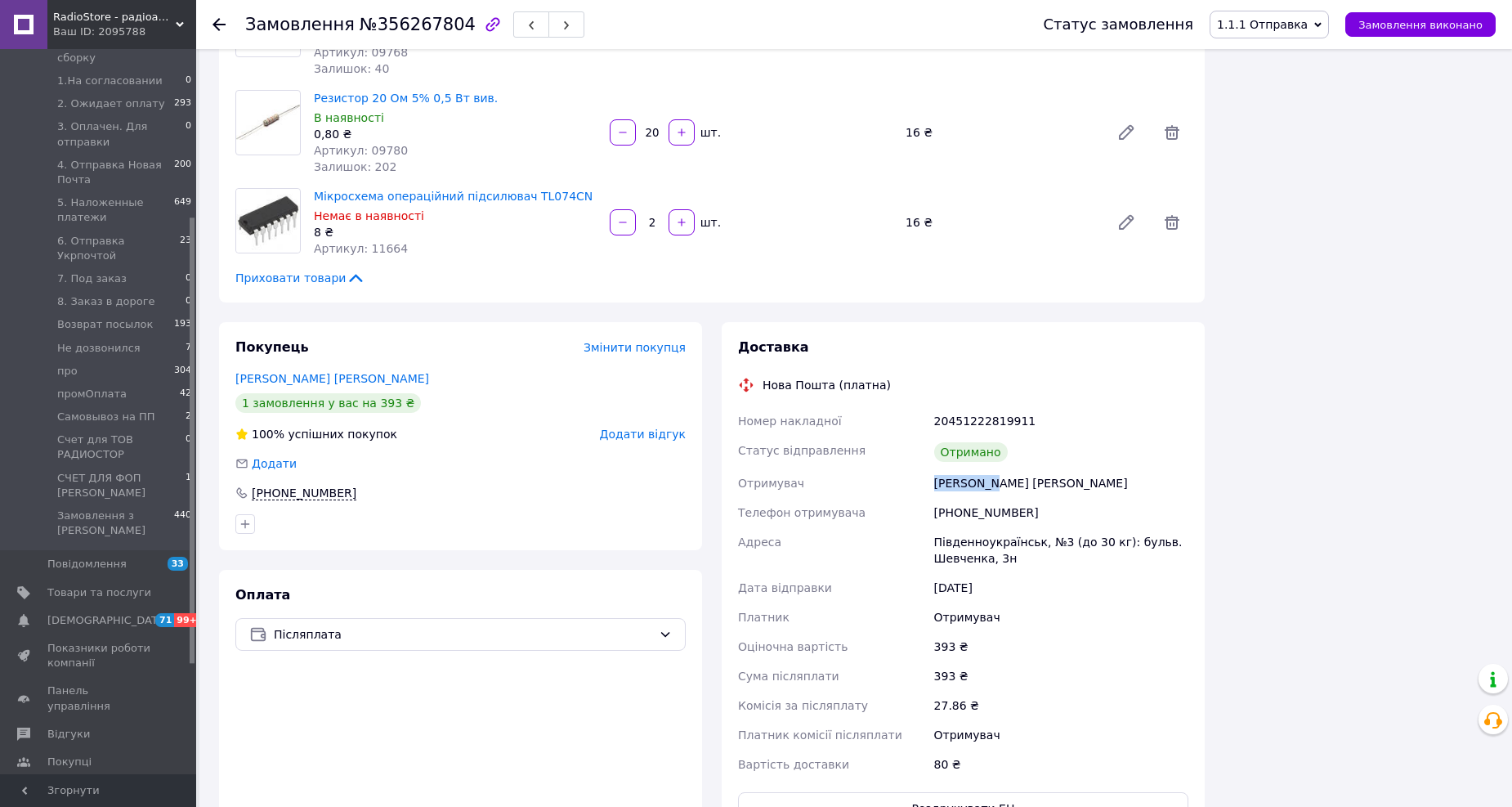
scroll to position [1180, 0]
copy div "[PERSON_NAME]"
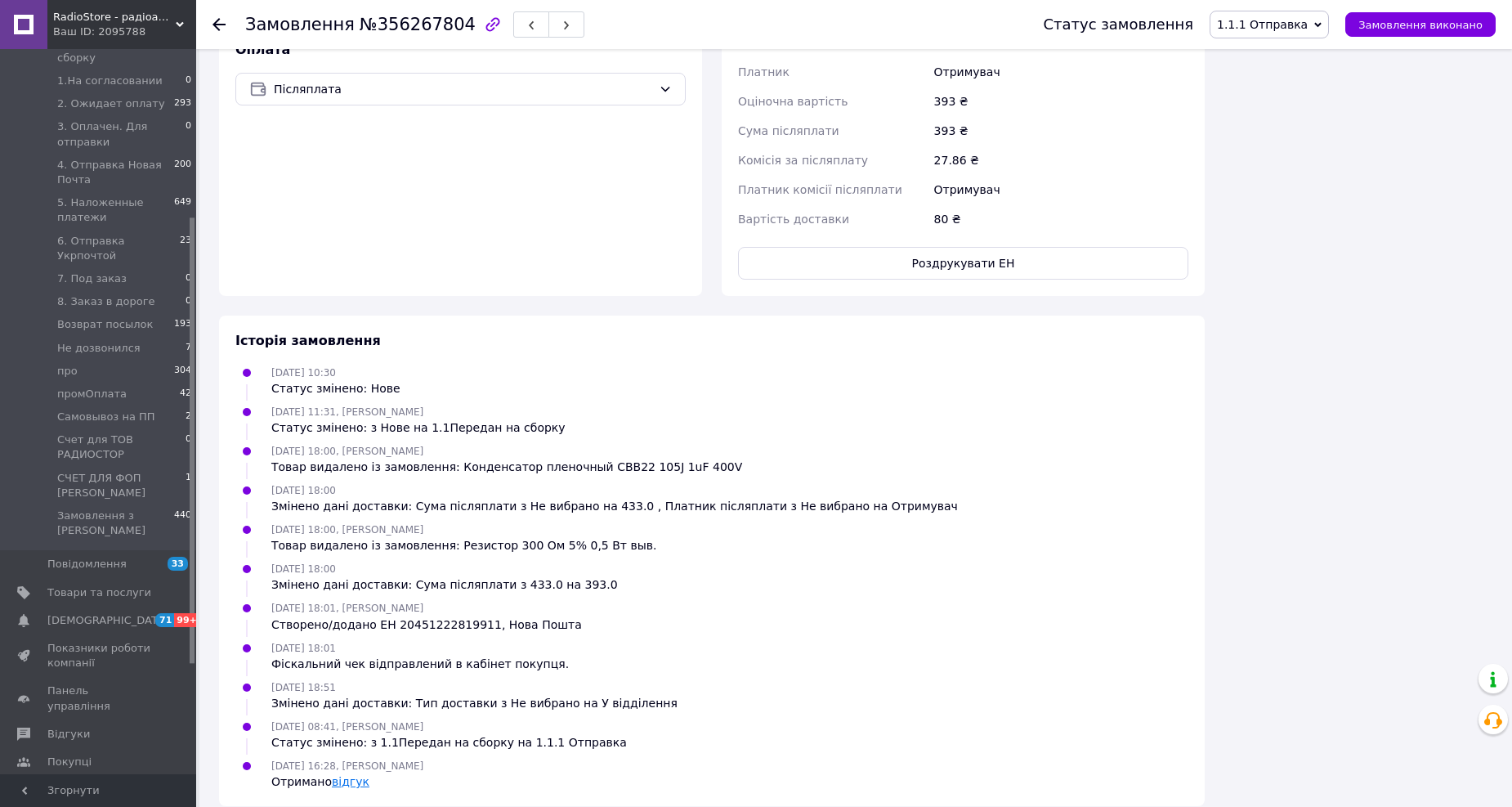
click at [346, 775] on link "відгук" at bounding box center [350, 781] width 38 height 13
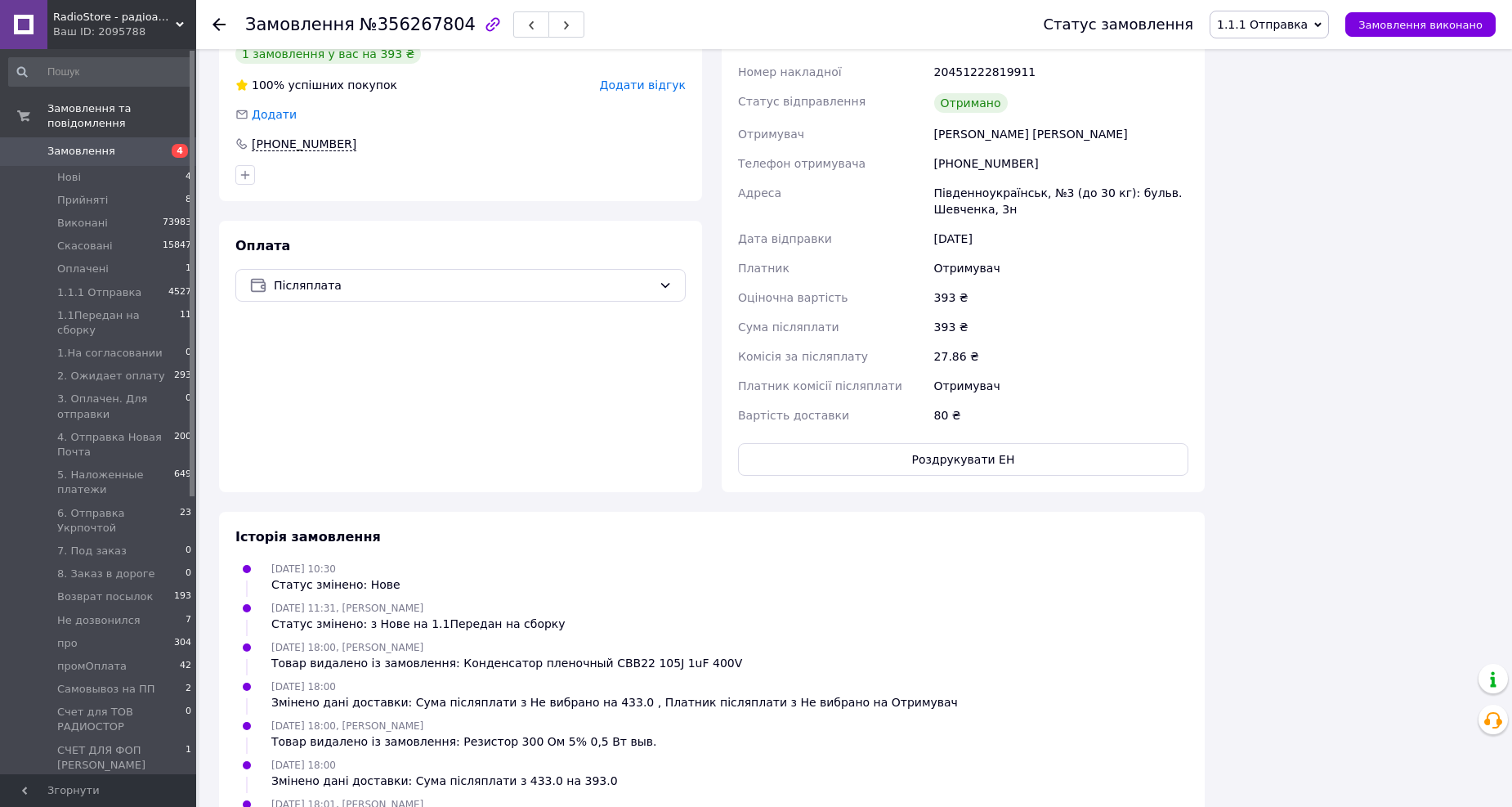
scroll to position [1723, 0]
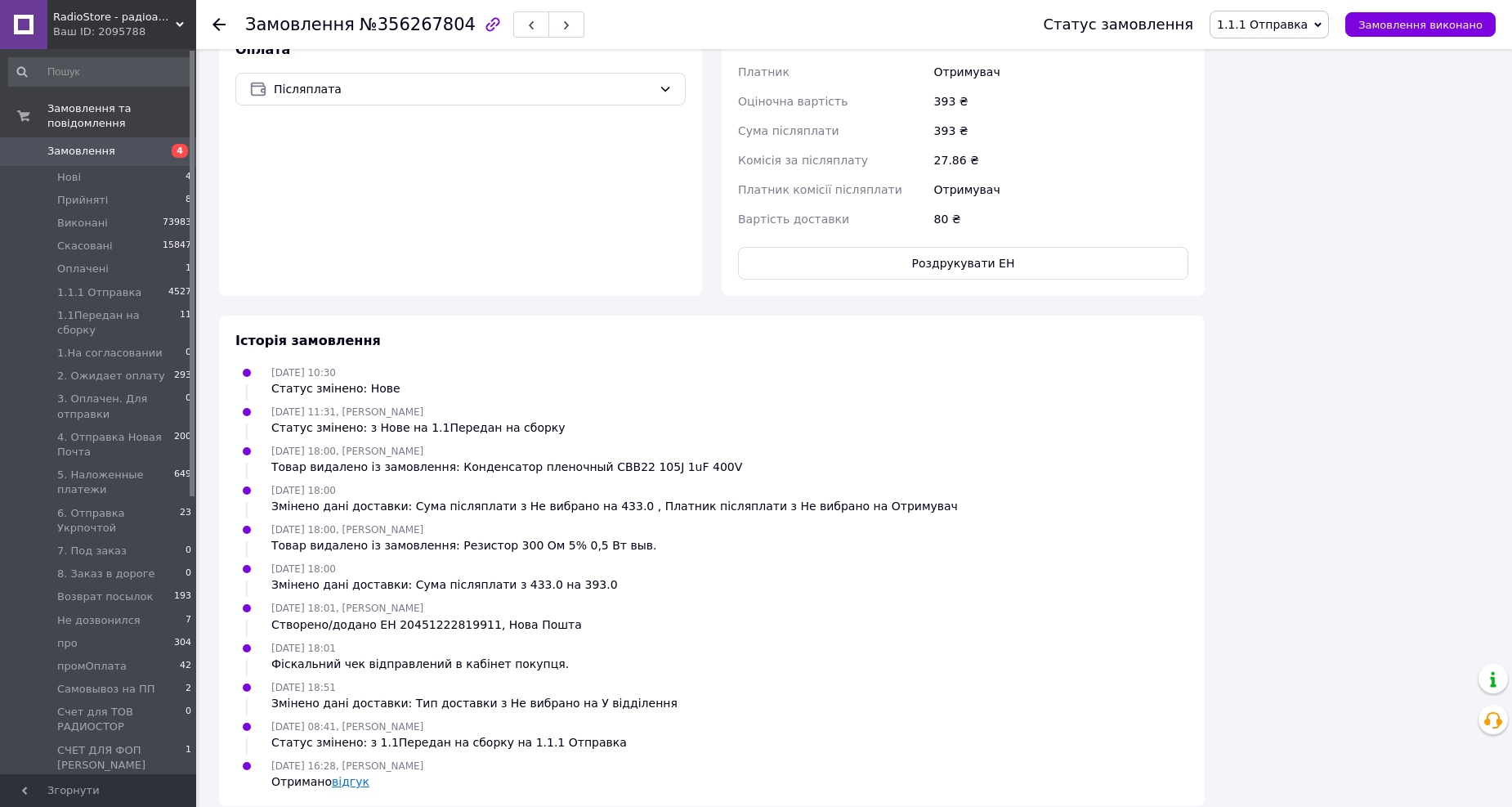
click at [332, 775] on link "відгук" at bounding box center [350, 781] width 38 height 13
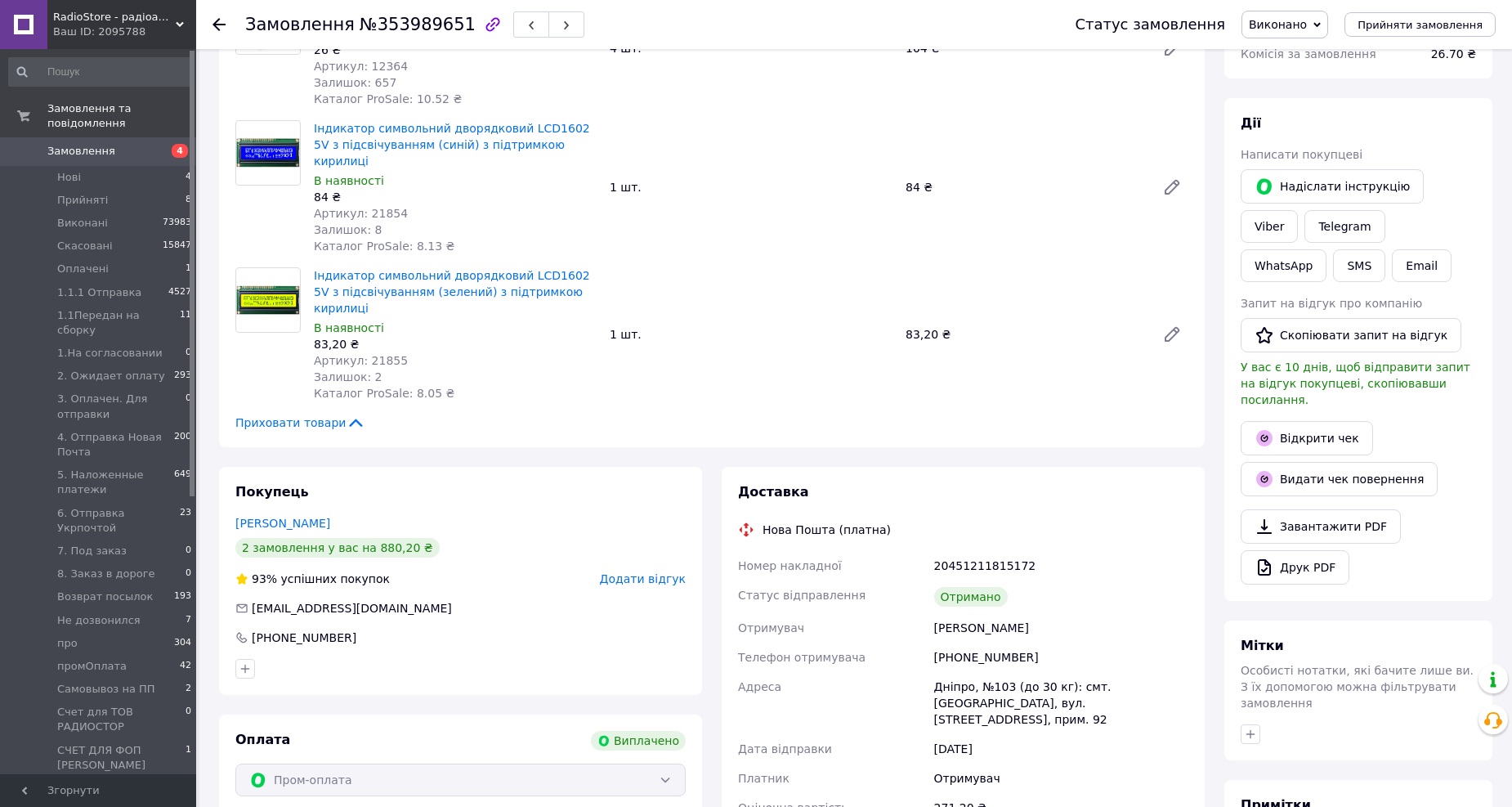
scroll to position [199, 0]
click at [1298, 211] on link "Viber" at bounding box center [1268, 227] width 57 height 33
